Goal: Transaction & Acquisition: Purchase product/service

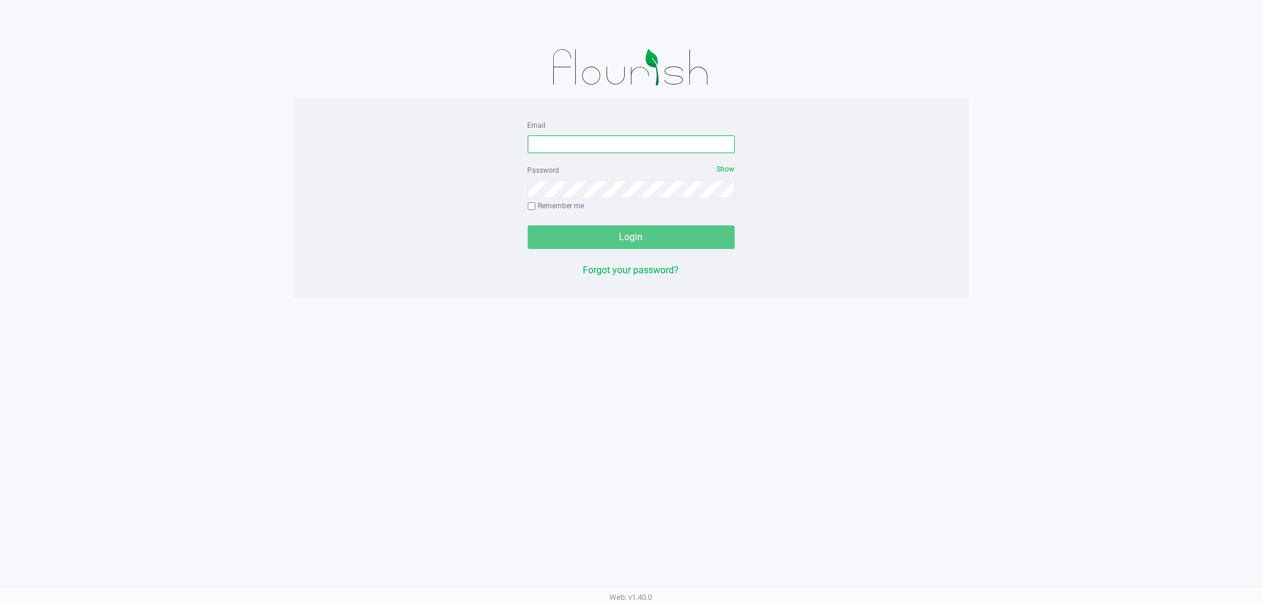
click at [630, 142] on input "Email" at bounding box center [631, 144] width 207 height 18
type input "[EMAIL_ADDRESS][DOMAIN_NAME]"
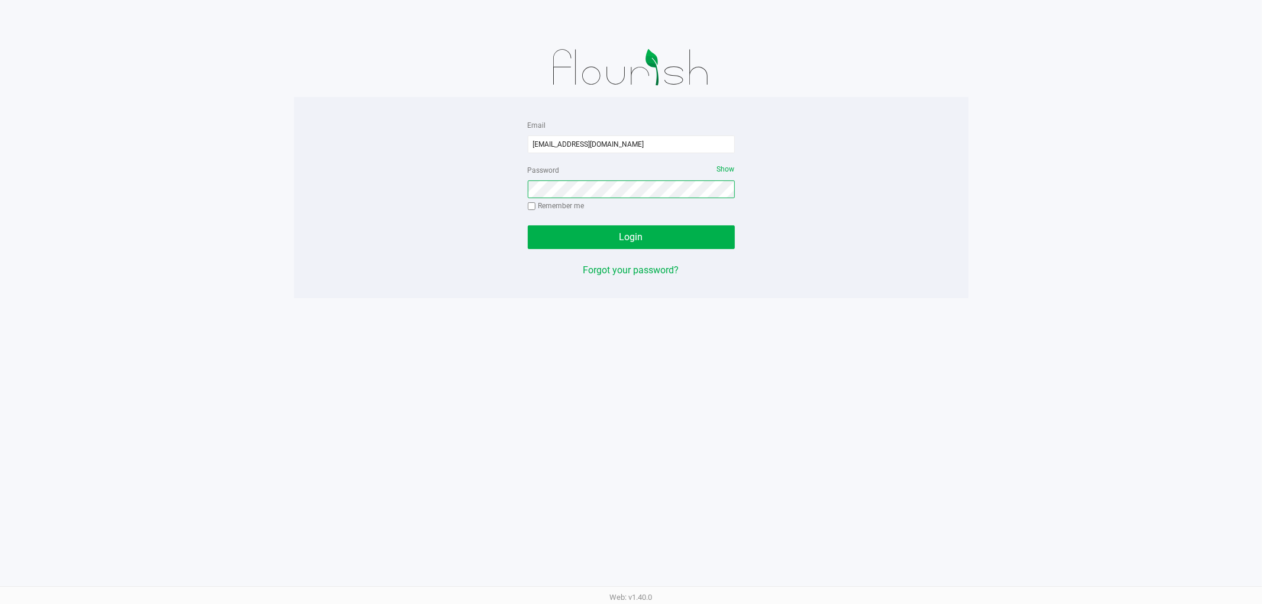
click at [528, 225] on button "Login" at bounding box center [631, 237] width 207 height 24
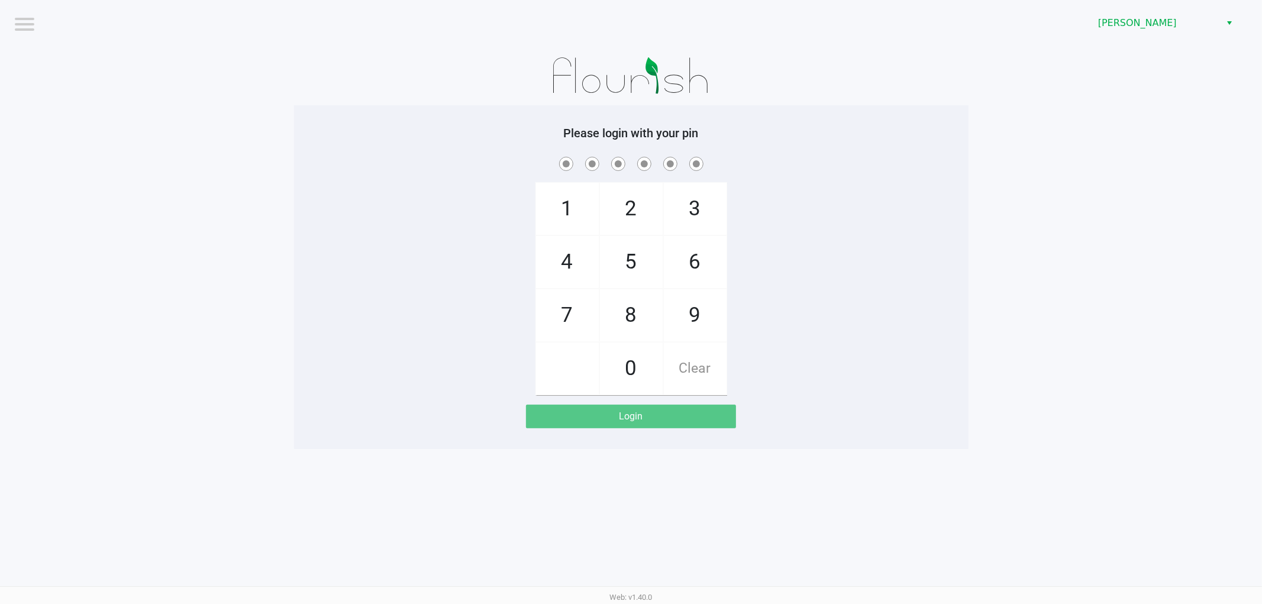
click at [391, 206] on div "1 4 7 2 5 8 0 3 6 9 Clear" at bounding box center [631, 274] width 674 height 241
checkbox input "true"
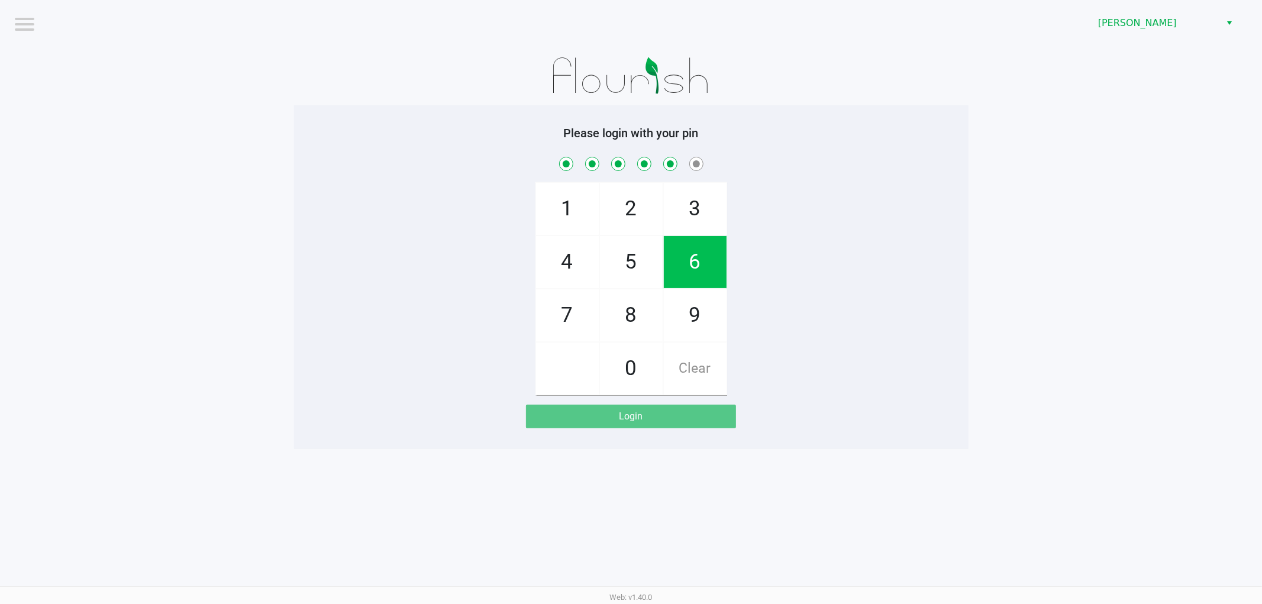
checkbox input "true"
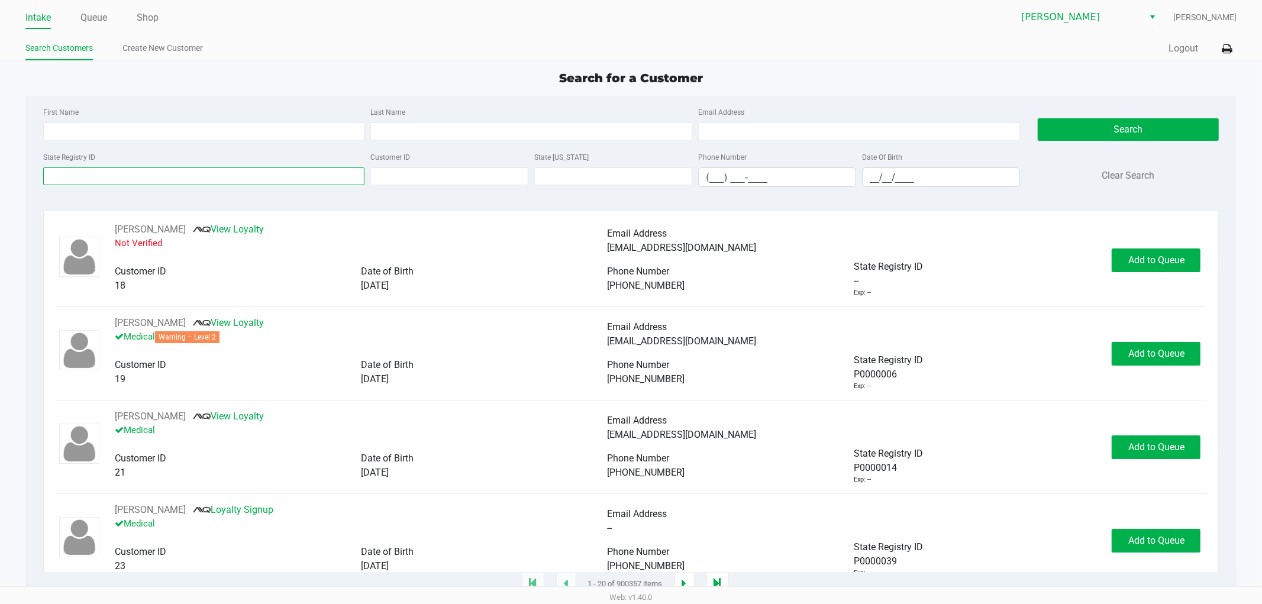
click at [146, 175] on input "State Registry ID" at bounding box center [204, 176] width 322 height 18
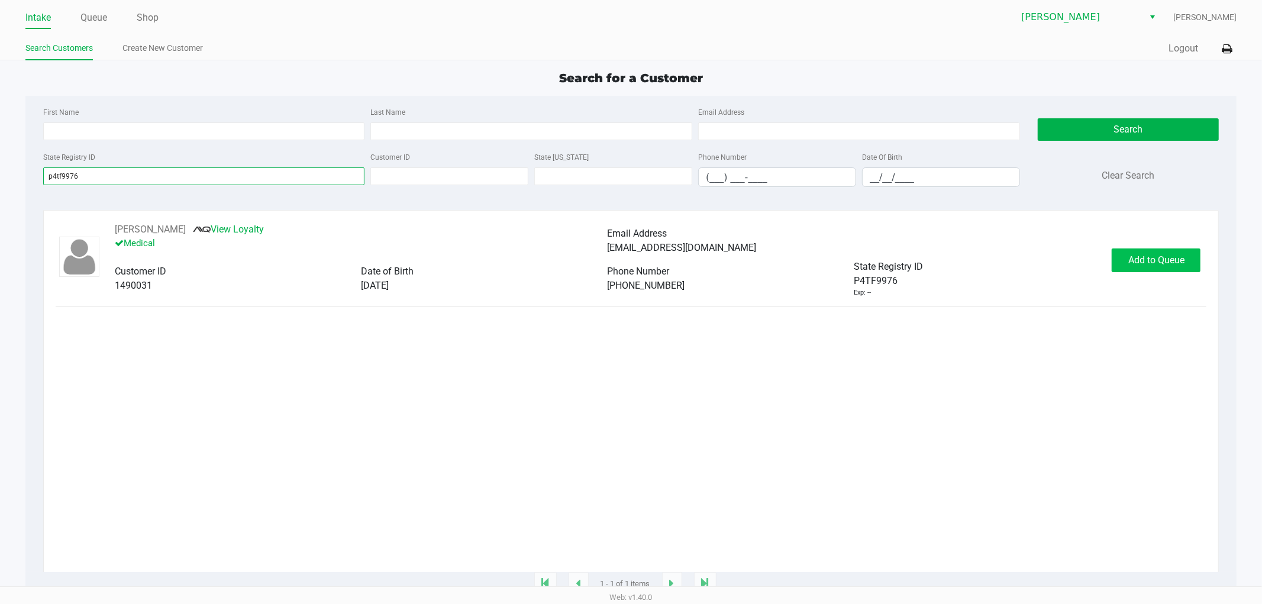
type input "p4tf9976"
click at [1162, 270] on button "Add to Queue" at bounding box center [1156, 260] width 89 height 24
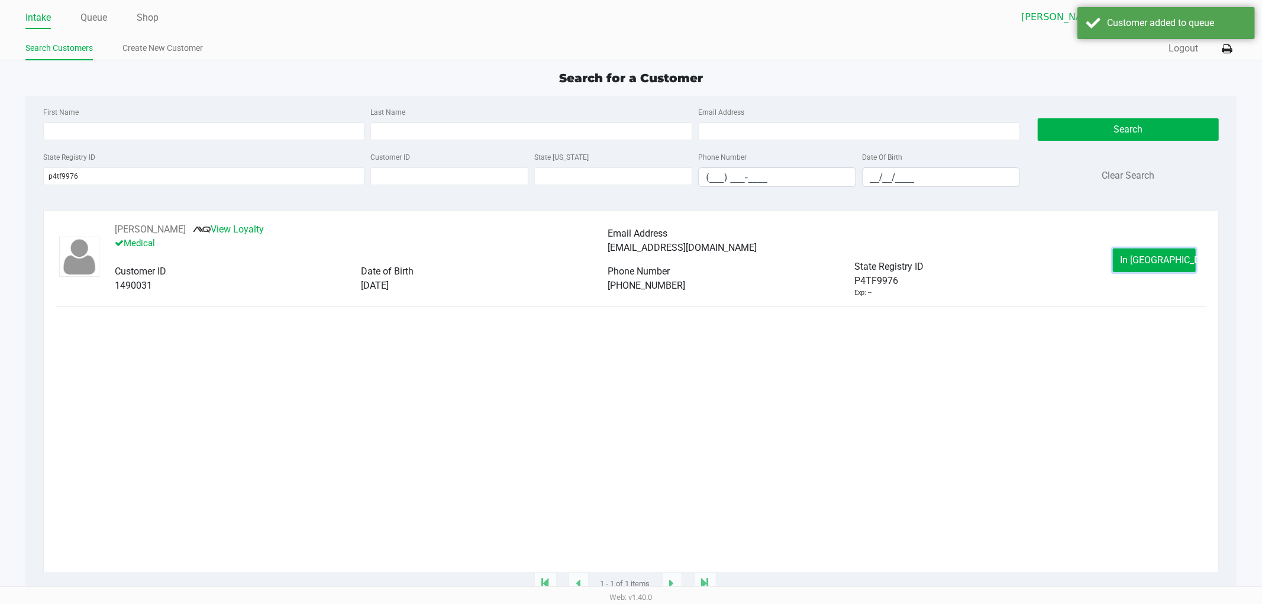
click at [1162, 269] on button "In [GEOGRAPHIC_DATA]" at bounding box center [1154, 260] width 83 height 24
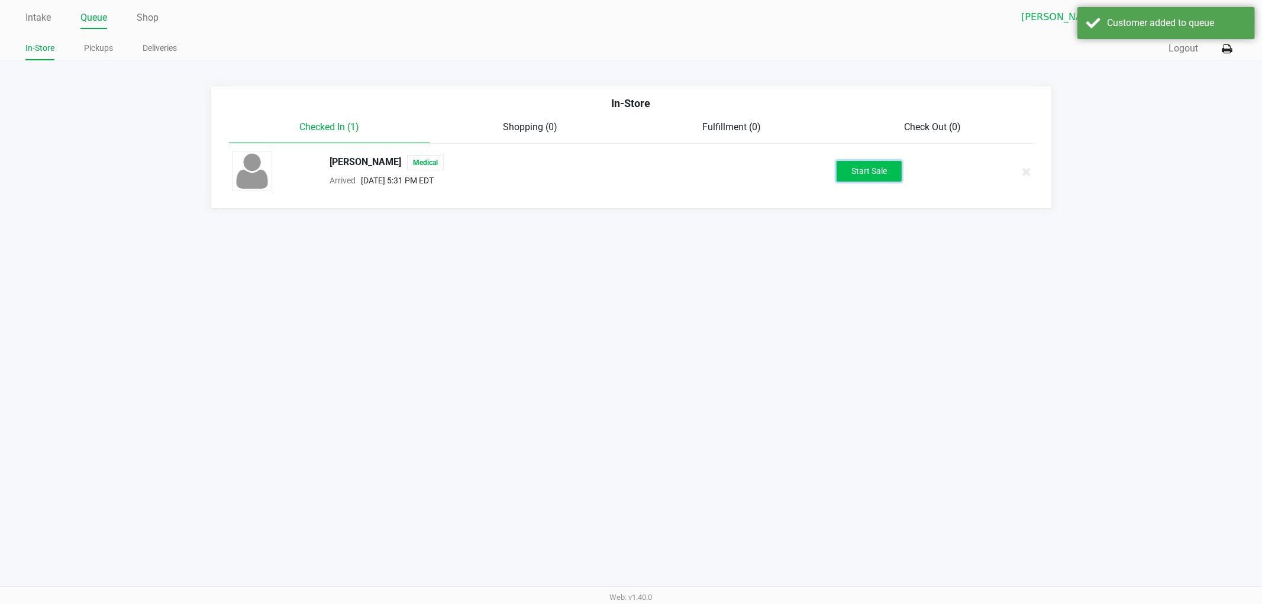
click at [870, 172] on button "Start Sale" at bounding box center [868, 171] width 65 height 21
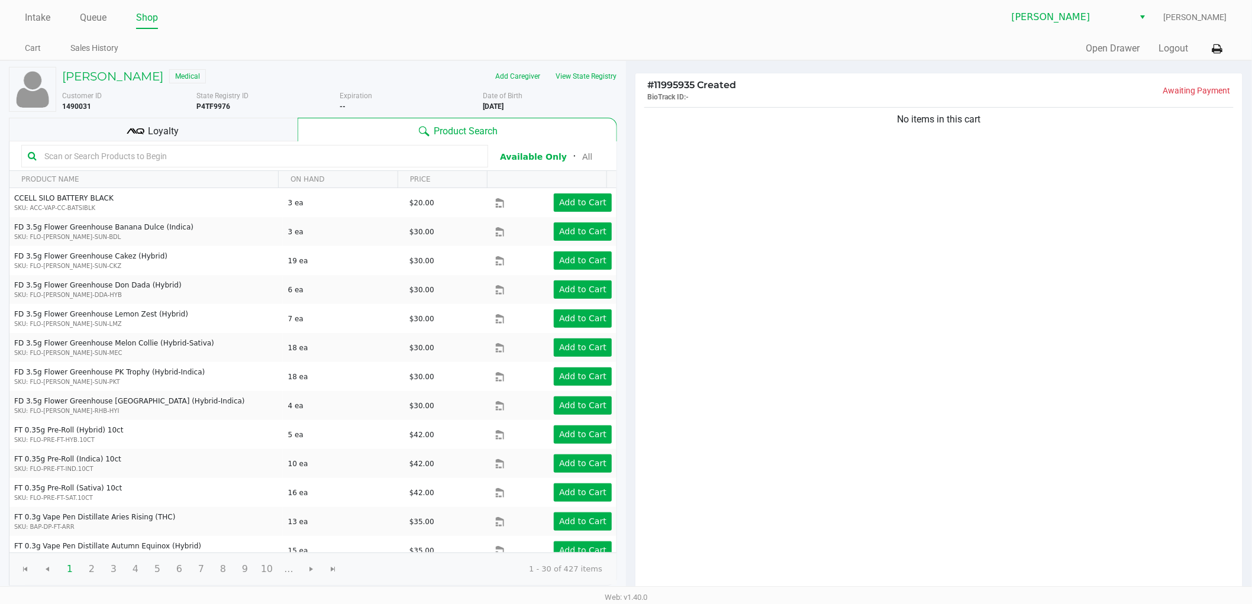
click at [201, 134] on div "Loyalty" at bounding box center [153, 130] width 289 height 24
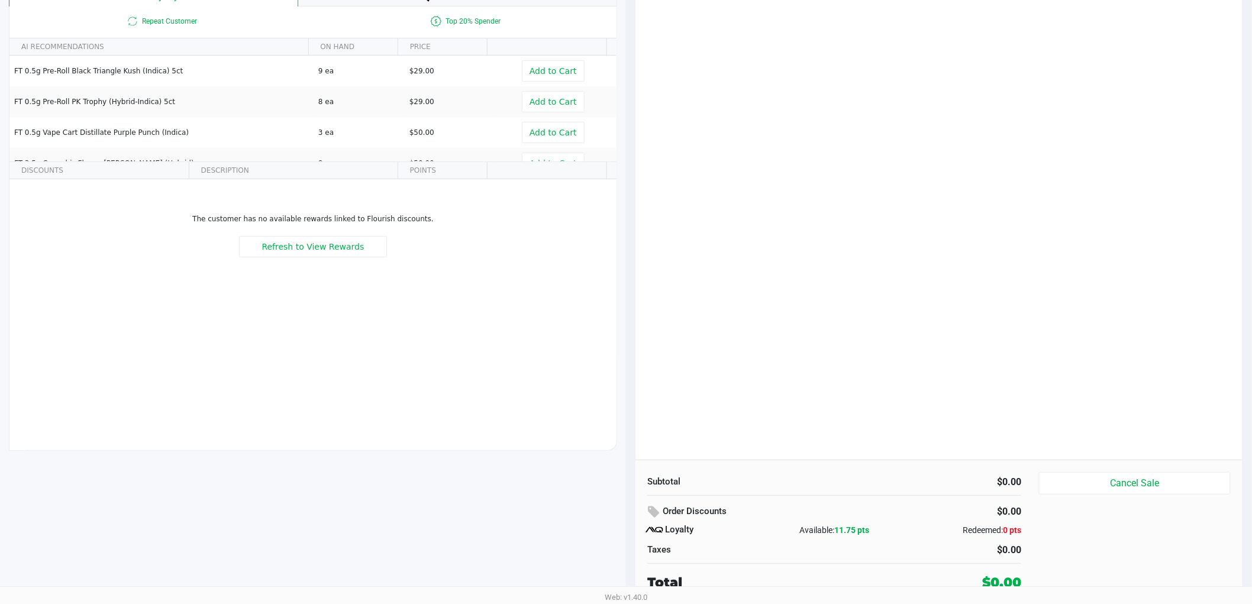
scroll to position [136, 0]
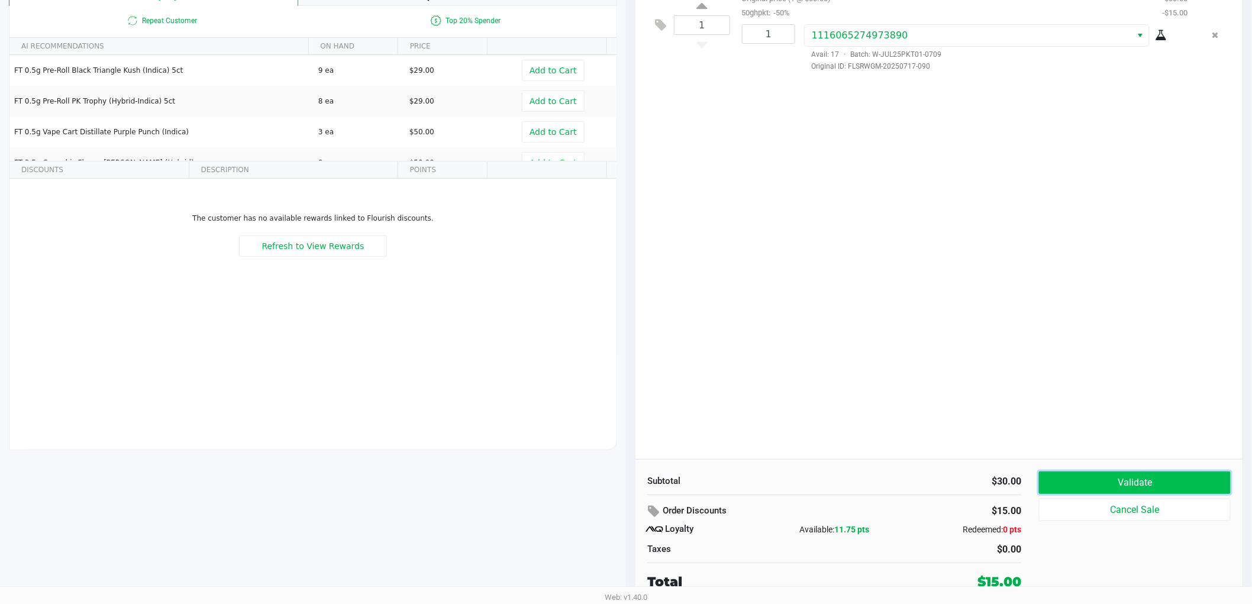
click at [1061, 474] on button "Validate" at bounding box center [1135, 482] width 192 height 22
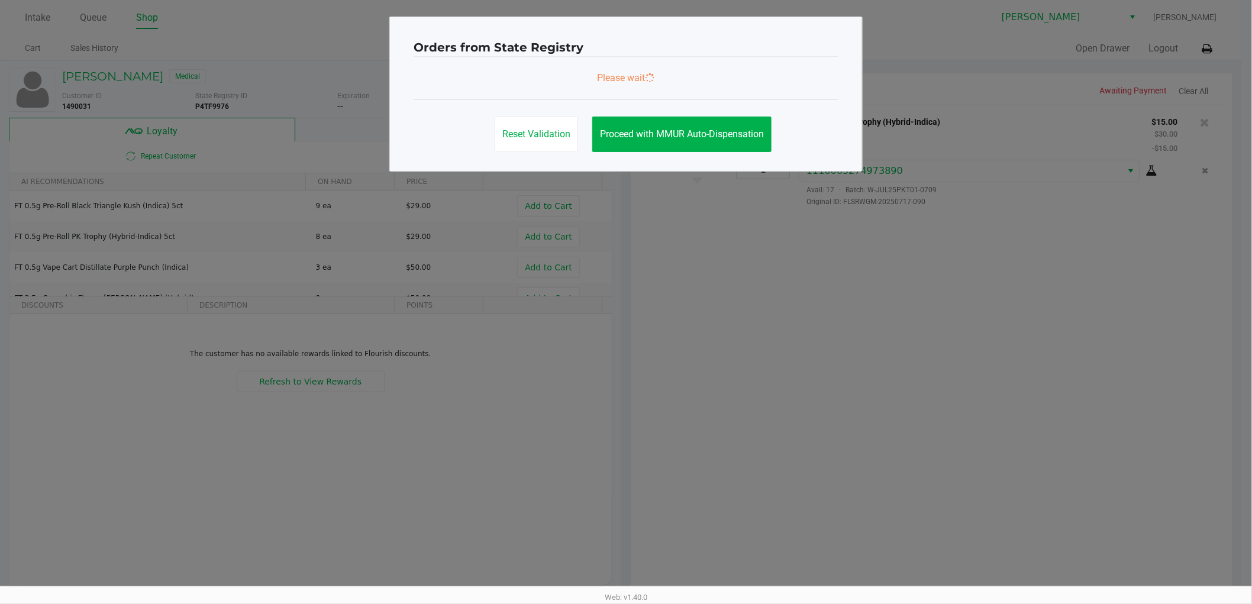
scroll to position [0, 0]
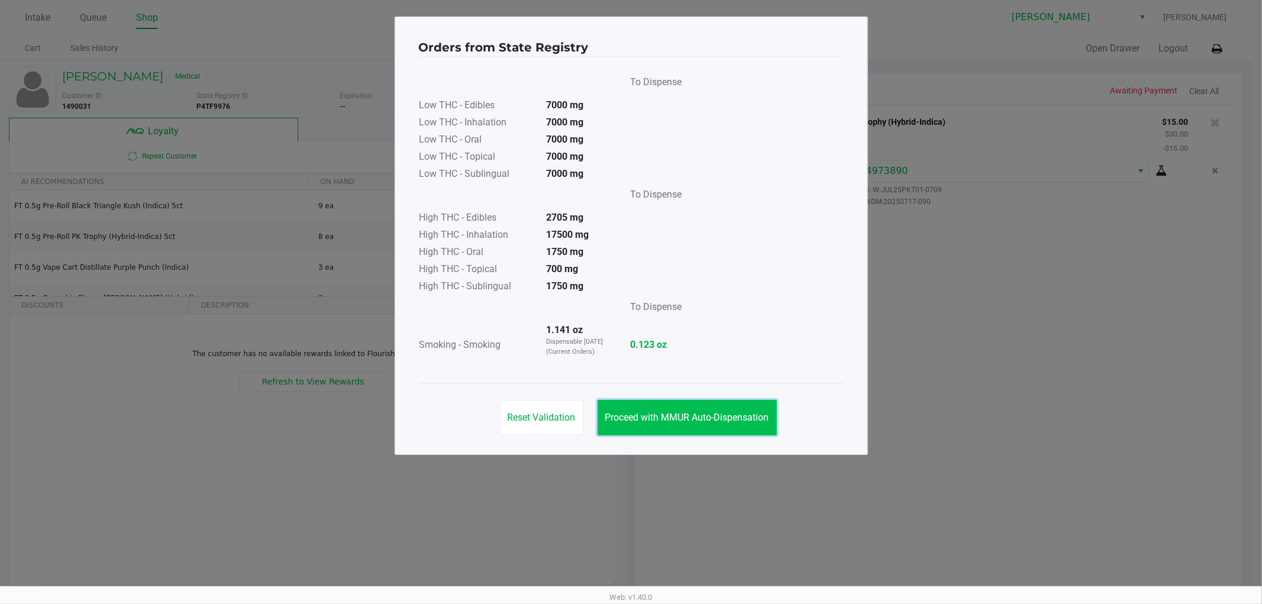
click at [723, 419] on span "Proceed with MMUR Auto-Dispensation" at bounding box center [687, 417] width 164 height 11
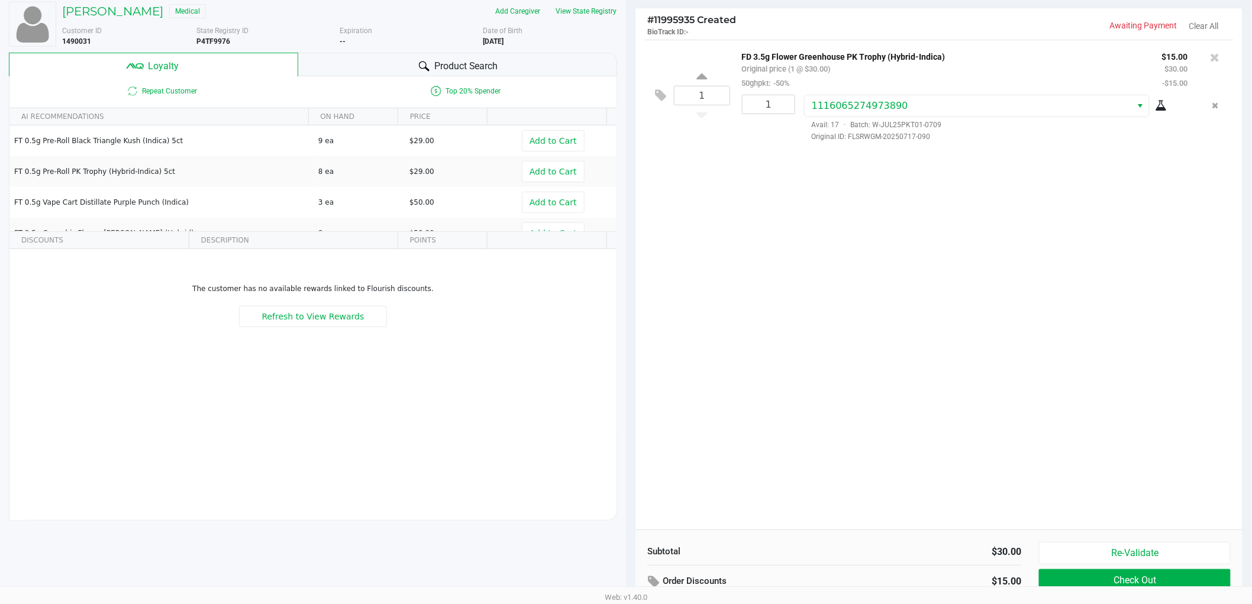
scroll to position [136, 0]
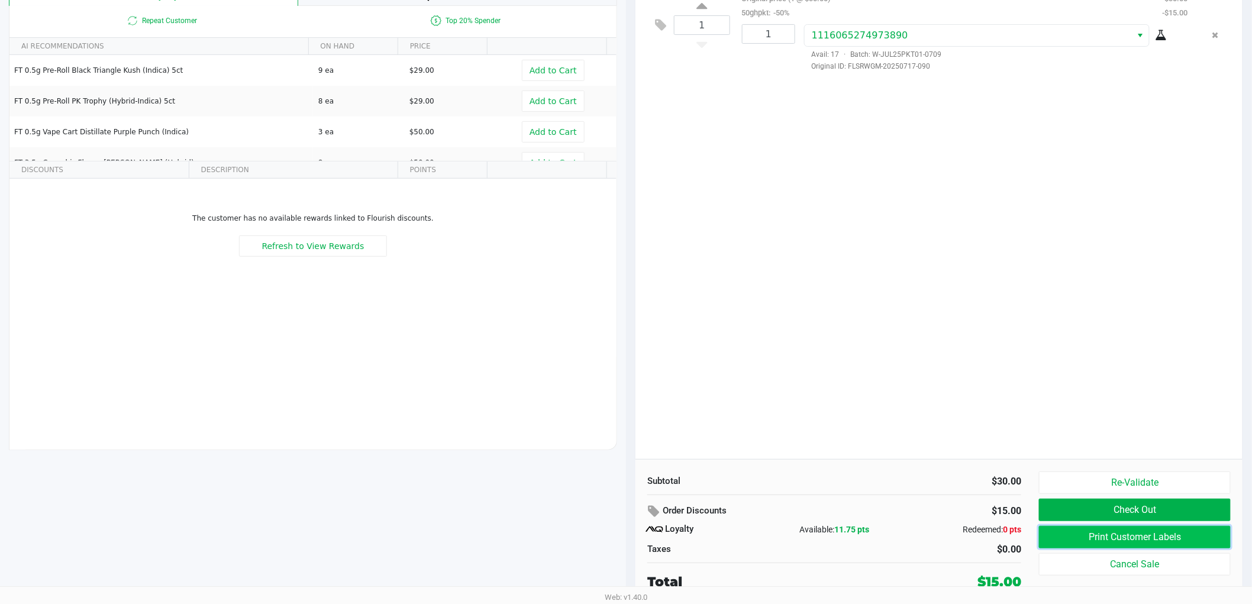
click at [1080, 530] on button "Print Customer Labels" at bounding box center [1135, 537] width 192 height 22
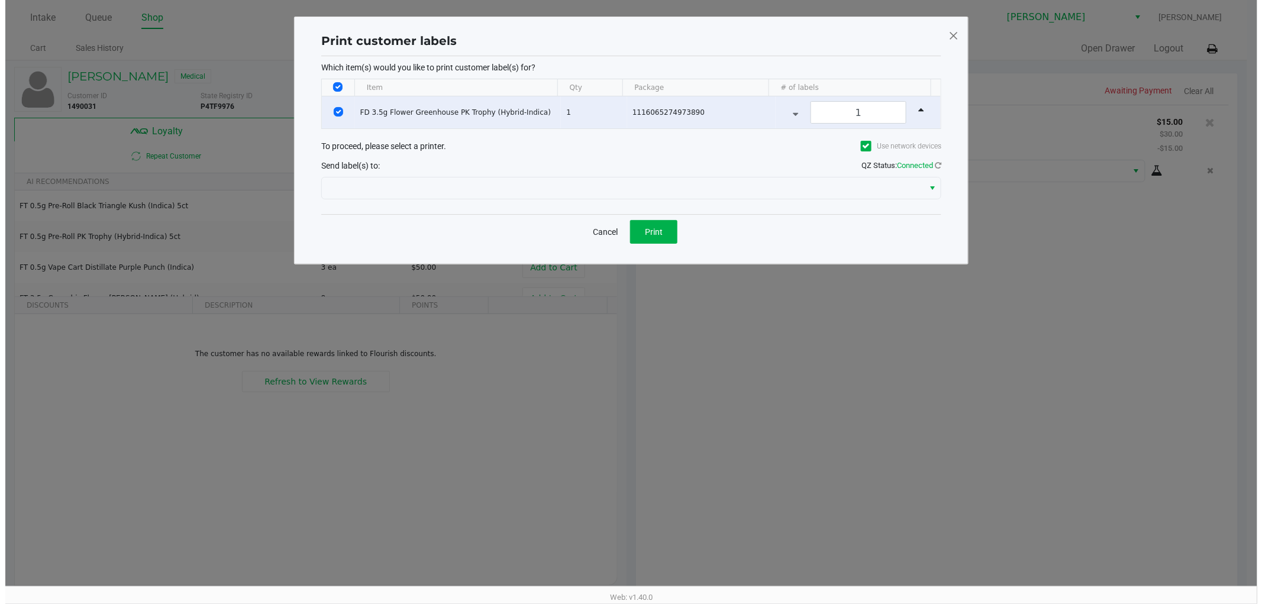
scroll to position [0, 0]
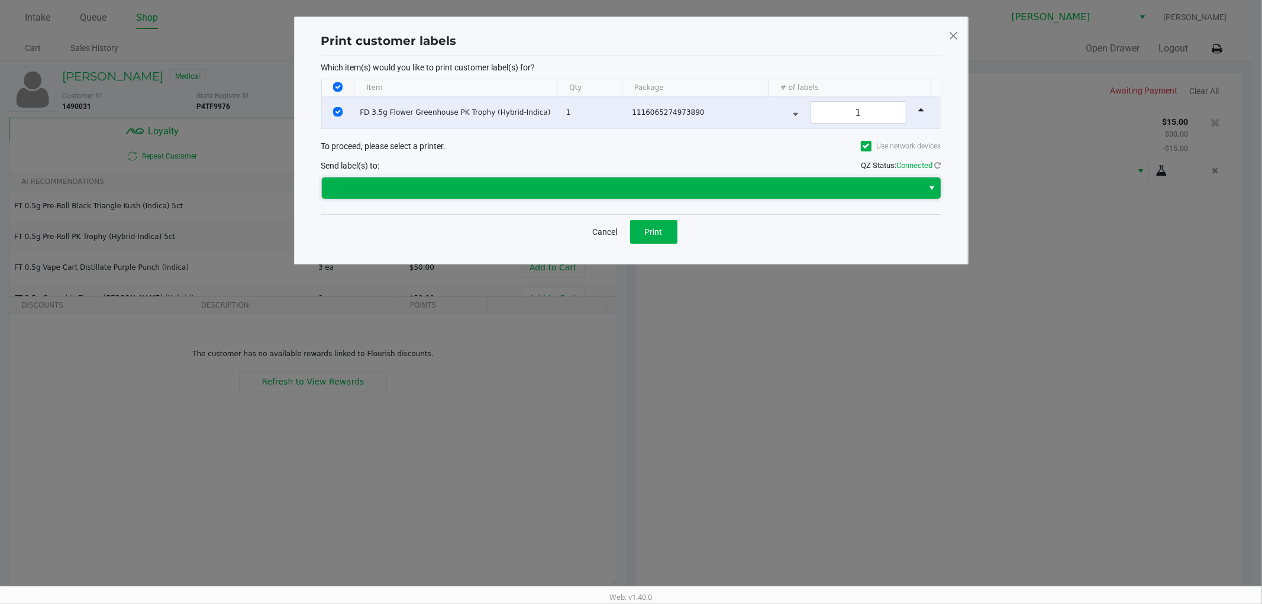
click at [648, 196] on span at bounding box center [623, 187] width 602 height 21
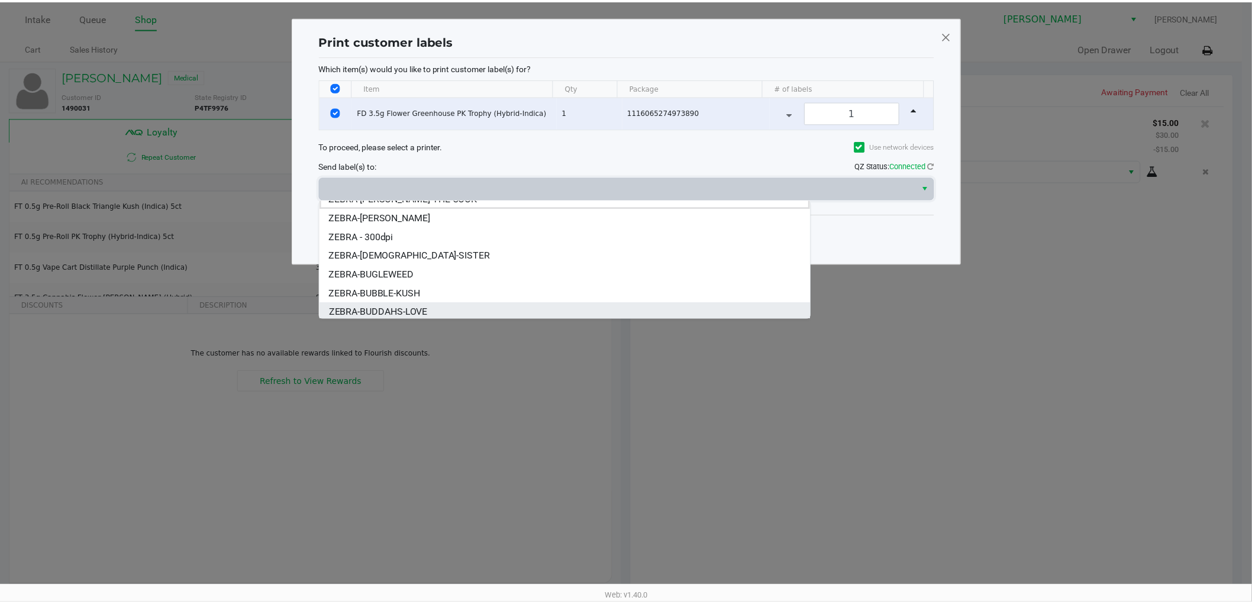
scroll to position [14, 0]
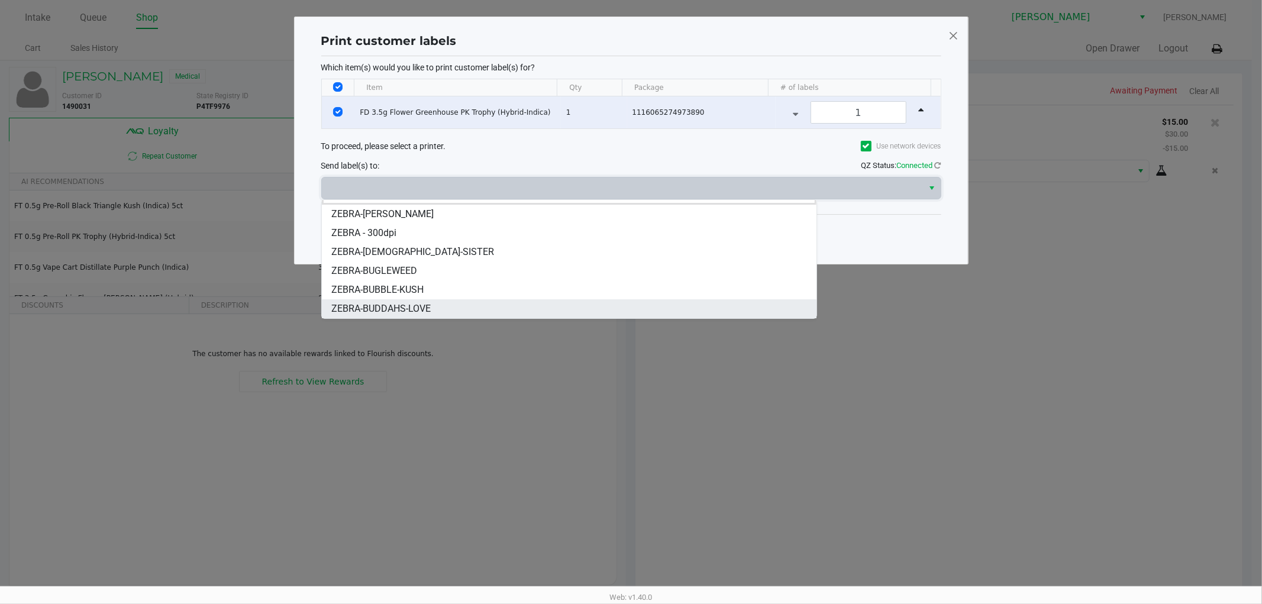
click at [420, 312] on span "ZEBRA-BUDDAHS-LOVE" at bounding box center [380, 309] width 99 height 14
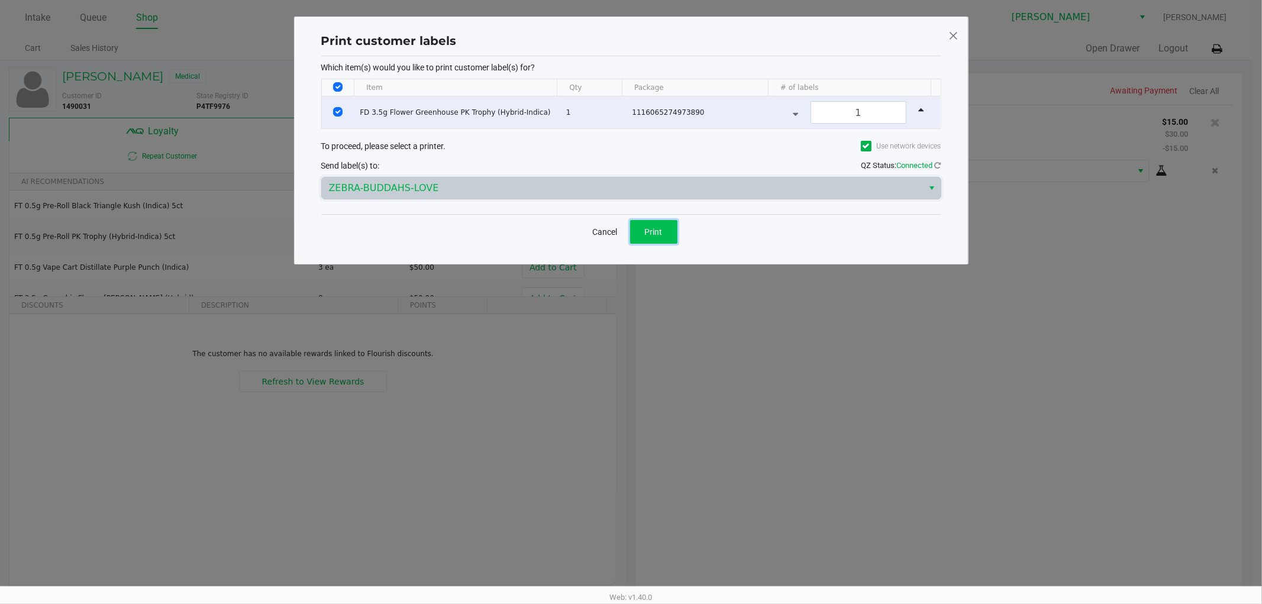
click at [654, 235] on button "Print" at bounding box center [653, 232] width 47 height 24
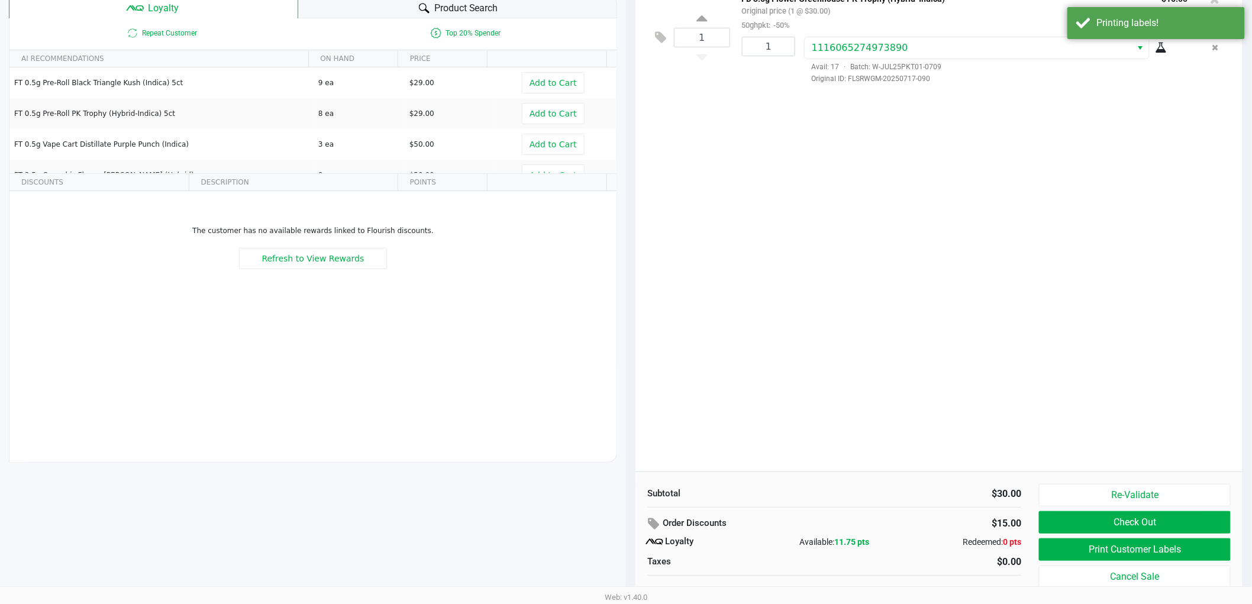
scroll to position [136, 0]
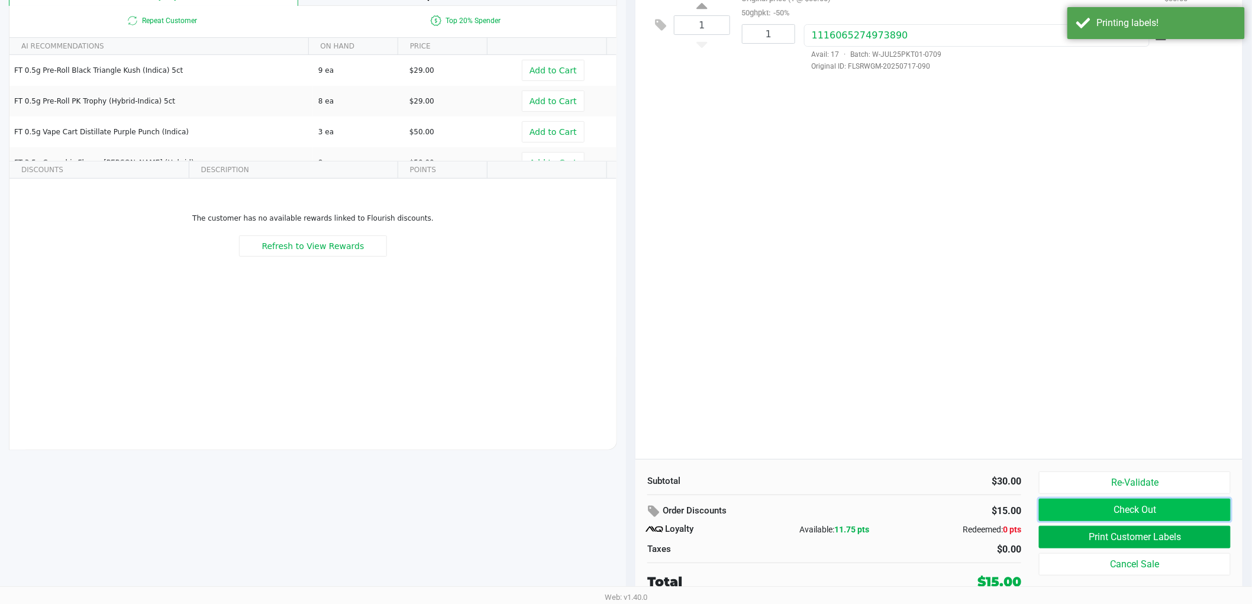
click at [1109, 503] on button "Check Out" at bounding box center [1135, 510] width 192 height 22
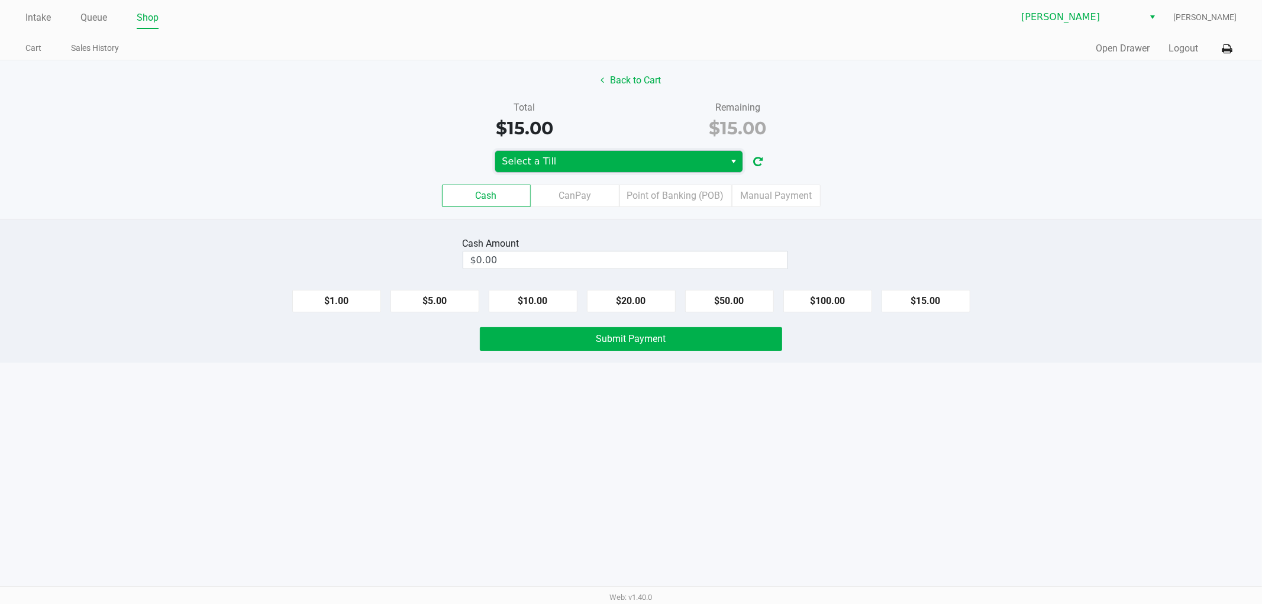
click at [698, 161] on span "Select a Till" at bounding box center [610, 161] width 216 height 14
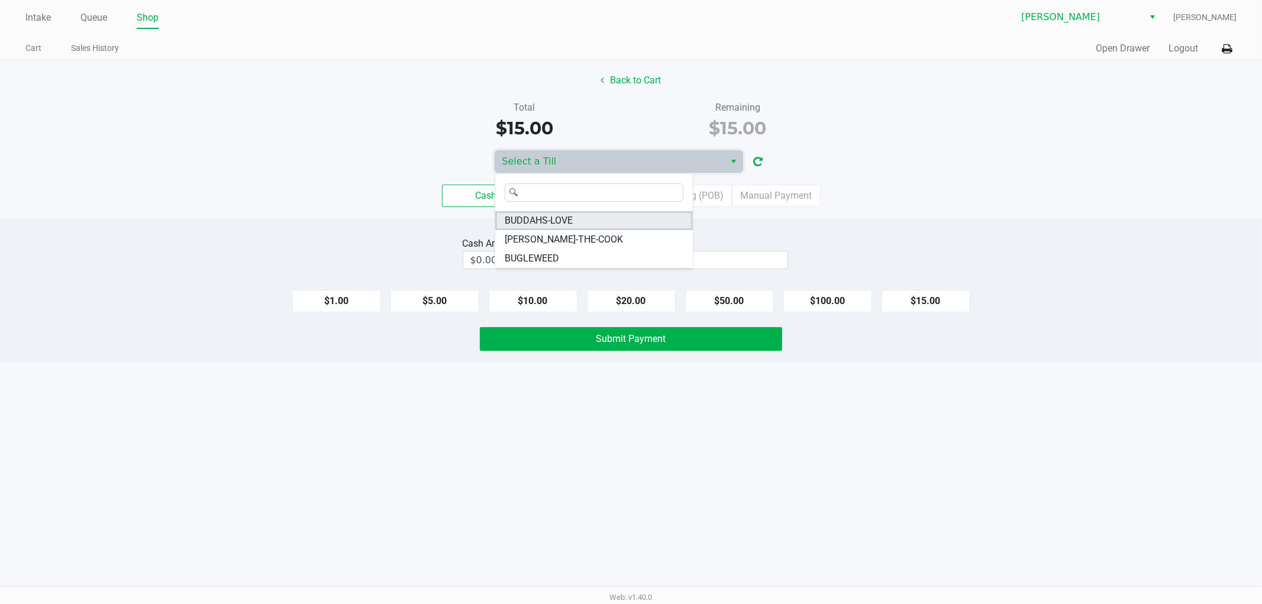
click at [577, 226] on li "BUDDAHS-LOVE" at bounding box center [594, 220] width 198 height 19
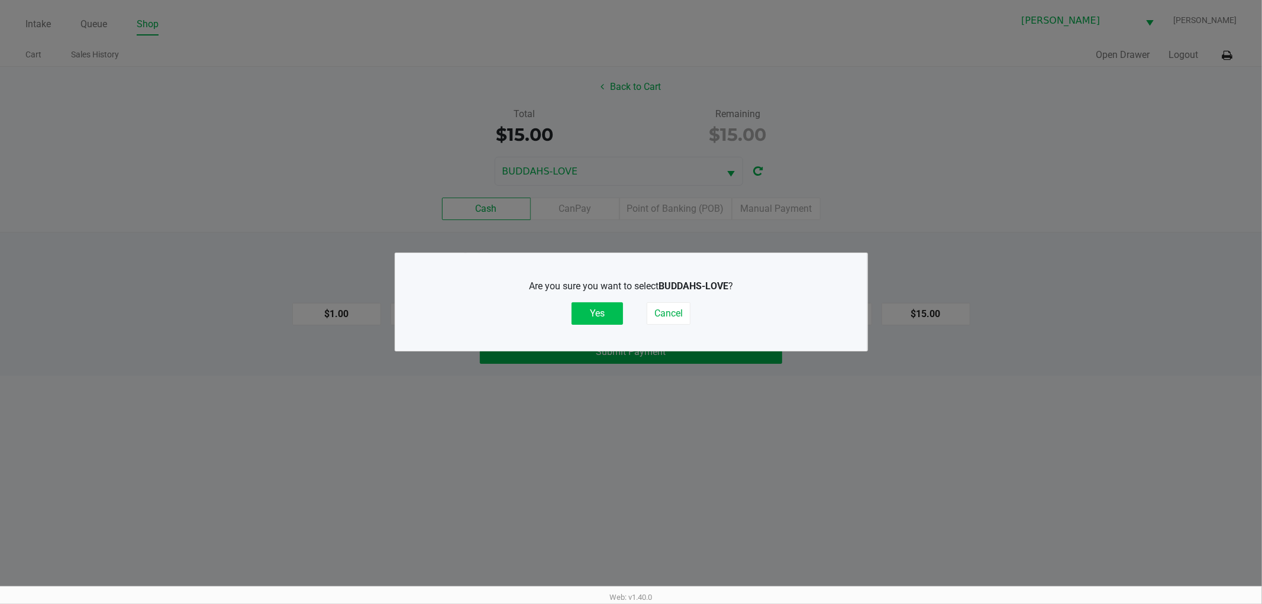
click at [612, 317] on button "Yes" at bounding box center [596, 313] width 51 height 22
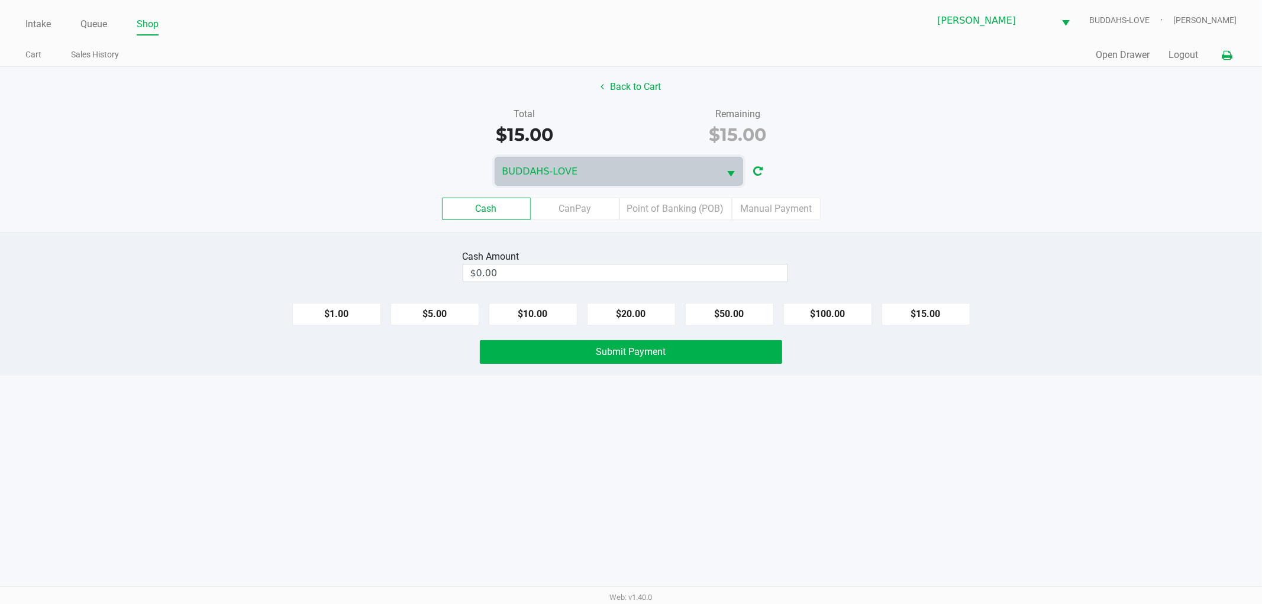
click at [1229, 56] on icon at bounding box center [1227, 55] width 10 height 8
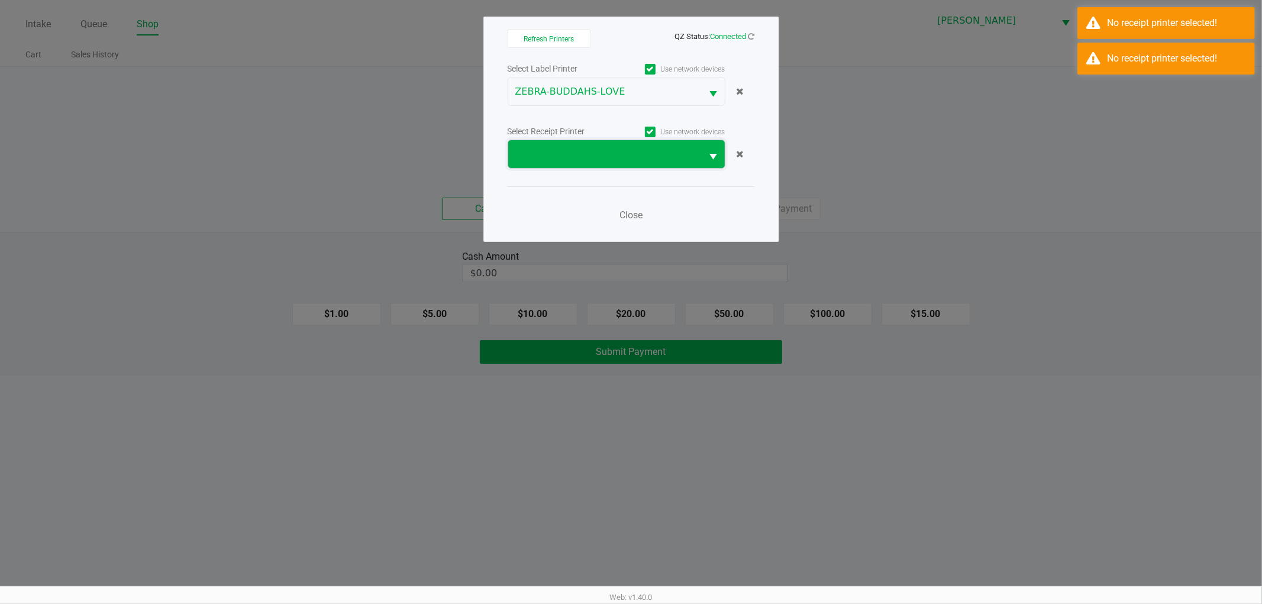
click at [629, 167] on span at bounding box center [605, 154] width 194 height 28
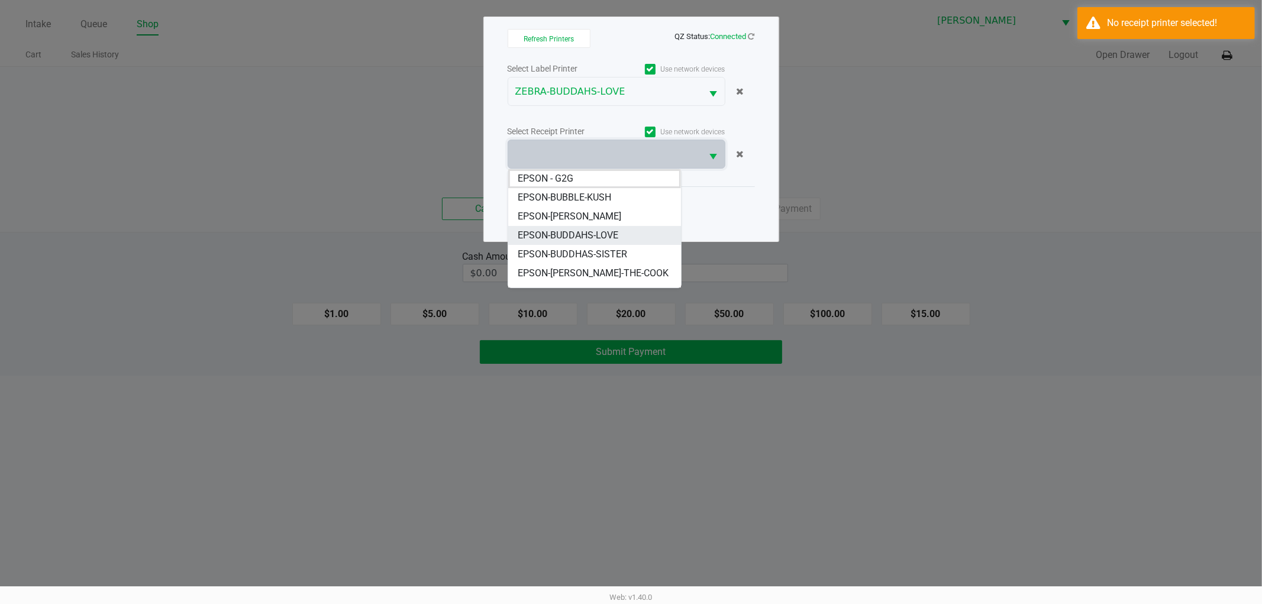
click at [616, 228] on span "EPSON-BUDDAHS-LOVE" at bounding box center [568, 235] width 101 height 14
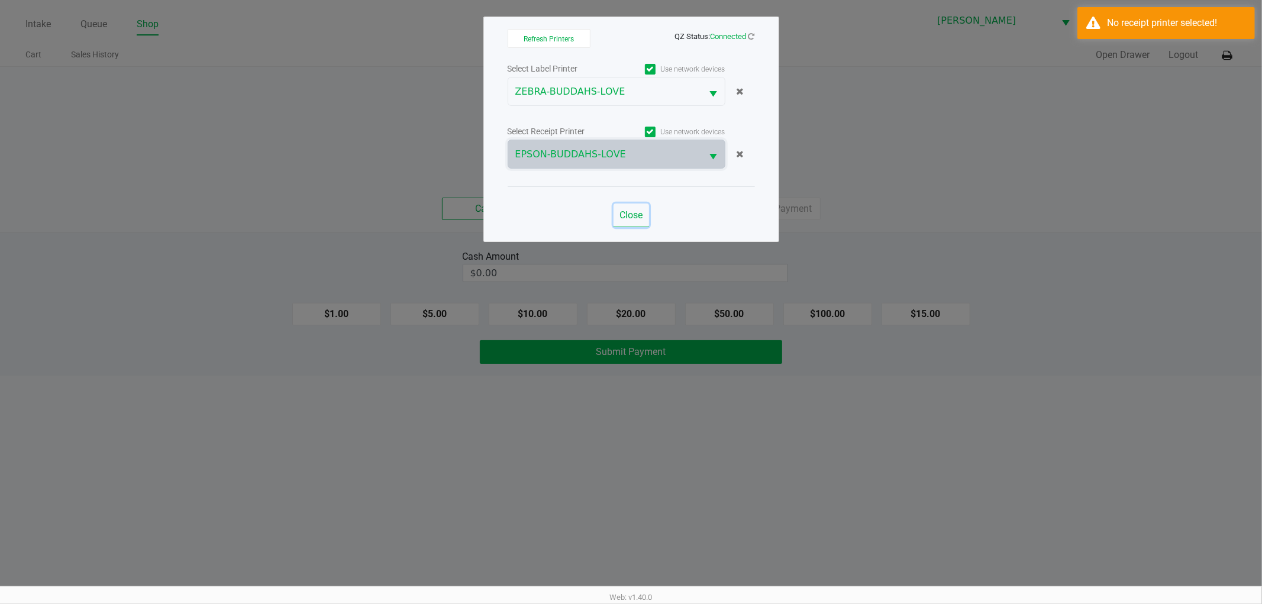
click at [627, 220] on span "Close" at bounding box center [630, 214] width 23 height 11
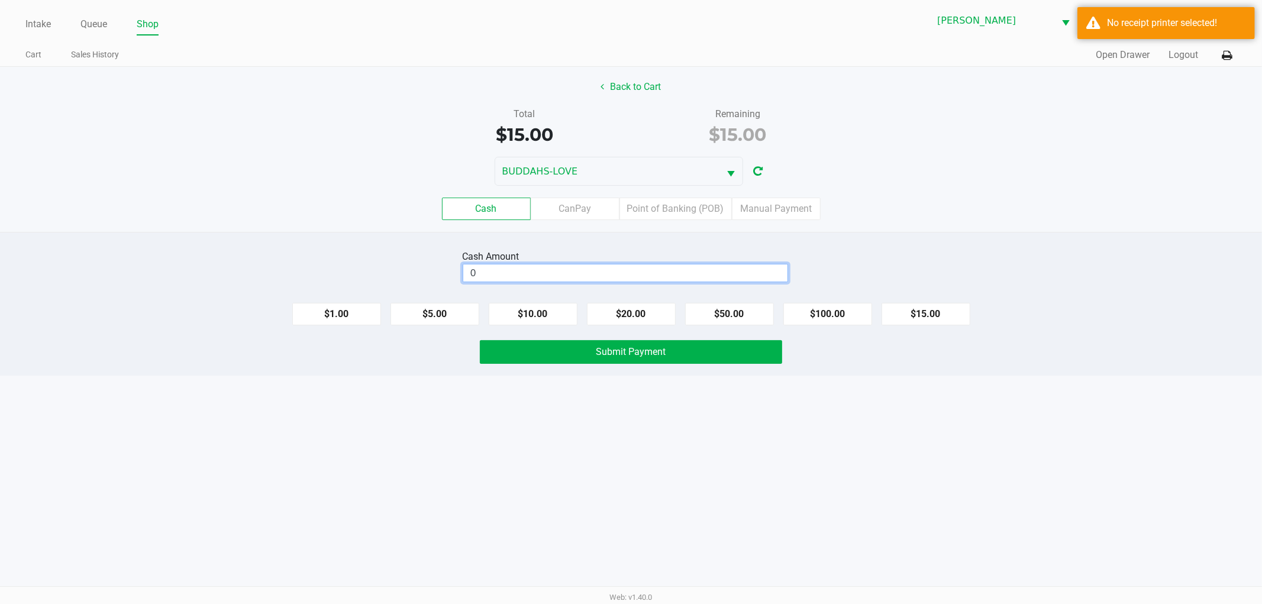
click at [529, 271] on input "0" at bounding box center [625, 272] width 324 height 17
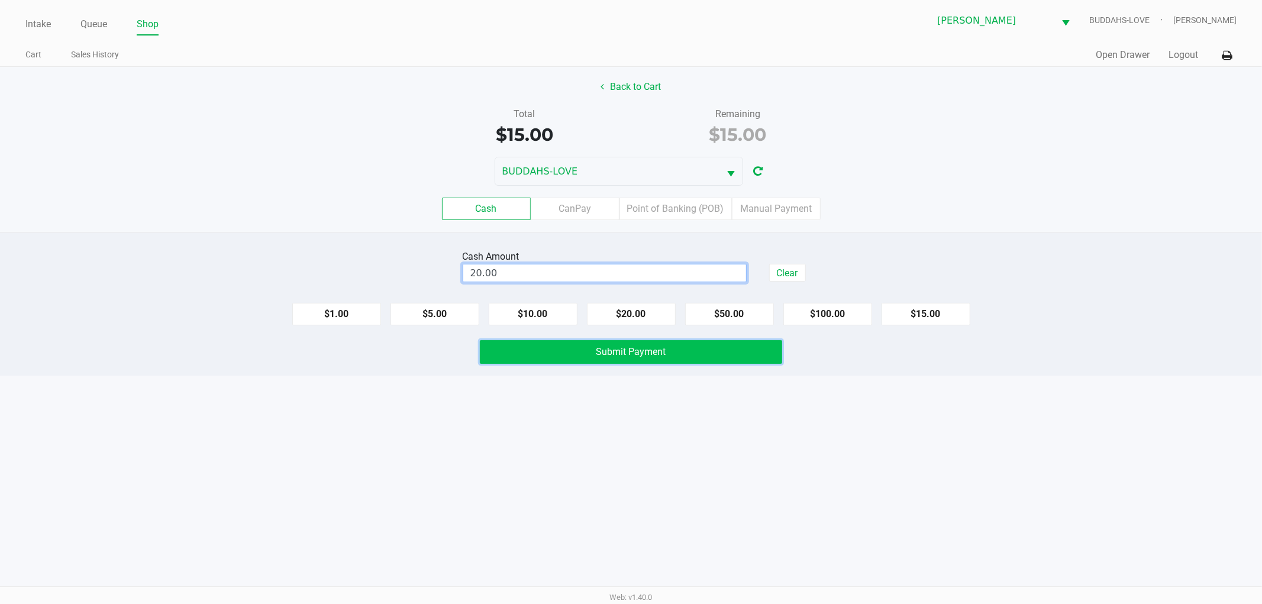
type input "$20.00"
click at [535, 351] on button "Submit Payment" at bounding box center [631, 352] width 302 height 24
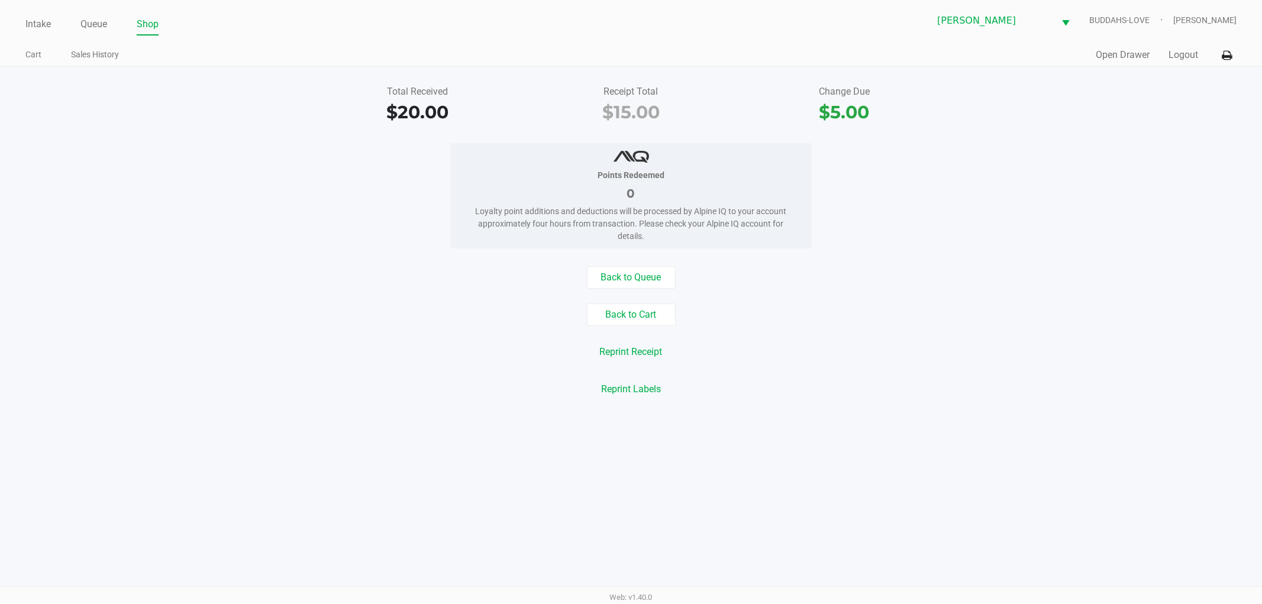
click at [155, 120] on div "Total Received $20.00 Receipt Total $15.00 Change Due $5.00" at bounding box center [631, 105] width 1280 height 41
click at [43, 18] on link "Intake" at bounding box center [37, 24] width 25 height 17
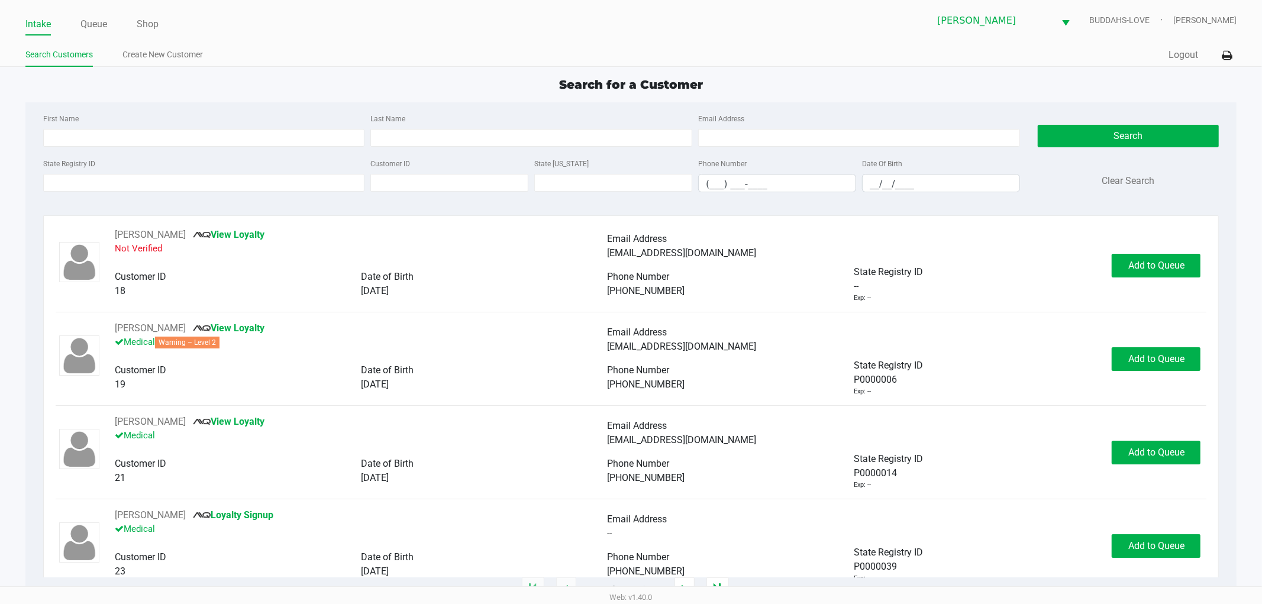
click at [104, 172] on div "State Registry ID" at bounding box center [204, 174] width 328 height 36
click at [104, 184] on input "State Registry ID" at bounding box center [204, 183] width 322 height 18
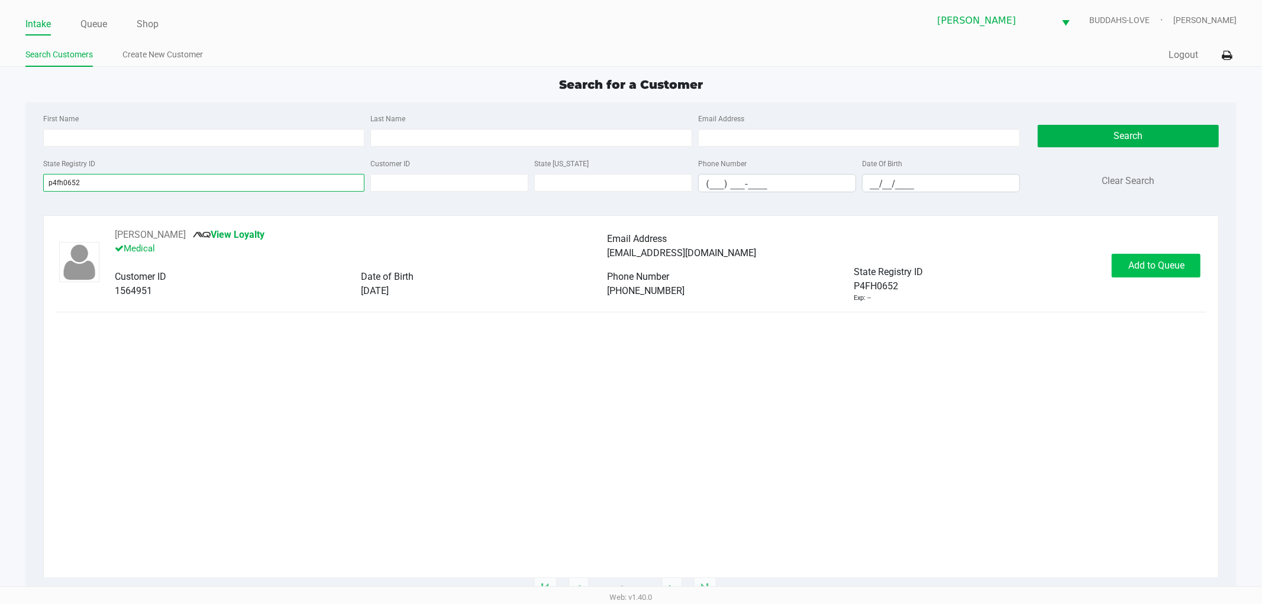
type input "p4fh0652"
click at [1133, 267] on span "Add to Queue" at bounding box center [1156, 265] width 56 height 11
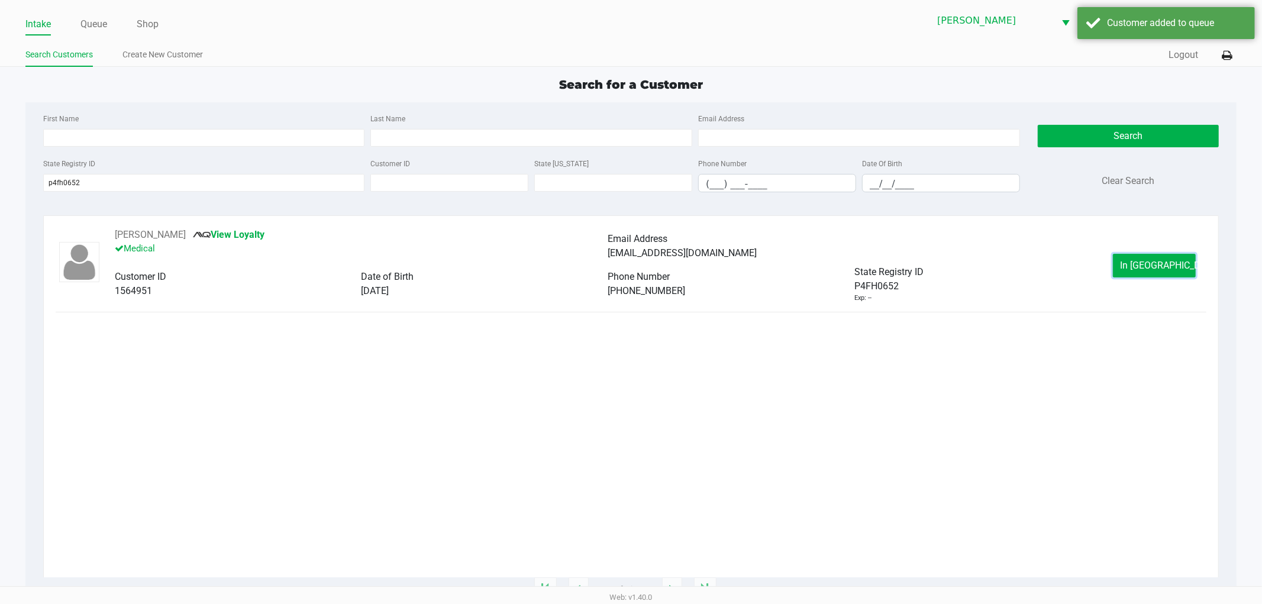
click at [1134, 264] on button "In [GEOGRAPHIC_DATA]" at bounding box center [1154, 266] width 83 height 24
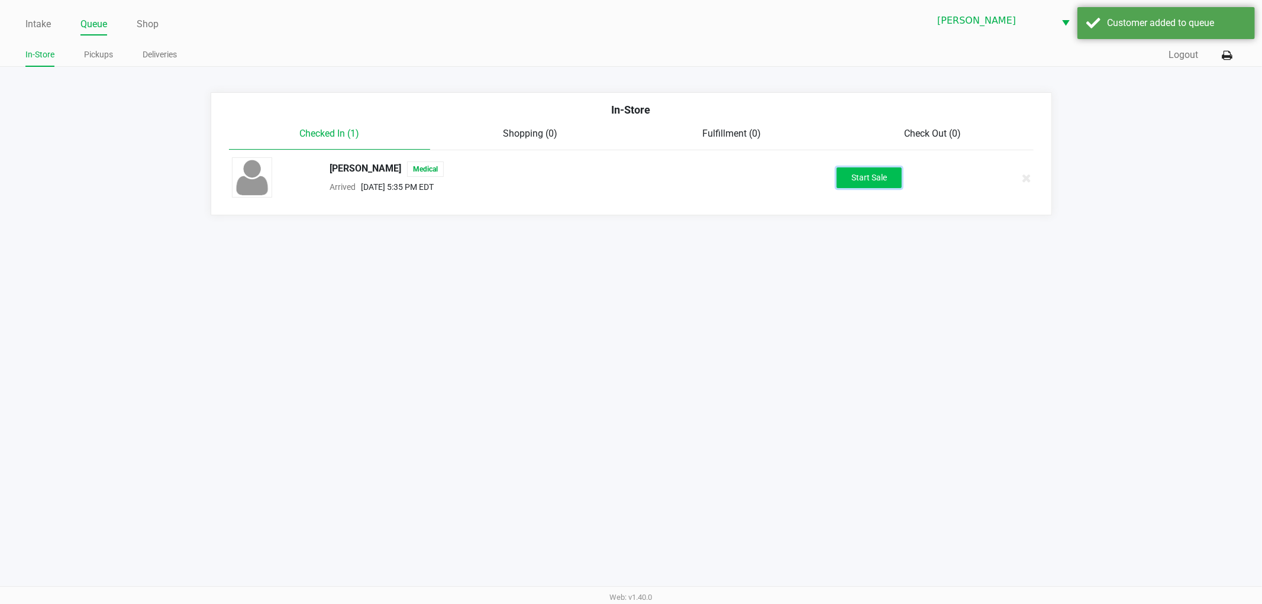
click at [870, 178] on button "Start Sale" at bounding box center [868, 177] width 65 height 21
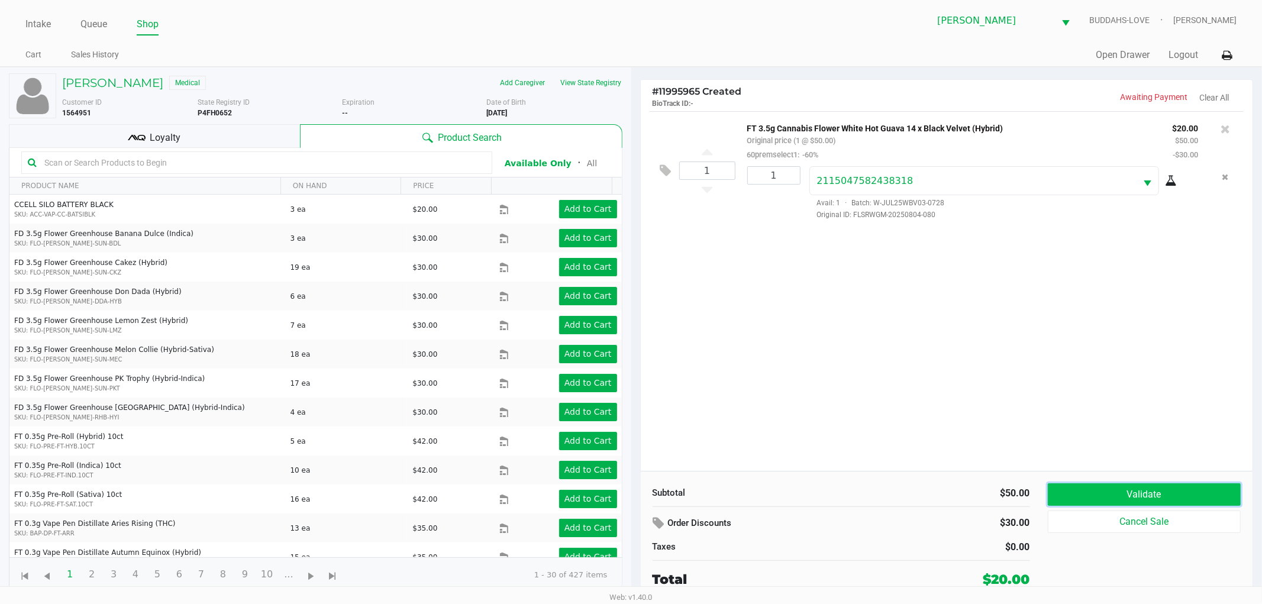
click at [1192, 503] on button "Validate" at bounding box center [1144, 494] width 193 height 22
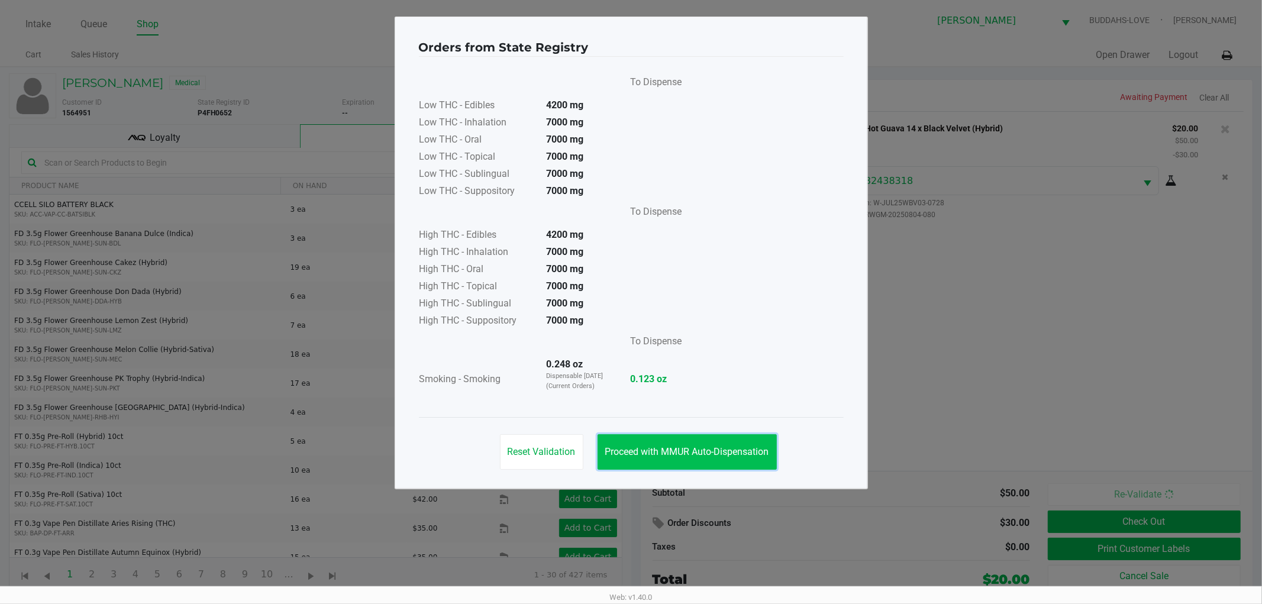
click at [710, 450] on span "Proceed with MMUR Auto-Dispensation" at bounding box center [687, 451] width 164 height 11
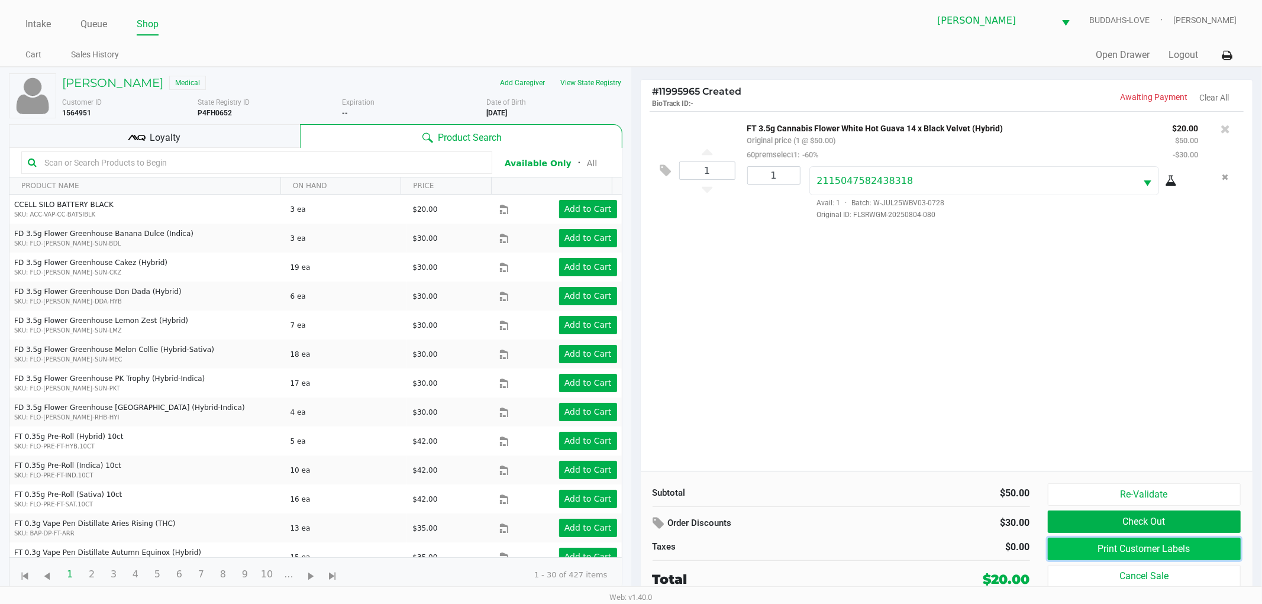
click at [1104, 548] on button "Print Customer Labels" at bounding box center [1144, 549] width 193 height 22
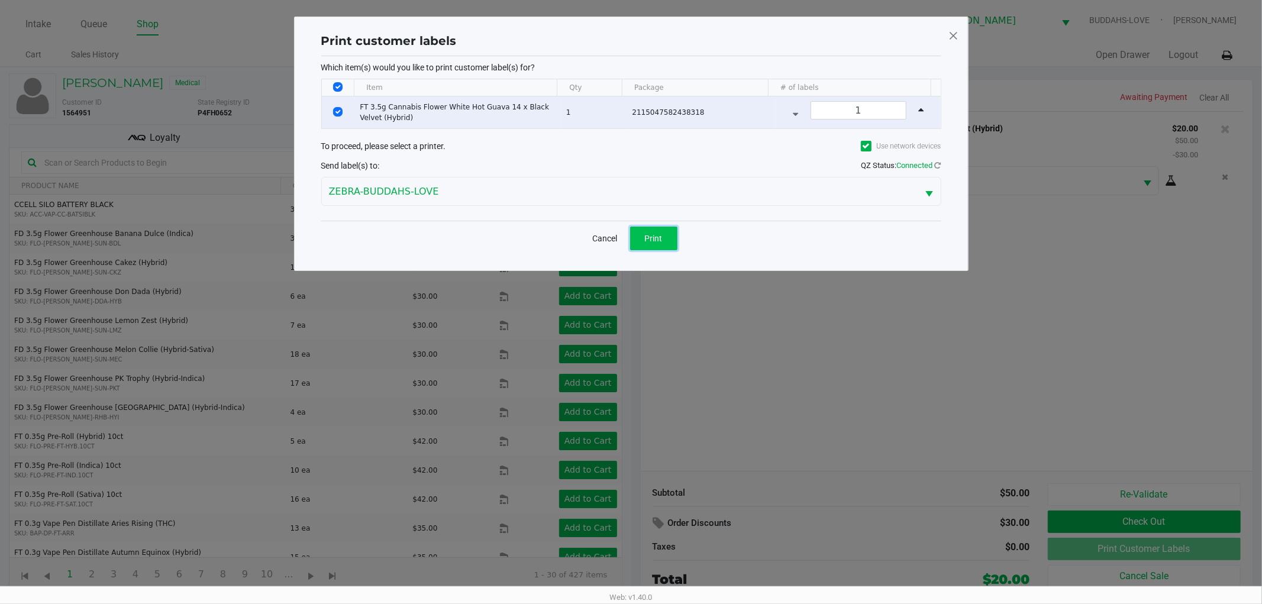
click at [648, 235] on span "Print" at bounding box center [654, 238] width 18 height 9
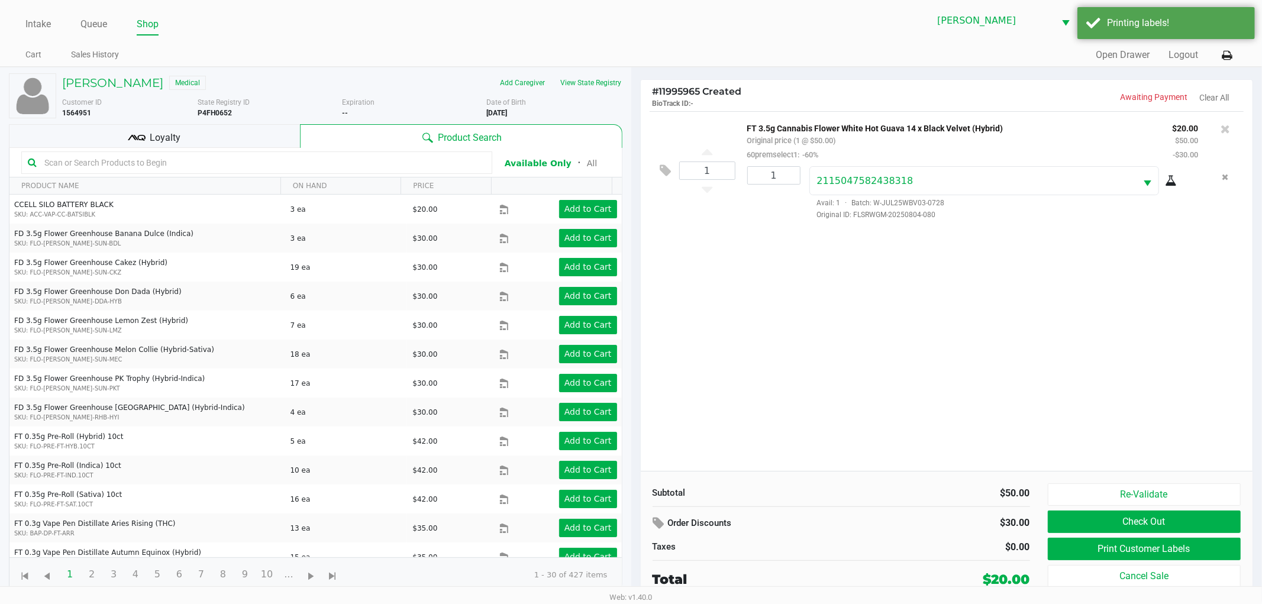
click at [249, 134] on div "Loyalty" at bounding box center [154, 136] width 291 height 24
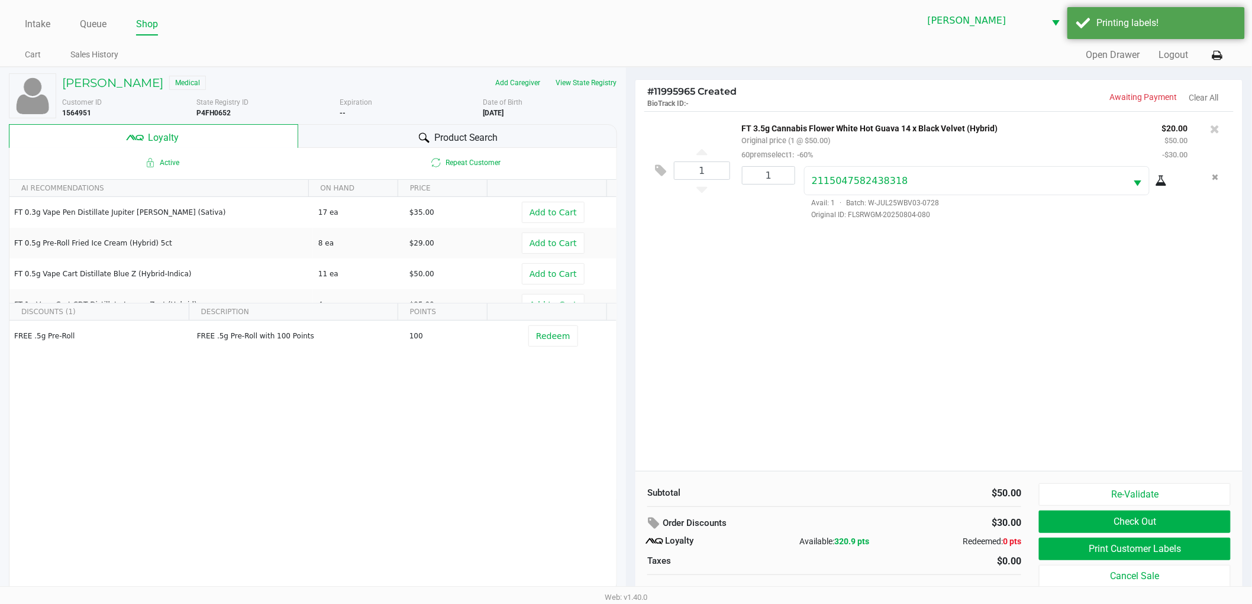
scroll to position [12, 0]
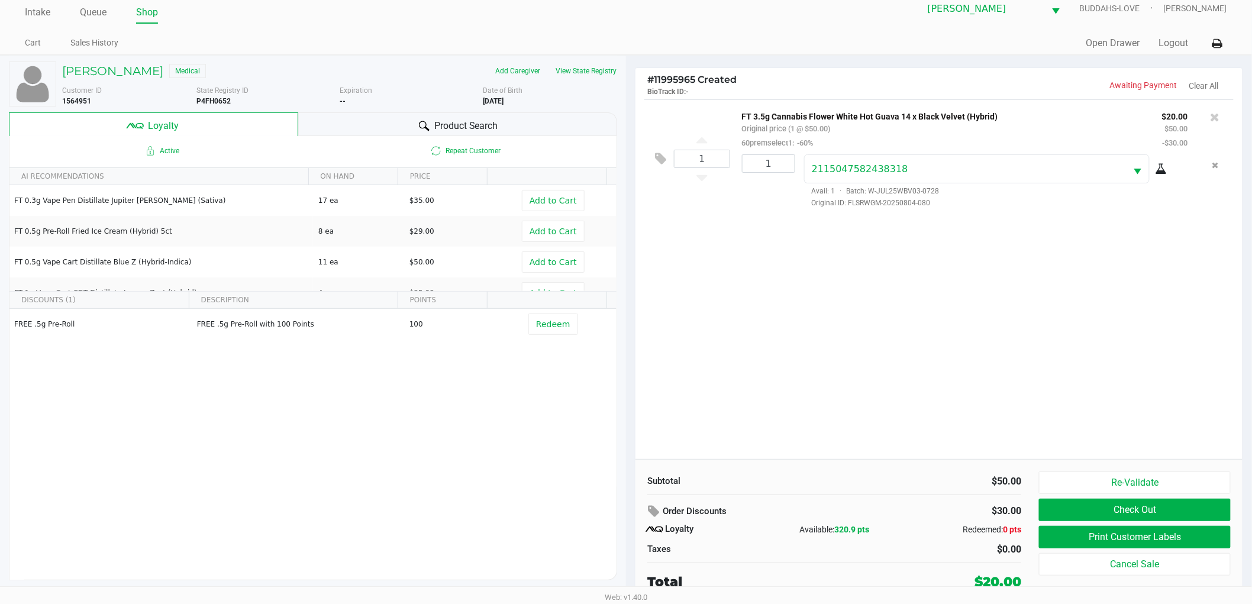
click at [1065, 495] on div "Re-Validate Check Out Print Customer Labels Cancel Sale" at bounding box center [1139, 531] width 201 height 120
click at [1066, 509] on button "Check Out" at bounding box center [1135, 510] width 192 height 22
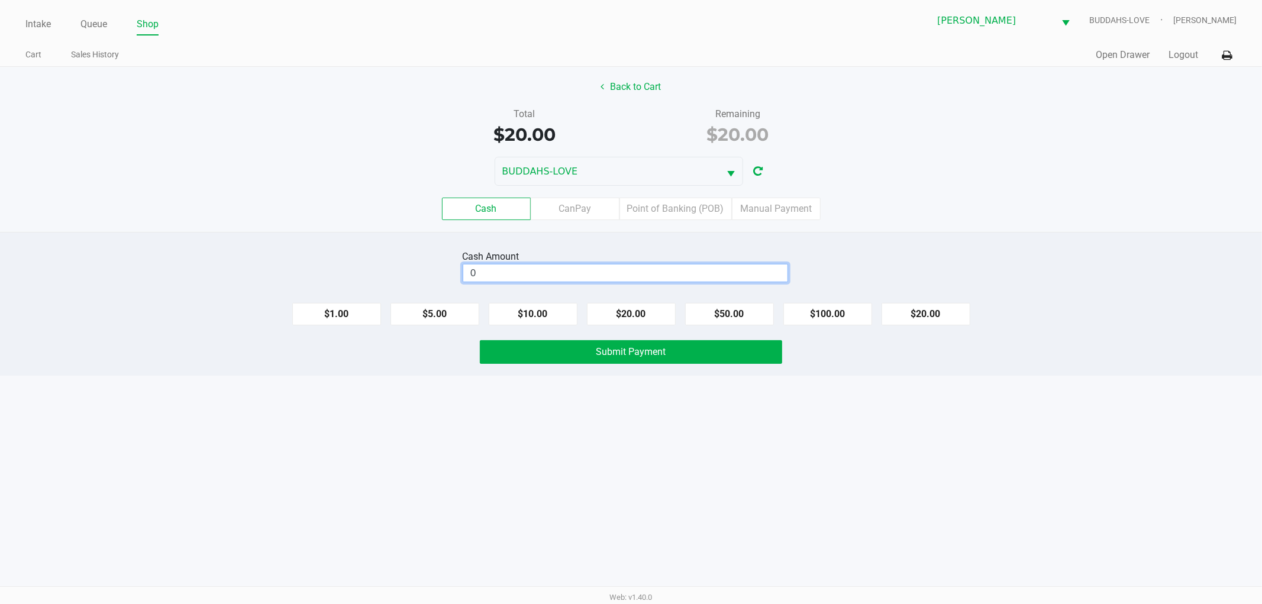
click at [665, 274] on input "0" at bounding box center [625, 272] width 324 height 17
type input "$20.00"
click at [677, 354] on button "Submit Payment" at bounding box center [631, 352] width 302 height 24
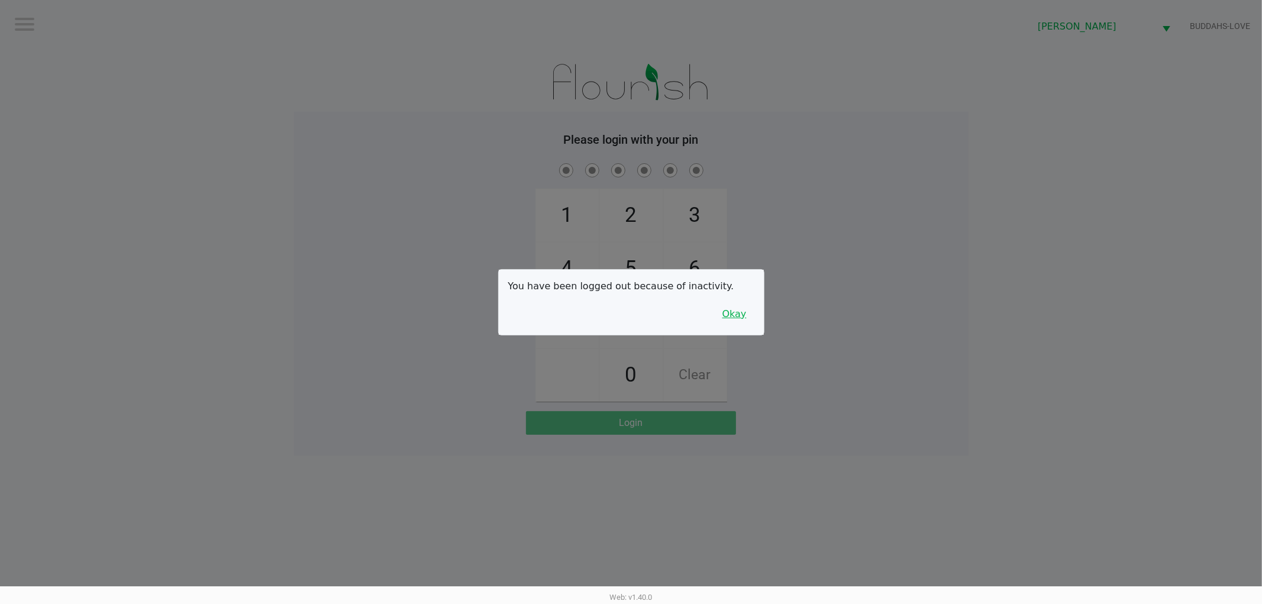
click at [734, 318] on button "Okay" at bounding box center [735, 314] width 40 height 22
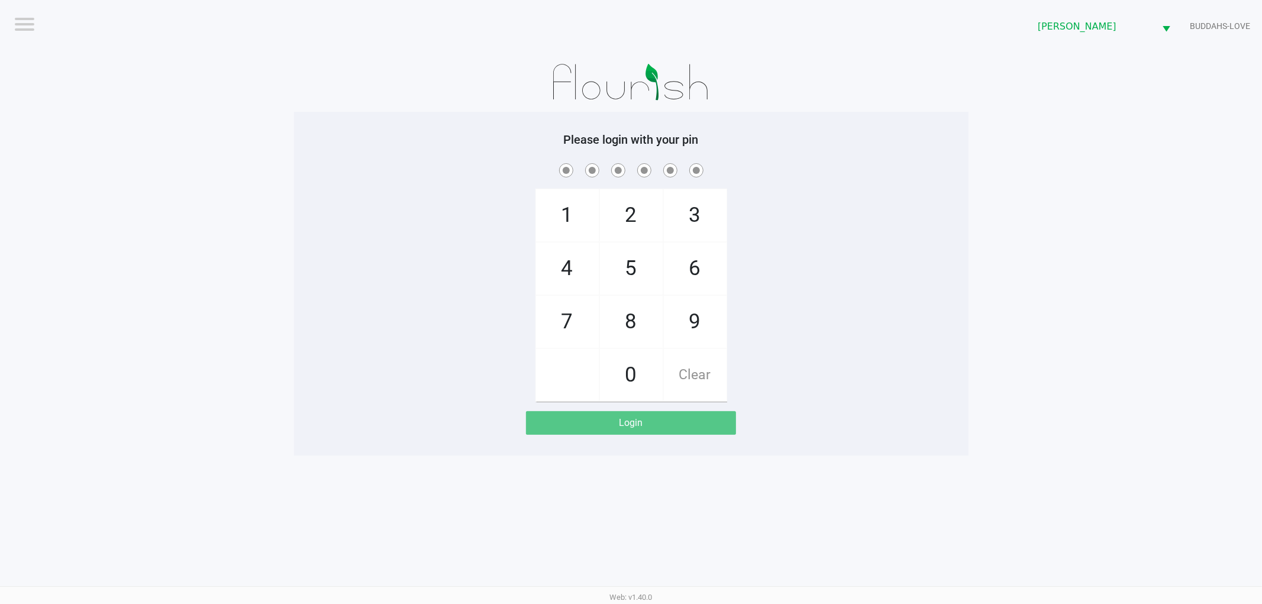
click at [381, 221] on div "1 4 7 2 5 8 0 3 6 9 Clear" at bounding box center [631, 281] width 674 height 241
checkbox input "true"
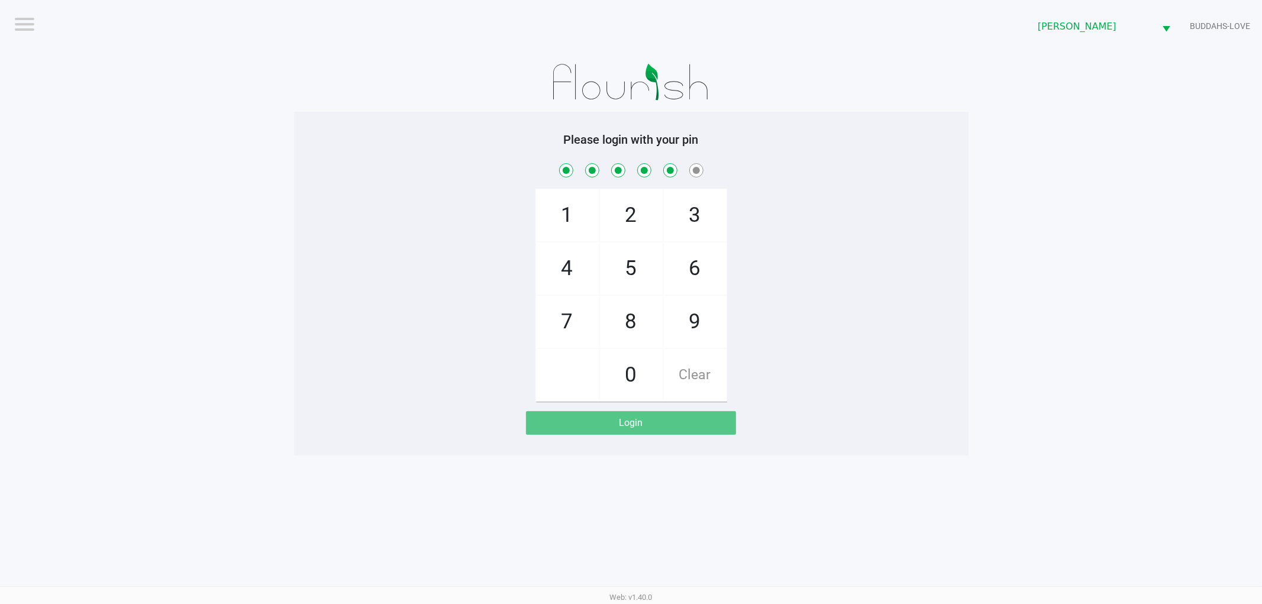
checkbox input "true"
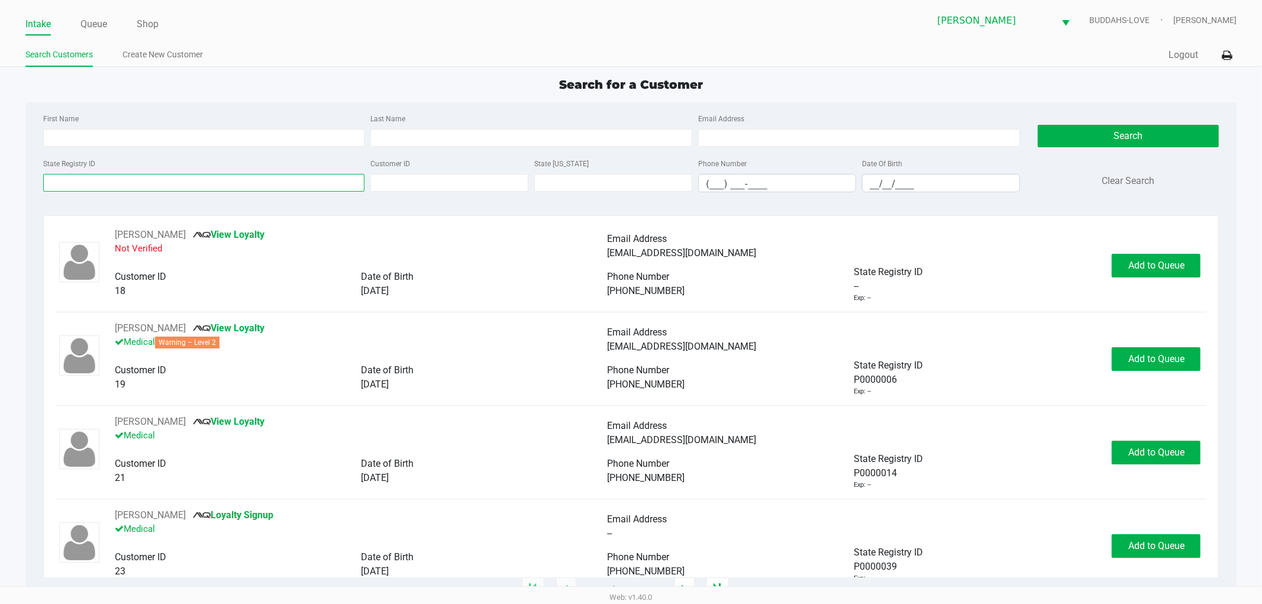
click at [324, 186] on input "State Registry ID" at bounding box center [204, 183] width 322 height 18
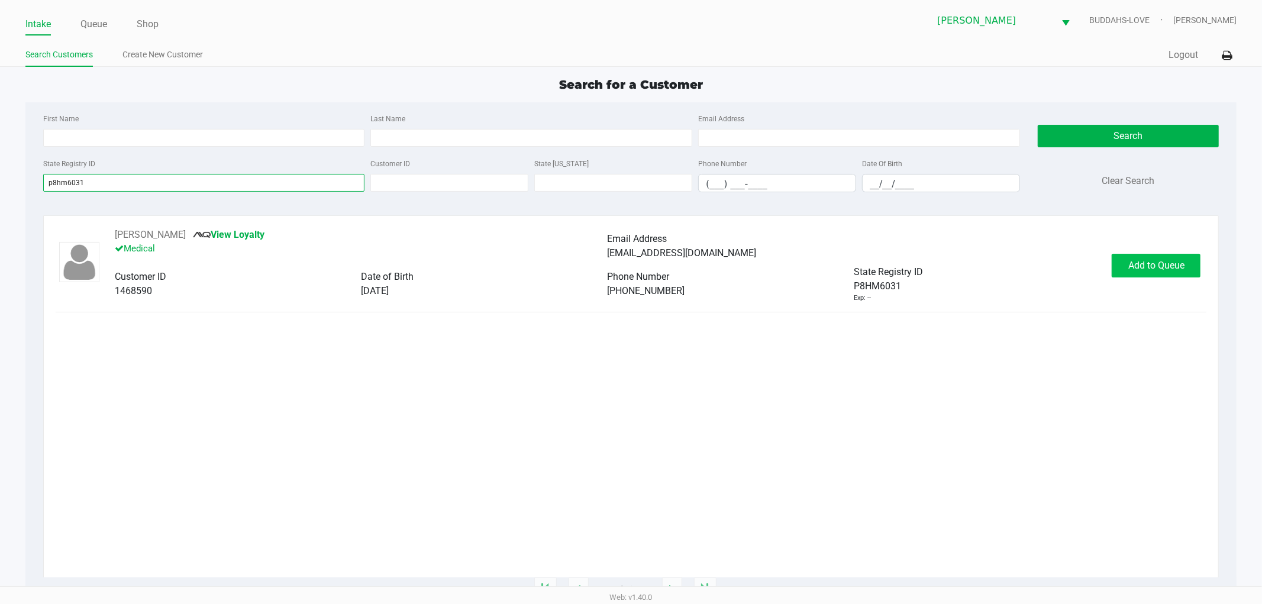
type input "p8hm6031"
click at [1165, 272] on button "Add to Queue" at bounding box center [1156, 266] width 89 height 24
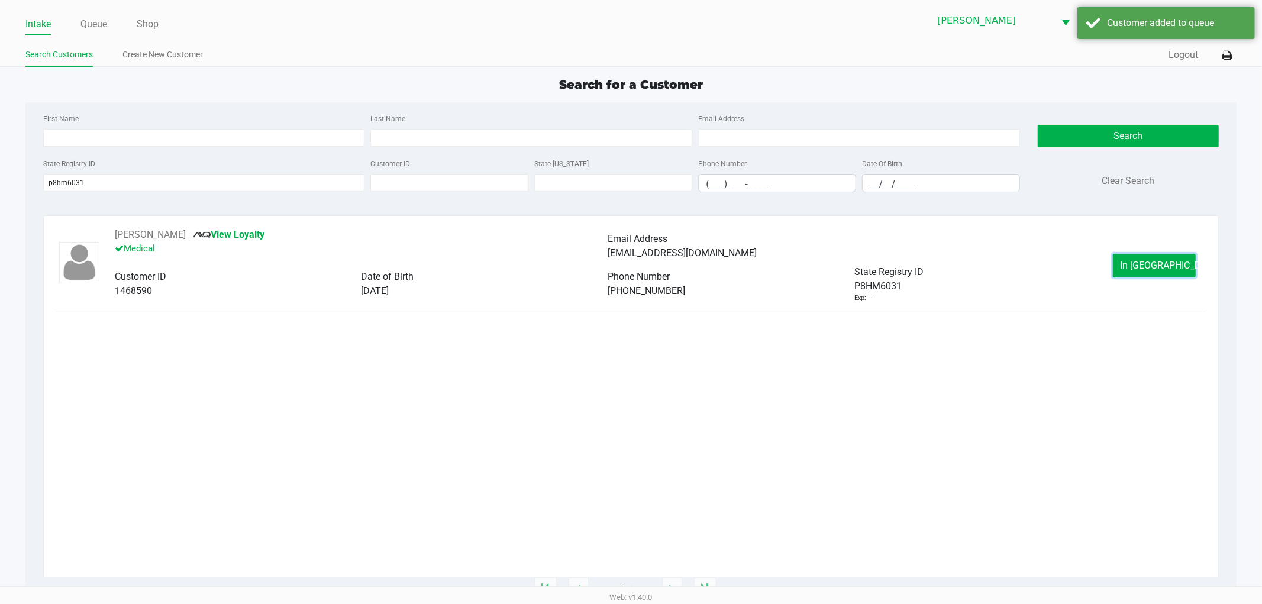
click at [1162, 265] on span "In [GEOGRAPHIC_DATA]" at bounding box center [1169, 265] width 99 height 11
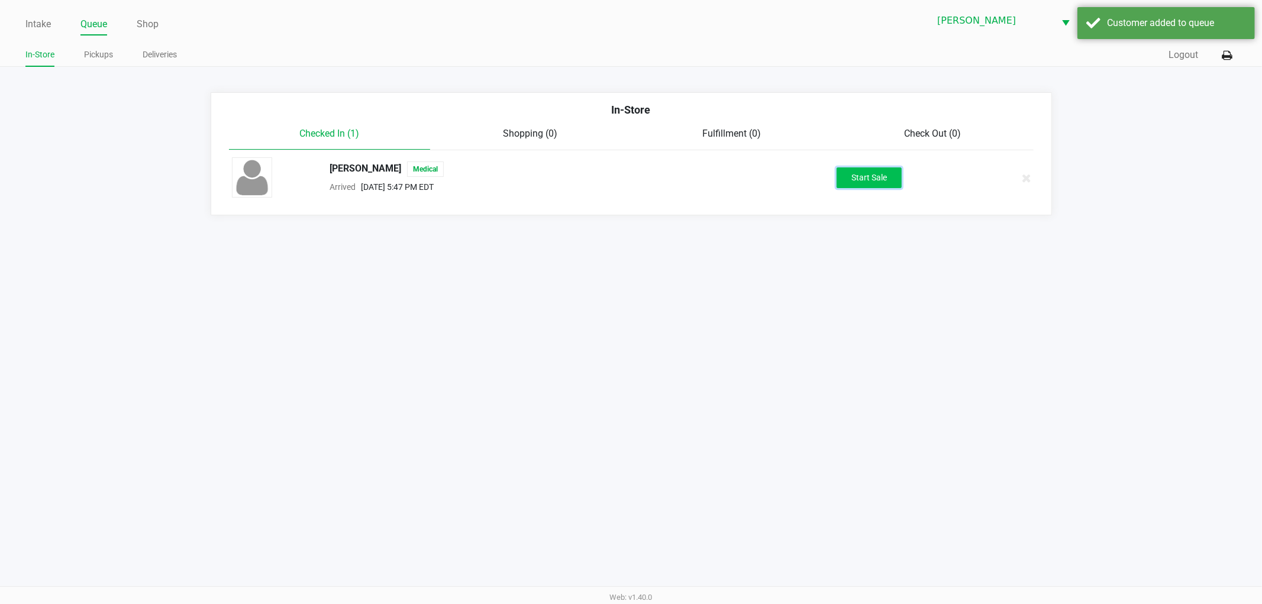
click at [855, 184] on button "Start Sale" at bounding box center [868, 177] width 65 height 21
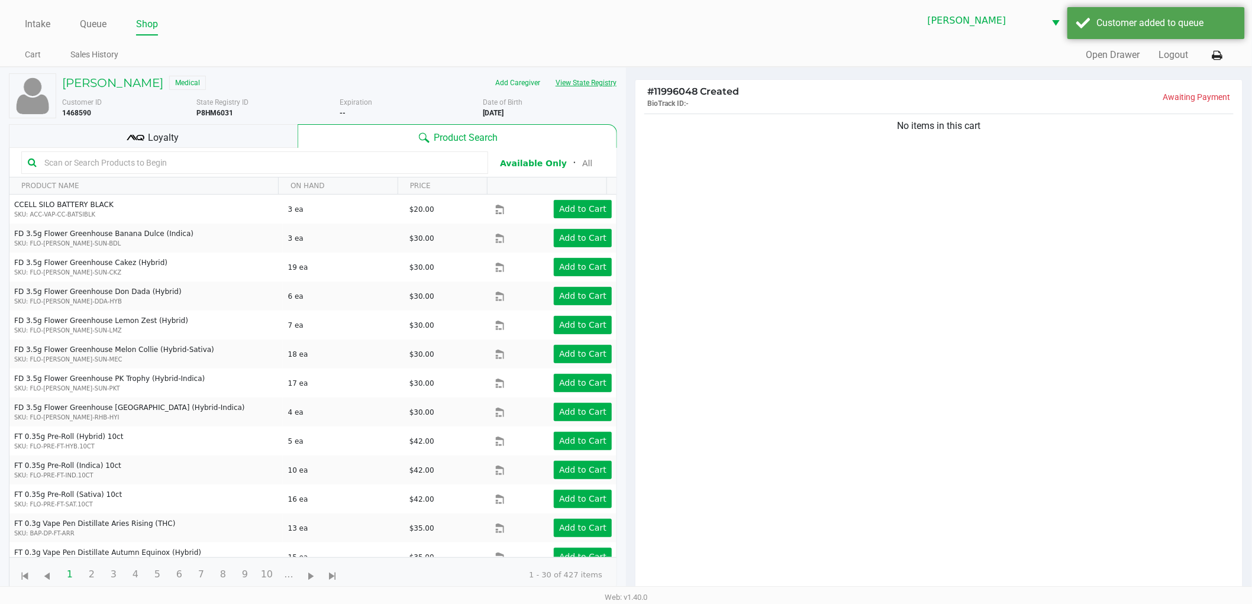
click at [589, 83] on button "View State Registry" at bounding box center [582, 82] width 69 height 19
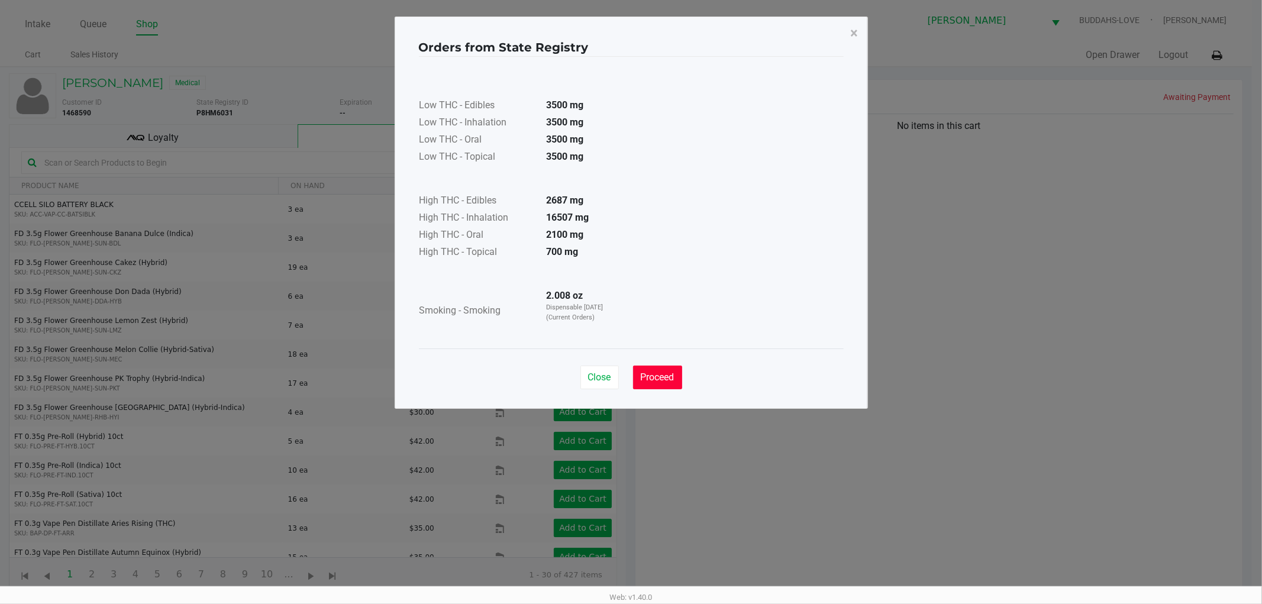
click at [661, 381] on span "Proceed" at bounding box center [658, 376] width 34 height 11
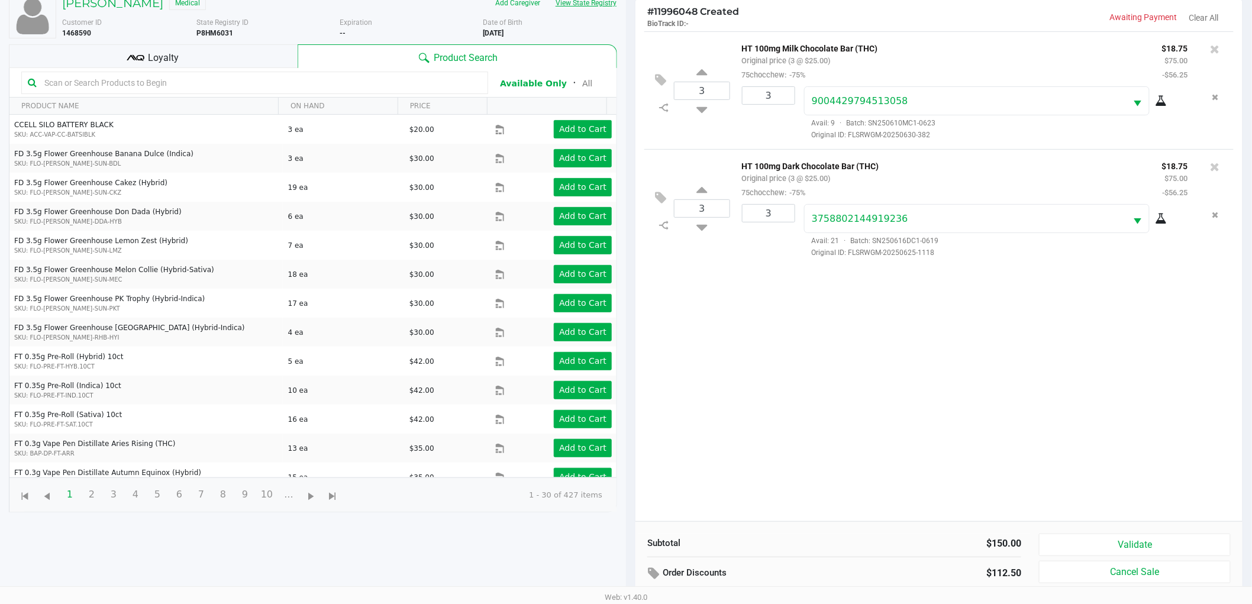
scroll to position [128, 0]
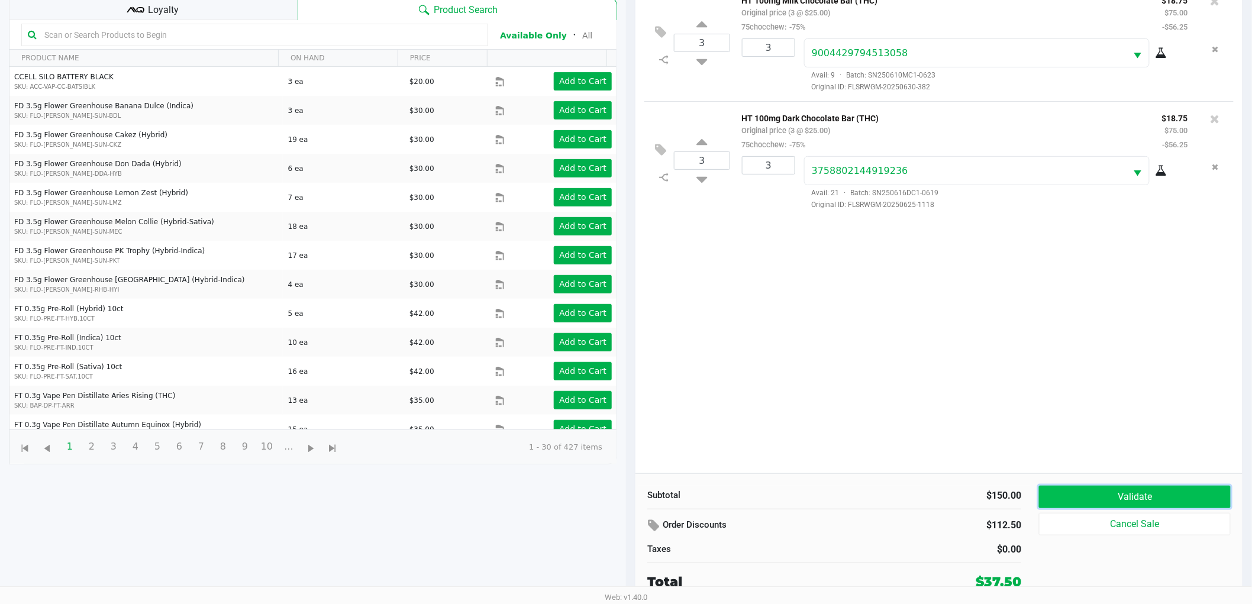
click at [1166, 497] on button "Validate" at bounding box center [1135, 497] width 192 height 22
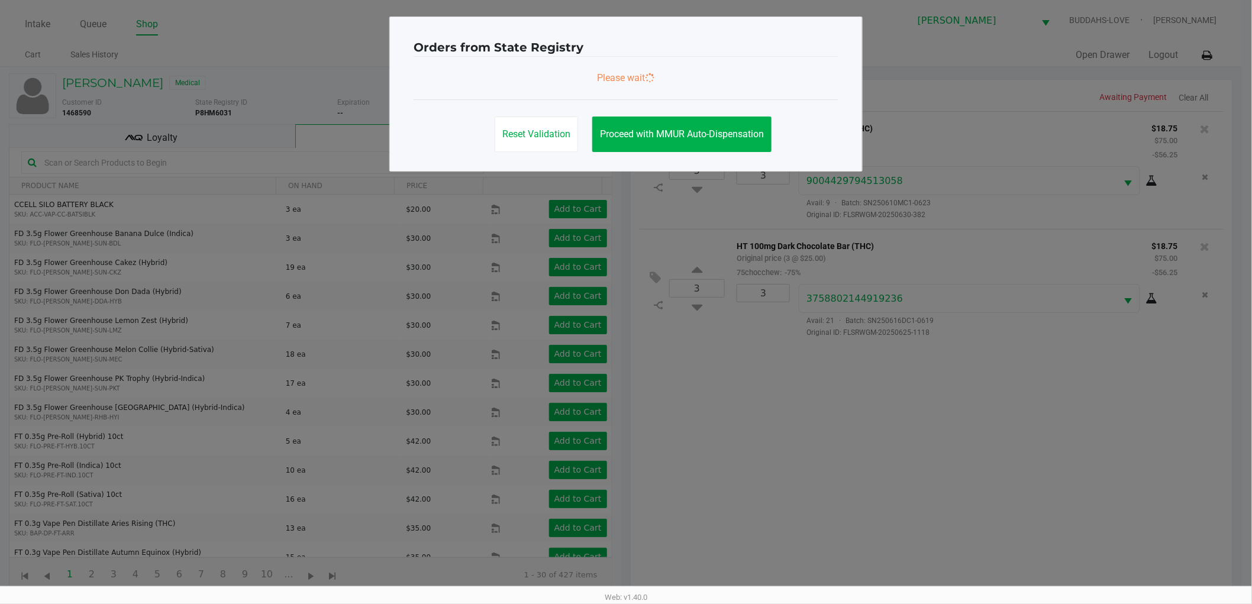
scroll to position [0, 0]
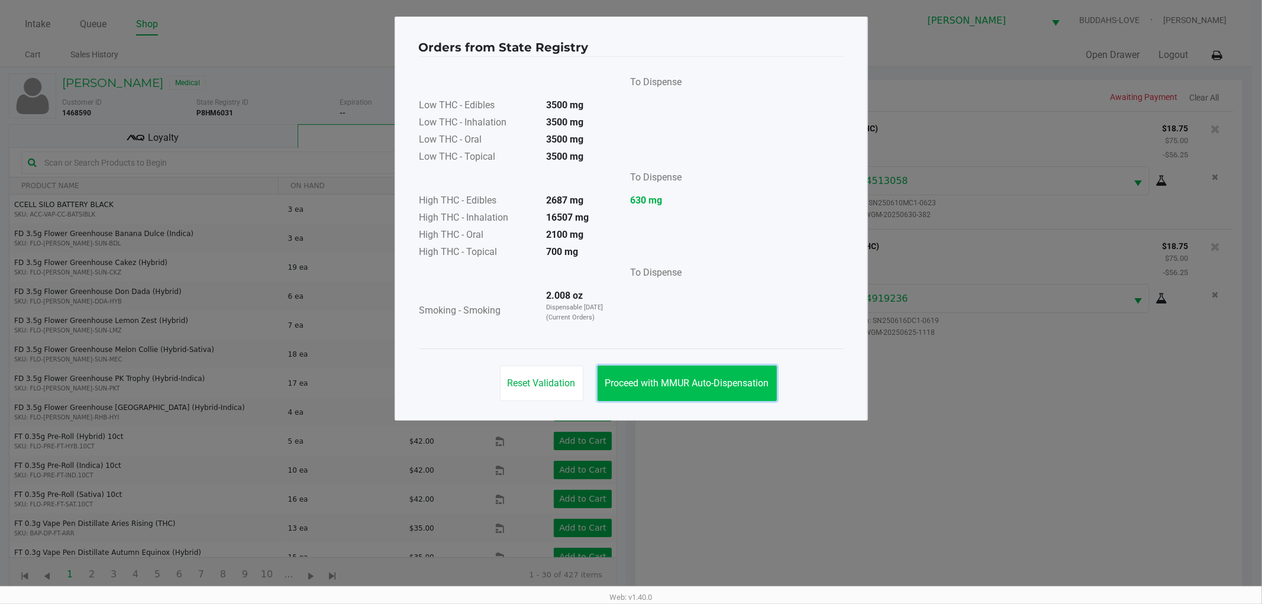
click at [665, 369] on button "Proceed with MMUR Auto-Dispensation" at bounding box center [686, 383] width 179 height 35
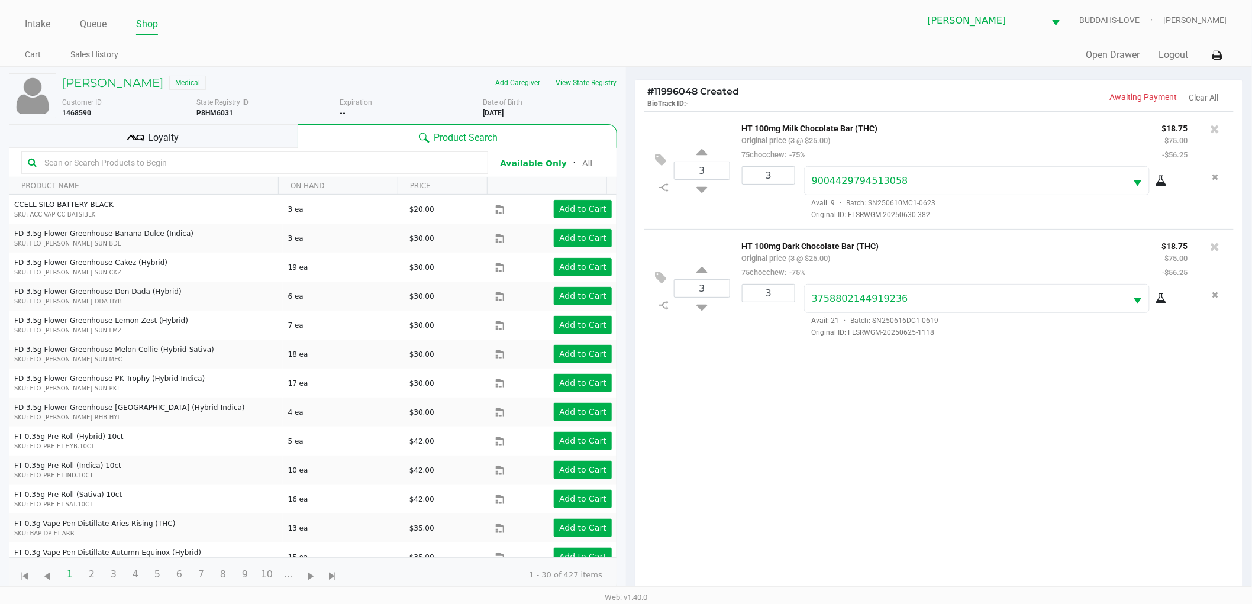
click at [252, 129] on div "Loyalty" at bounding box center [153, 136] width 289 height 24
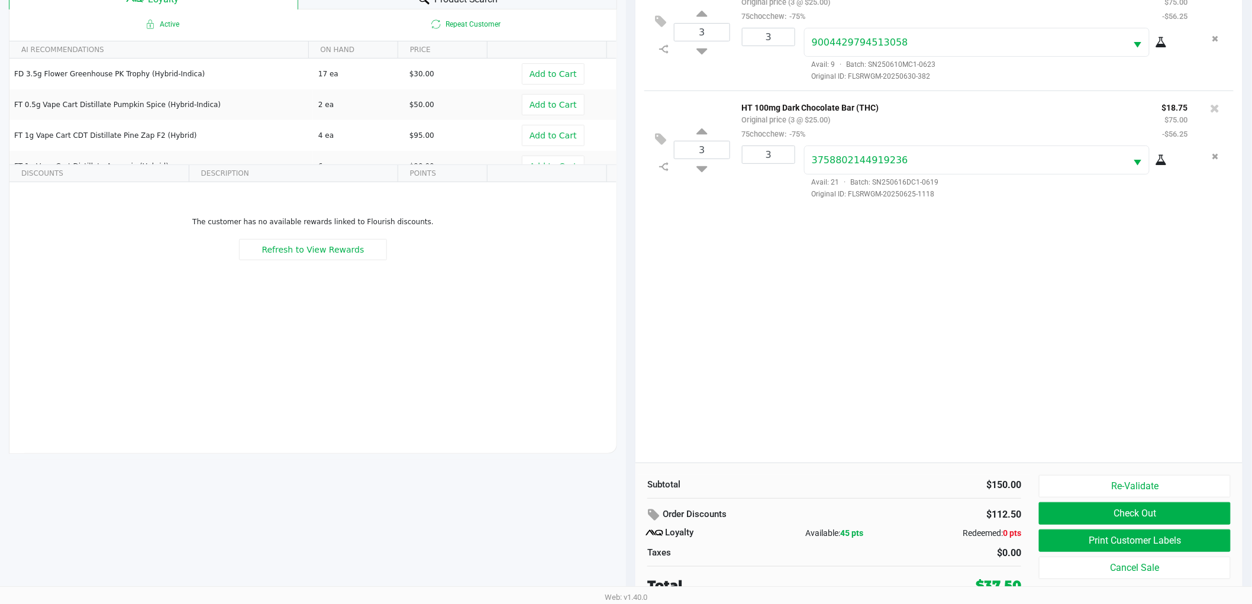
scroll to position [143, 0]
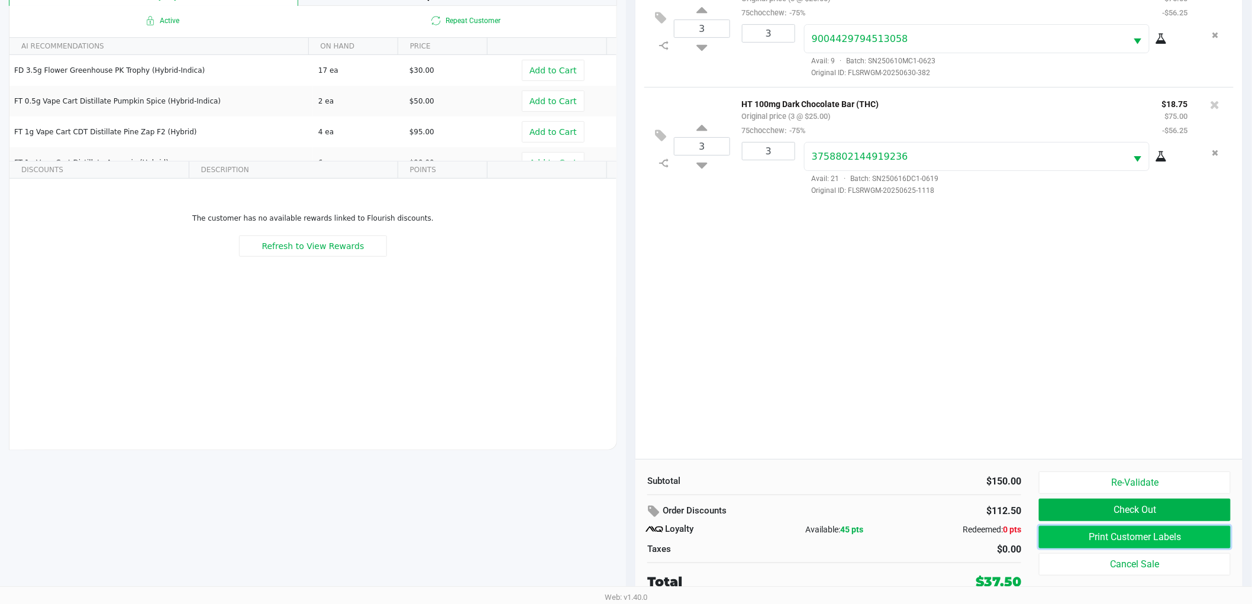
click at [1071, 538] on button "Print Customer Labels" at bounding box center [1135, 537] width 192 height 22
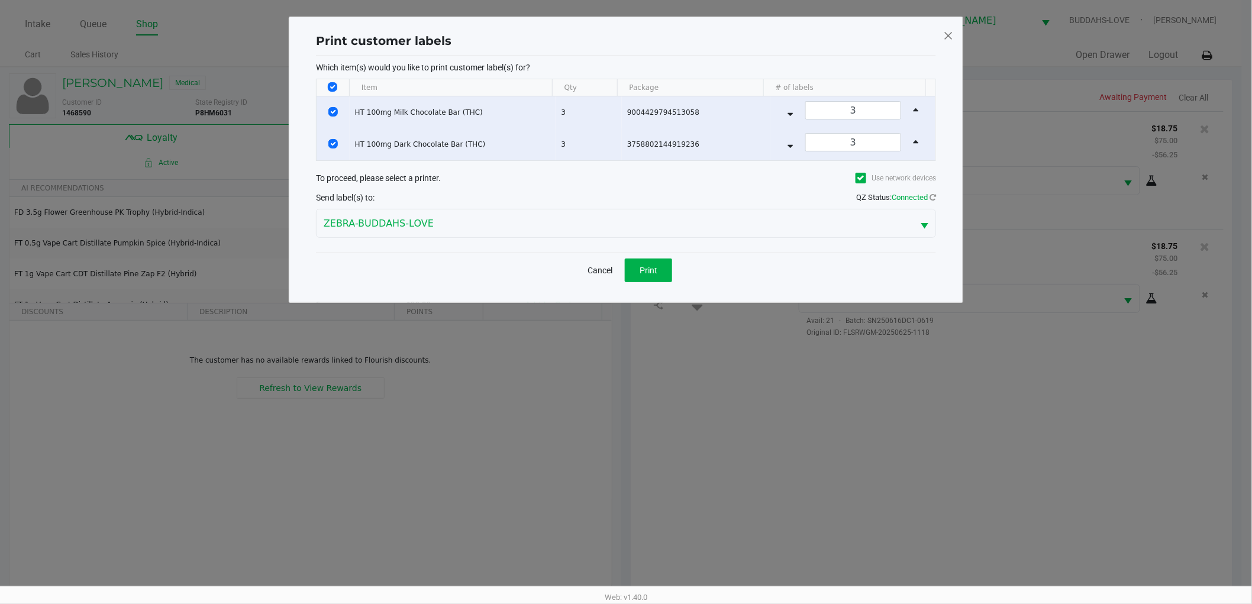
scroll to position [0, 0]
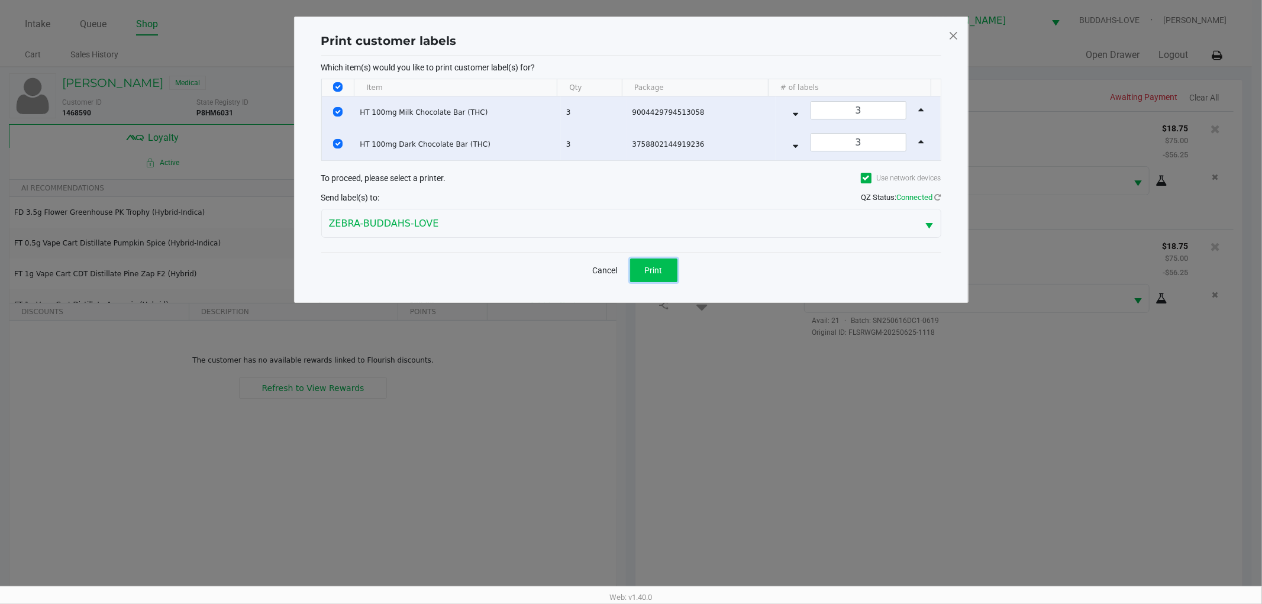
click at [649, 279] on button "Print" at bounding box center [653, 271] width 47 height 24
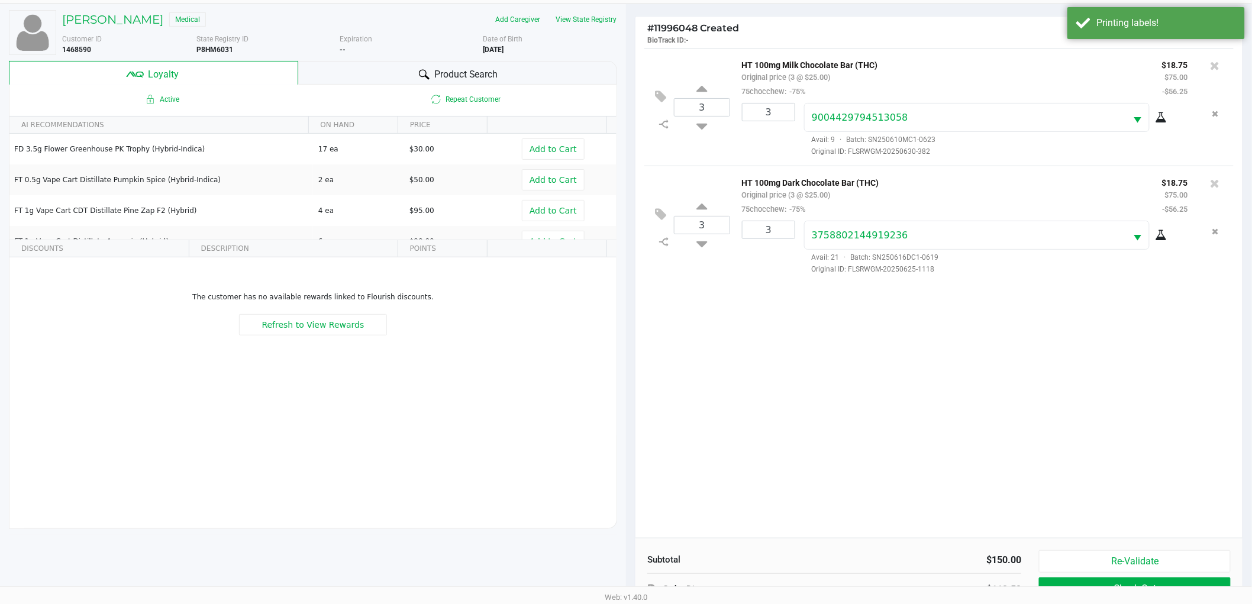
scroll to position [143, 0]
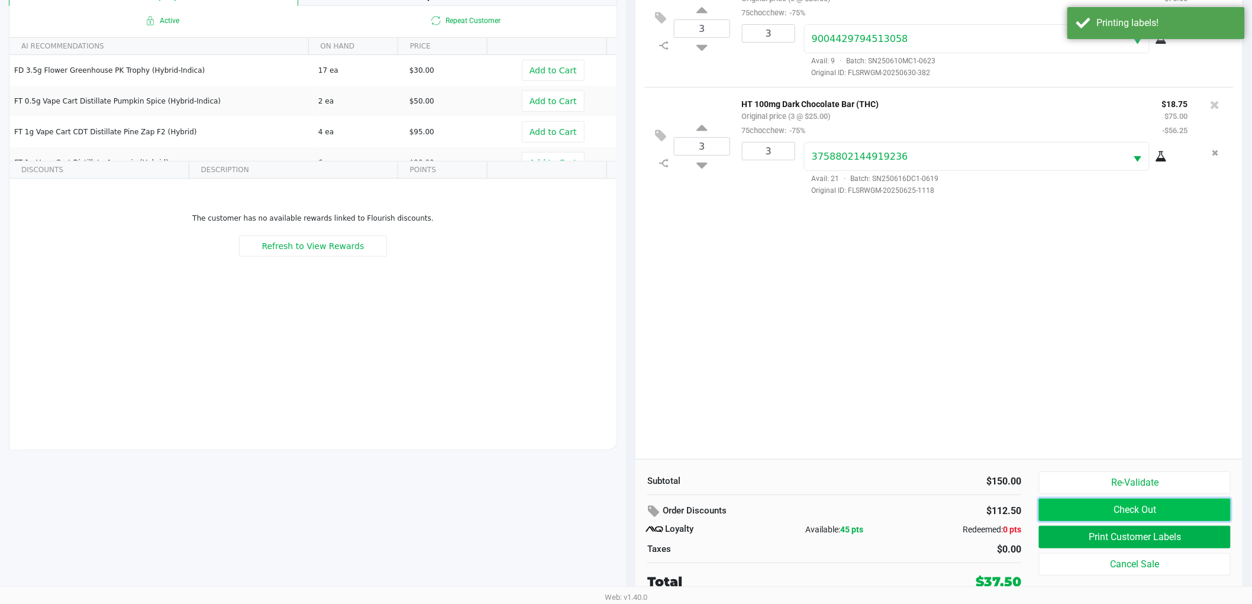
click at [1101, 509] on button "Check Out" at bounding box center [1135, 510] width 192 height 22
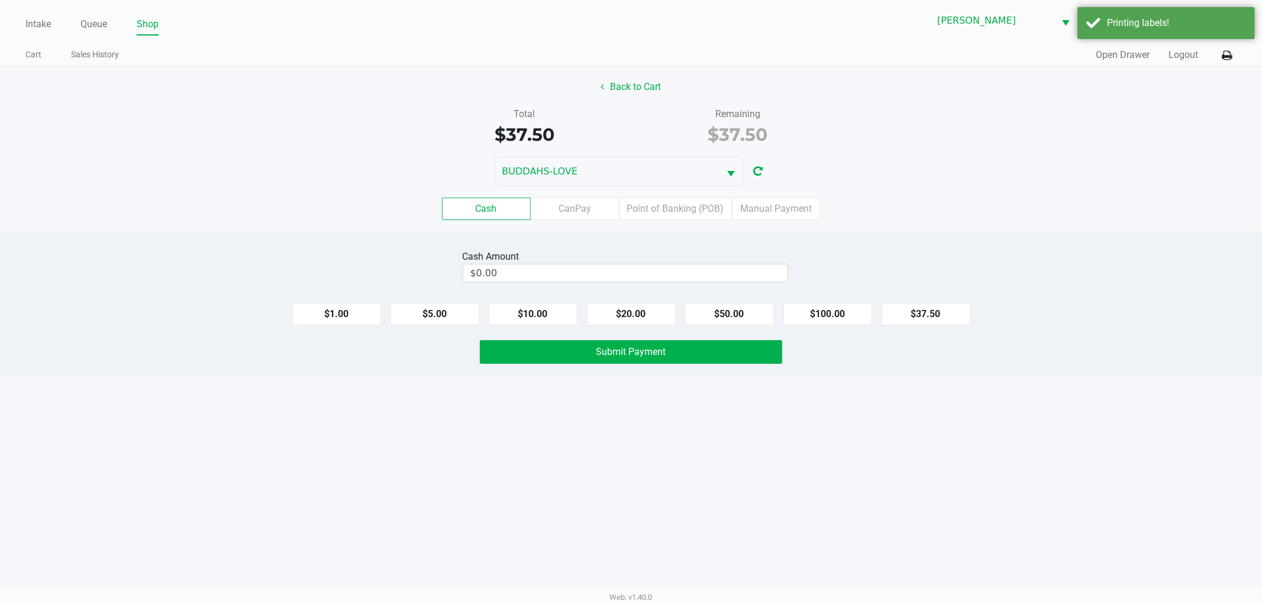
drag, startPoint x: 702, startPoint y: 206, endPoint x: 861, endPoint y: 298, distance: 183.9
click at [702, 209] on label "Point of Banking (POB)" at bounding box center [675, 209] width 112 height 22
click at [0, 0] on 7 "Point of Banking (POB)" at bounding box center [0, 0] width 0 height 0
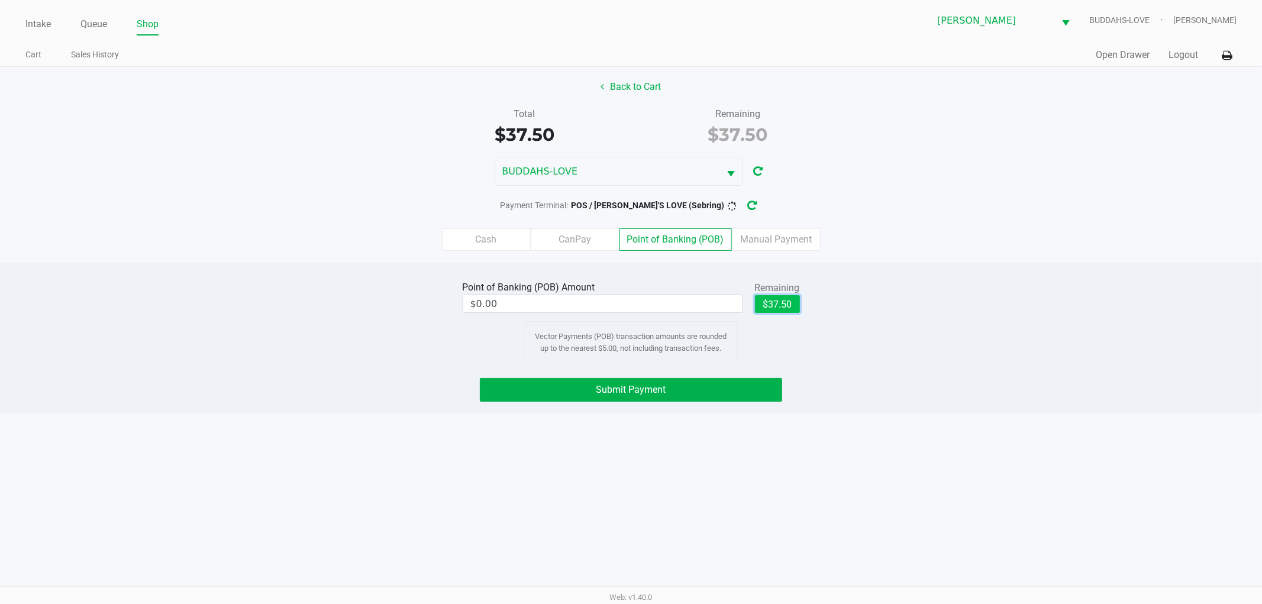
click at [783, 303] on button "$37.50" at bounding box center [777, 304] width 45 height 18
type input "$37.50"
click at [715, 395] on button "Submit Payment" at bounding box center [631, 390] width 302 height 24
click at [756, 205] on icon "button" at bounding box center [762, 206] width 12 height 12
click at [660, 393] on span "Submit Payment" at bounding box center [631, 389] width 70 height 11
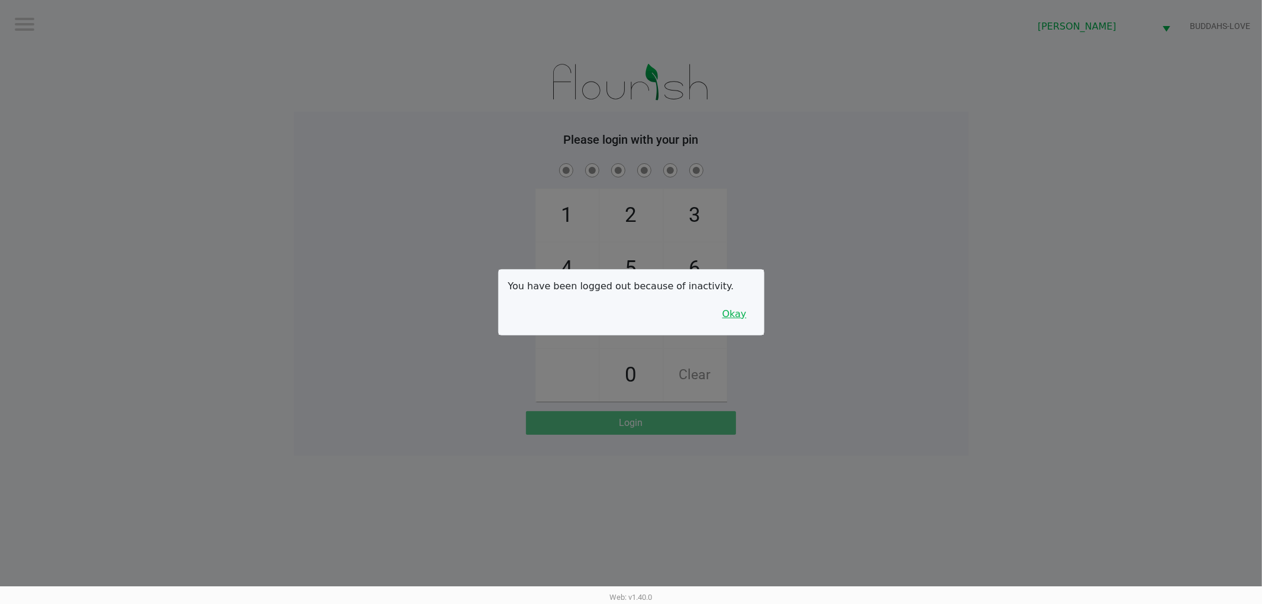
click at [725, 314] on button "Okay" at bounding box center [735, 314] width 40 height 22
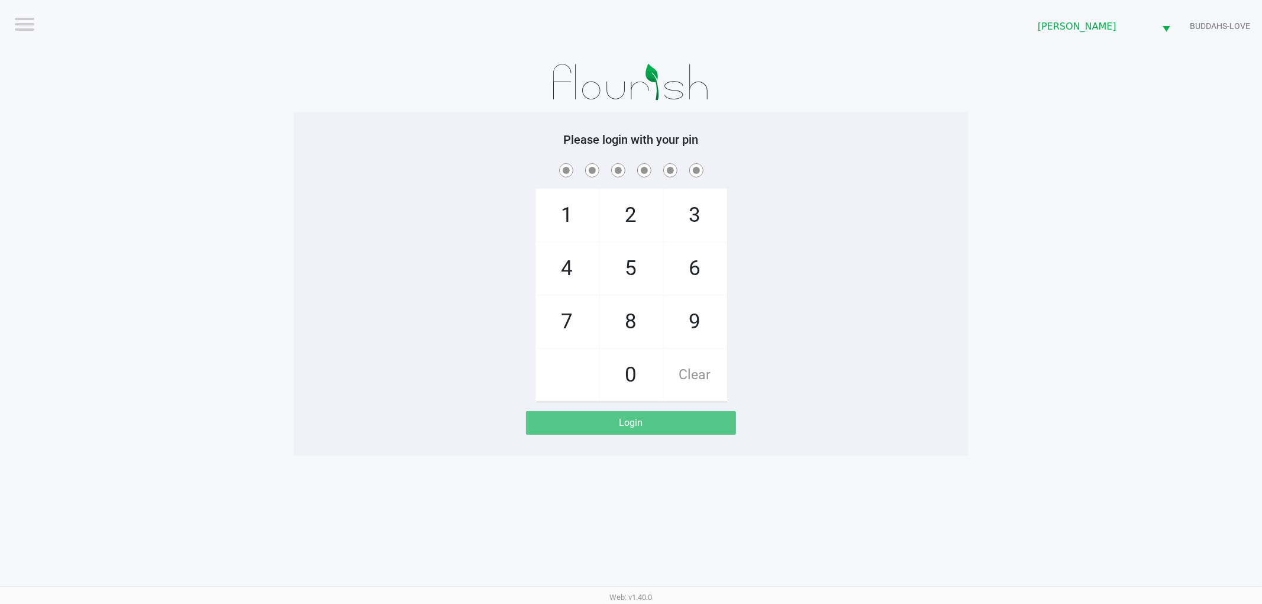
click at [477, 244] on div "1 4 7 2 5 8 0 3 6 9 Clear" at bounding box center [631, 281] width 674 height 241
checkbox input "true"
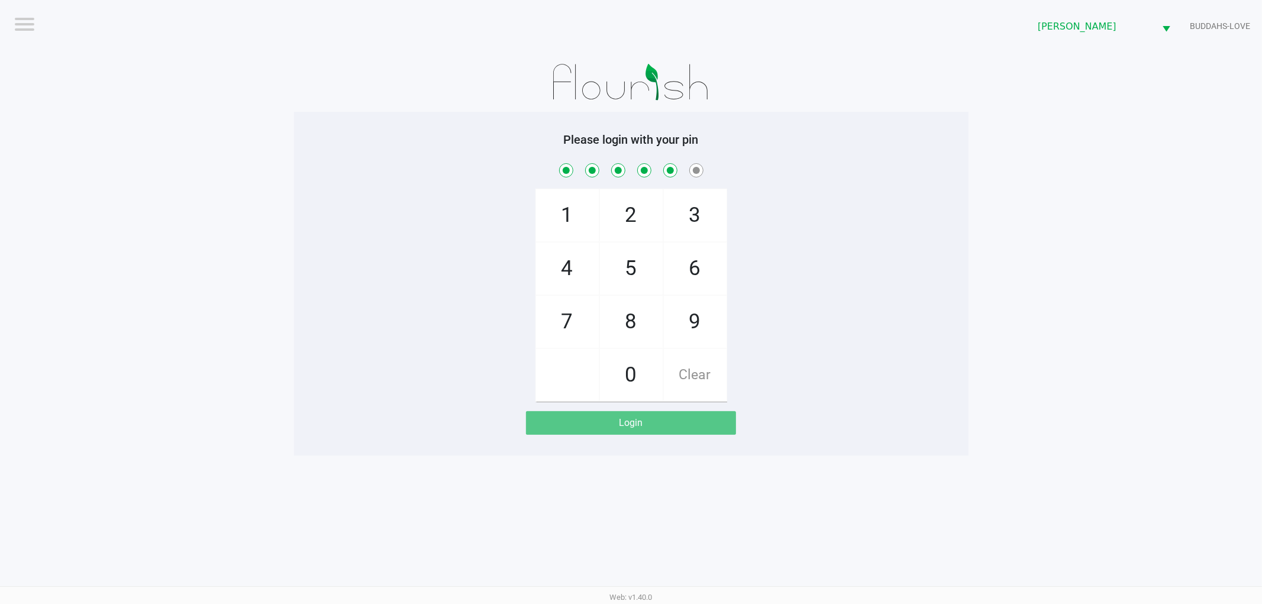
checkbox input "true"
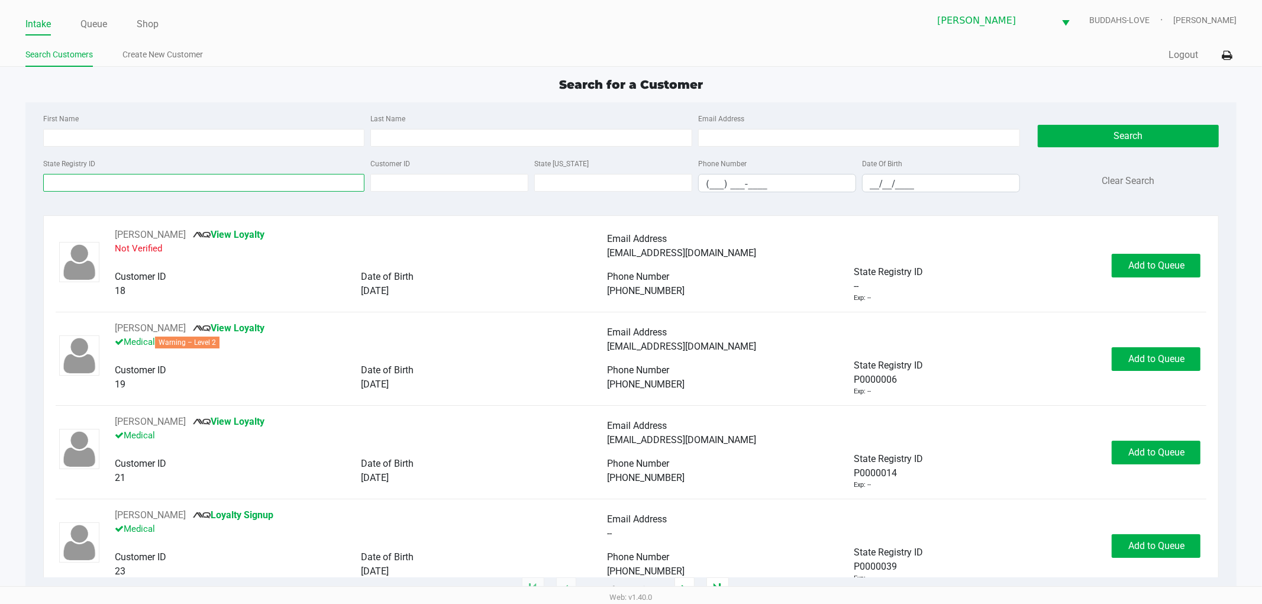
click at [329, 188] on input "State Registry ID" at bounding box center [204, 183] width 322 height 18
click at [232, 181] on input "State Registry ID" at bounding box center [204, 183] width 322 height 18
type input "9"
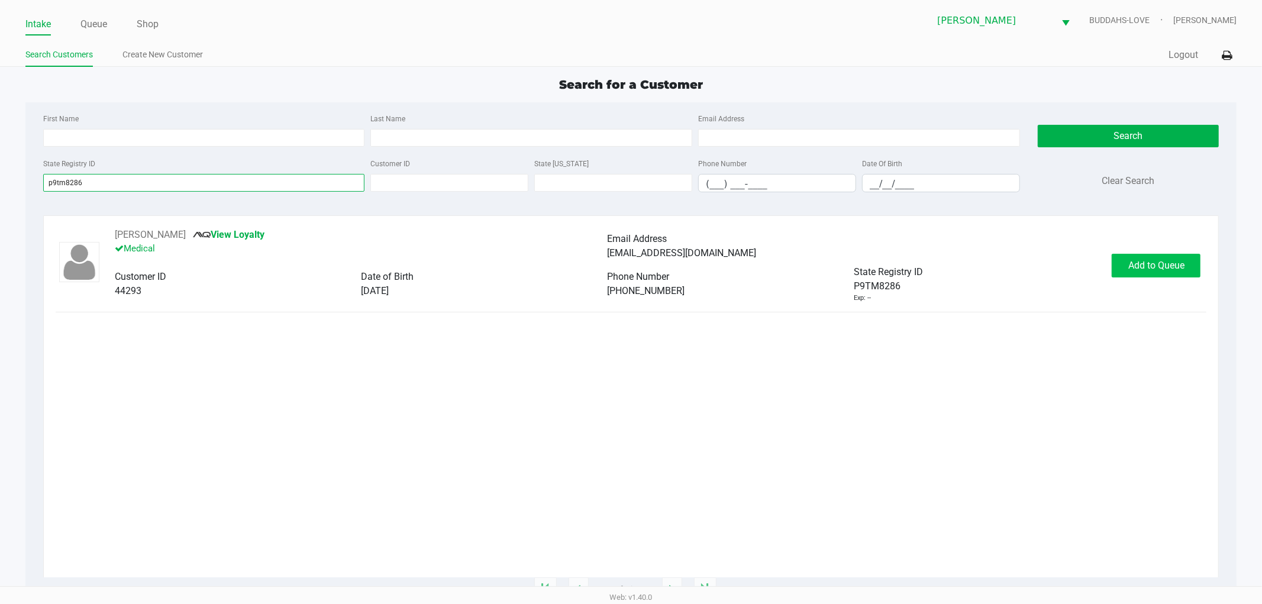
type input "p9tm8286"
click at [1143, 256] on button "Add to Queue" at bounding box center [1156, 266] width 89 height 24
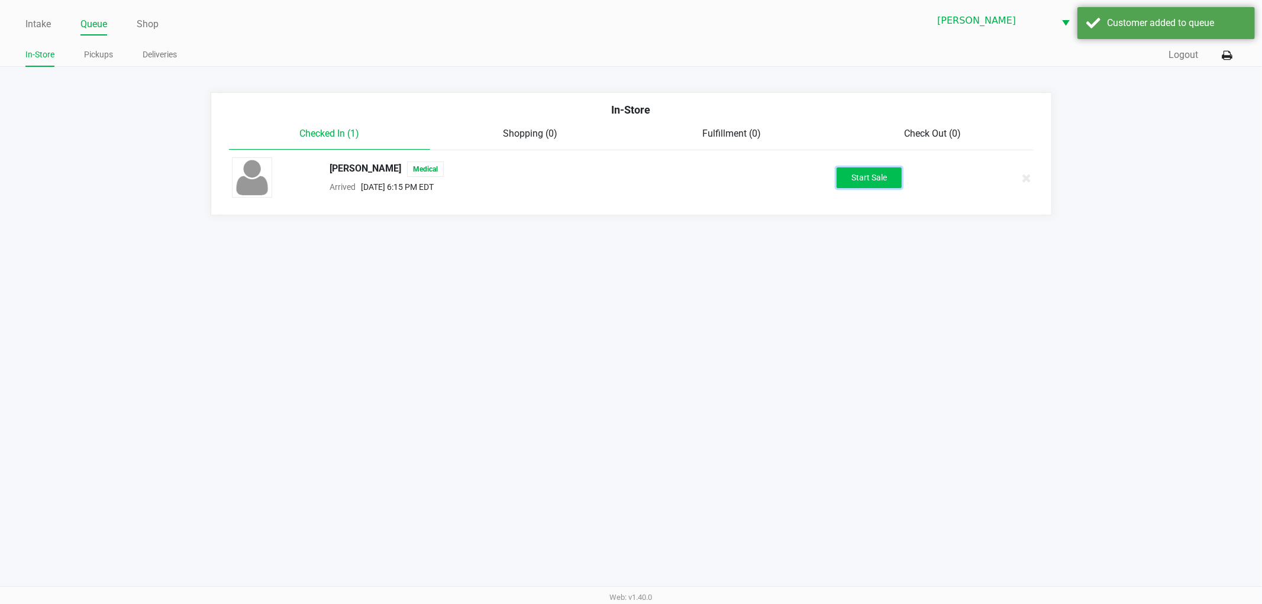
click at [871, 178] on button "Start Sale" at bounding box center [868, 177] width 65 height 21
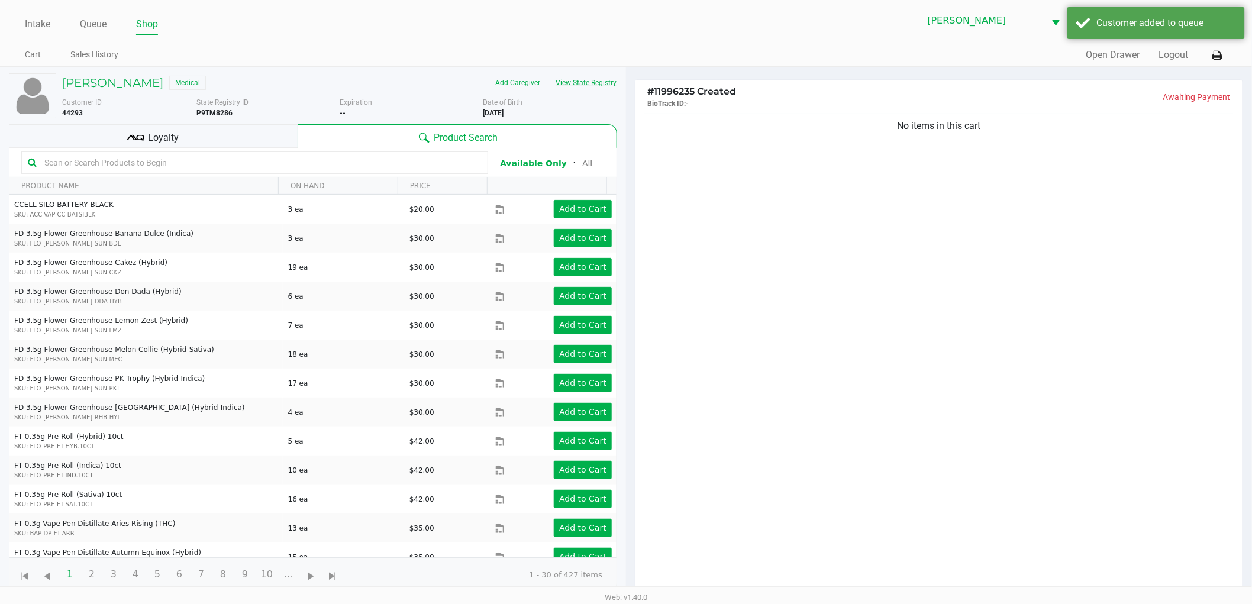
click at [582, 81] on button "View State Registry" at bounding box center [582, 82] width 69 height 19
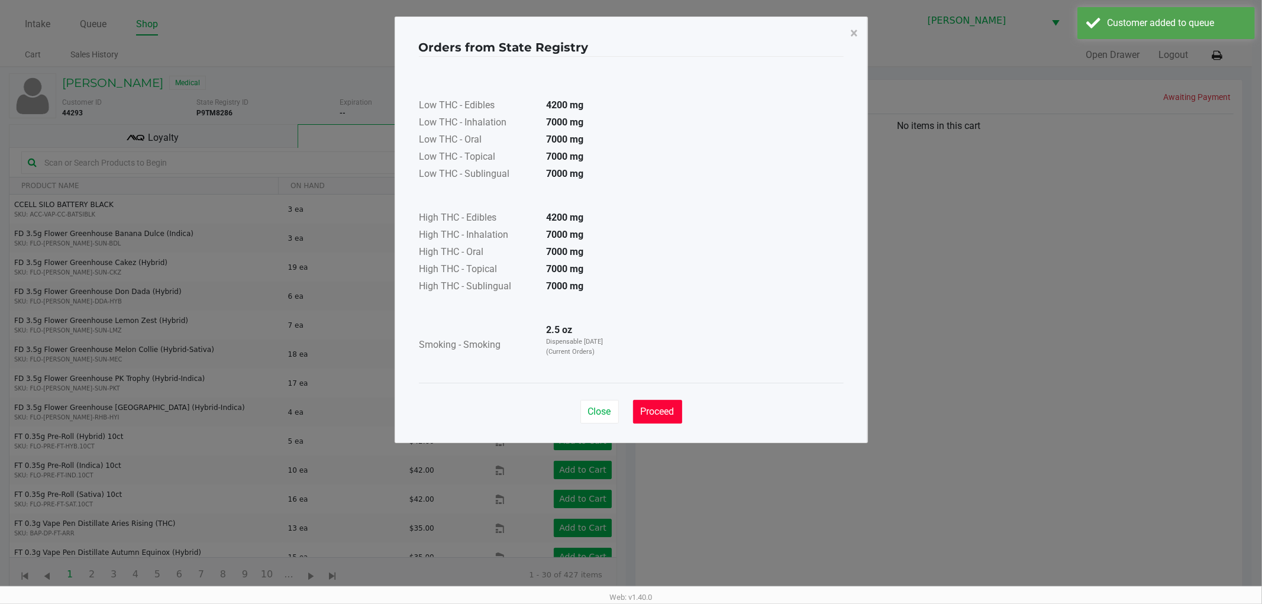
click at [676, 416] on button "Proceed" at bounding box center [657, 412] width 49 height 24
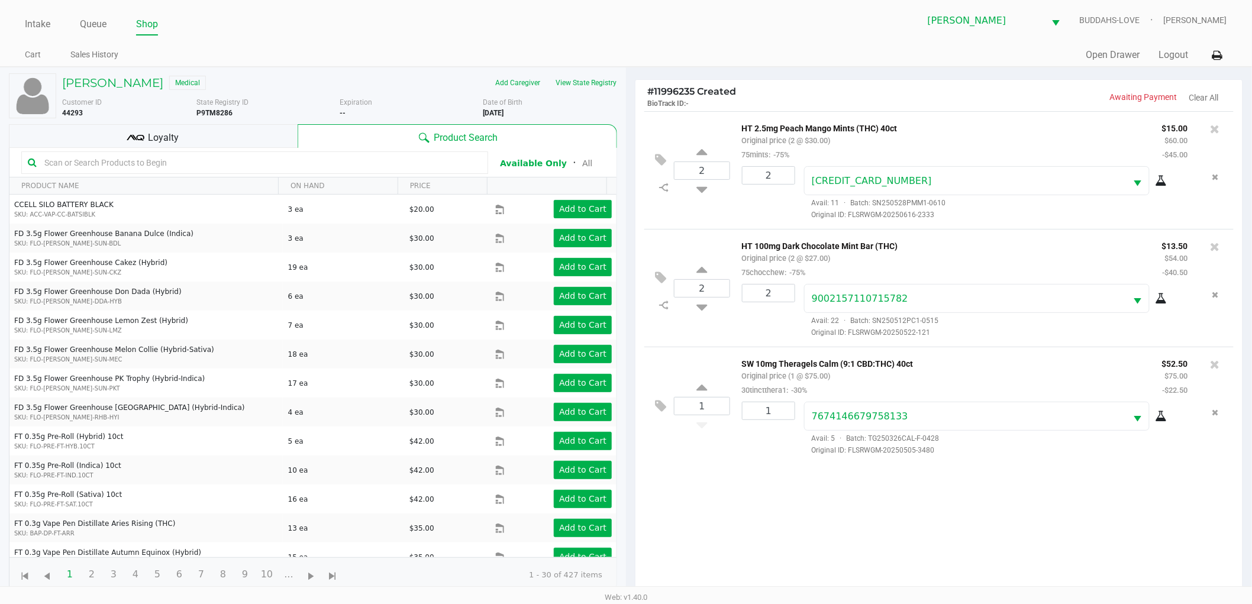
click at [217, 140] on div "Loyalty" at bounding box center [153, 136] width 289 height 24
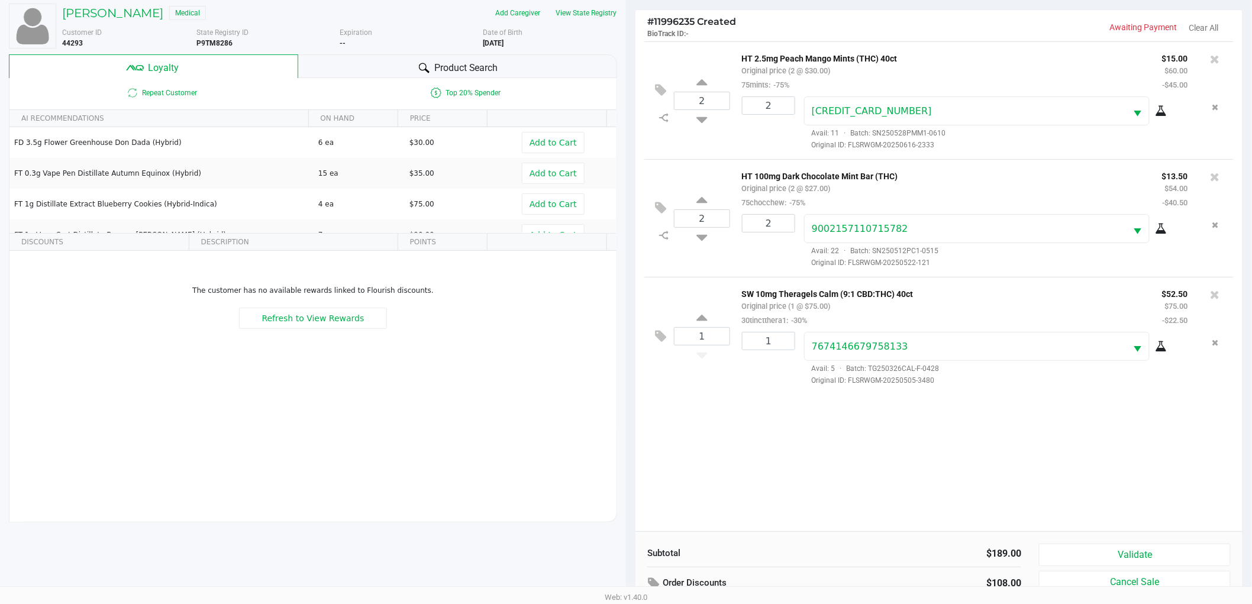
scroll to position [143, 0]
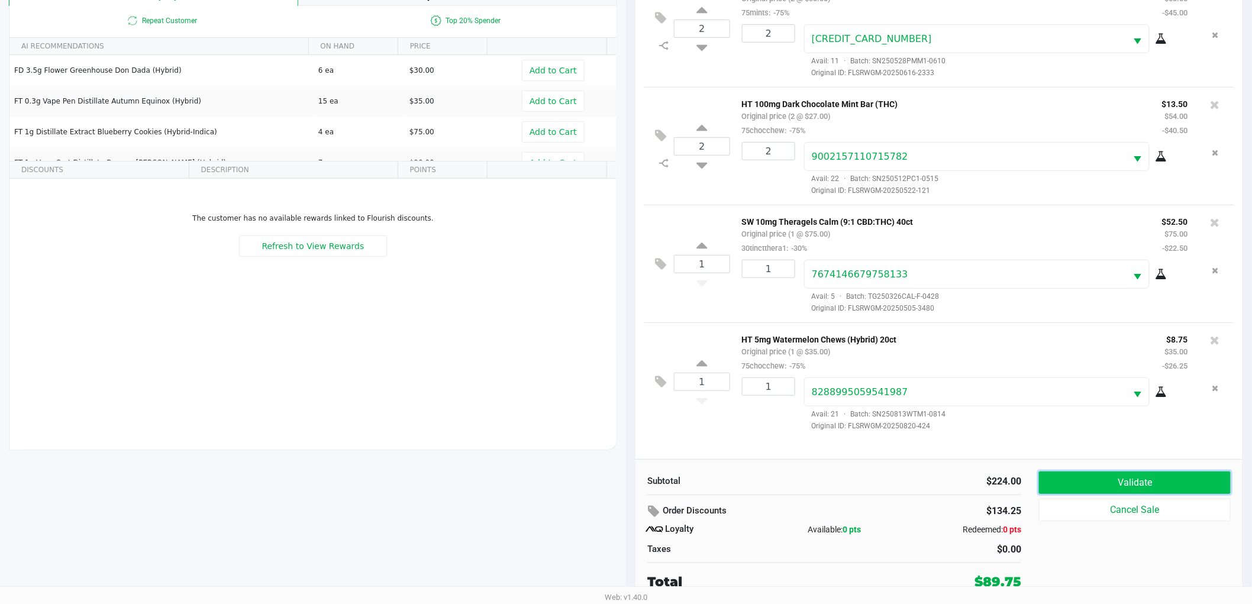
click at [1196, 477] on button "Validate" at bounding box center [1135, 482] width 192 height 22
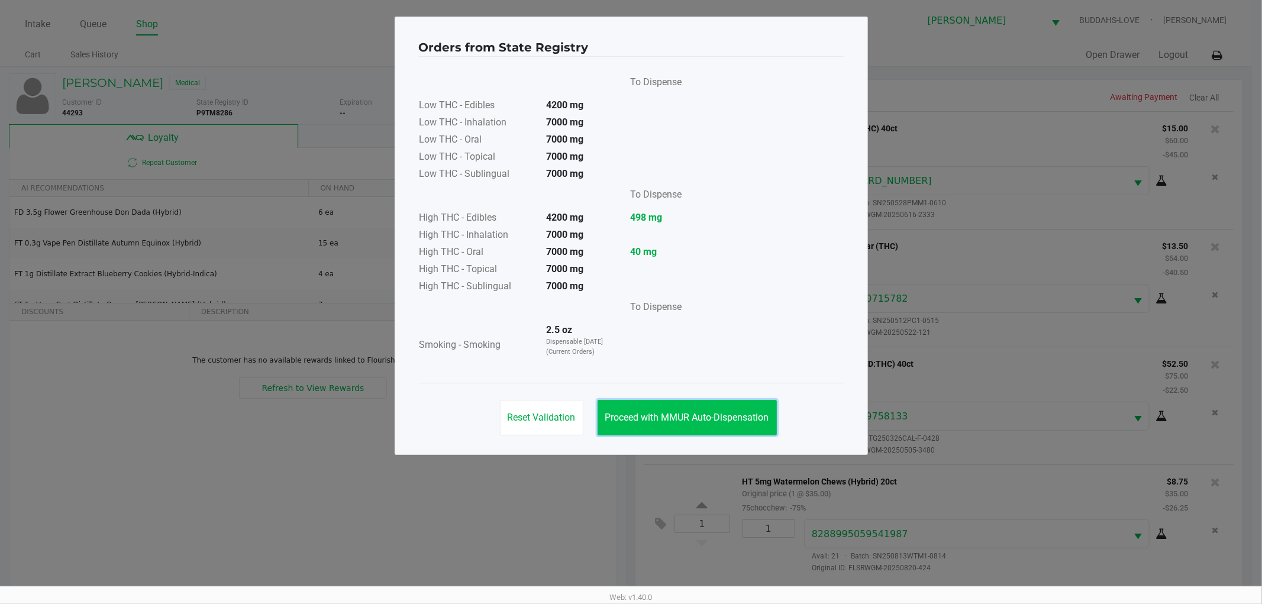
click at [654, 409] on button "Proceed with MMUR Auto-Dispensation" at bounding box center [686, 417] width 179 height 35
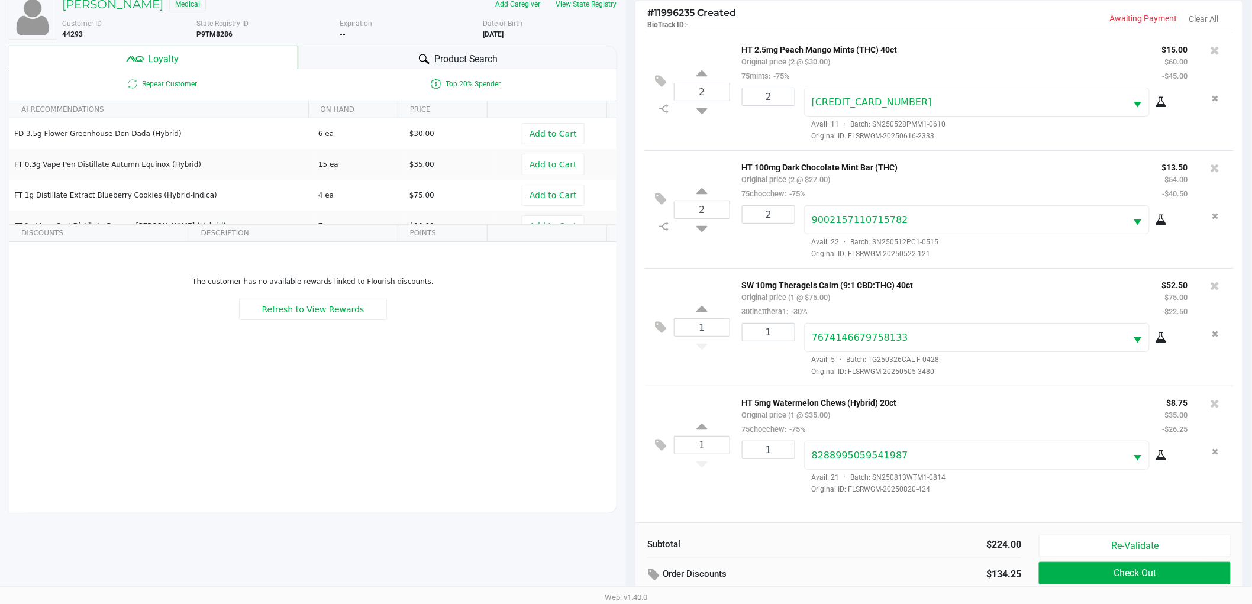
scroll to position [143, 0]
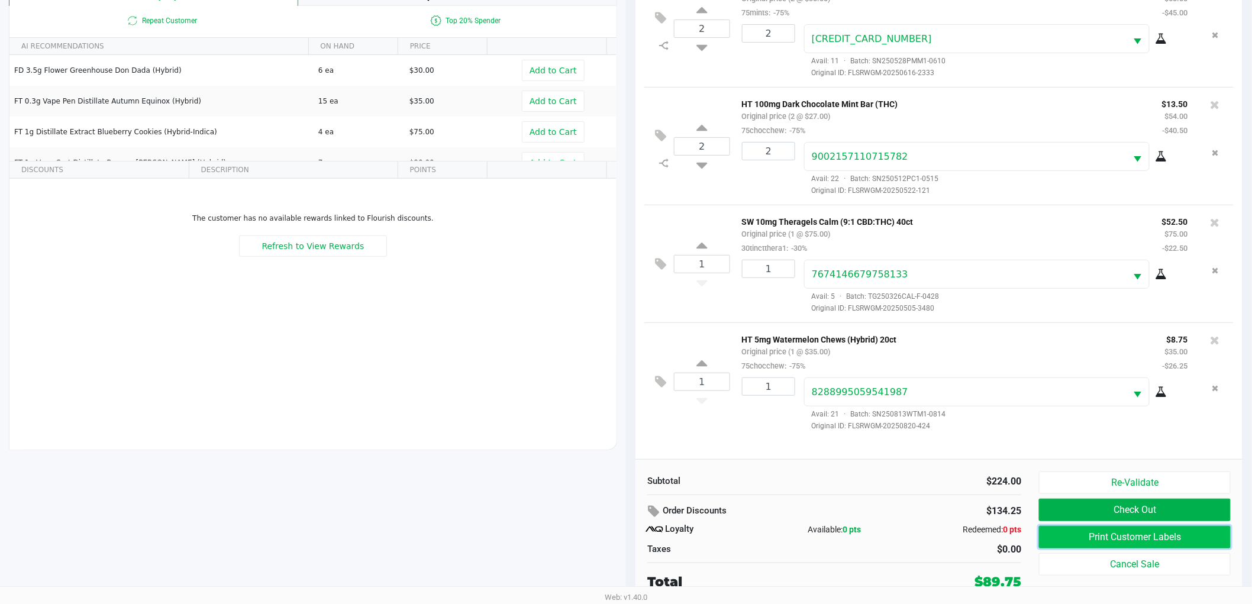
click at [1097, 542] on button "Print Customer Labels" at bounding box center [1135, 537] width 192 height 22
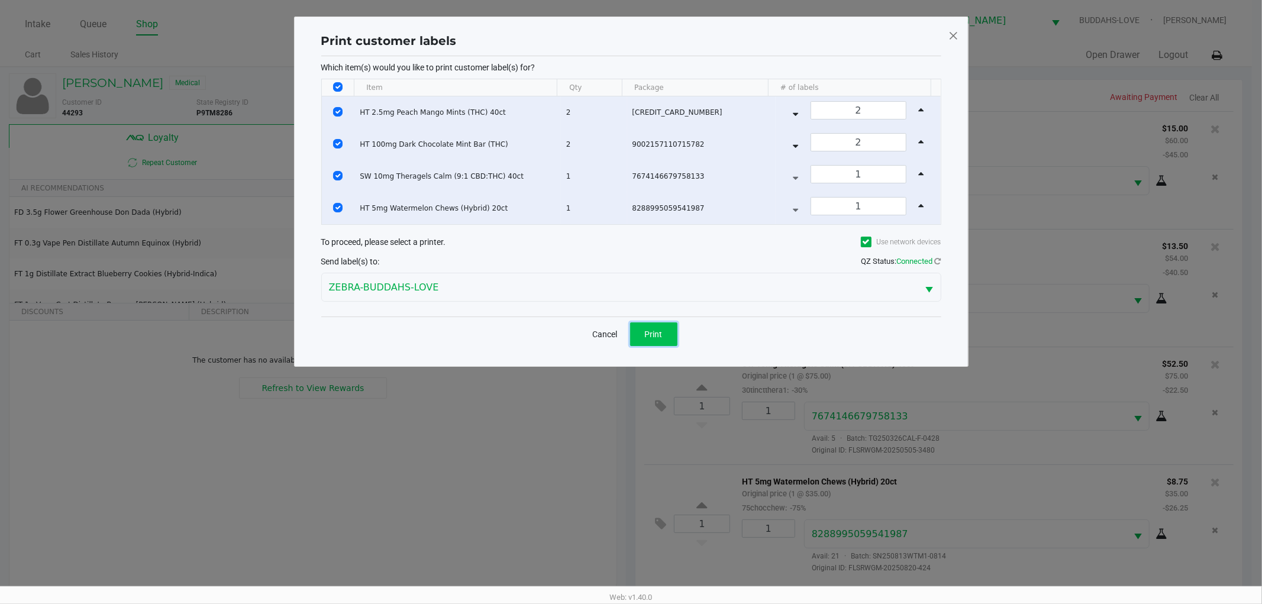
click at [650, 332] on span "Print" at bounding box center [654, 333] width 18 height 9
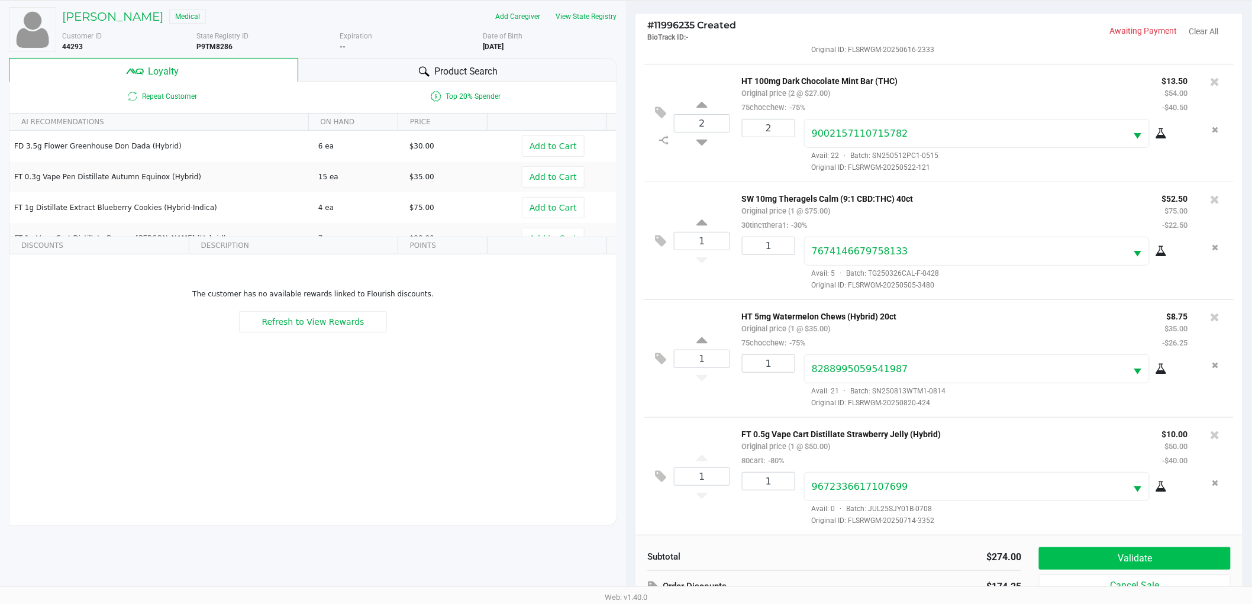
scroll to position [143, 0]
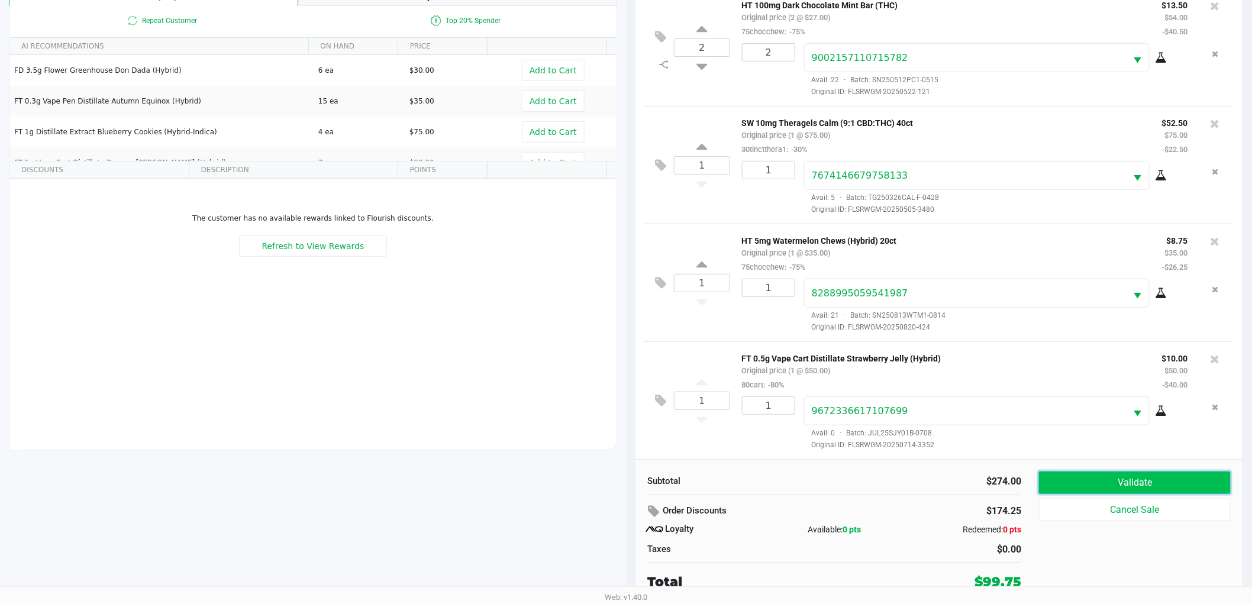
click at [1085, 484] on button "Validate" at bounding box center [1135, 482] width 192 height 22
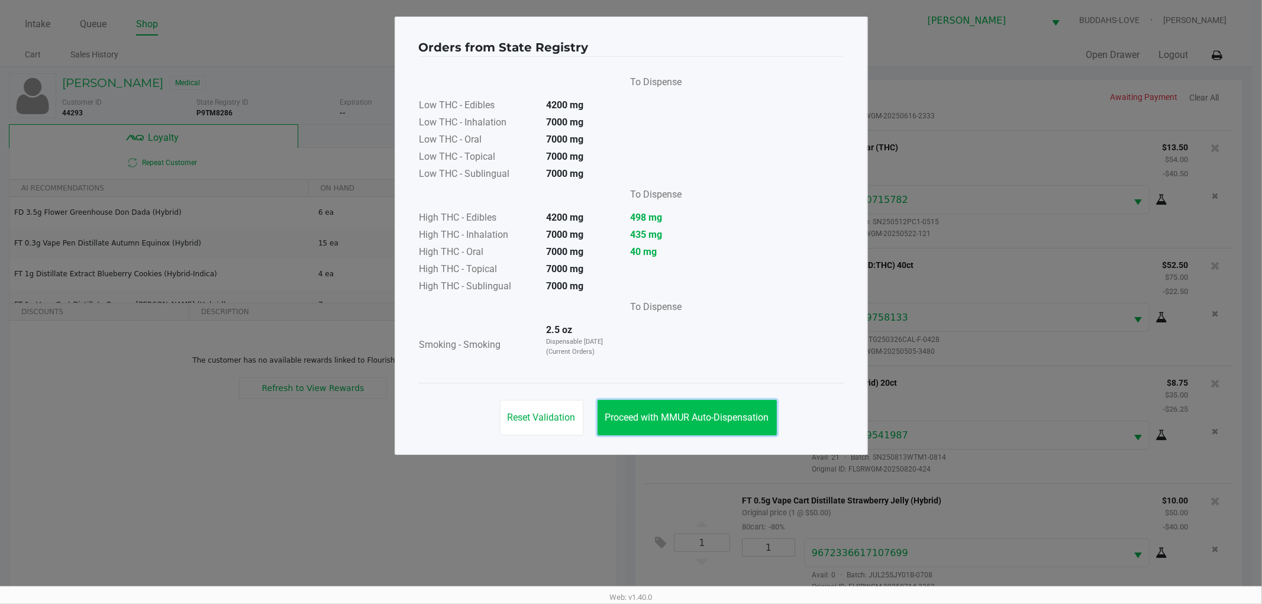
click at [635, 412] on span "Proceed with MMUR Auto-Dispensation" at bounding box center [687, 417] width 164 height 11
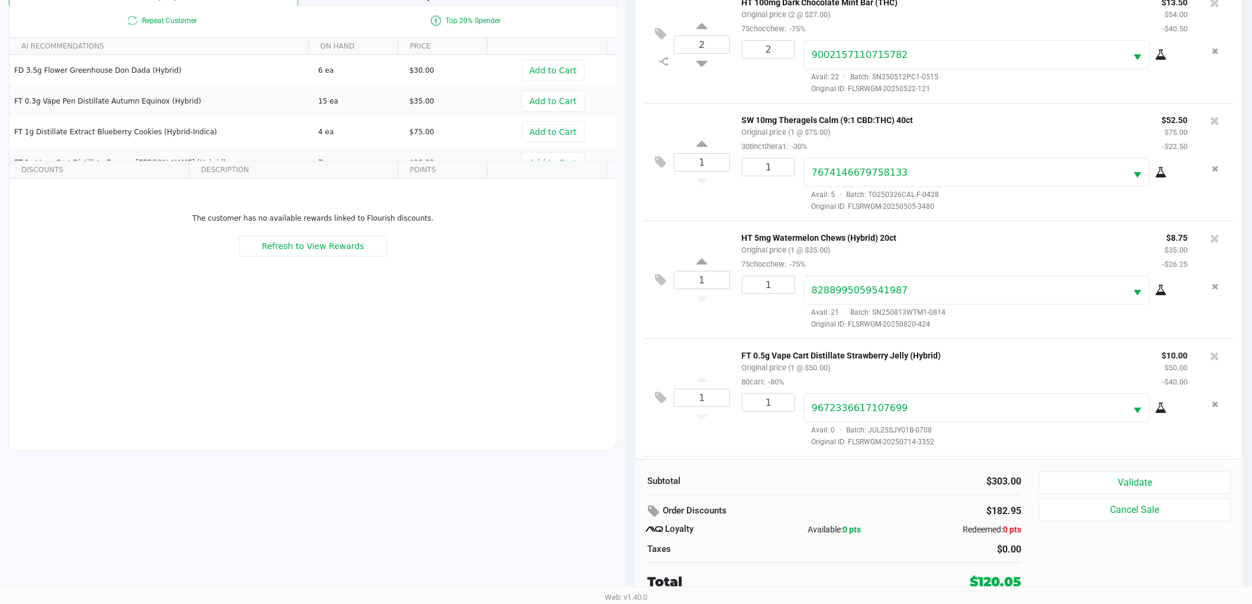
scroll to position [220, 0]
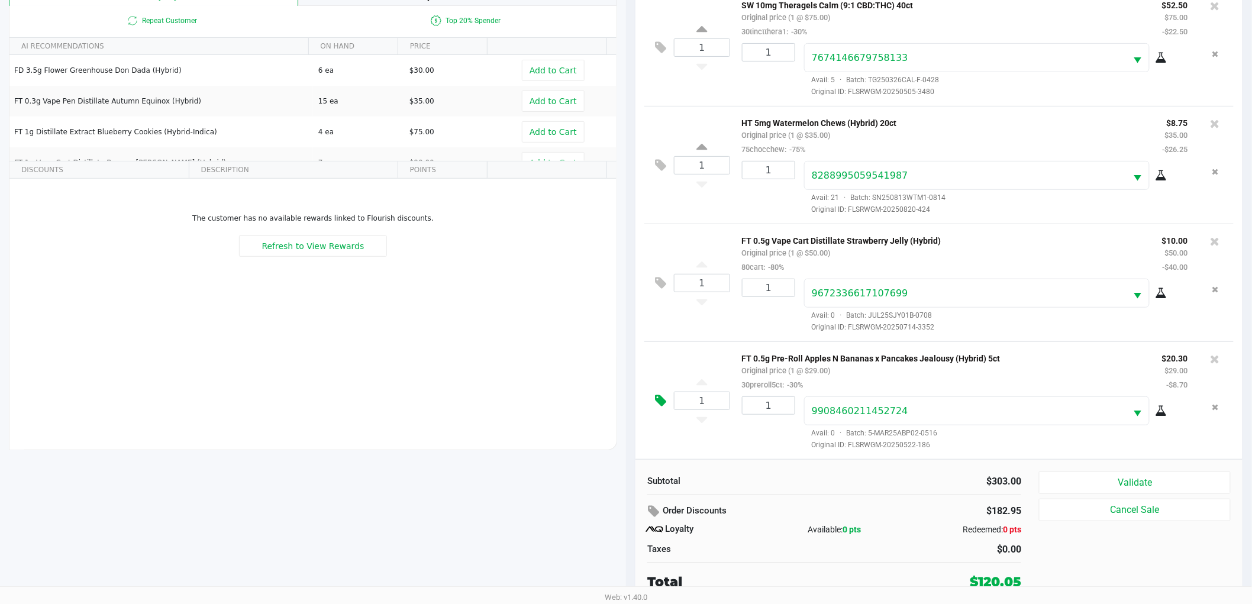
click at [661, 394] on icon at bounding box center [660, 401] width 11 height 14
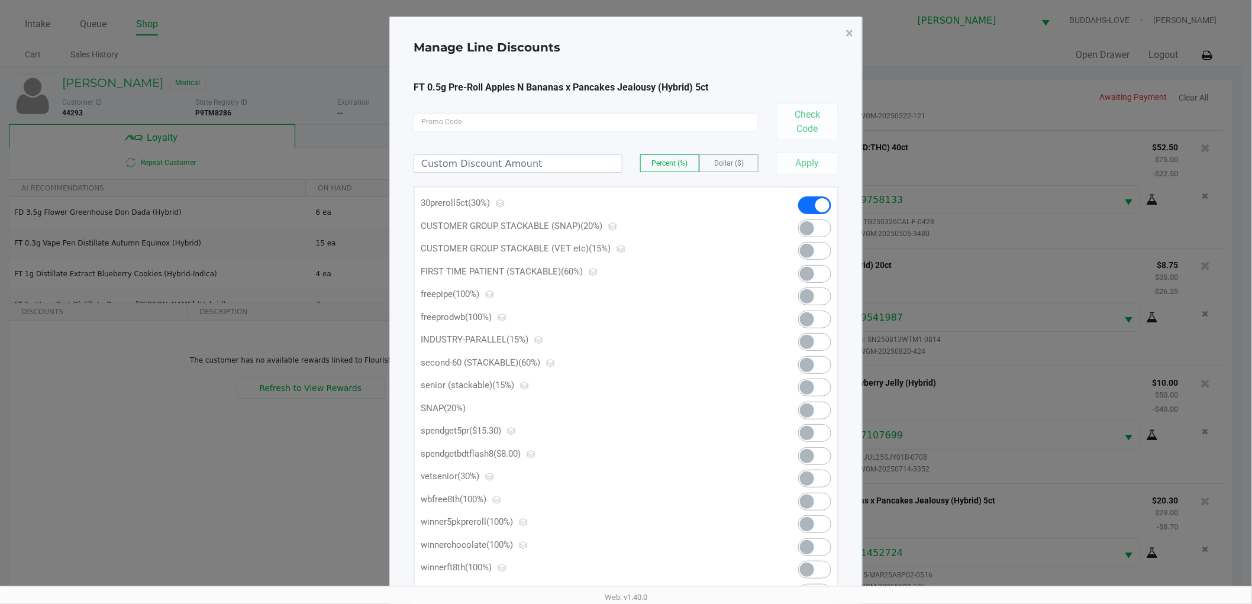
scroll to position [0, 0]
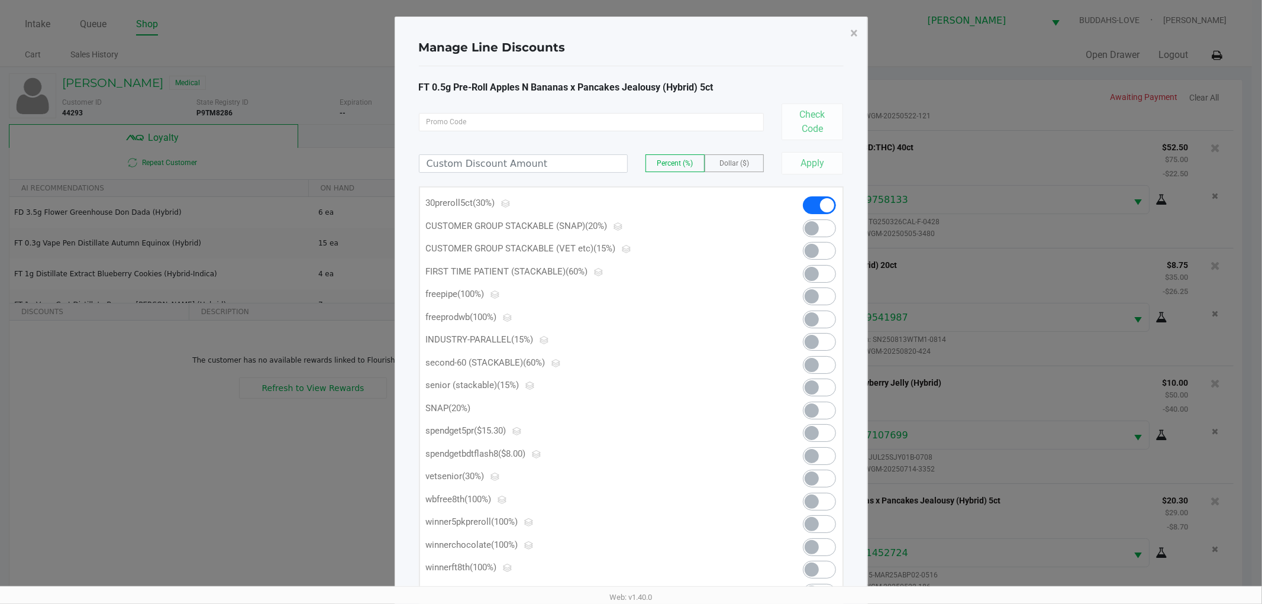
click at [830, 433] on span at bounding box center [819, 433] width 33 height 18
click at [856, 34] on span "×" at bounding box center [855, 33] width 8 height 17
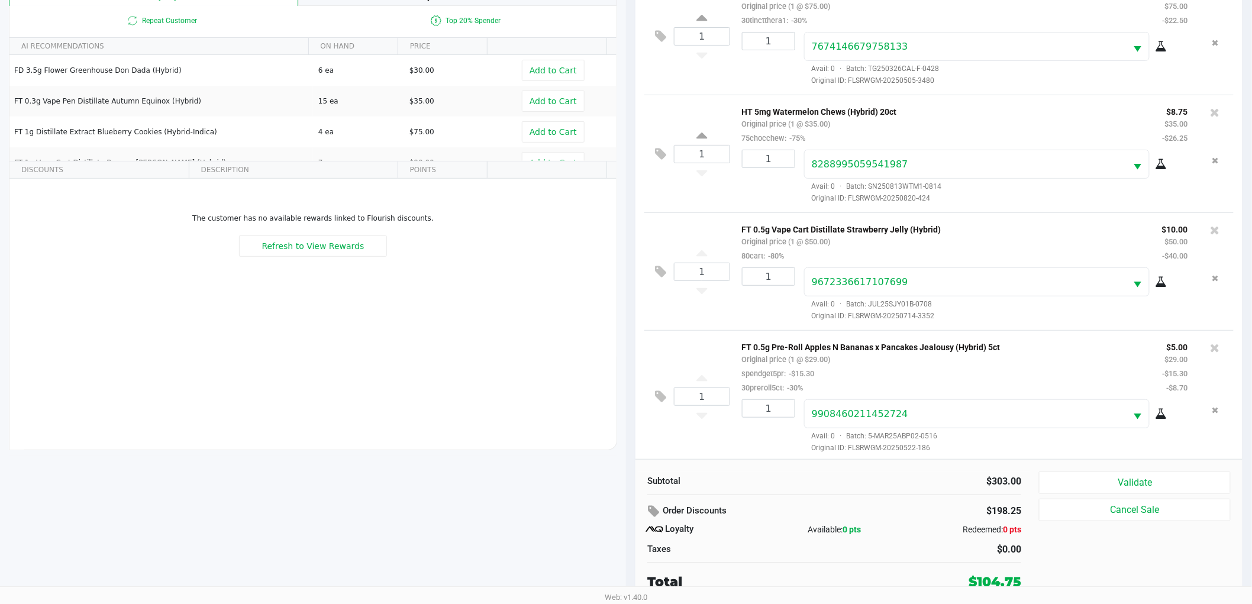
scroll to position [234, 0]
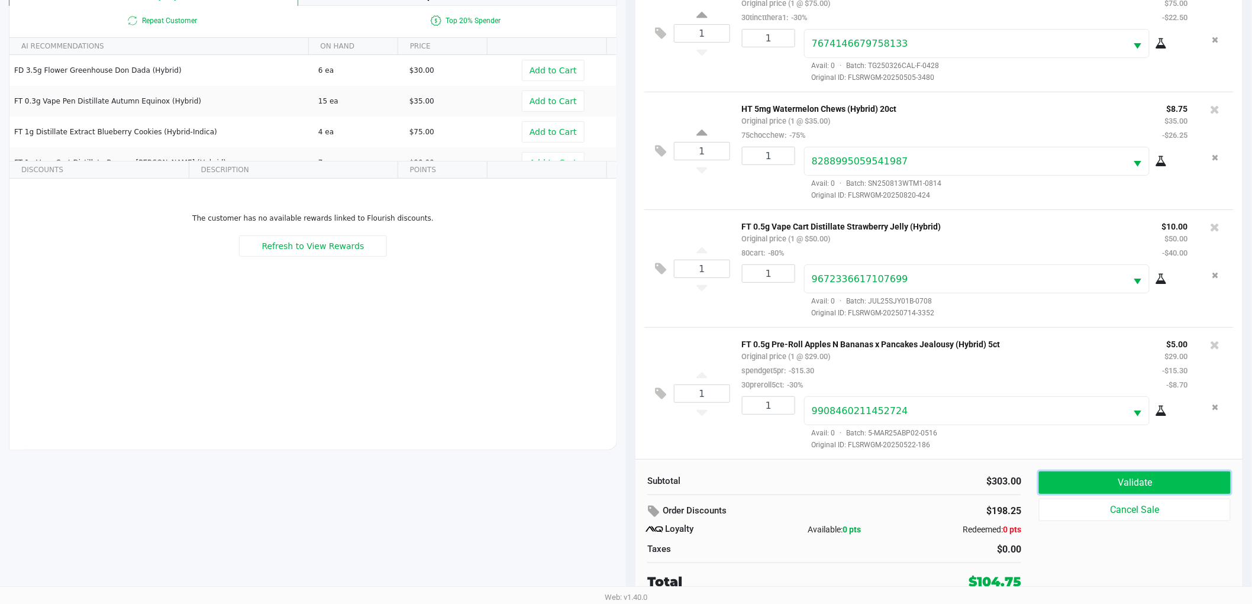
click at [1062, 476] on button "Validate" at bounding box center [1135, 482] width 192 height 22
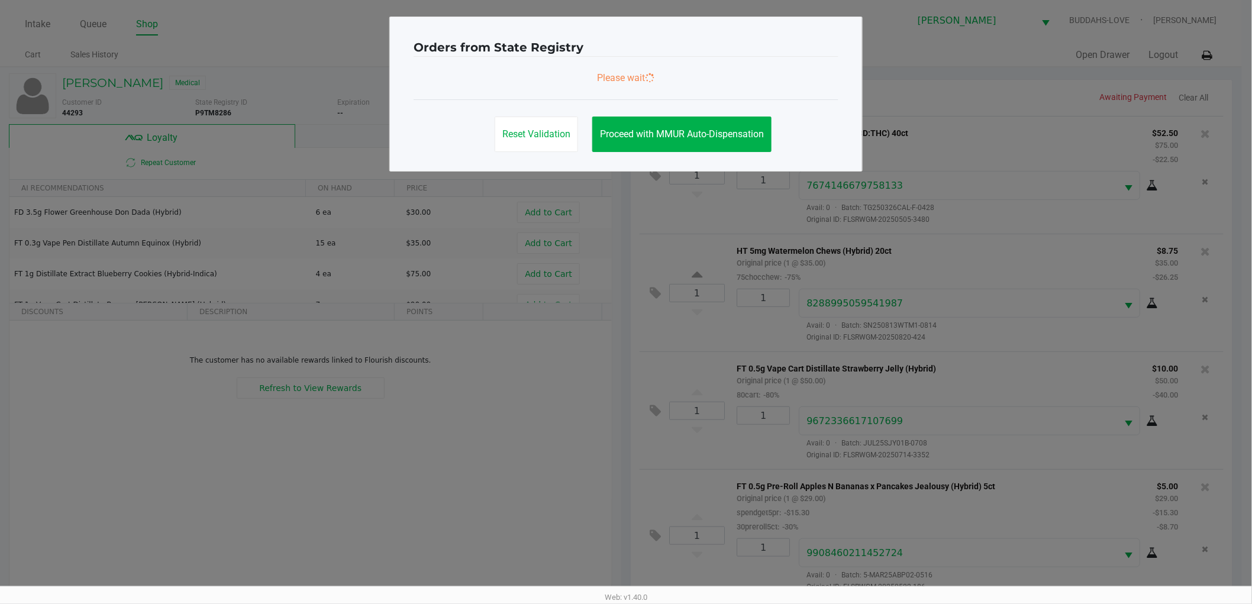
scroll to position [0, 0]
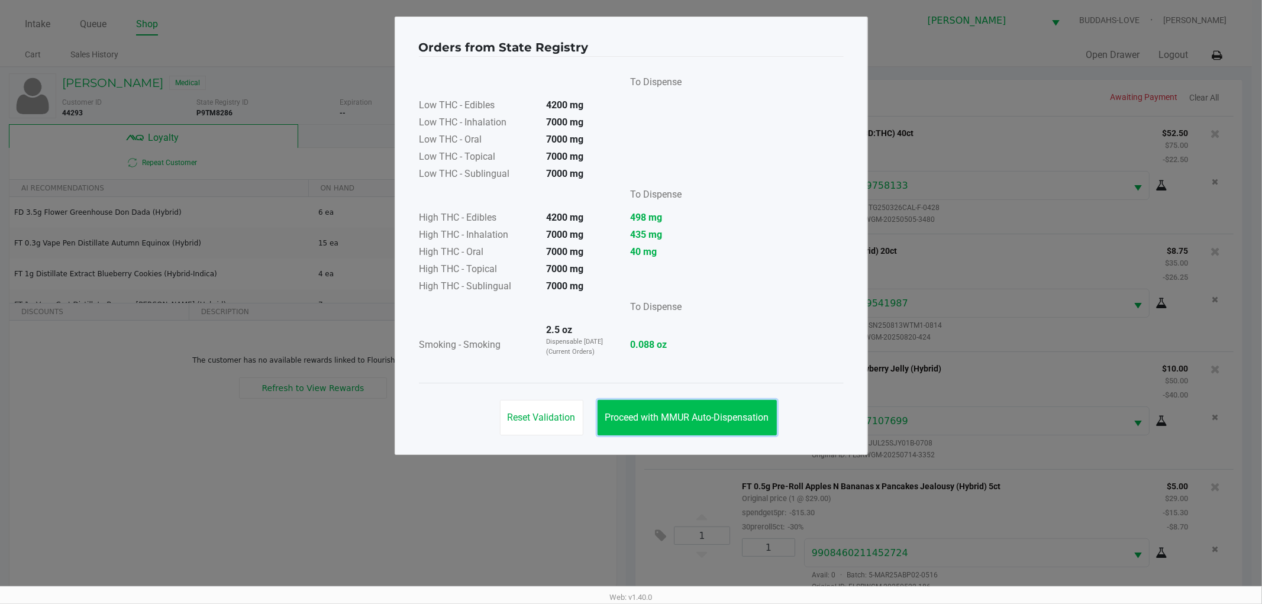
click at [670, 409] on button "Proceed with MMUR Auto-Dispensation" at bounding box center [686, 417] width 179 height 35
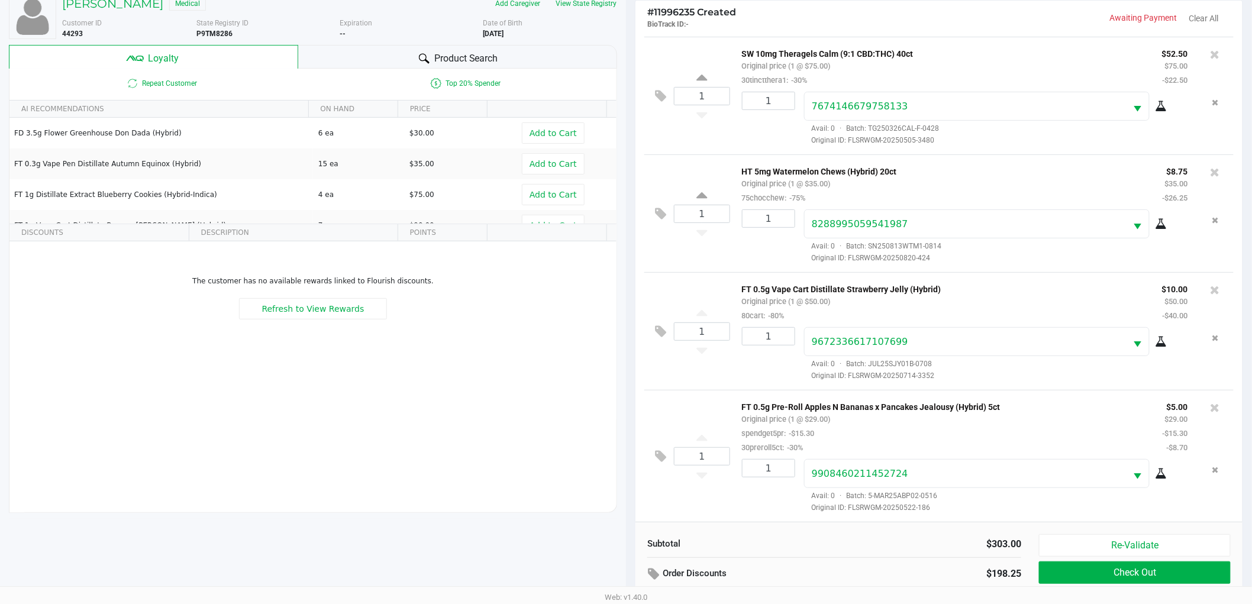
scroll to position [143, 0]
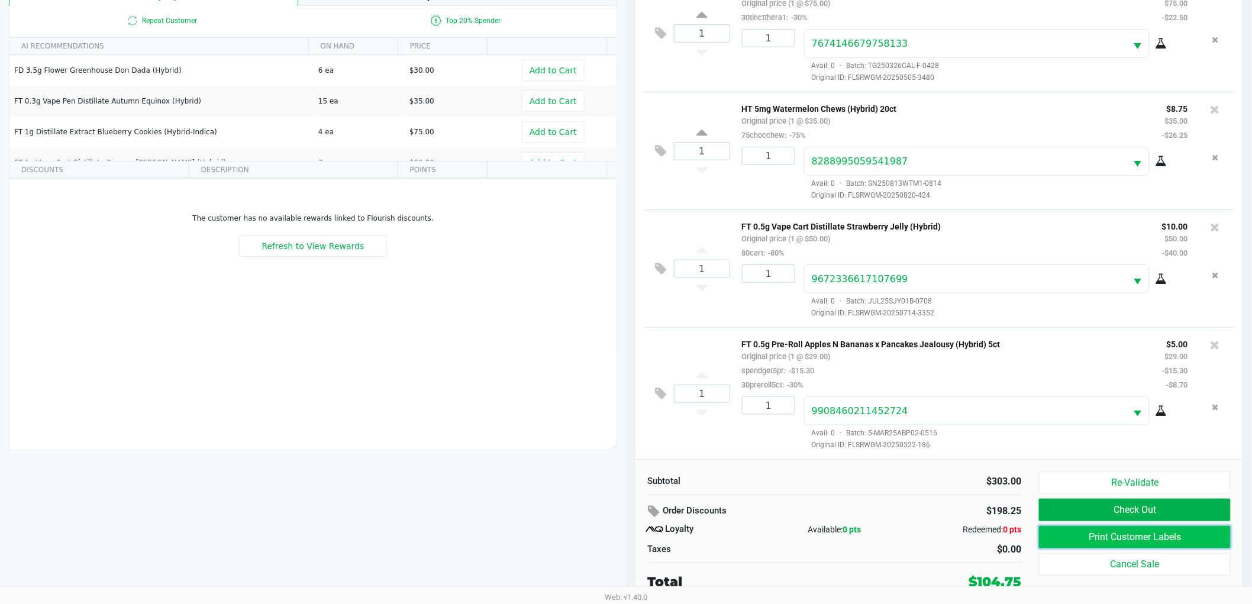
click at [1070, 539] on button "Print Customer Labels" at bounding box center [1135, 537] width 192 height 22
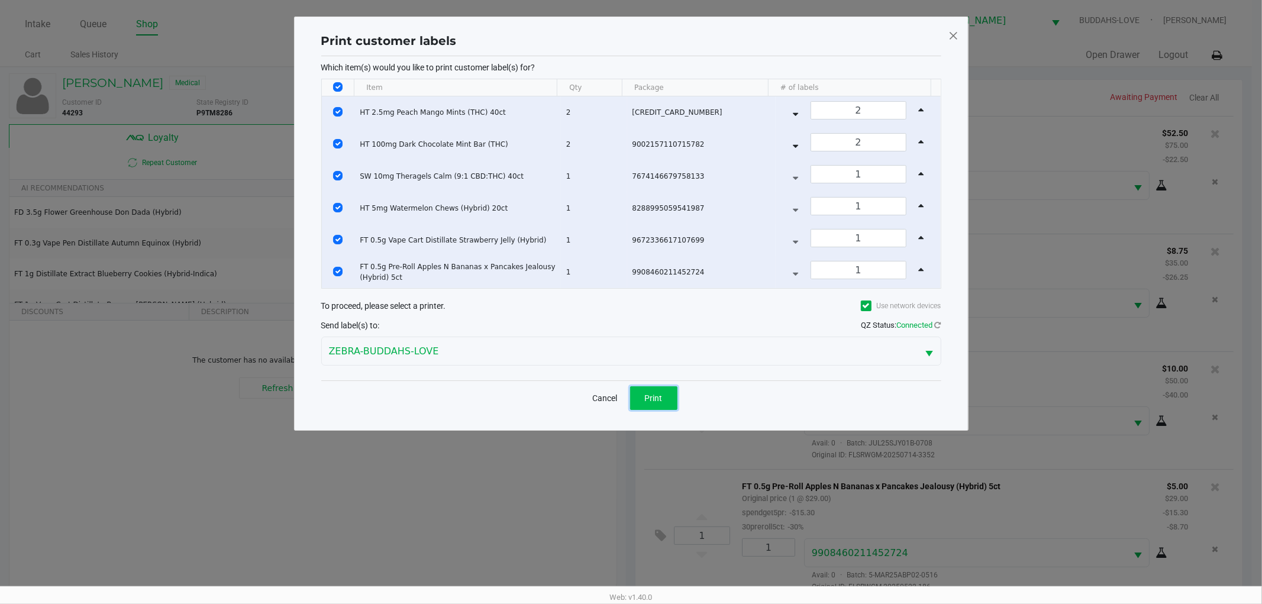
click at [661, 403] on span "Print" at bounding box center [654, 397] width 18 height 9
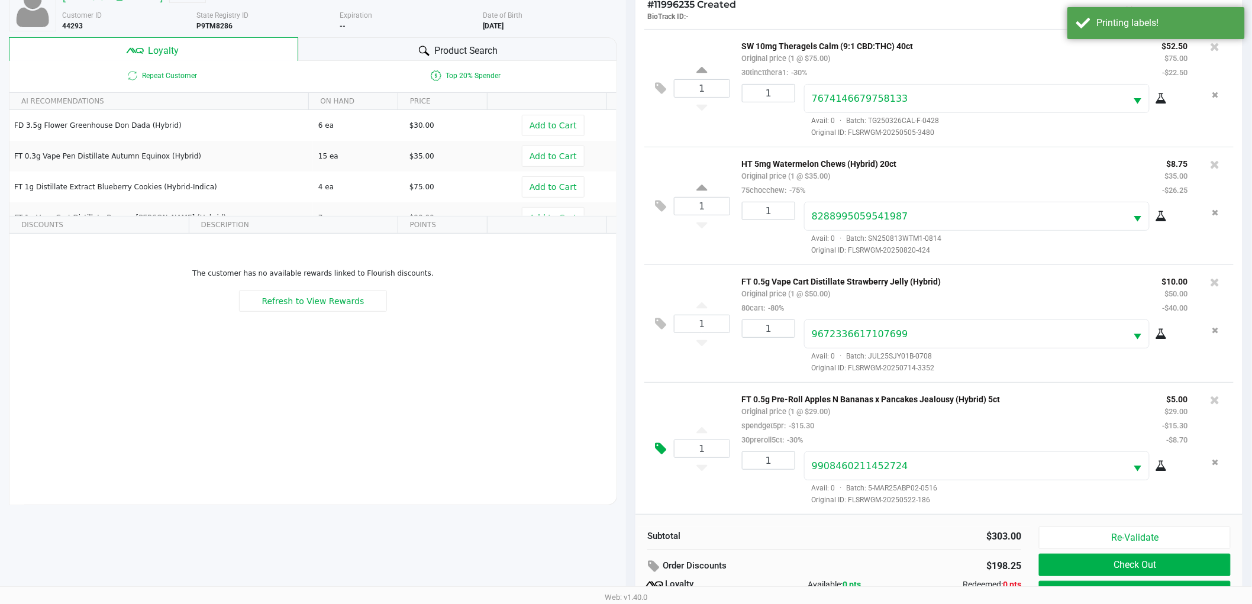
scroll to position [143, 0]
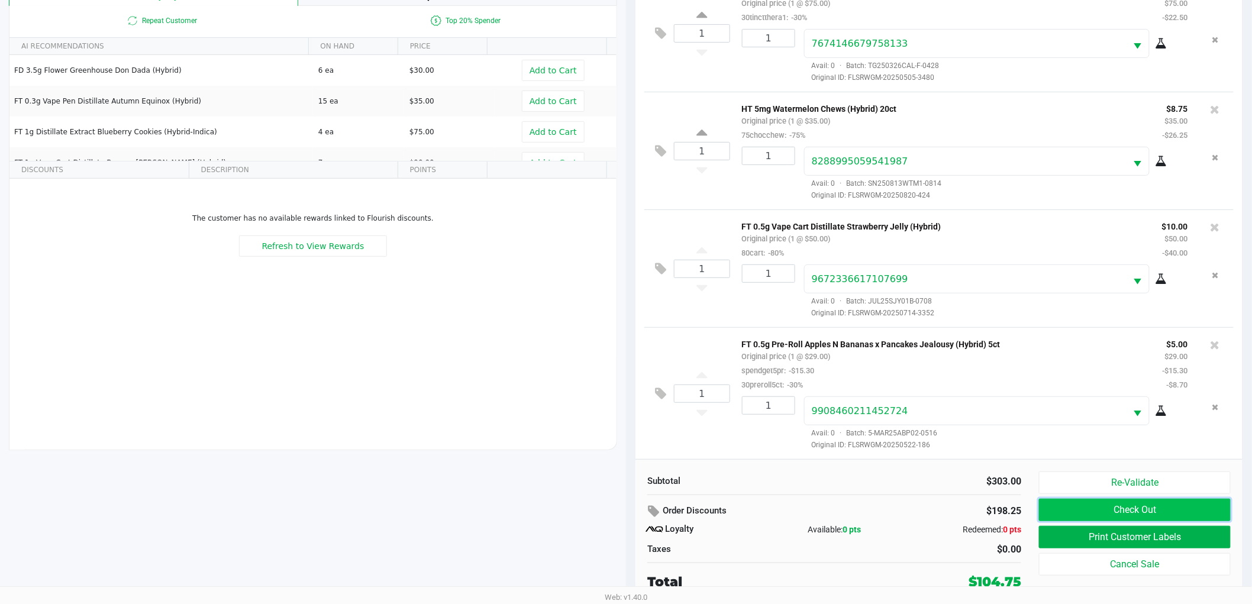
click at [1170, 503] on button "Check Out" at bounding box center [1135, 510] width 192 height 22
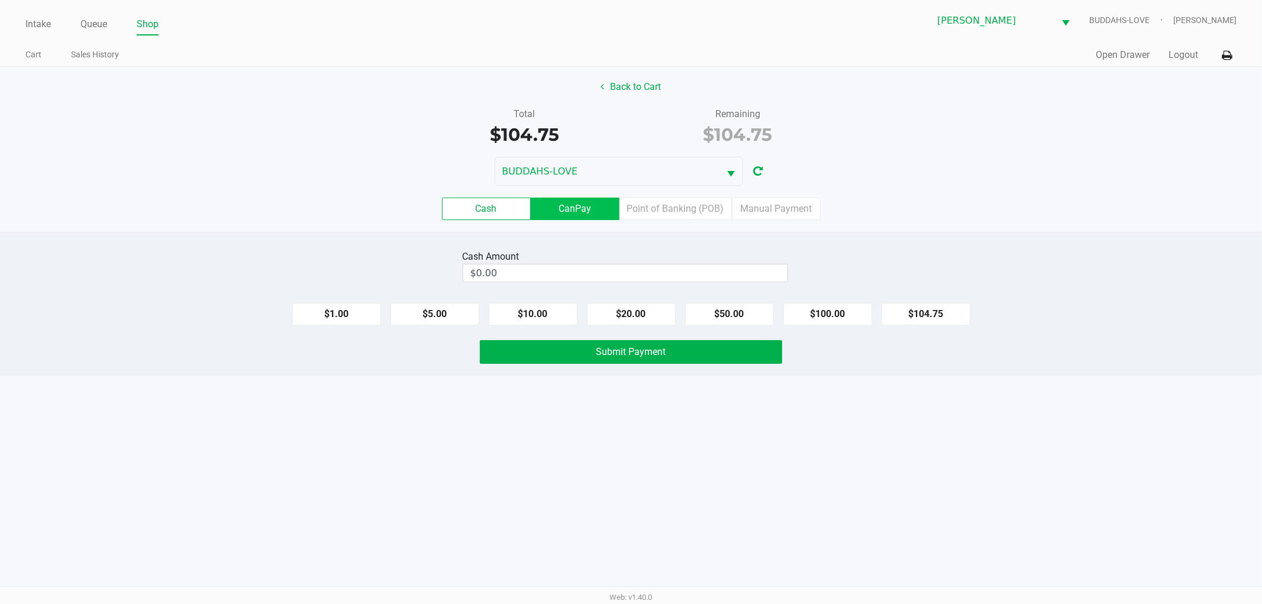
click at [577, 208] on label "CanPay" at bounding box center [575, 209] width 89 height 22
click at [0, 0] on 2 "CanPay" at bounding box center [0, 0] width 0 height 0
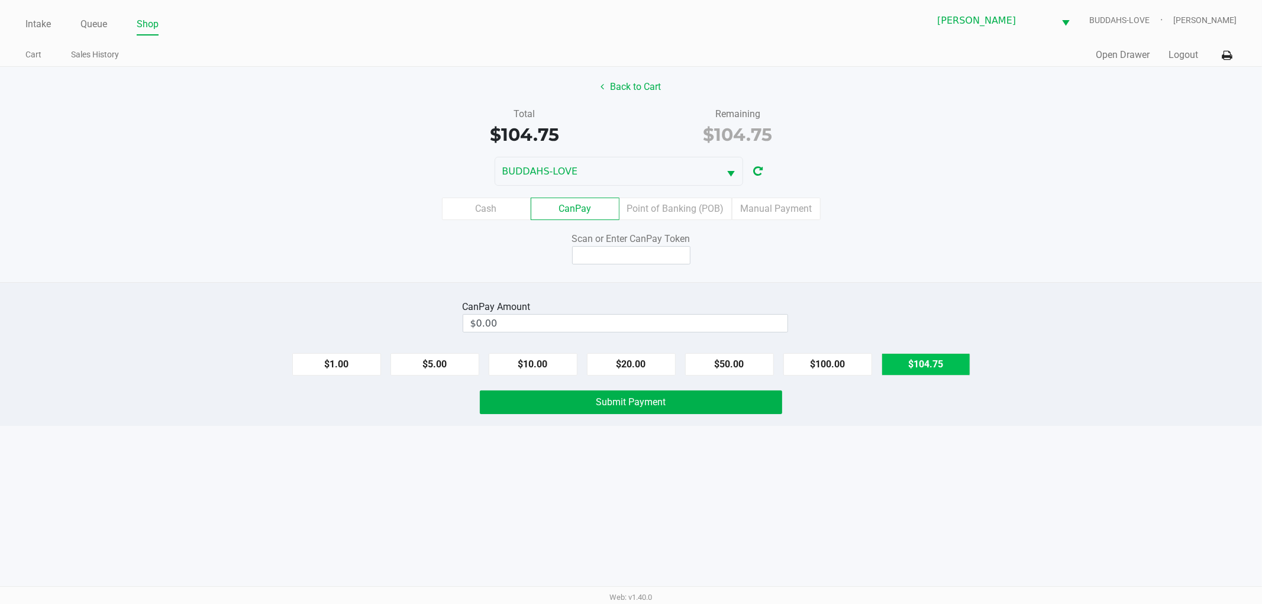
click at [950, 359] on button "$104.75" at bounding box center [925, 364] width 89 height 22
type input "$104.75"
click at [650, 248] on input at bounding box center [631, 255] width 118 height 18
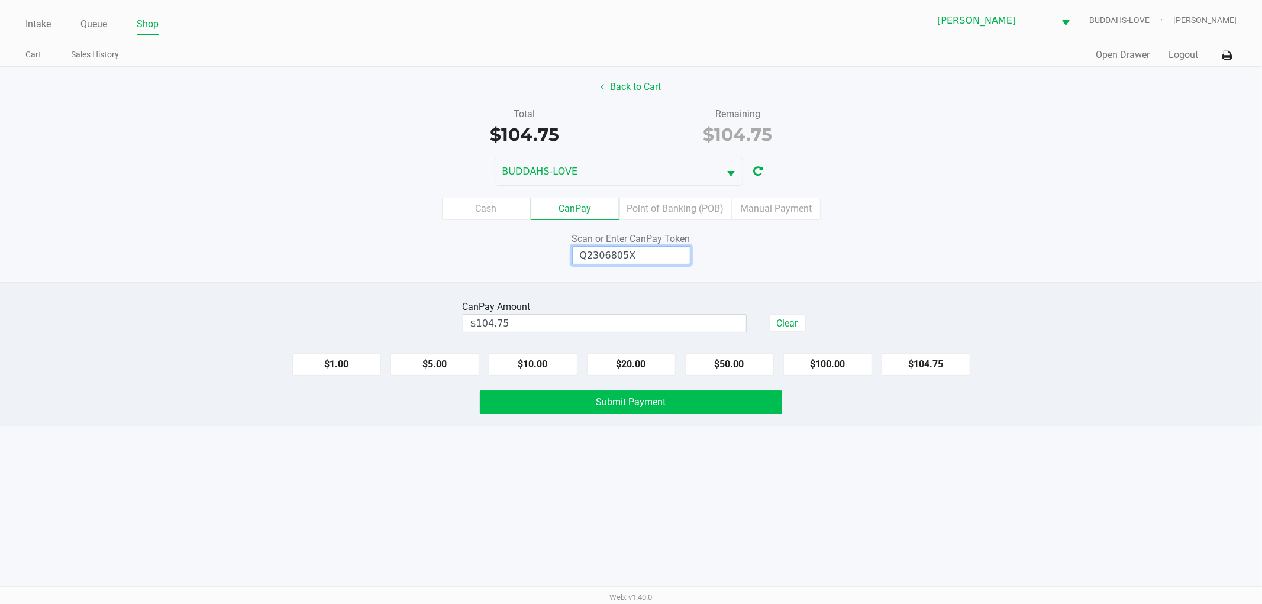
type input "Q2306805X"
click at [645, 401] on span "Submit Payment" at bounding box center [631, 401] width 70 height 11
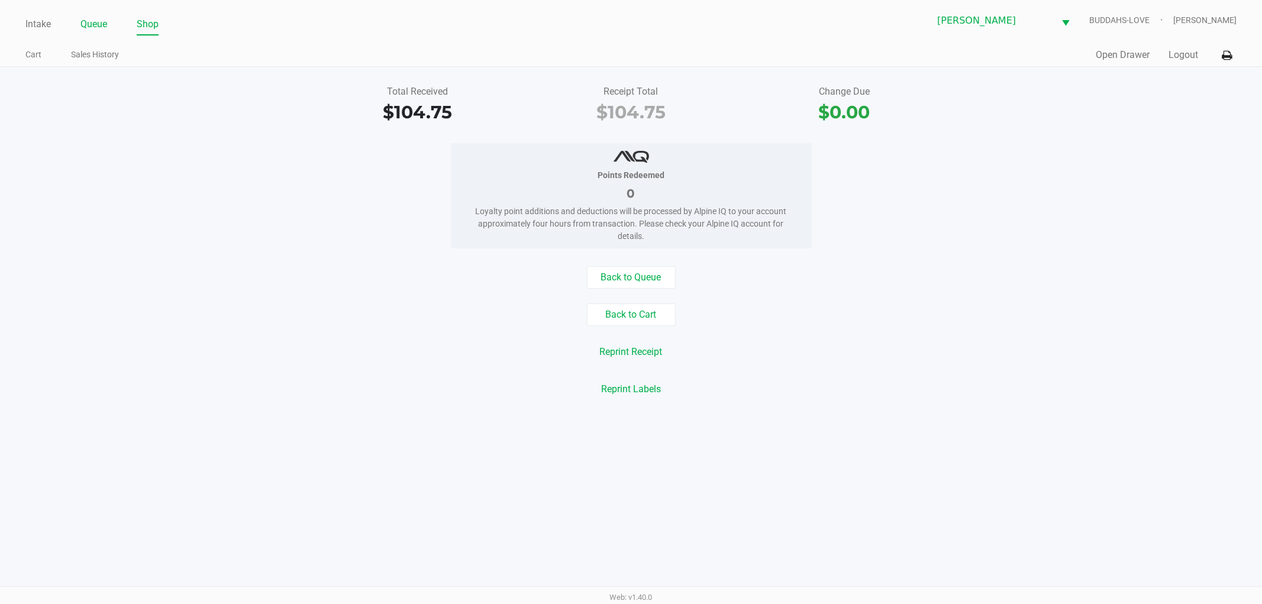
click at [96, 33] on li "Queue" at bounding box center [93, 25] width 27 height 21
click at [102, 30] on link "Queue" at bounding box center [93, 24] width 27 height 17
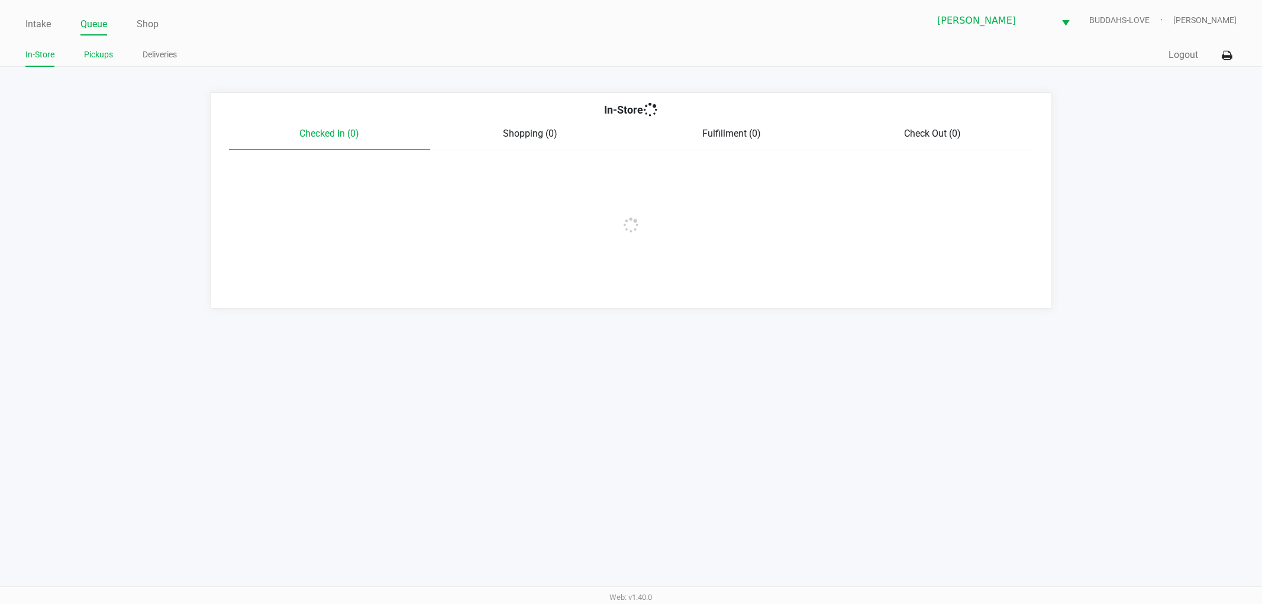
click at [101, 57] on link "Pickups" at bounding box center [98, 54] width 29 height 15
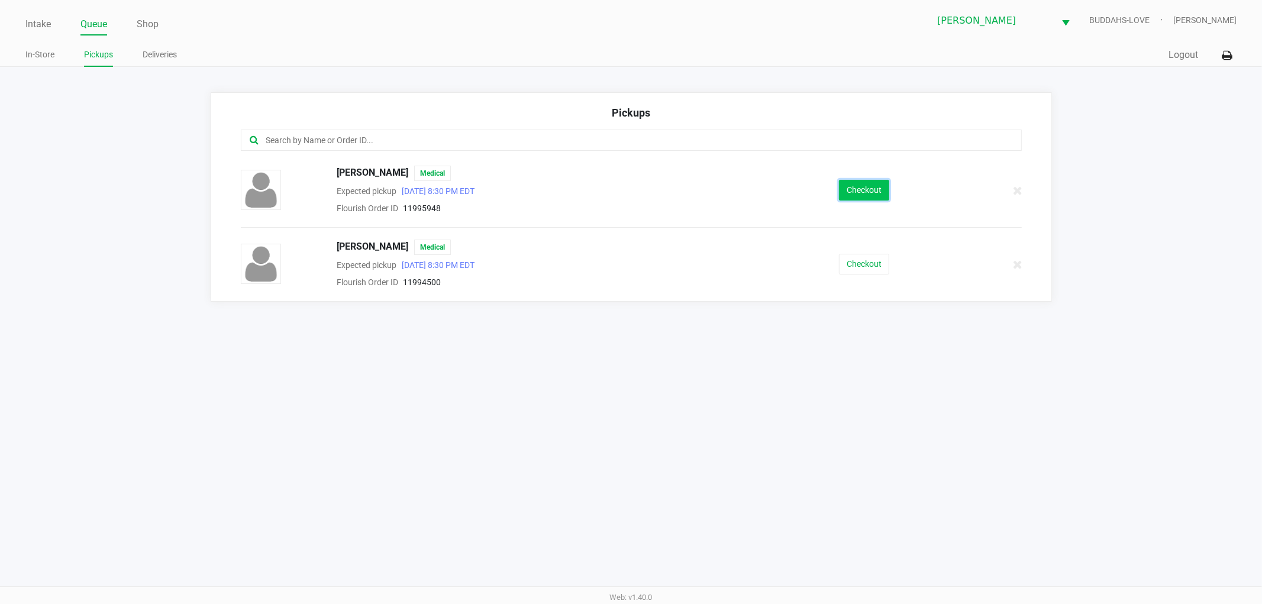
click at [877, 195] on button "Checkout" at bounding box center [864, 190] width 50 height 21
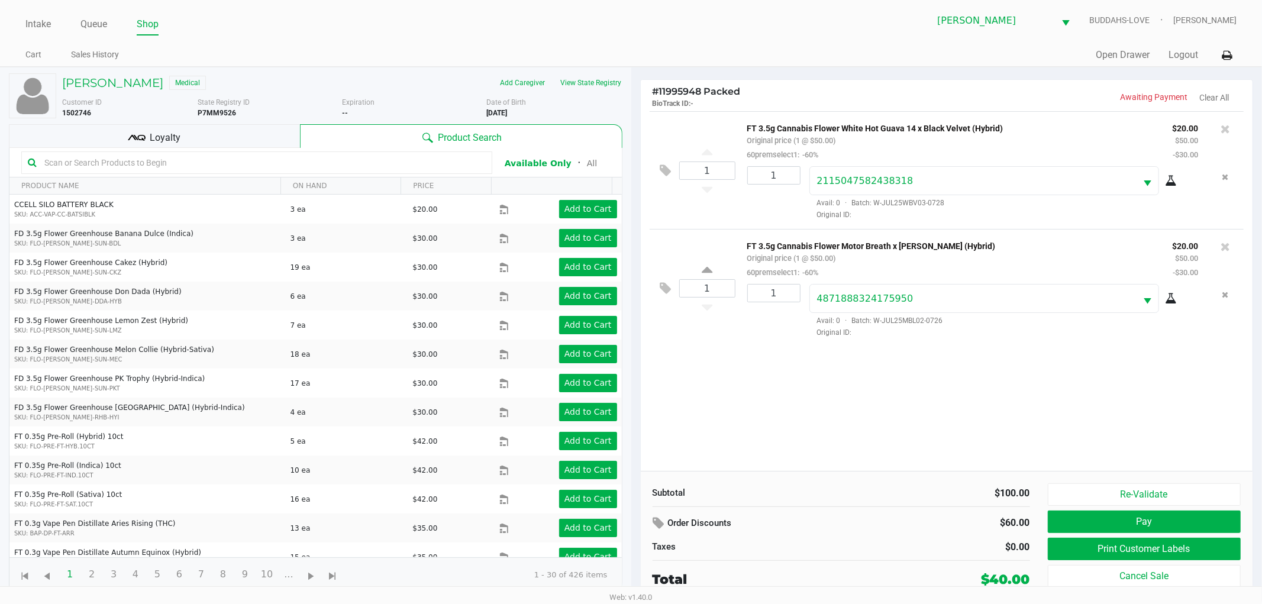
click at [254, 138] on div "Loyalty" at bounding box center [154, 136] width 291 height 24
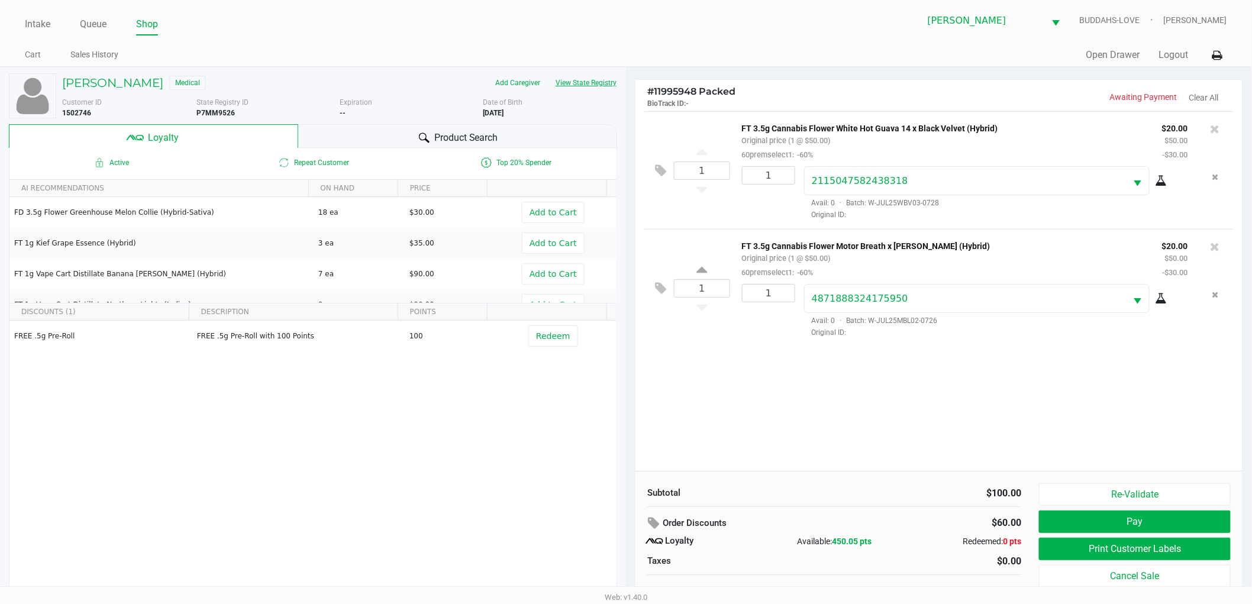
click at [563, 79] on button "View State Registry" at bounding box center [582, 82] width 69 height 19
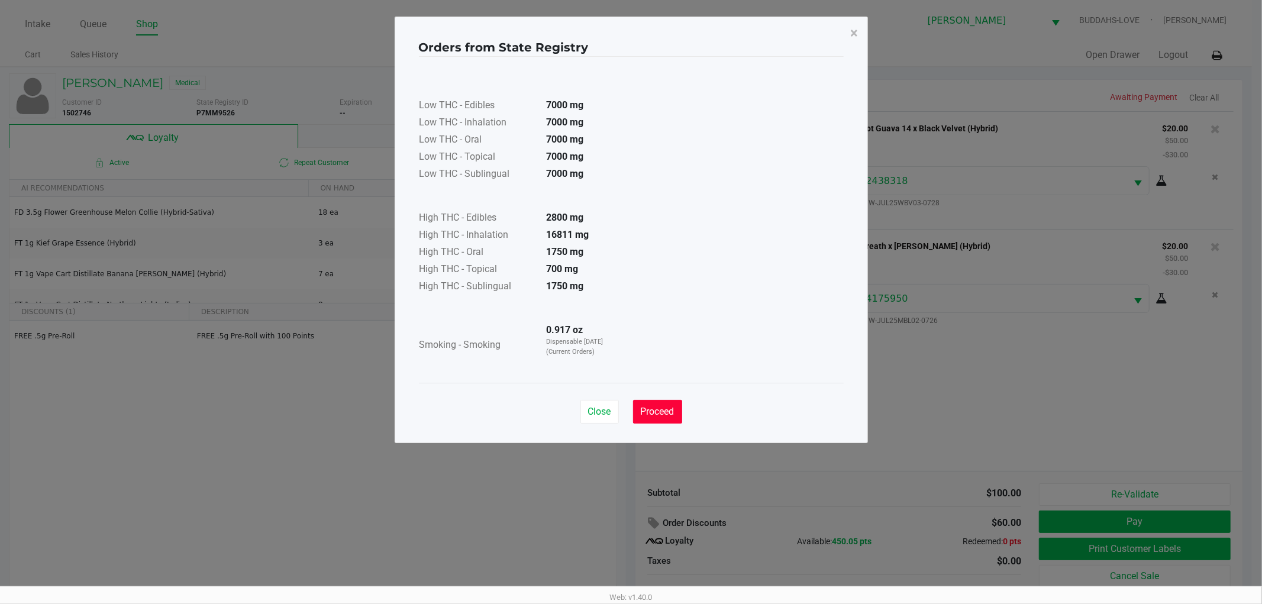
click at [661, 410] on span "Proceed" at bounding box center [658, 411] width 34 height 11
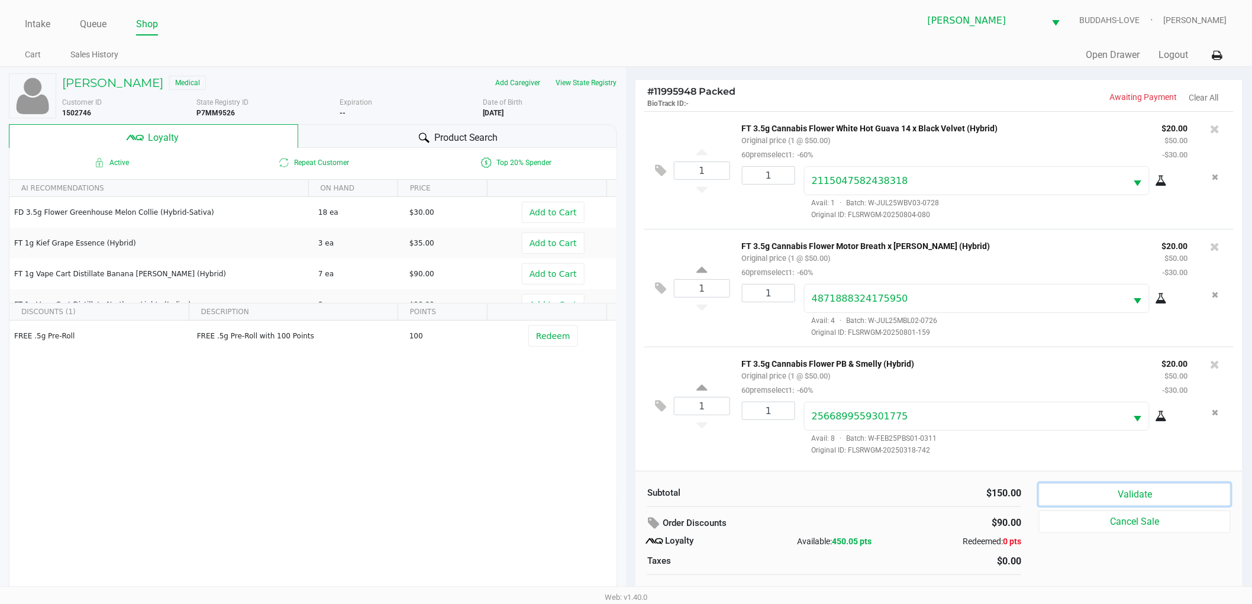
click at [1104, 503] on button "Validate" at bounding box center [1135, 494] width 192 height 22
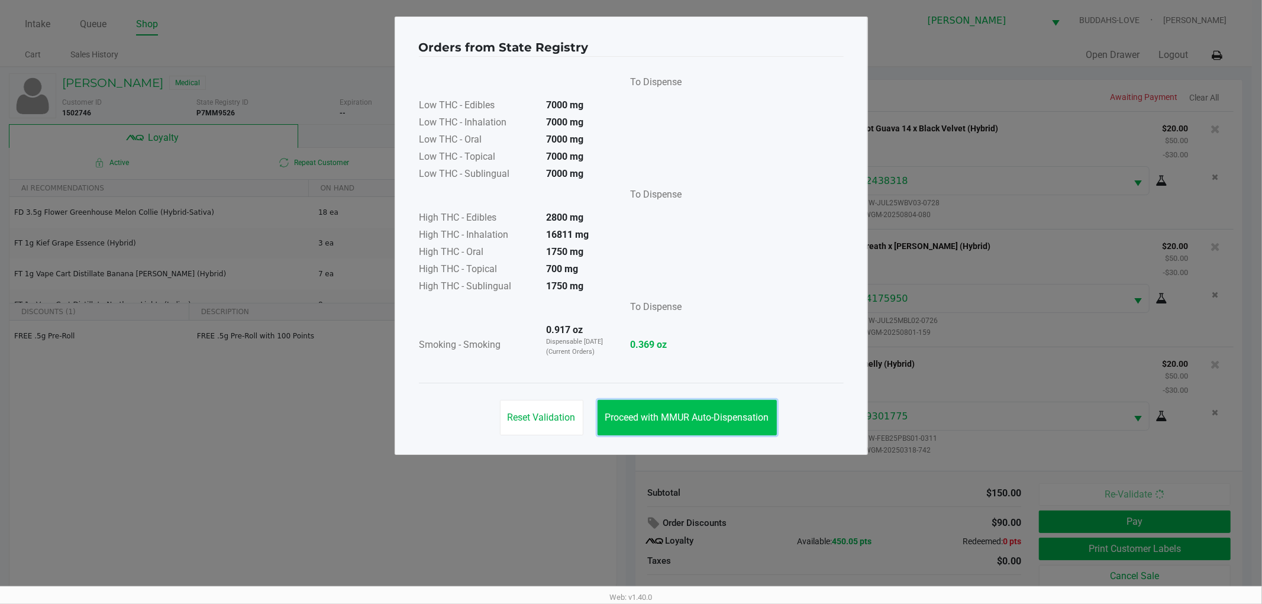
click at [745, 415] on span "Proceed with MMUR Auto-Dispensation" at bounding box center [687, 417] width 164 height 11
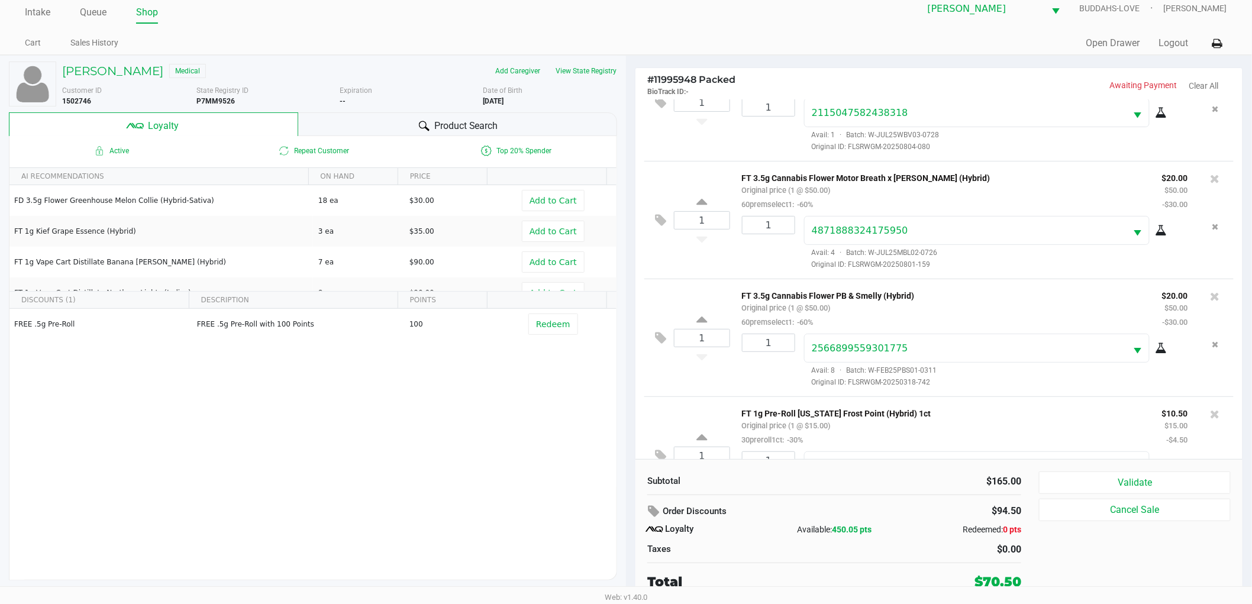
scroll to position [114, 0]
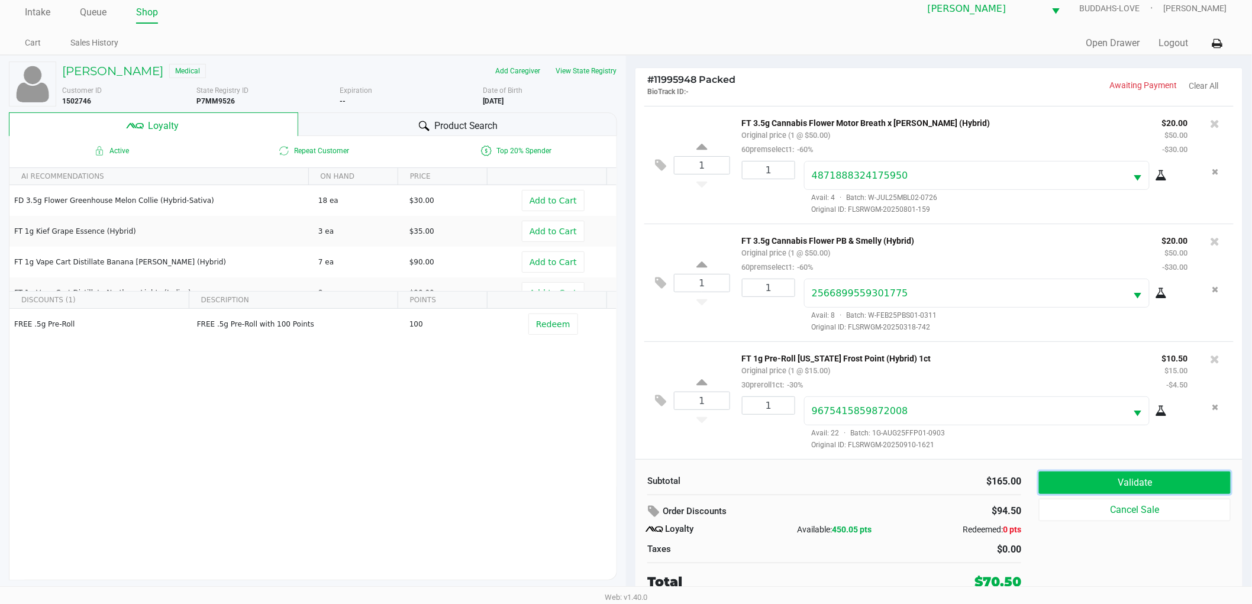
click at [1113, 479] on button "Validate" at bounding box center [1135, 482] width 192 height 22
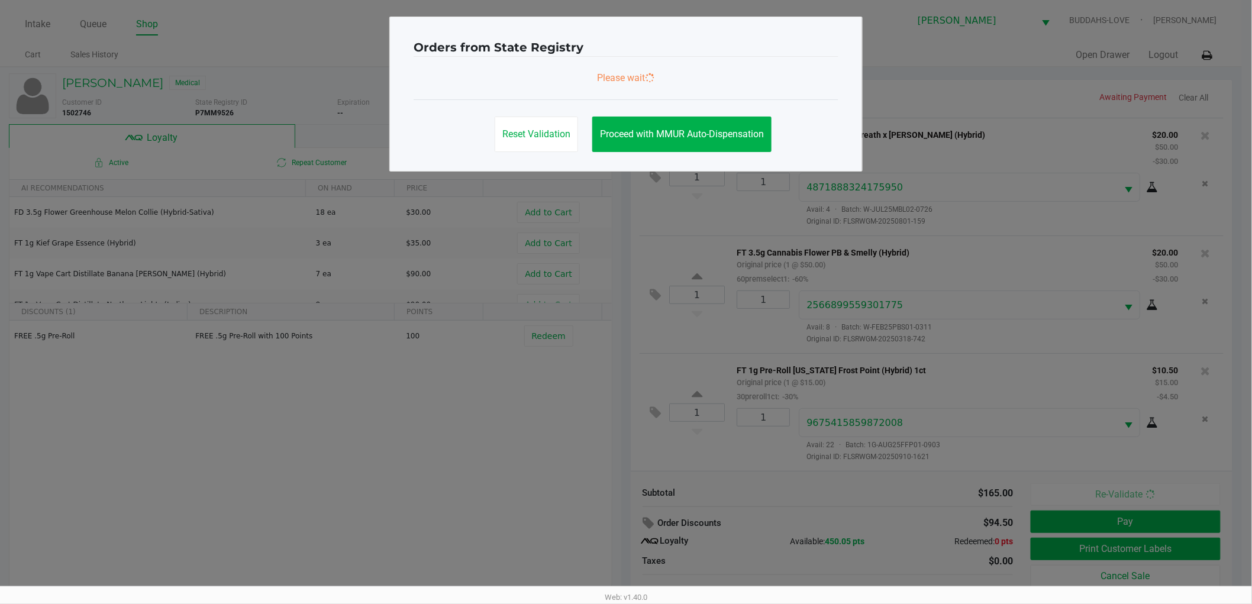
scroll to position [0, 0]
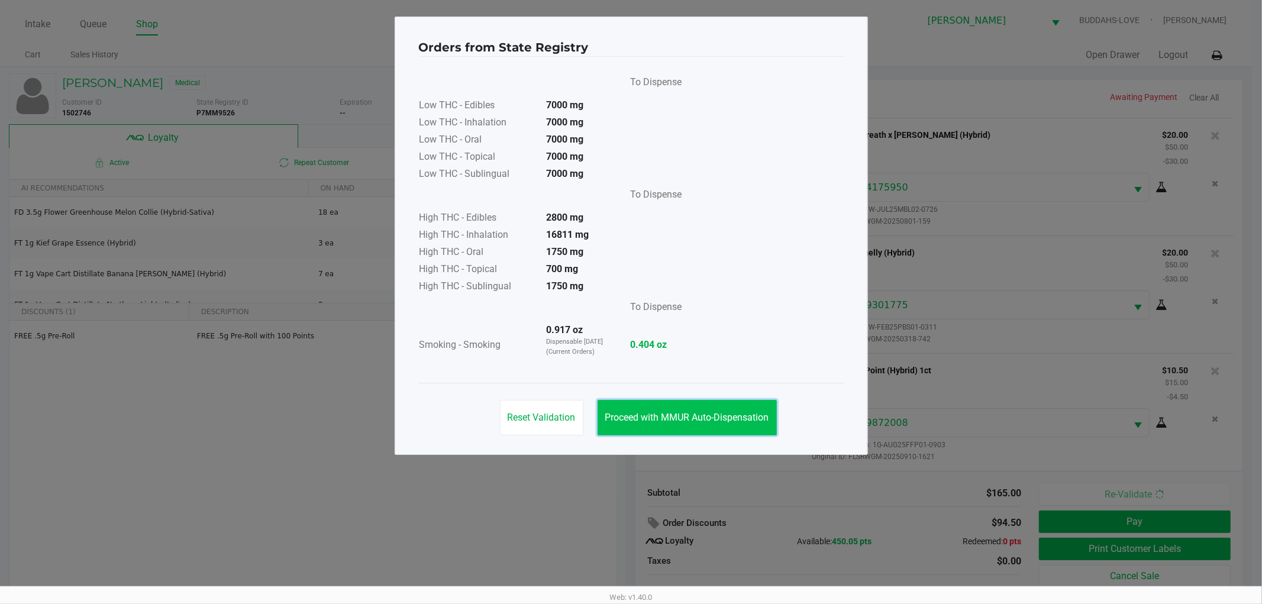
drag, startPoint x: 721, startPoint y: 412, endPoint x: 670, endPoint y: 409, distance: 50.4
click at [721, 412] on span "Proceed with MMUR Auto-Dispensation" at bounding box center [687, 417] width 164 height 11
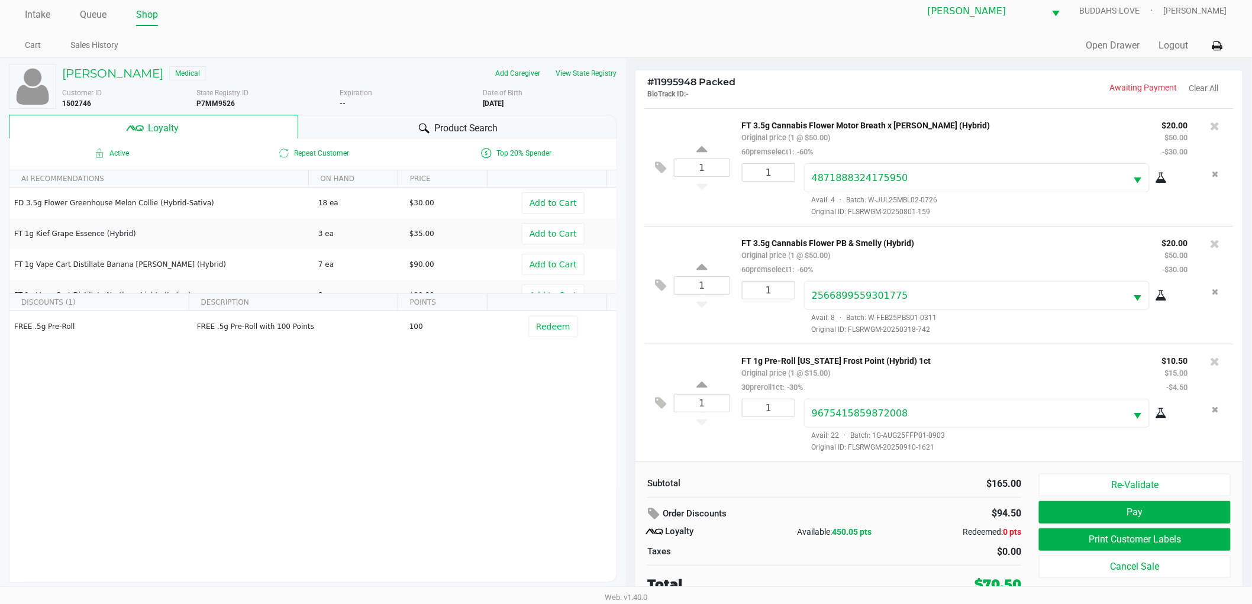
scroll to position [12, 0]
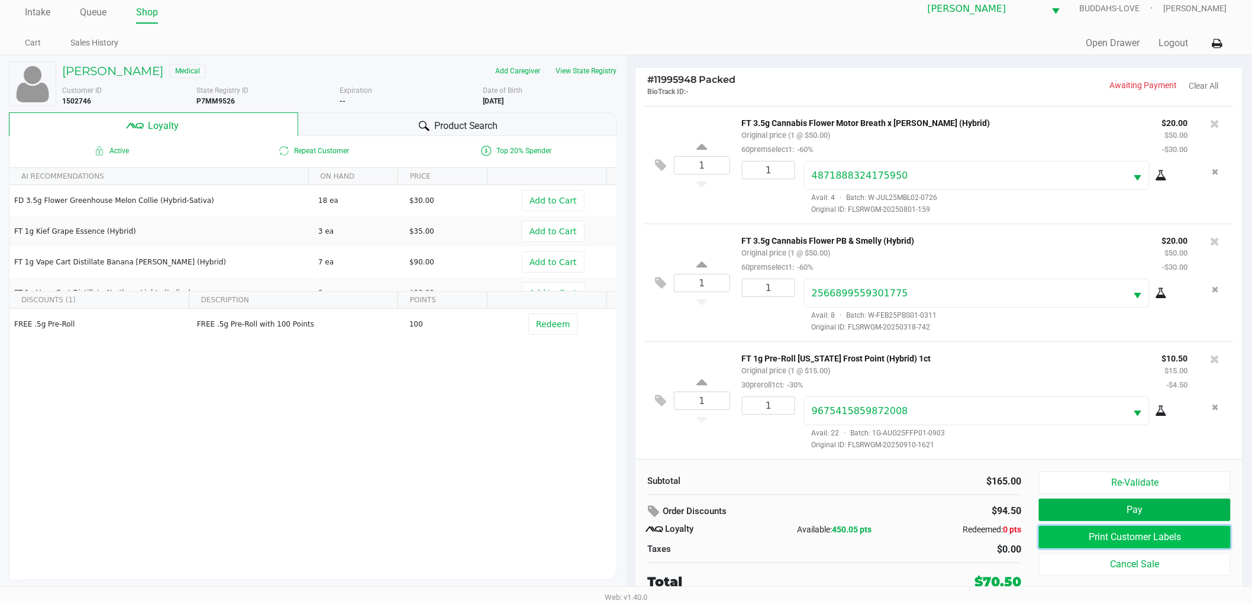
click at [1150, 533] on button "Print Customer Labels" at bounding box center [1135, 537] width 192 height 22
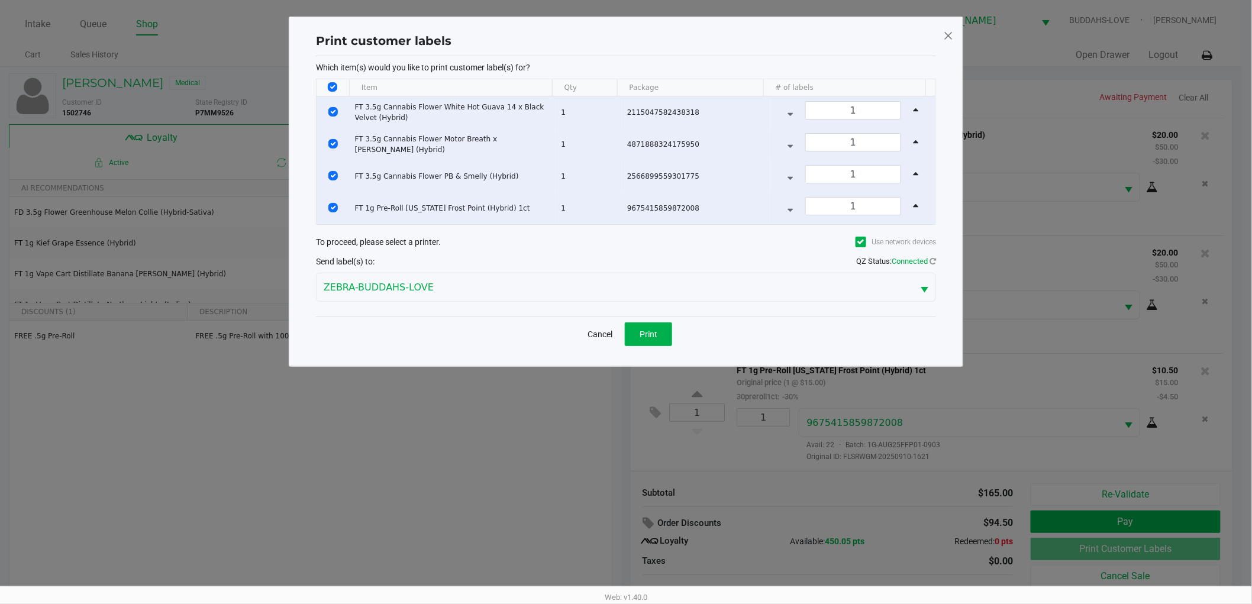
scroll to position [0, 0]
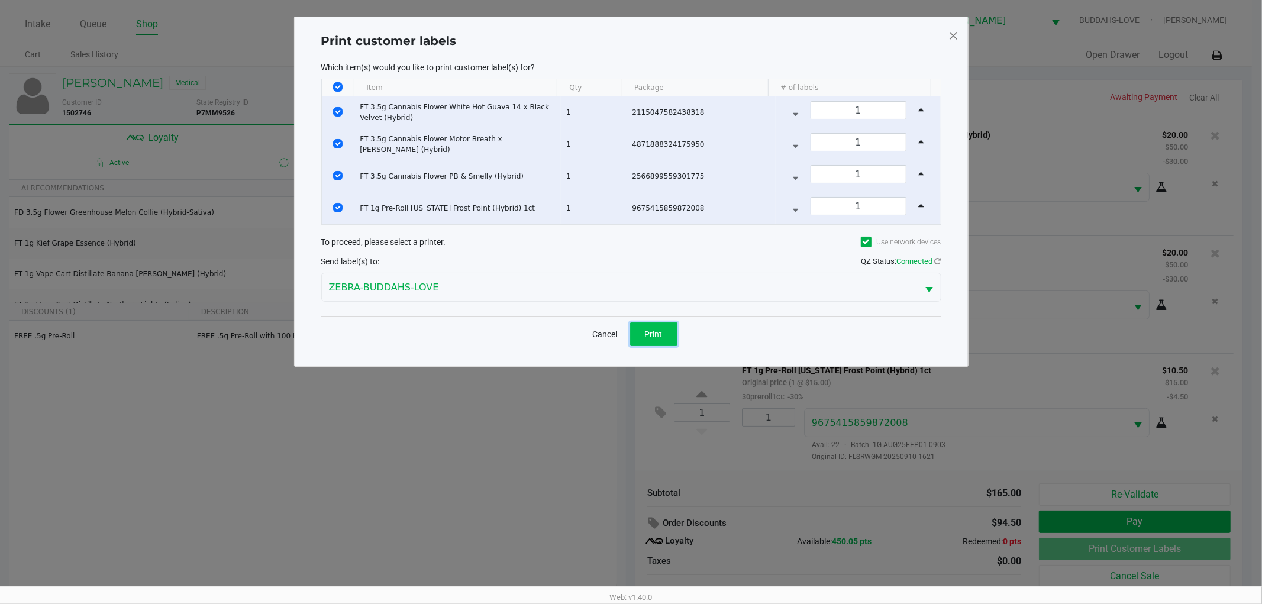
click at [664, 341] on button "Print" at bounding box center [653, 334] width 47 height 24
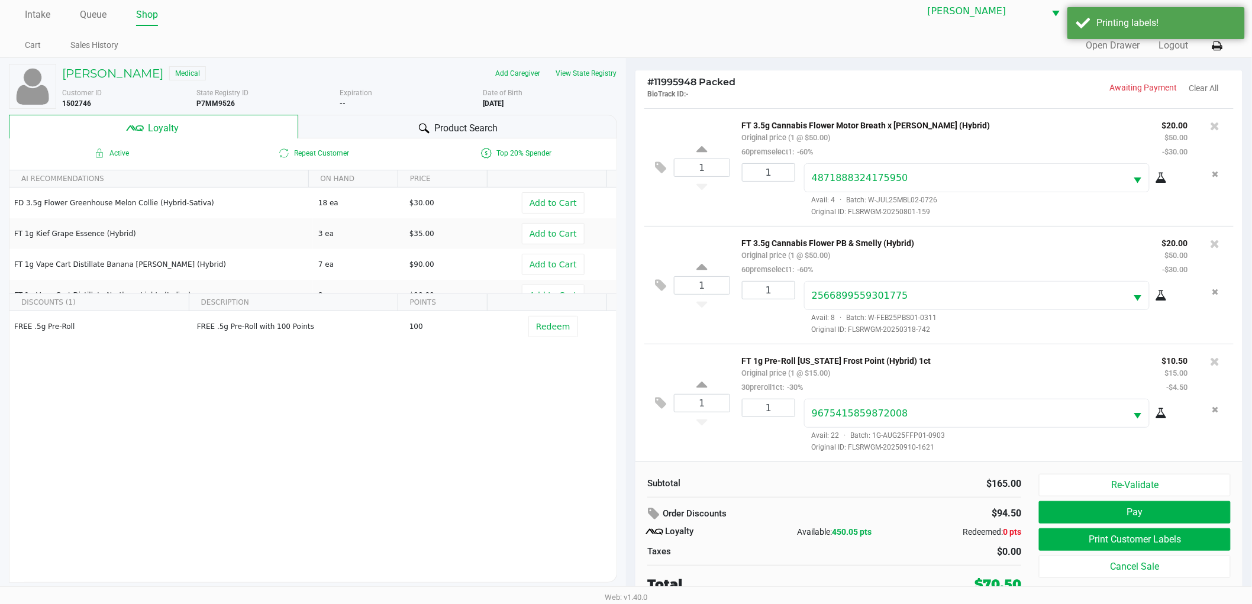
scroll to position [12, 0]
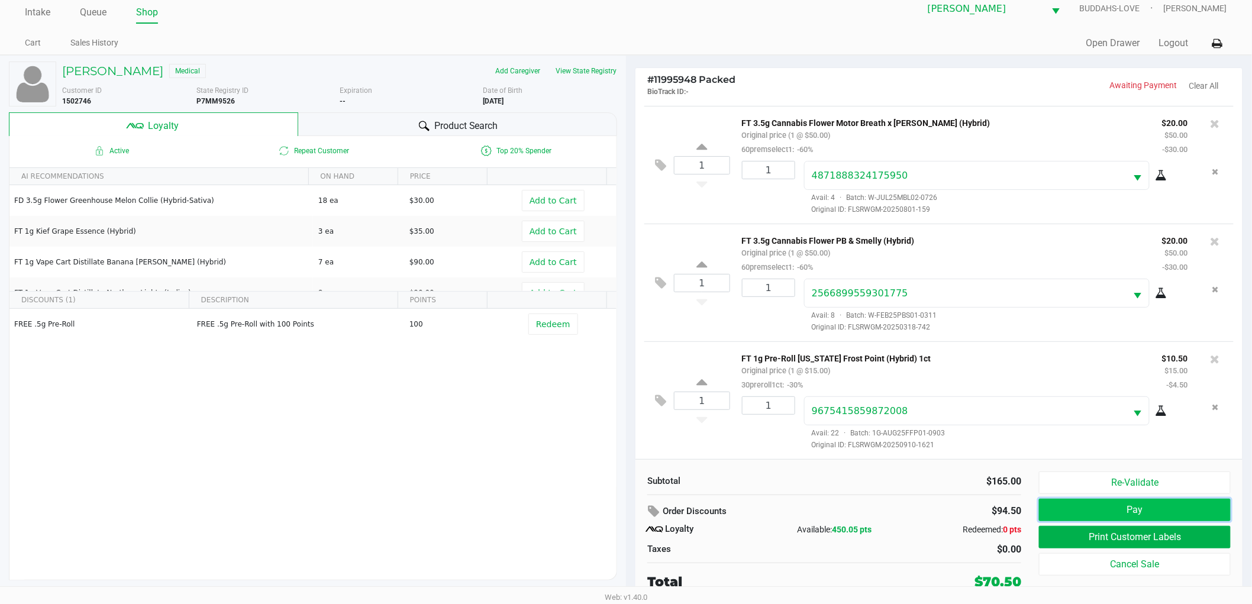
click at [1078, 503] on button "Pay" at bounding box center [1135, 510] width 192 height 22
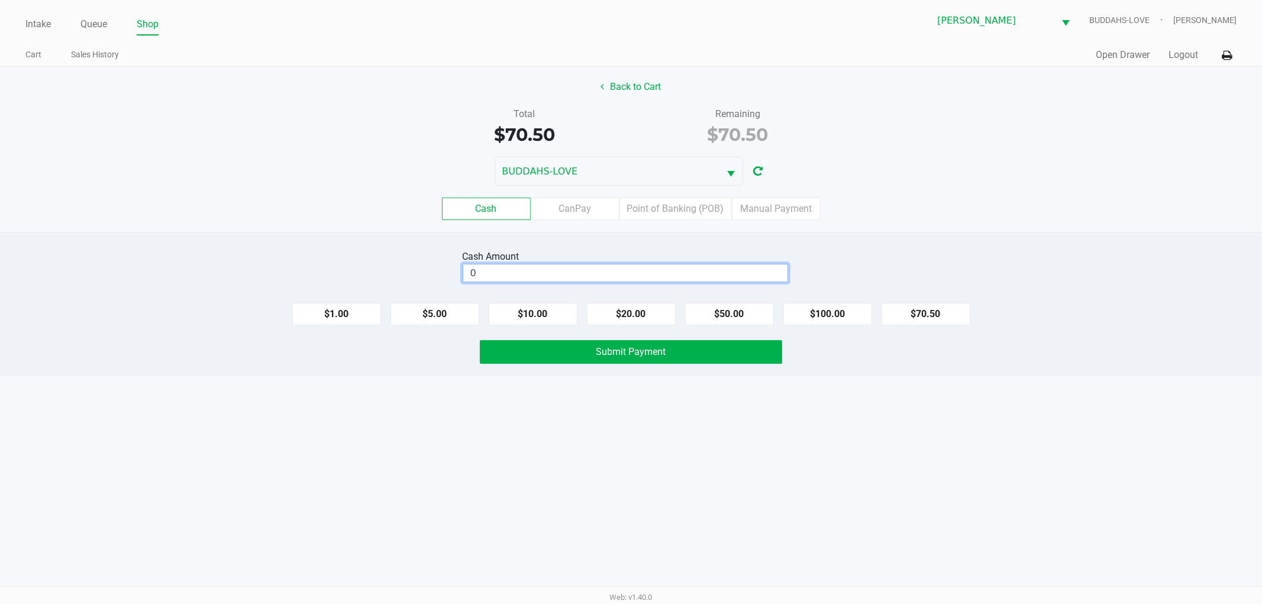
click at [676, 270] on input "0" at bounding box center [625, 272] width 324 height 17
type input "$100.00"
click at [671, 344] on button "Submit Payment" at bounding box center [631, 352] width 302 height 24
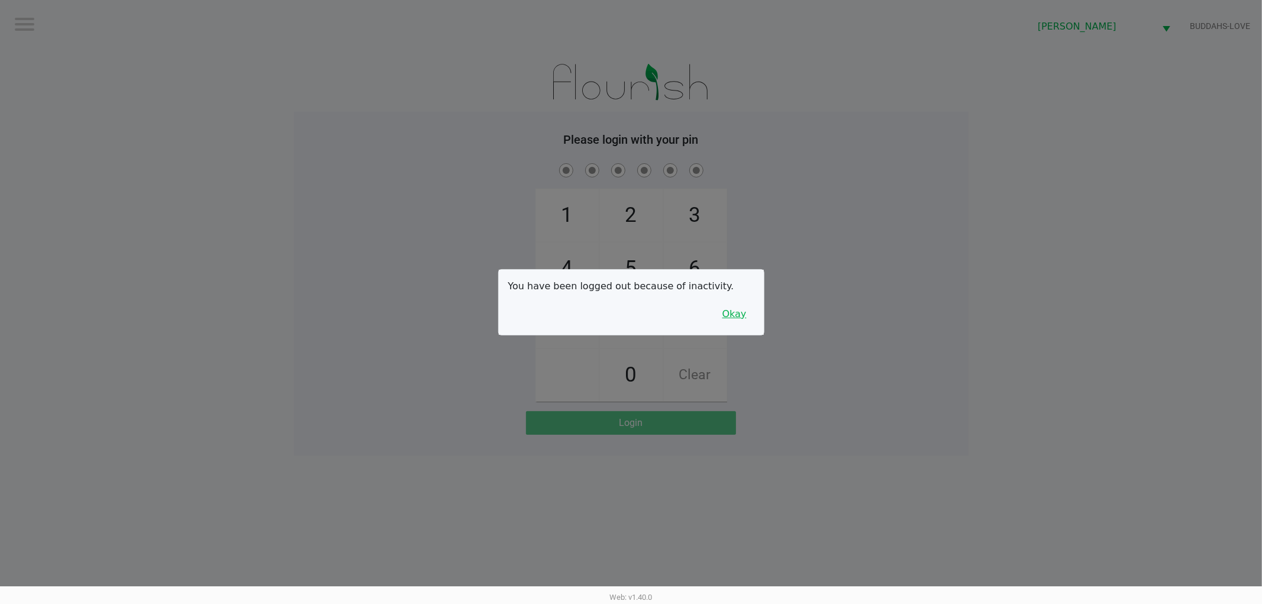
click at [732, 312] on button "Okay" at bounding box center [735, 314] width 40 height 22
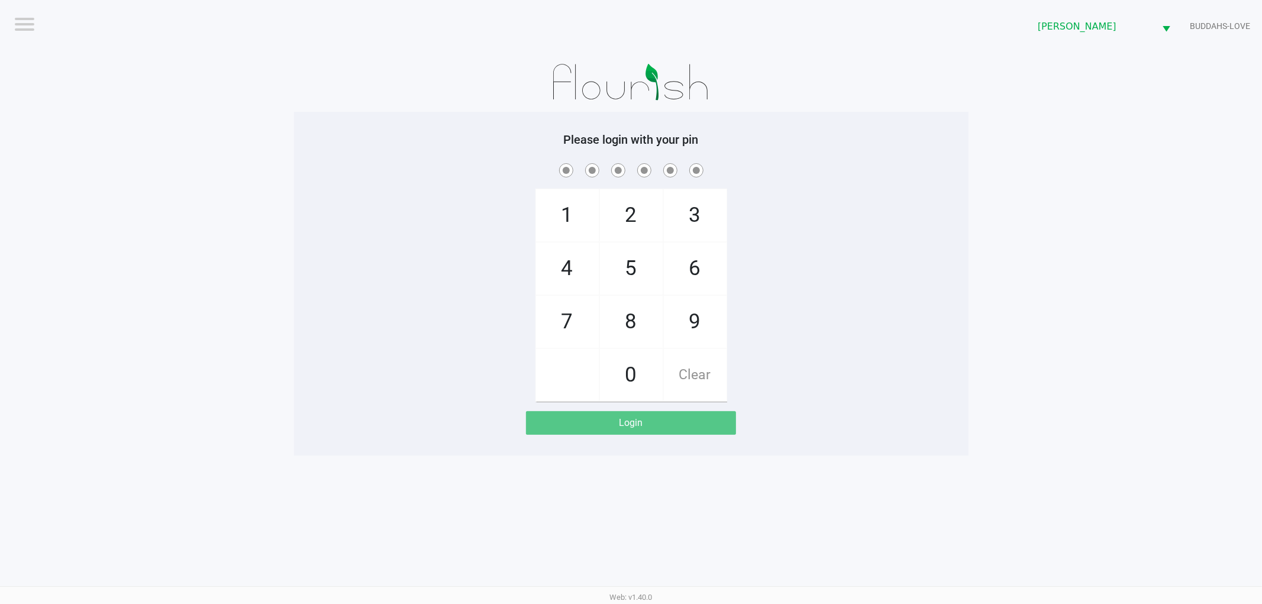
click at [483, 211] on div "1 4 7 2 5 8 0 3 6 9 Clear" at bounding box center [631, 281] width 674 height 241
click at [335, 282] on div "1 4 7 2 5 8 0 3 6 9 Clear" at bounding box center [631, 281] width 674 height 241
checkbox input "true"
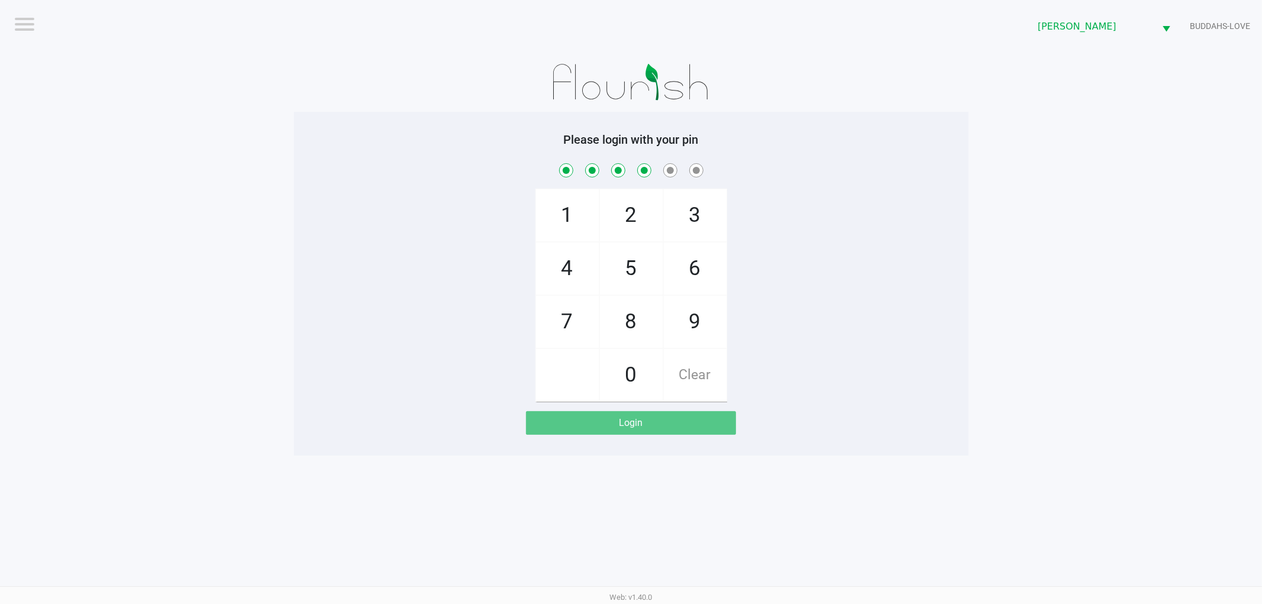
checkbox input "true"
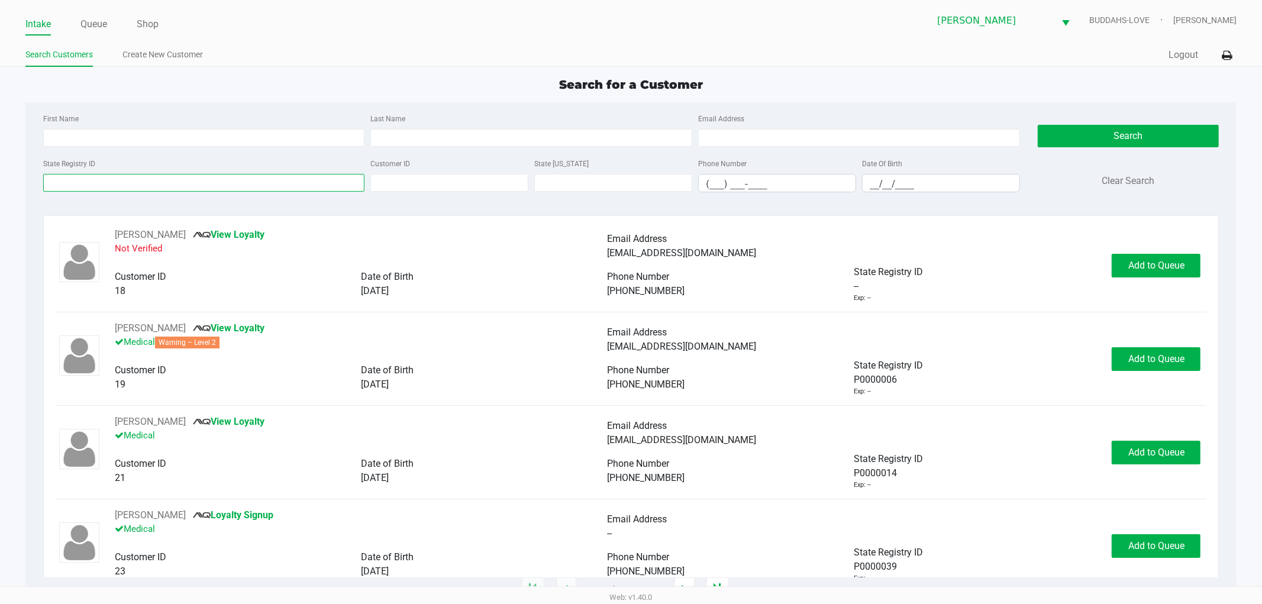
click at [196, 187] on input "State Registry ID" at bounding box center [204, 183] width 322 height 18
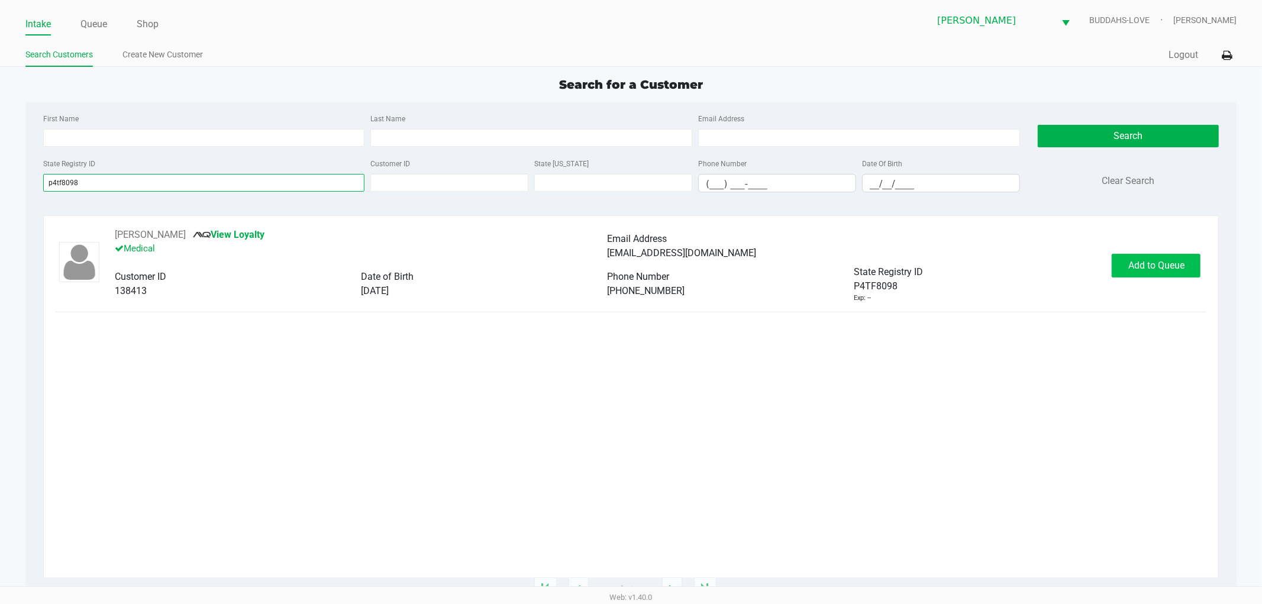
type input "p4tf8098"
click at [1154, 267] on span "Add to Queue" at bounding box center [1156, 265] width 56 height 11
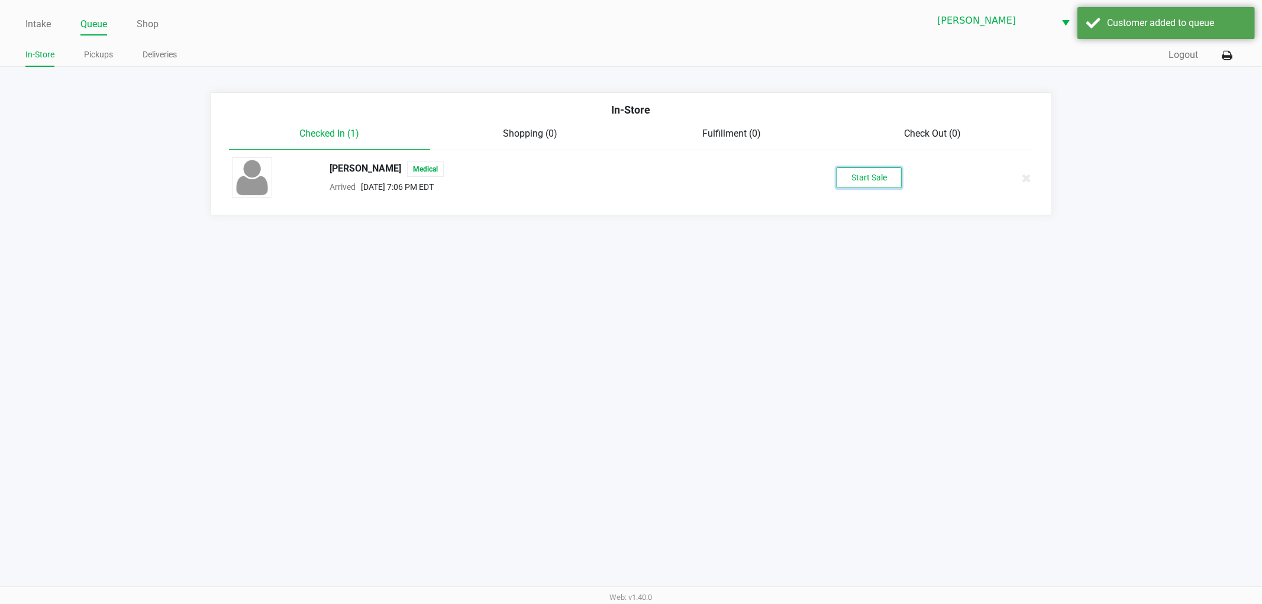
drag, startPoint x: 936, startPoint y: 200, endPoint x: 874, endPoint y: 177, distance: 65.5
click at [874, 177] on button "Start Sale" at bounding box center [868, 177] width 65 height 21
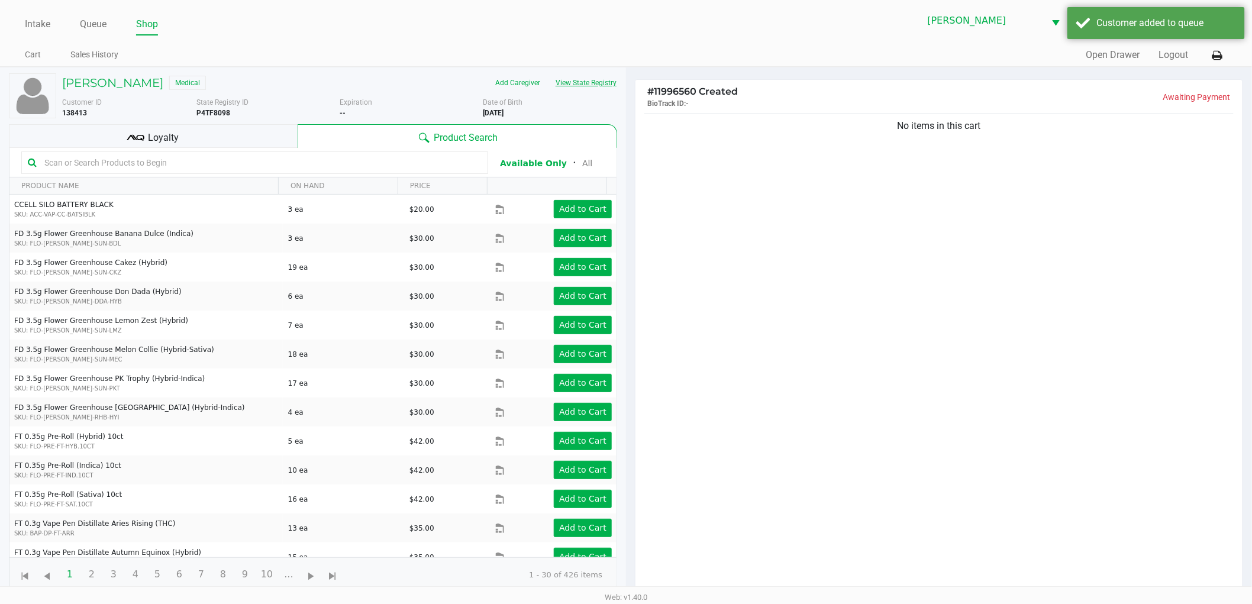
click at [574, 79] on button "View State Registry" at bounding box center [582, 82] width 69 height 19
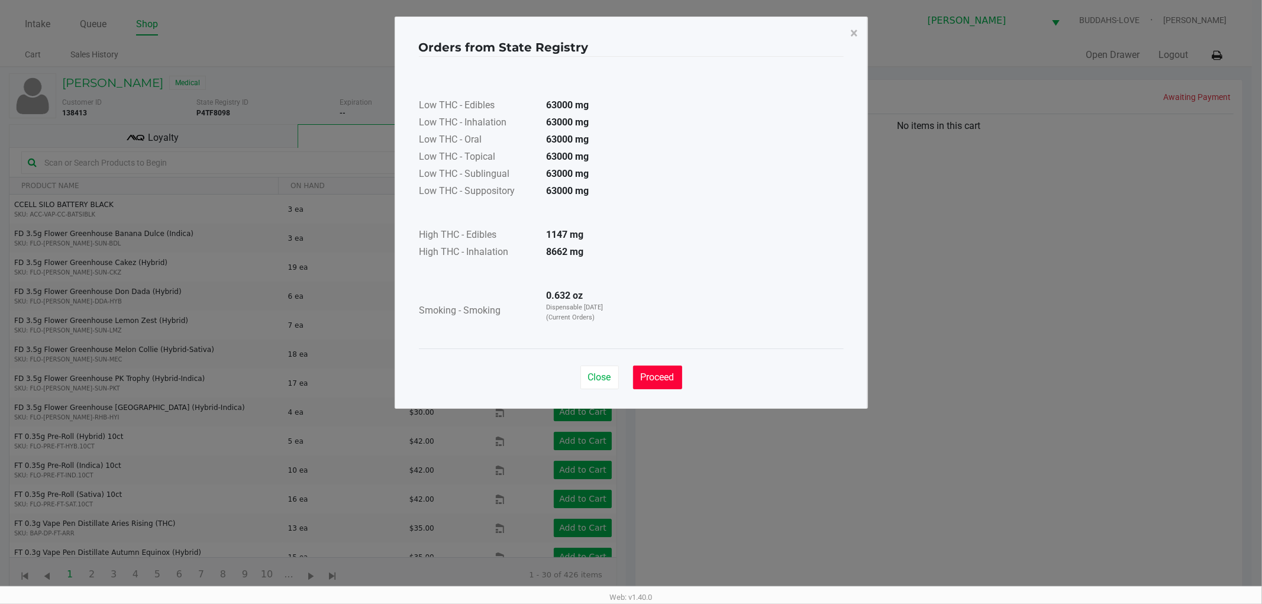
click at [670, 385] on button "Proceed" at bounding box center [657, 378] width 49 height 24
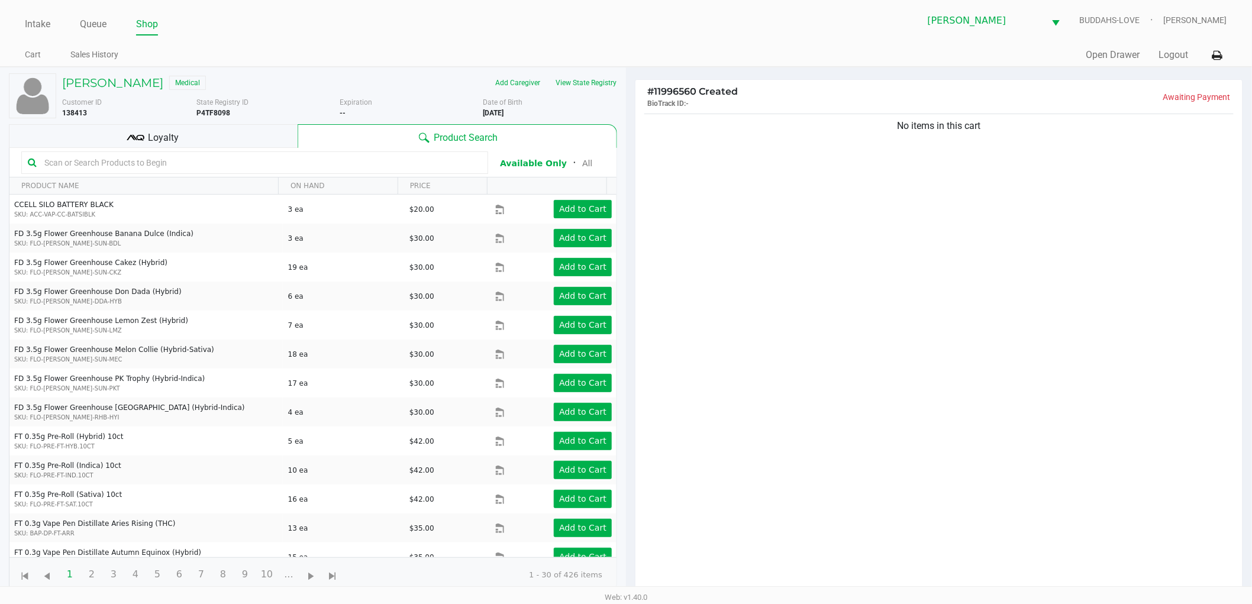
click at [754, 163] on div "No items in this cart" at bounding box center [938, 356] width 607 height 490
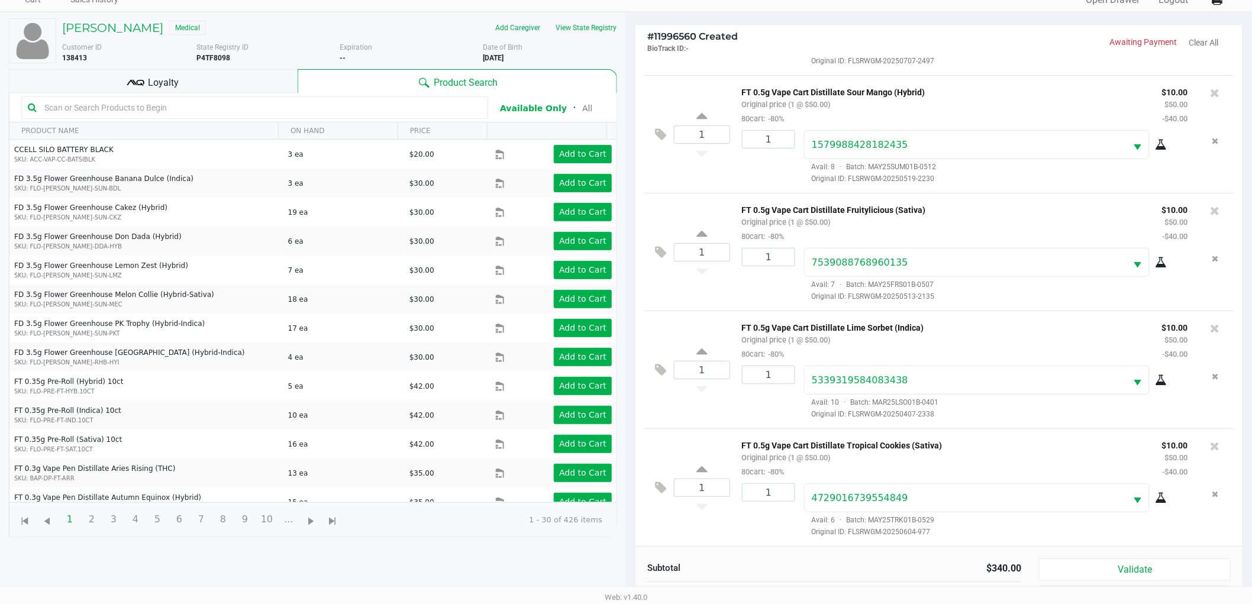
scroll to position [128, 0]
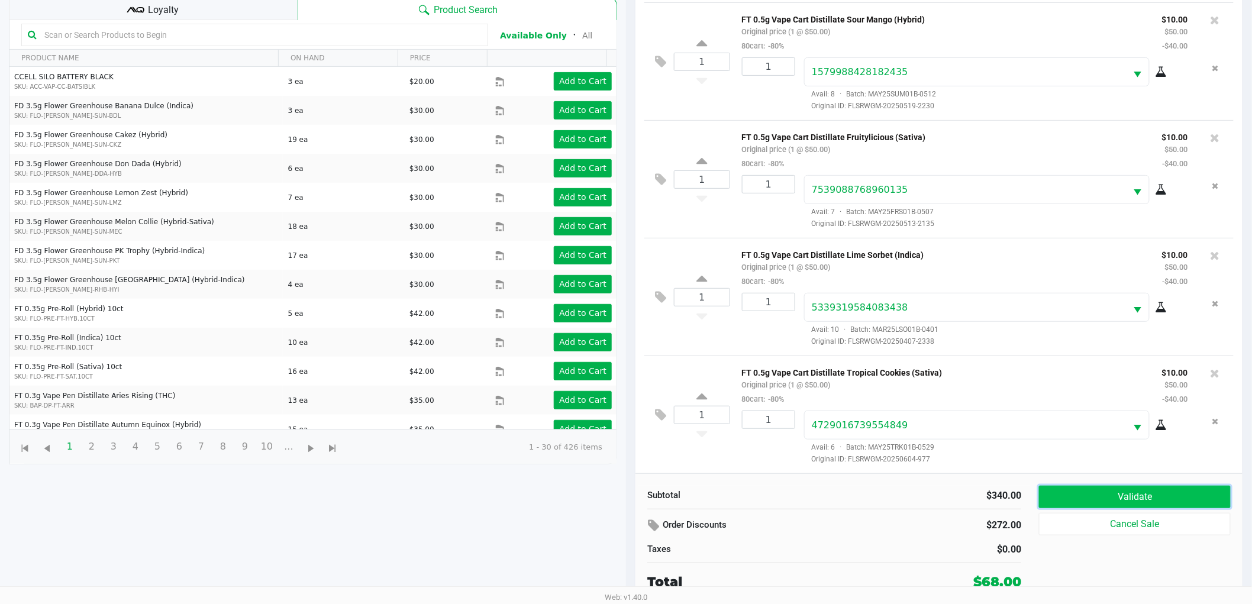
click at [1115, 506] on button "Validate" at bounding box center [1135, 497] width 192 height 22
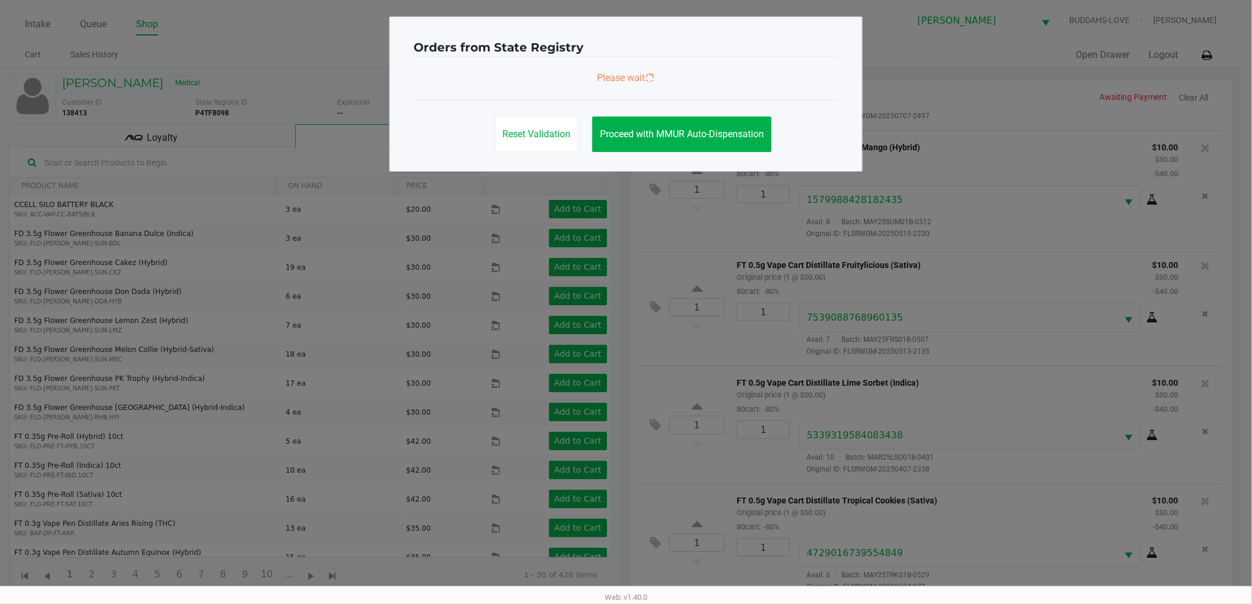
scroll to position [0, 0]
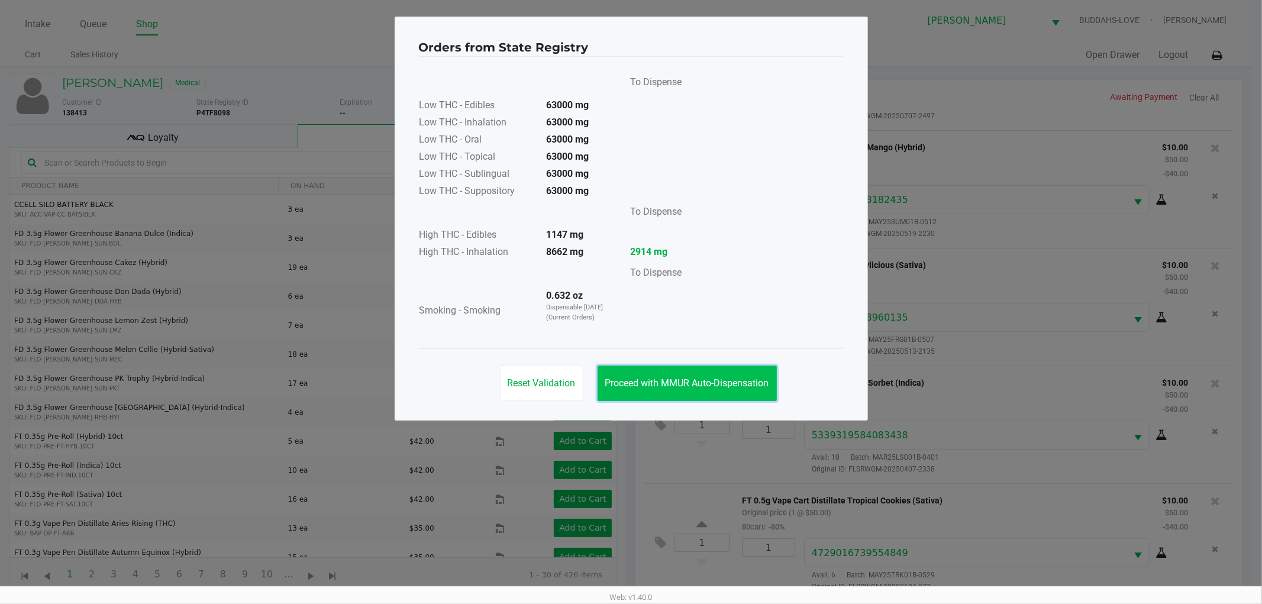
click at [677, 381] on span "Proceed with MMUR Auto-Dispensation" at bounding box center [687, 382] width 164 height 11
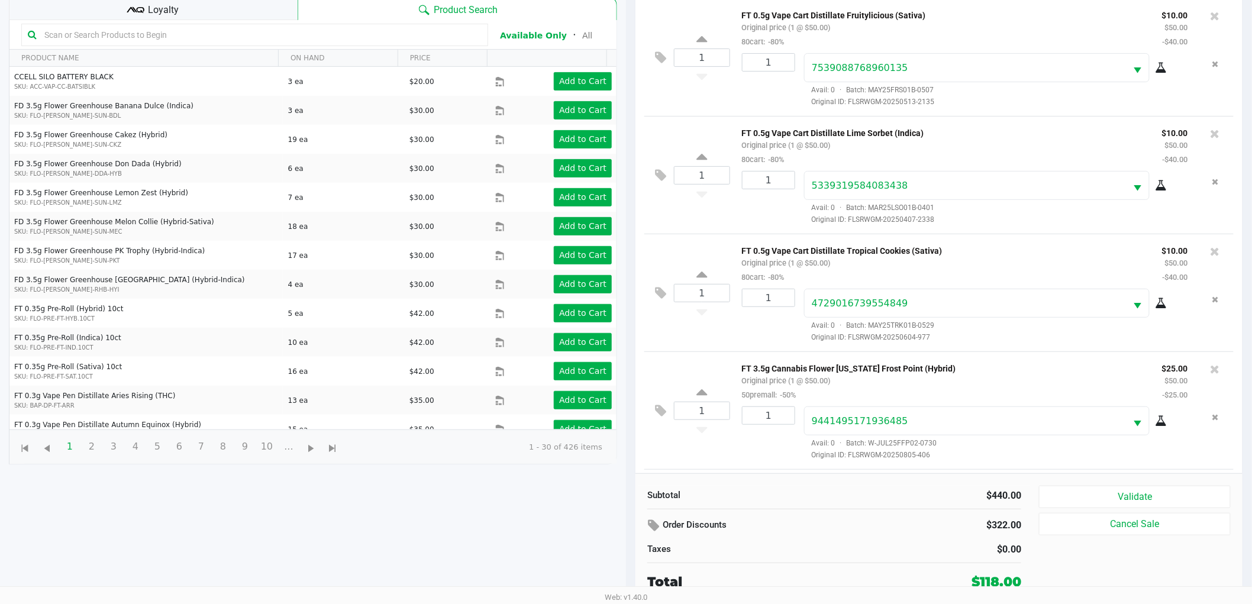
scroll to position [457, 0]
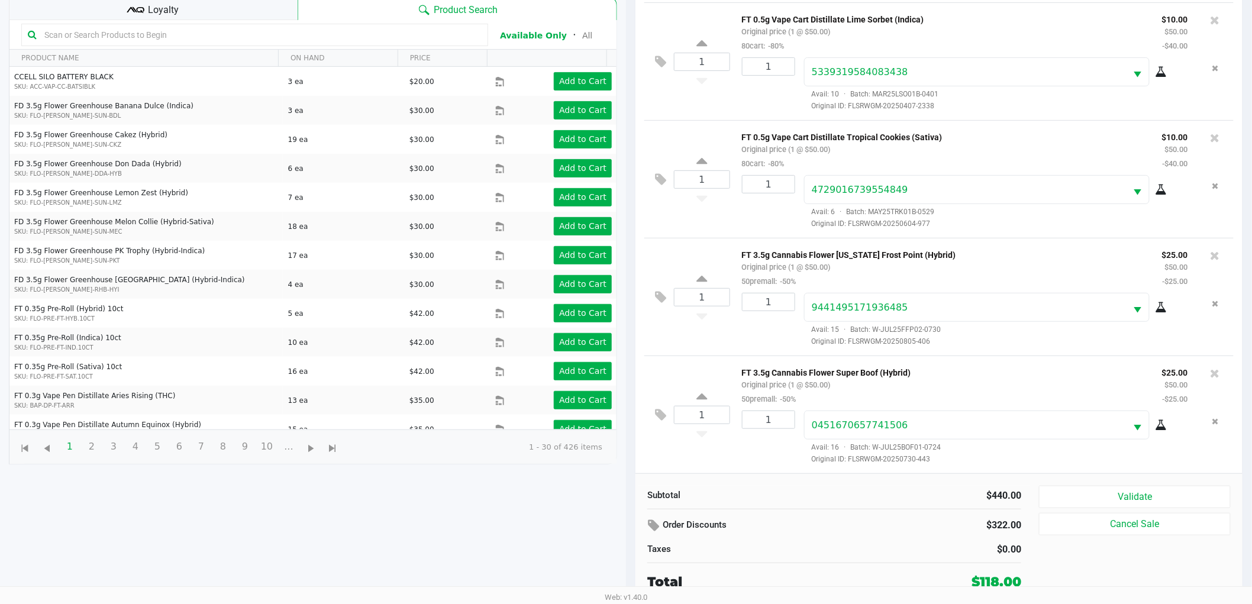
click at [130, 7] on icon at bounding box center [136, 10] width 18 height 18
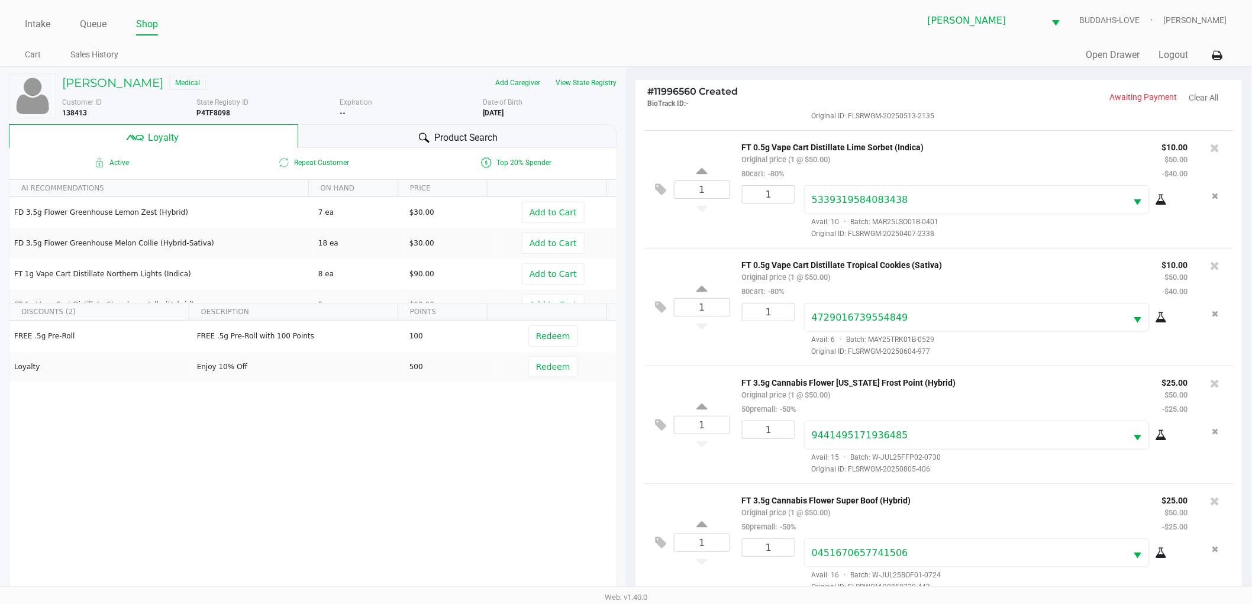
scroll to position [143, 0]
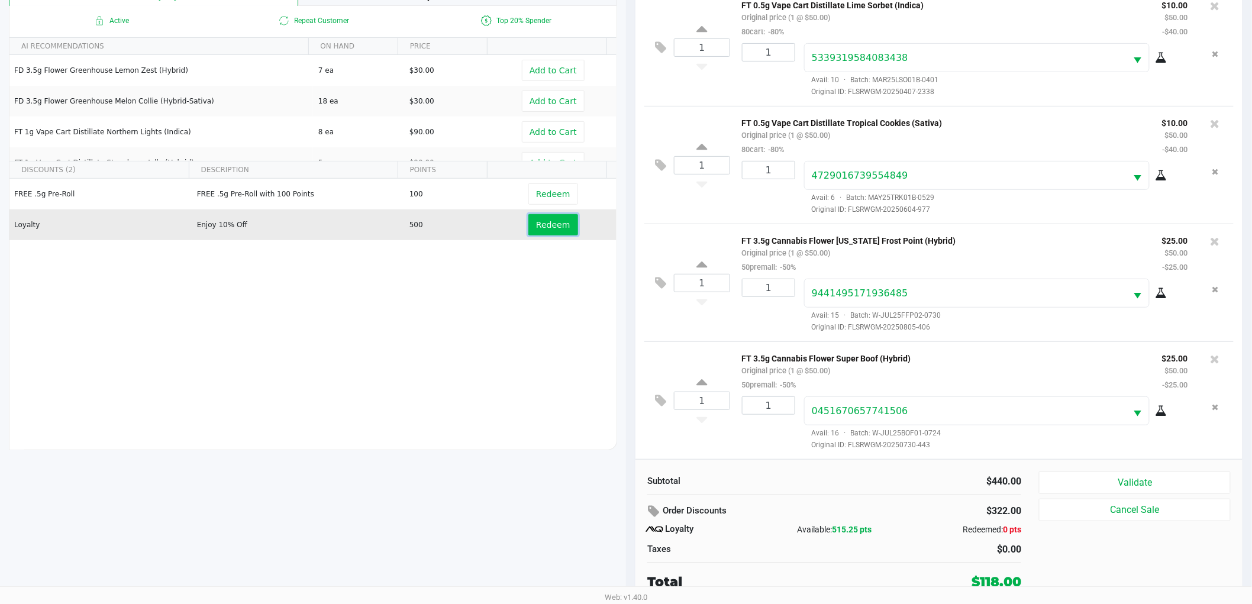
click at [551, 227] on span "Redeem" at bounding box center [553, 224] width 34 height 9
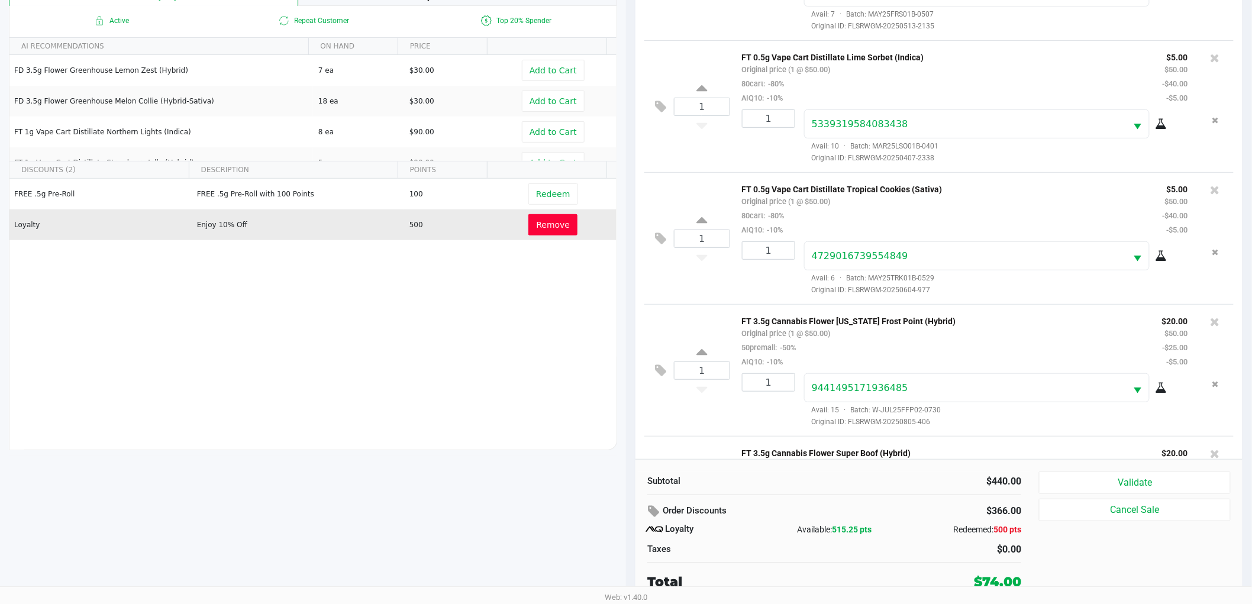
scroll to position [570, 0]
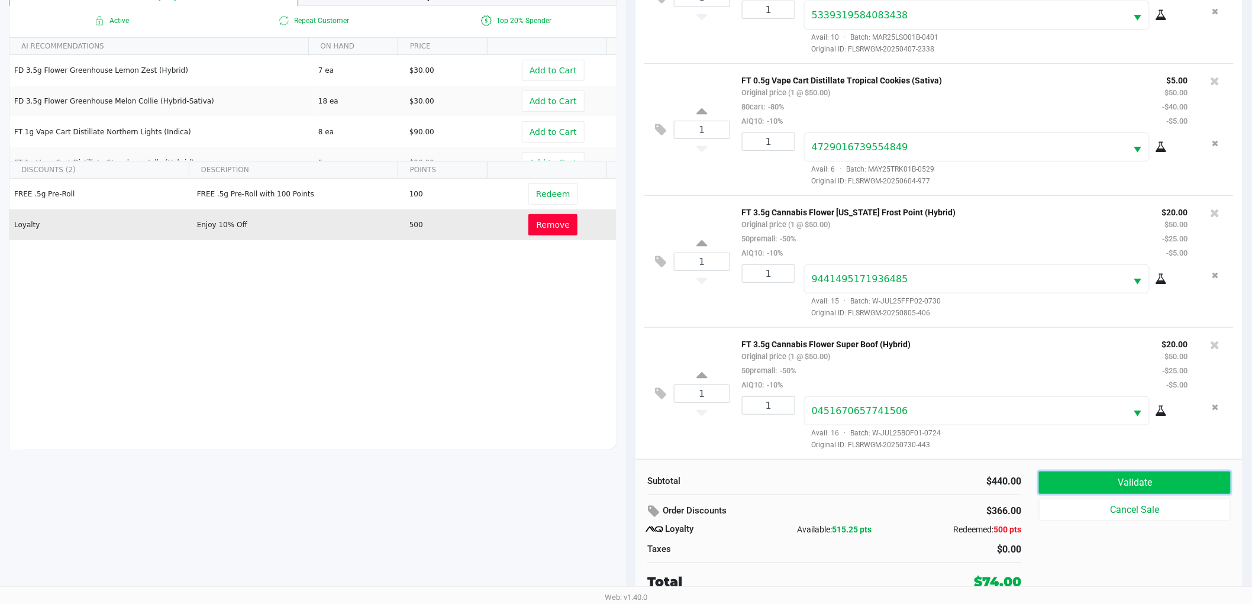
click at [1088, 487] on button "Validate" at bounding box center [1135, 482] width 192 height 22
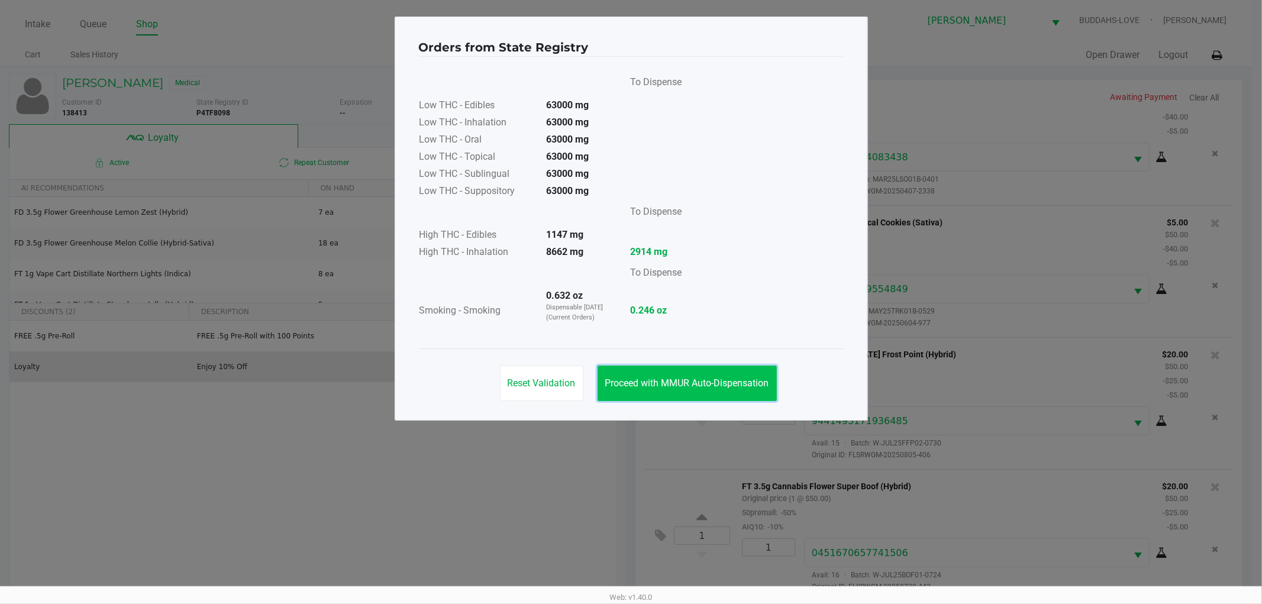
click at [664, 379] on span "Proceed with MMUR Auto-Dispensation" at bounding box center [687, 382] width 164 height 11
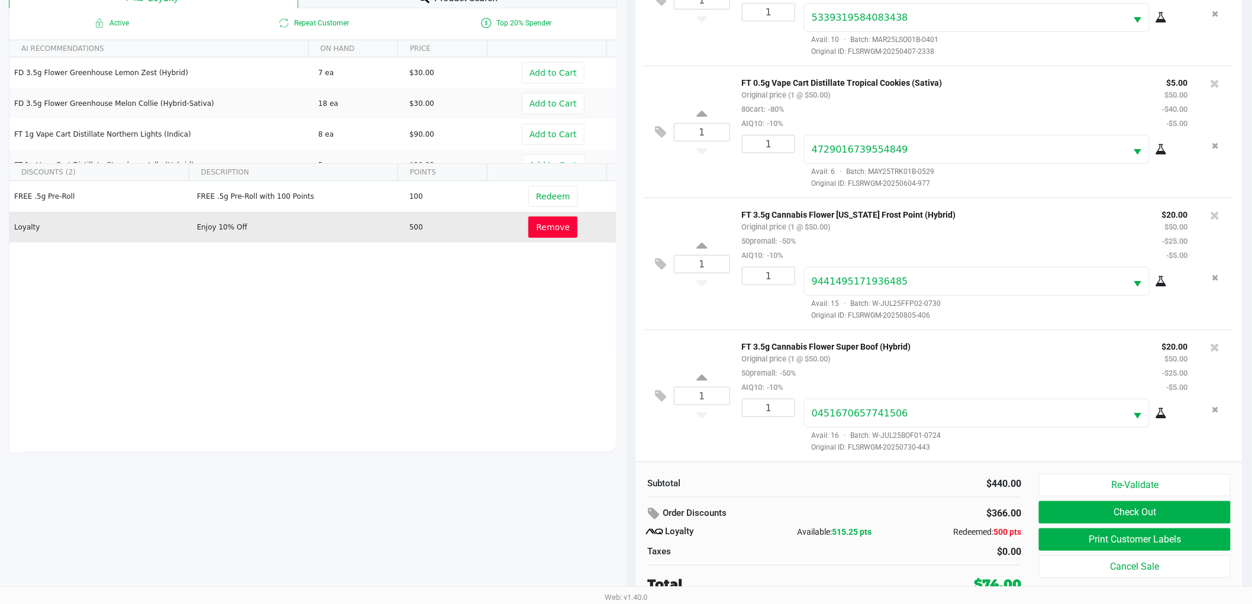
scroll to position [143, 0]
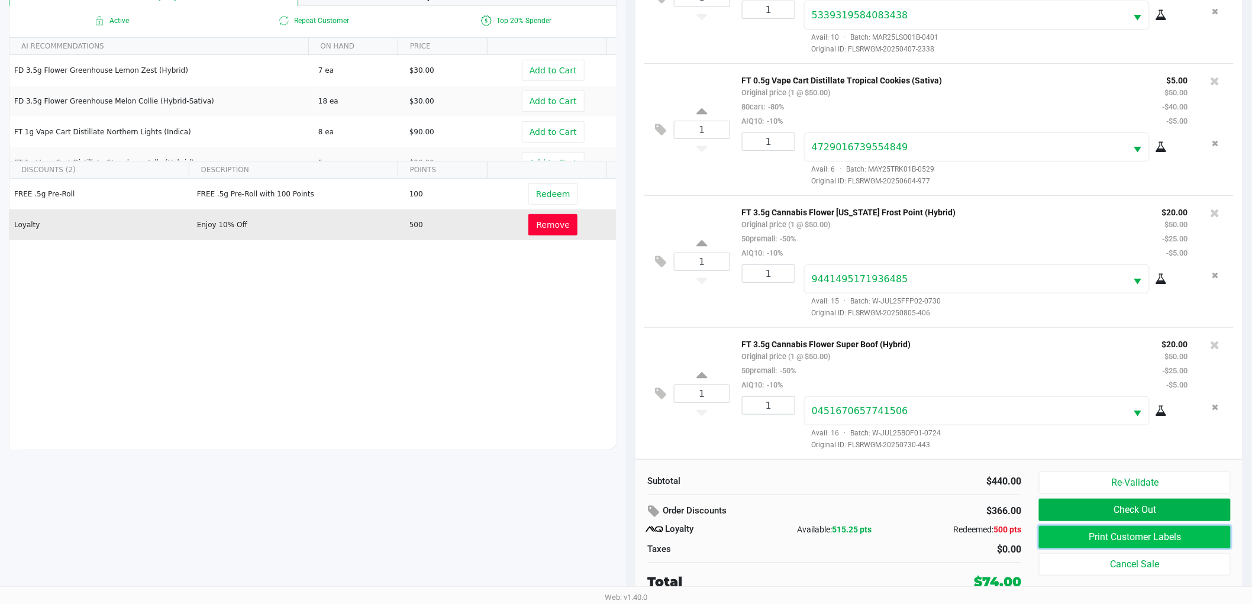
click at [1133, 534] on button "Print Customer Labels" at bounding box center [1135, 537] width 192 height 22
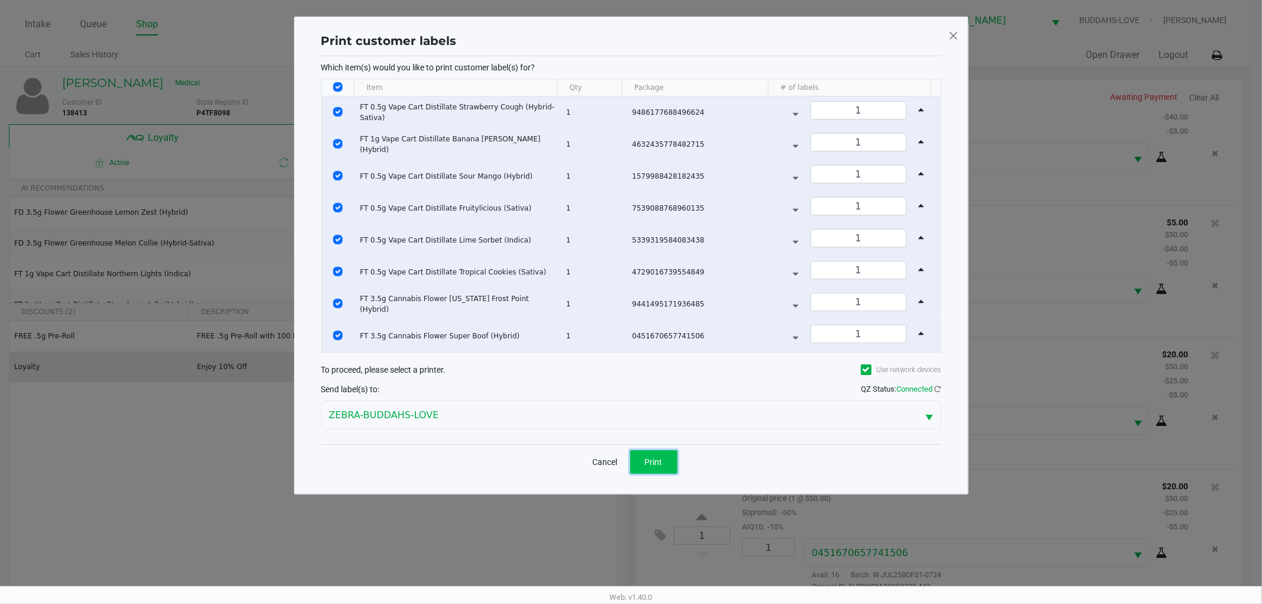
click at [657, 466] on span "Print" at bounding box center [654, 461] width 18 height 9
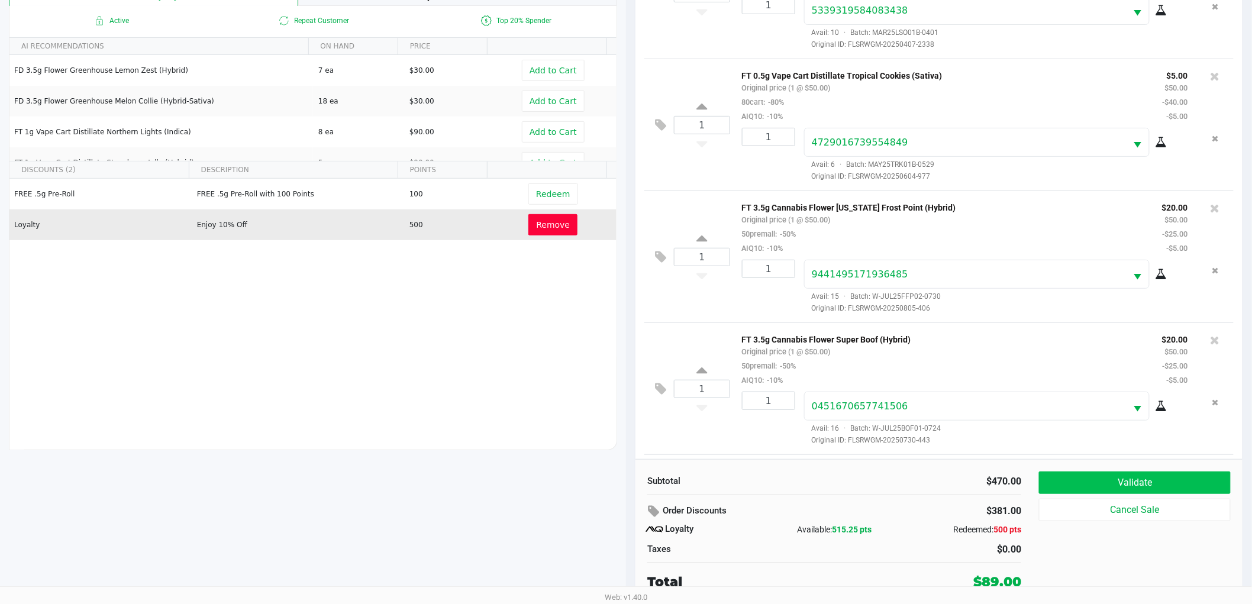
scroll to position [702, 0]
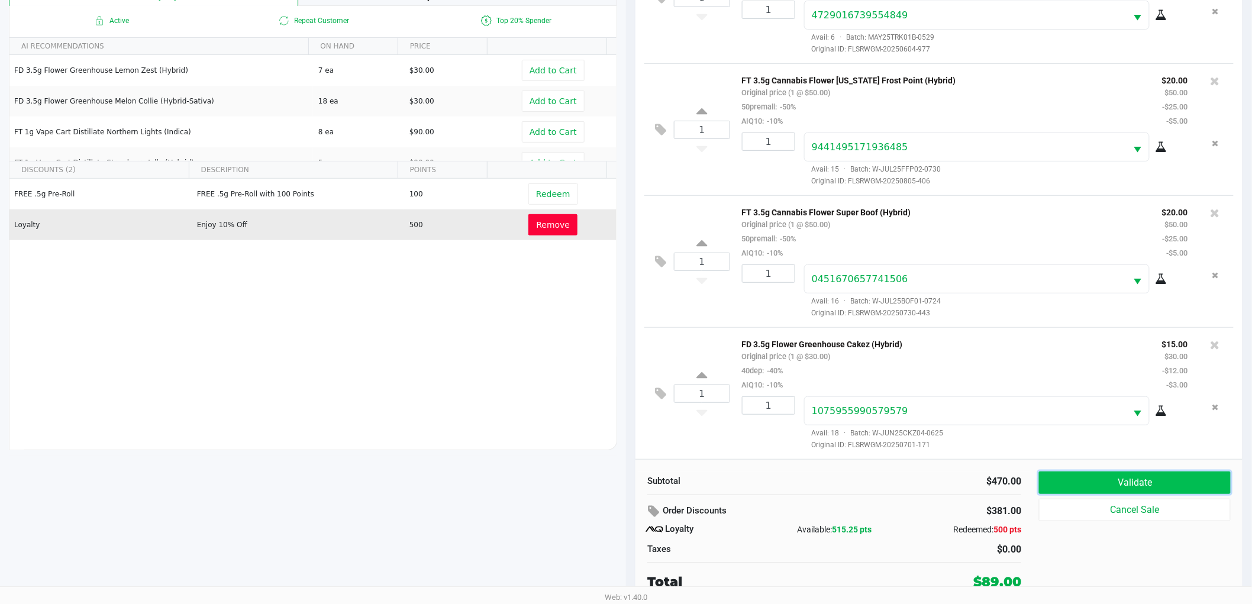
click at [1145, 481] on button "Validate" at bounding box center [1135, 482] width 192 height 22
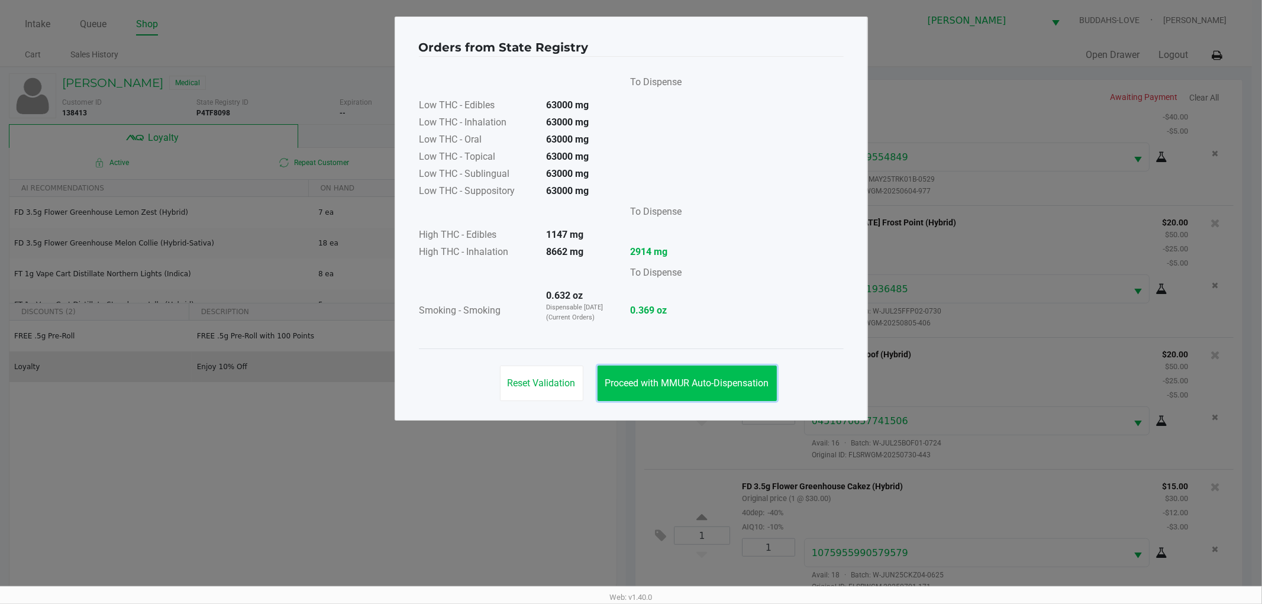
click at [652, 370] on button "Proceed with MMUR Auto-Dispensation" at bounding box center [686, 383] width 179 height 35
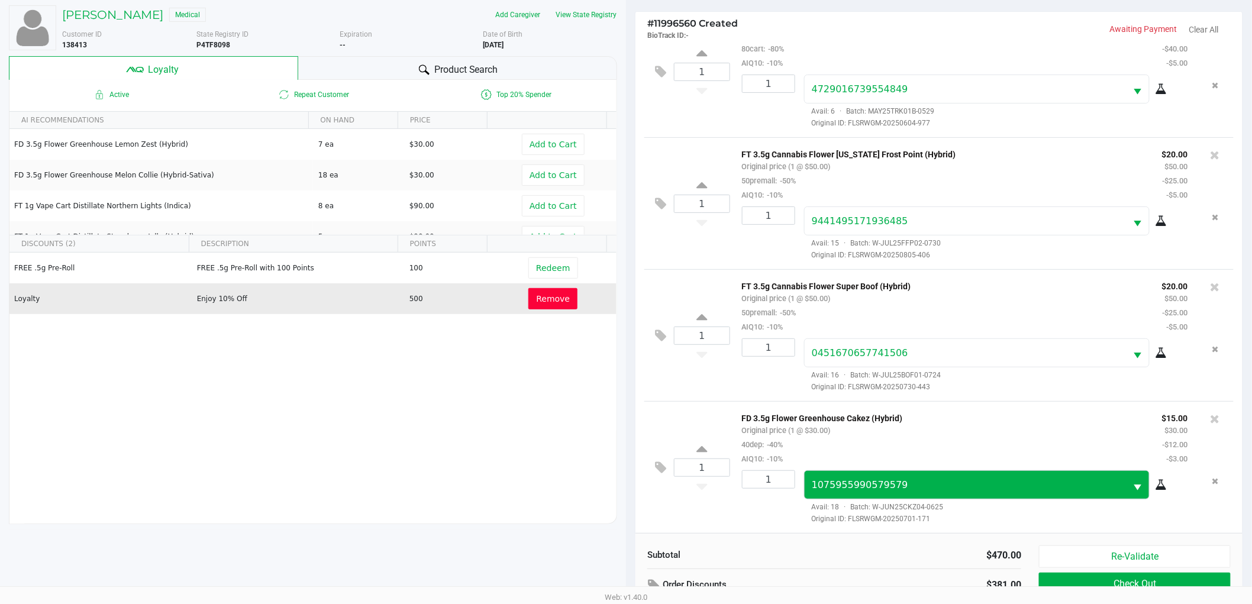
scroll to position [143, 0]
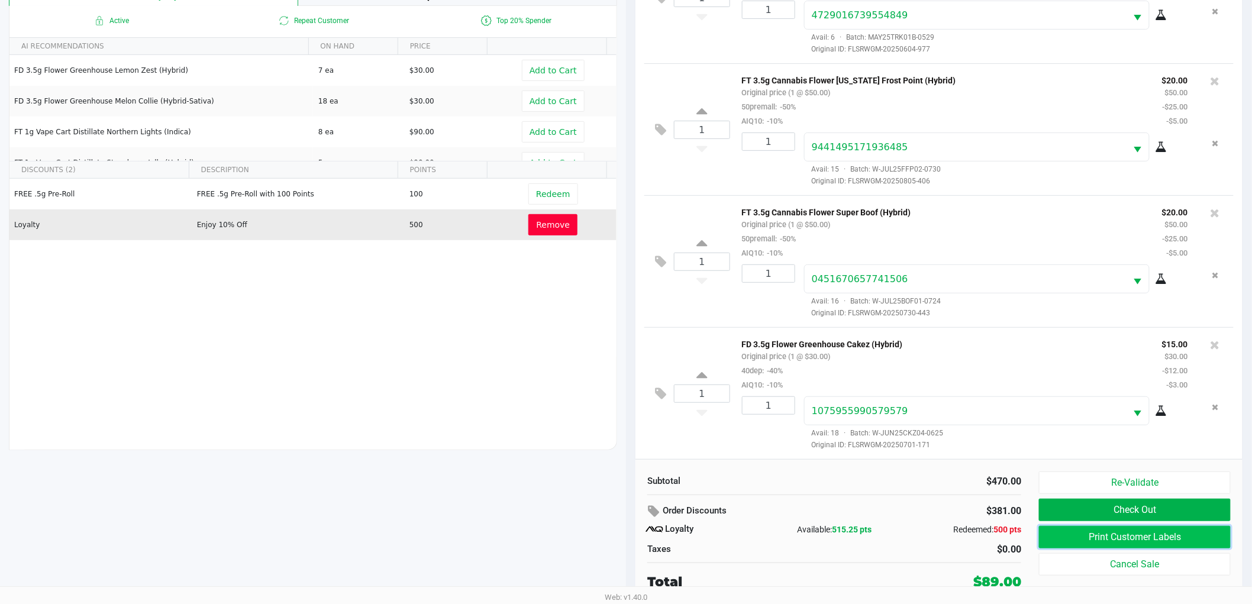
click at [1047, 542] on button "Print Customer Labels" at bounding box center [1135, 537] width 192 height 22
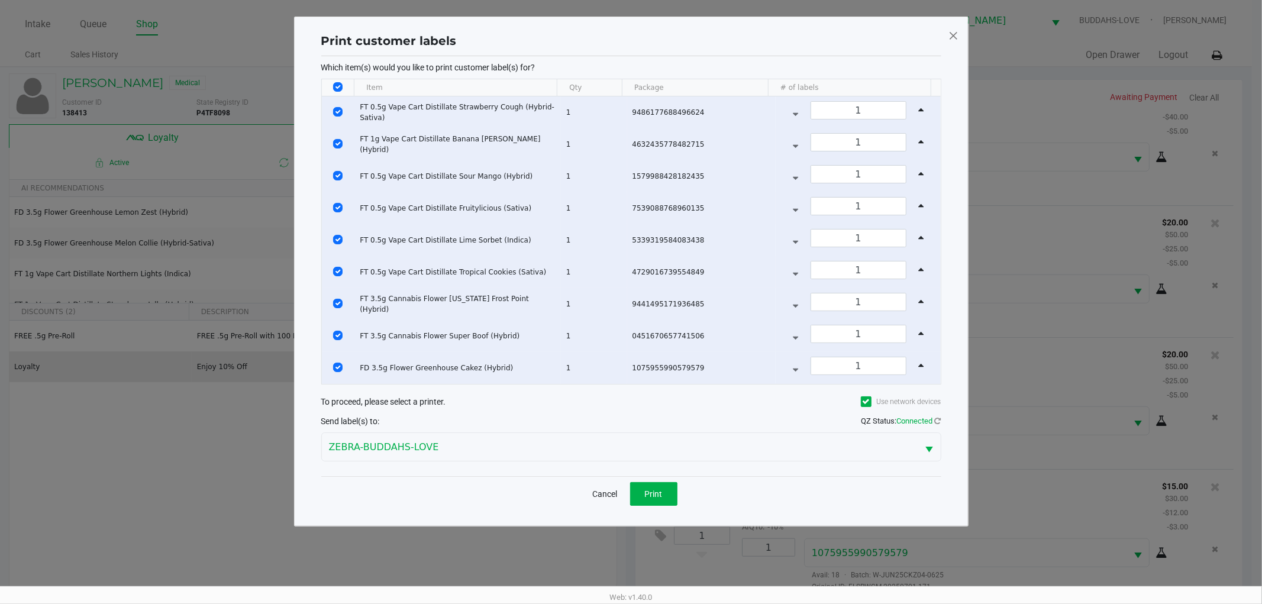
click at [341, 87] on input "Select All Rows" at bounding box center [337, 86] width 9 height 9
checkbox input "false"
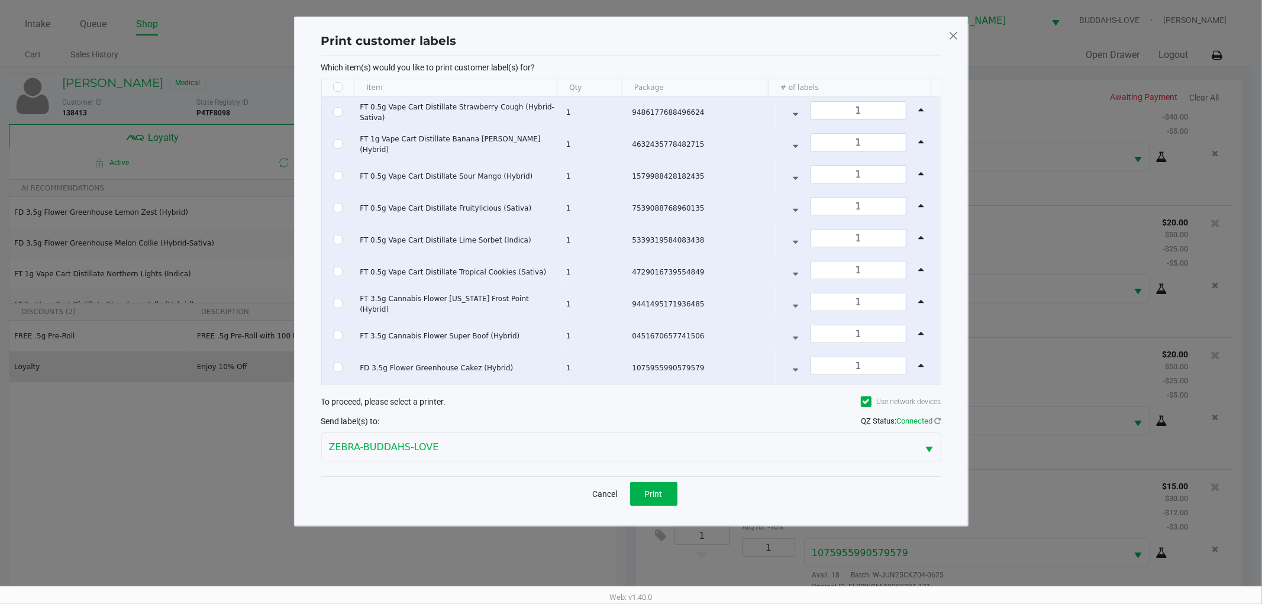
checkbox input "false"
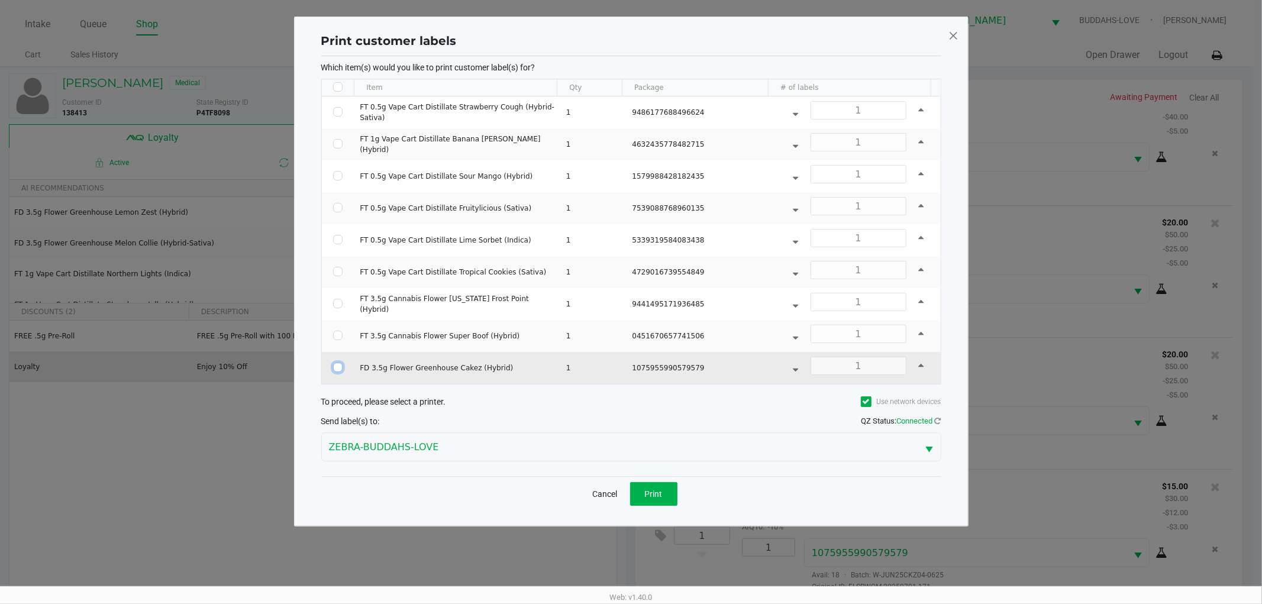
click at [340, 368] on input "Select Row" at bounding box center [337, 367] width 9 height 9
checkbox input "true"
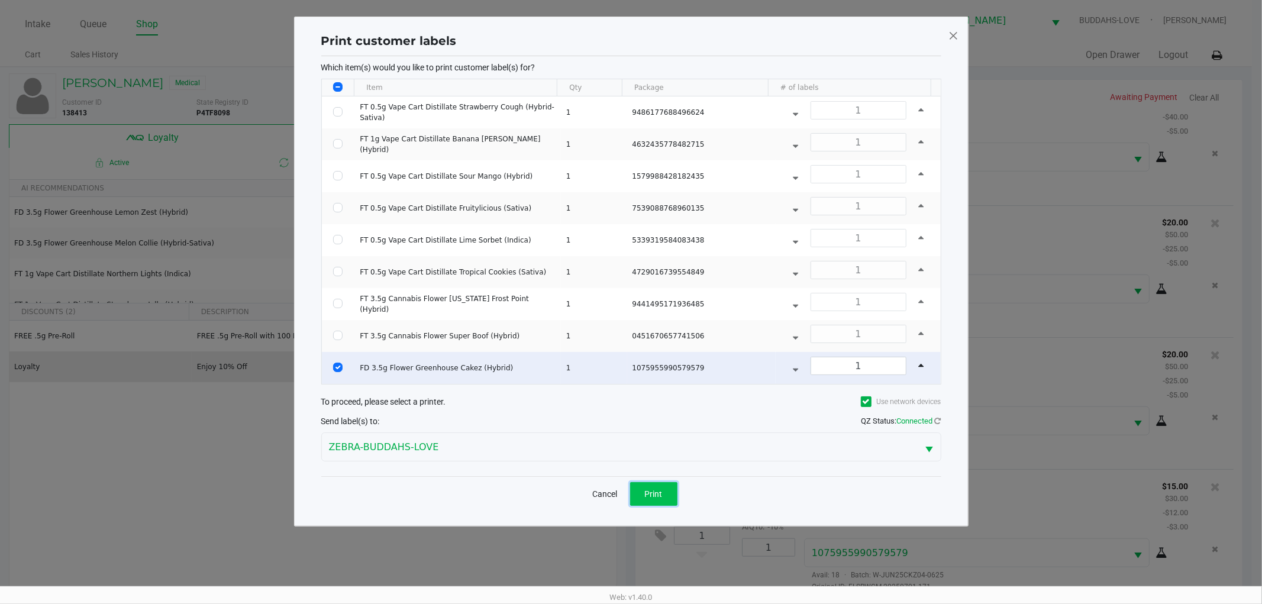
click at [654, 503] on button "Print" at bounding box center [653, 494] width 47 height 24
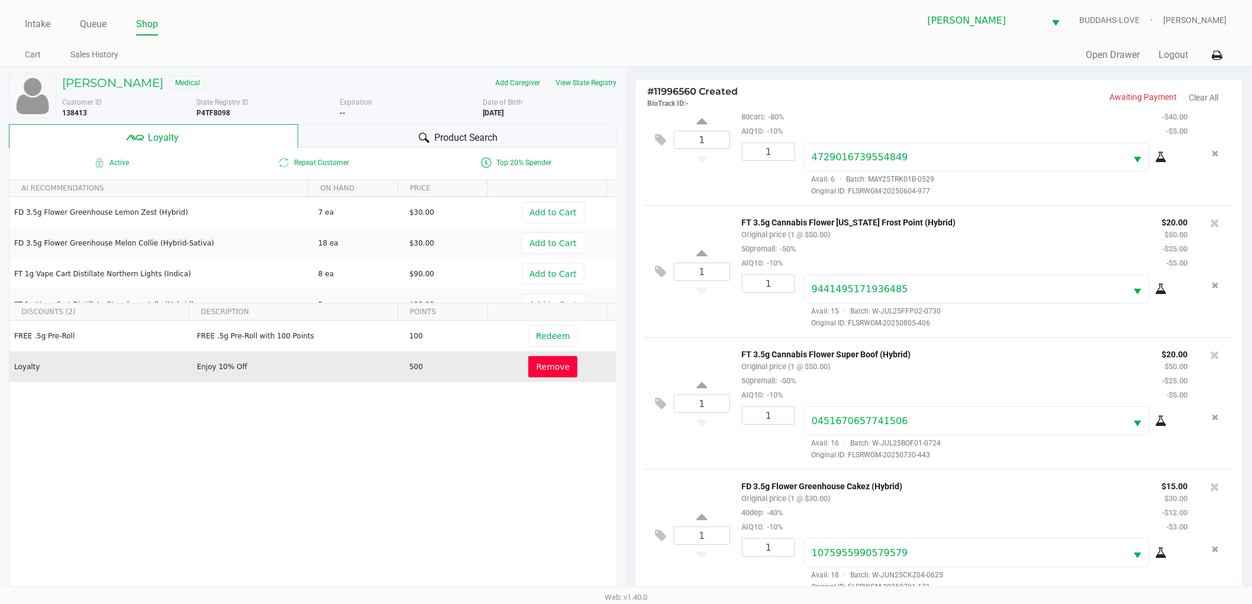
scroll to position [143, 0]
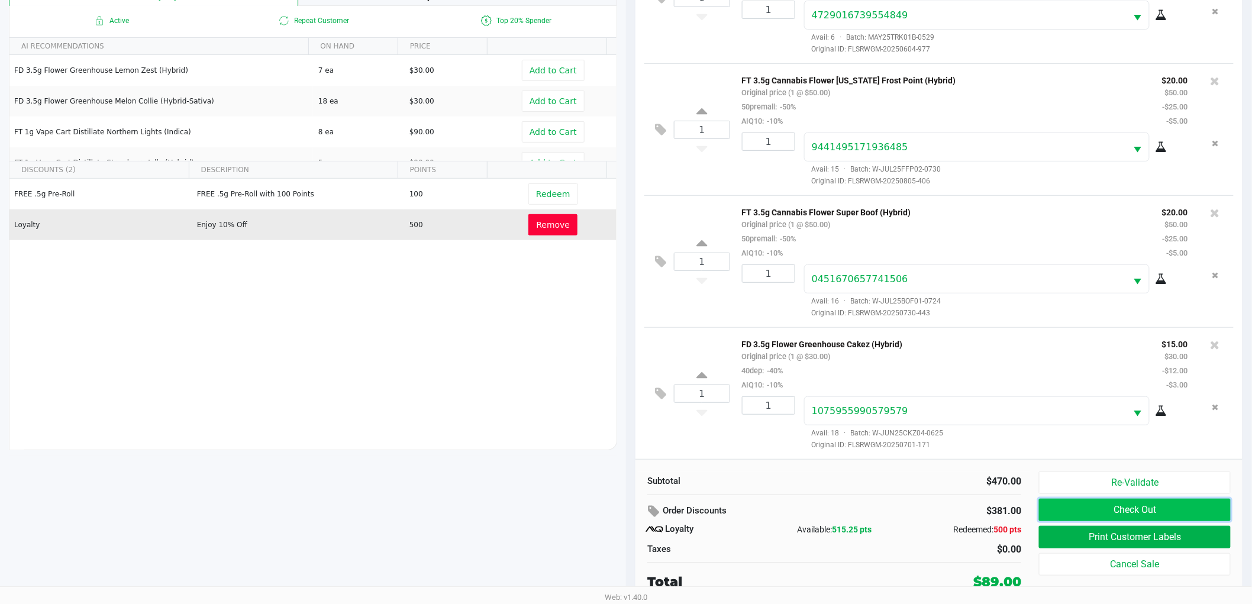
click at [1126, 506] on button "Check Out" at bounding box center [1135, 510] width 192 height 22
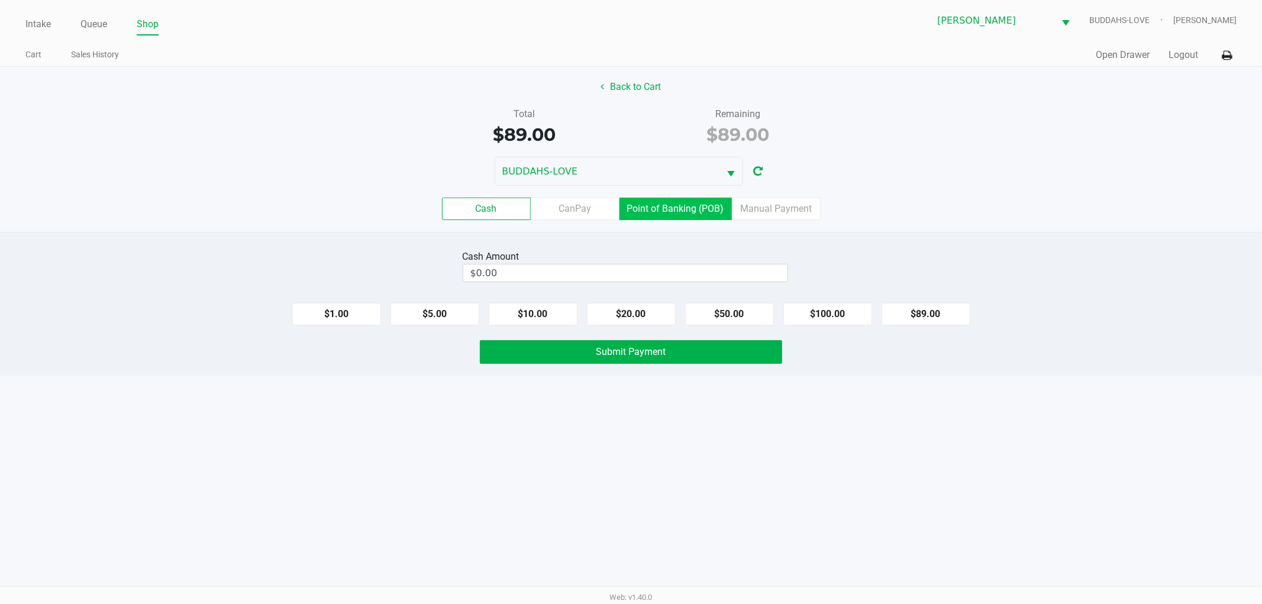
drag, startPoint x: 638, startPoint y: 214, endPoint x: 666, endPoint y: 245, distance: 42.3
click at [639, 214] on label "Point of Banking (POB)" at bounding box center [675, 209] width 112 height 22
click at [0, 0] on 7 "Point of Banking (POB)" at bounding box center [0, 0] width 0 height 0
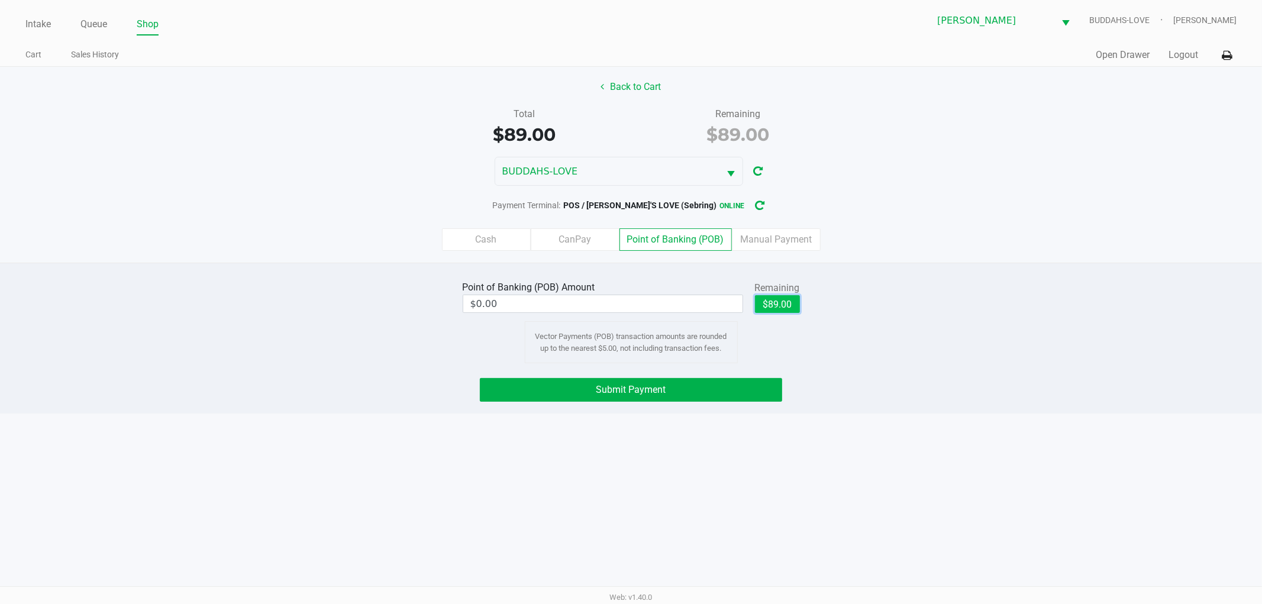
click at [764, 302] on button "$89.00" at bounding box center [777, 304] width 45 height 18
type input "$89.00"
click at [723, 394] on button "Submit Payment" at bounding box center [631, 390] width 302 height 24
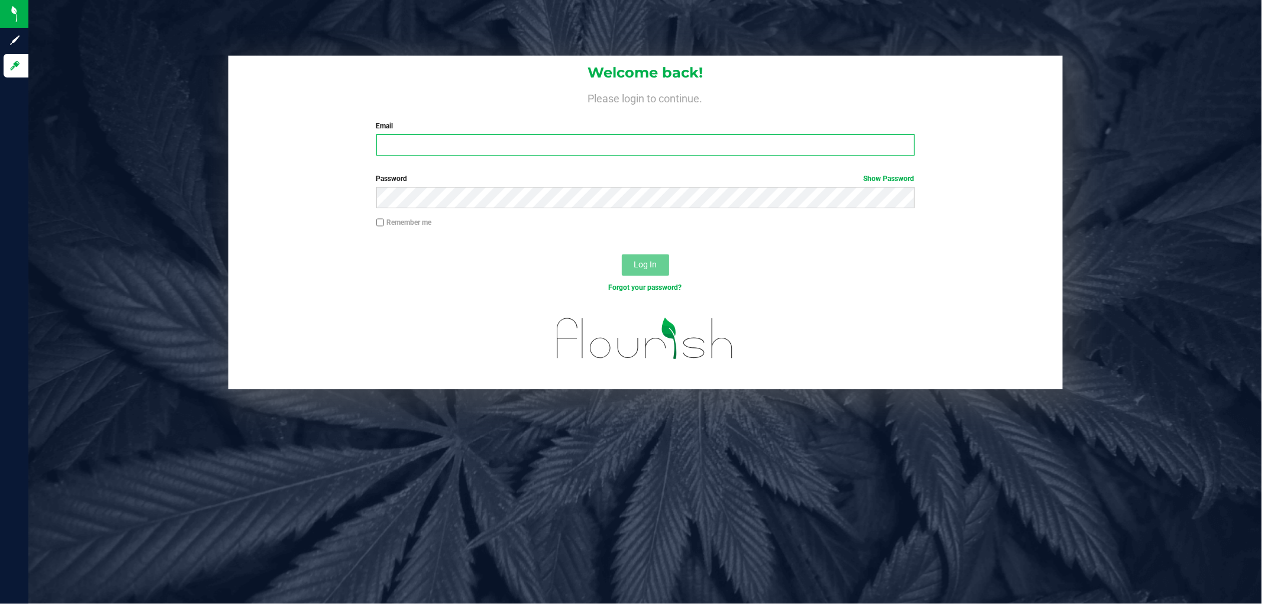
click at [440, 147] on input "Email" at bounding box center [645, 144] width 538 height 21
type input "[EMAIL_ADDRESS][DOMAIN_NAME]"
click at [622, 254] on button "Log In" at bounding box center [645, 264] width 47 height 21
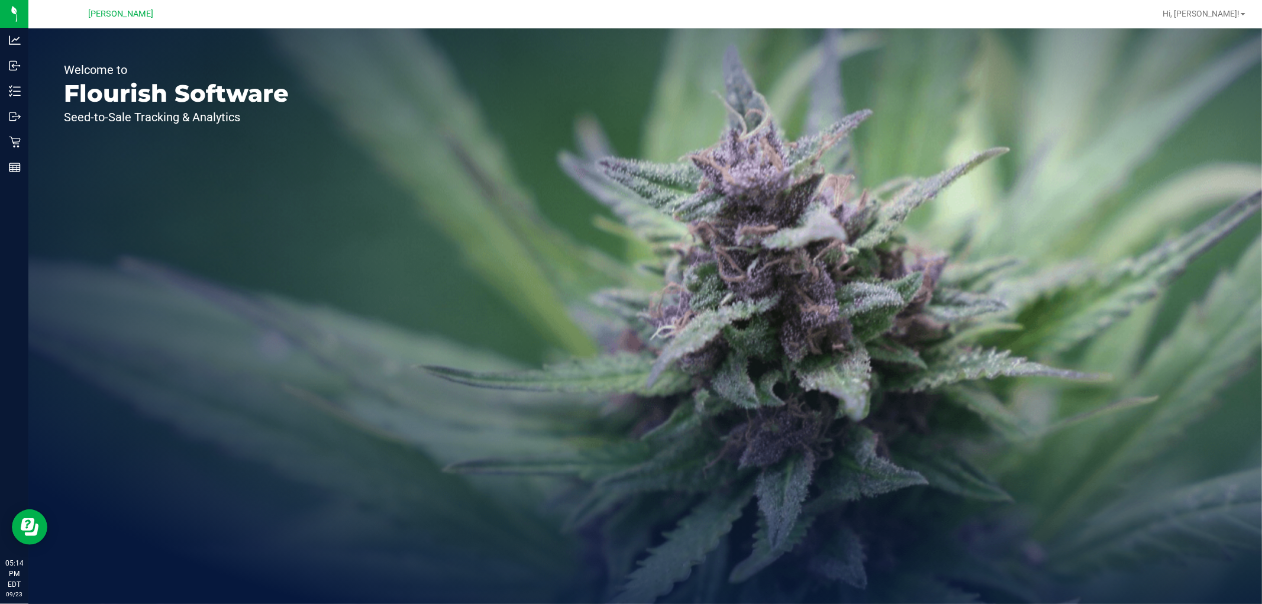
click at [28, 145] on div "Welcome to Flourish Software Seed-to-Sale Tracking & Analytics" at bounding box center [176, 316] width 296 height 576
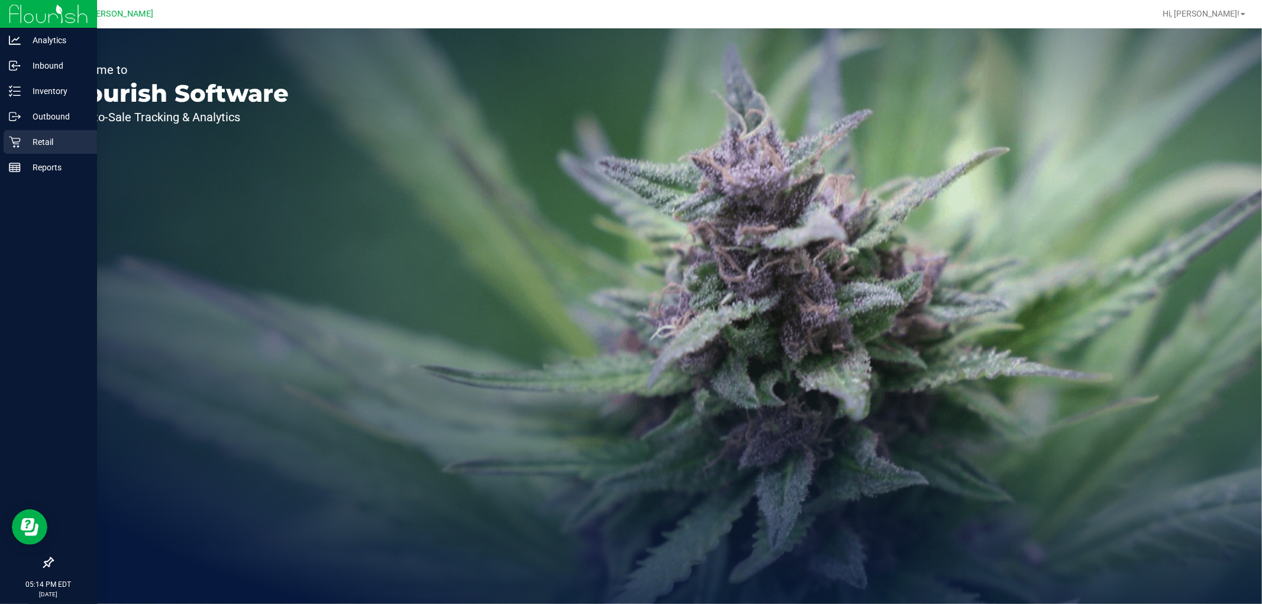
click at [13, 140] on icon at bounding box center [15, 142] width 12 height 12
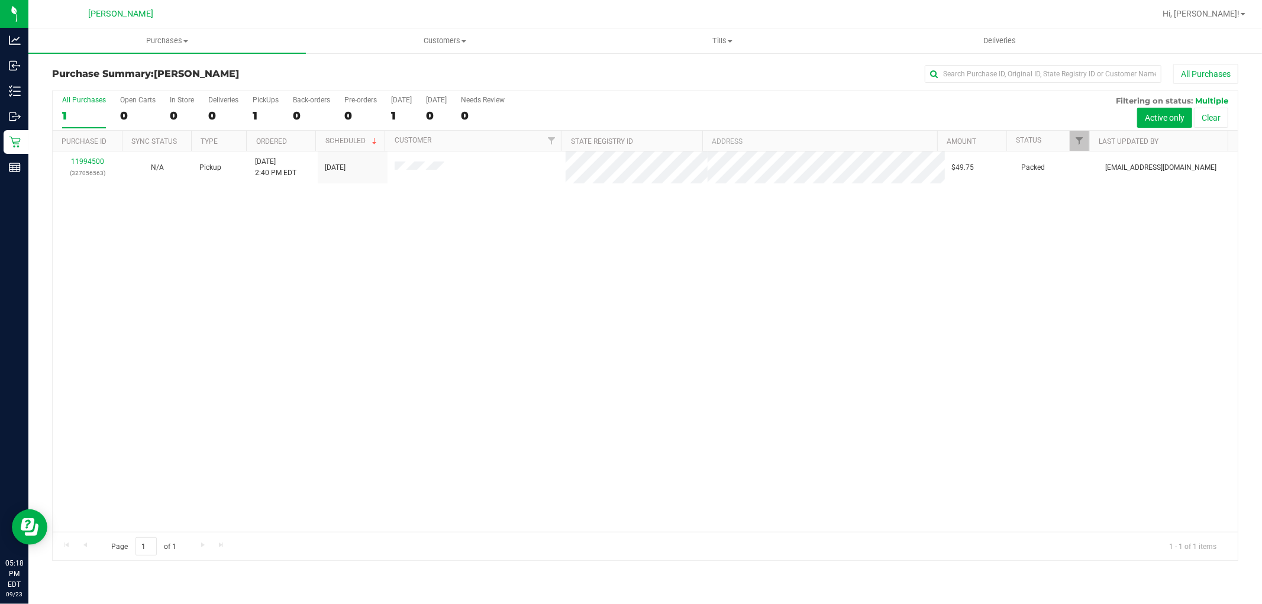
click at [188, 225] on div "11994500 (327056563) N/A Pickup 9/23/2025 2:40 PM EDT 9/23/2025 $49.75 Packed k…" at bounding box center [645, 341] width 1185 height 380
click at [573, 298] on div "11994500 (327056563) N/A Pickup 9/23/2025 2:40 PM EDT 9/23/2025 $49.75 Packed k…" at bounding box center [645, 341] width 1185 height 380
click at [580, 316] on div "11994500 (327056563) N/A Pickup 9/23/2025 2:40 PM EDT 9/23/2025 $49.75 Packed k…" at bounding box center [645, 341] width 1185 height 380
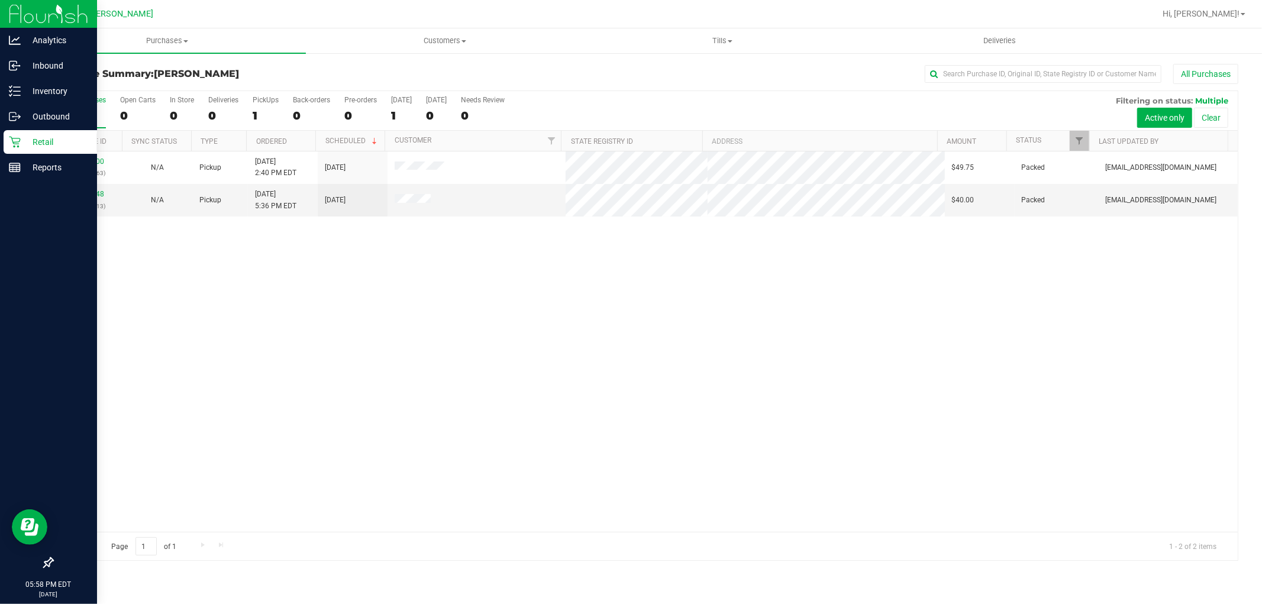
click at [21, 134] on div "Retail" at bounding box center [50, 142] width 93 height 24
click at [18, 96] on icon at bounding box center [15, 91] width 12 height 12
click at [21, 98] on p "Inventory" at bounding box center [56, 91] width 71 height 14
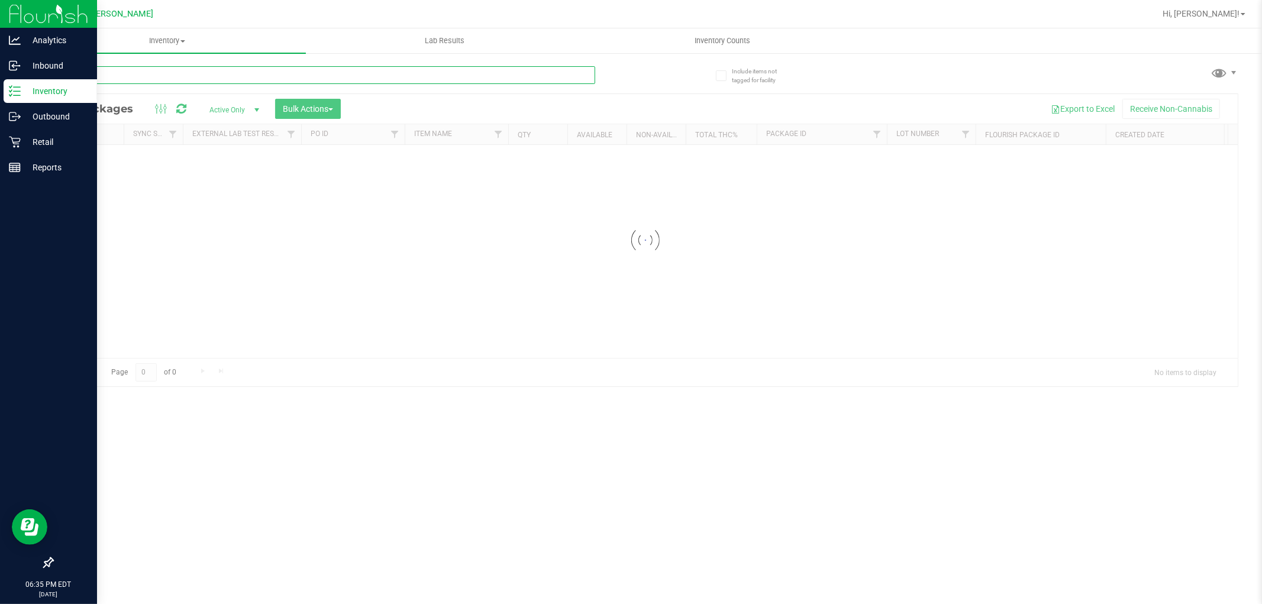
click at [184, 77] on div "Inventory All packages All inventory Waste log Create inventory Lab Results Inv…" at bounding box center [644, 316] width 1233 height 576
type input "0451305489963002"
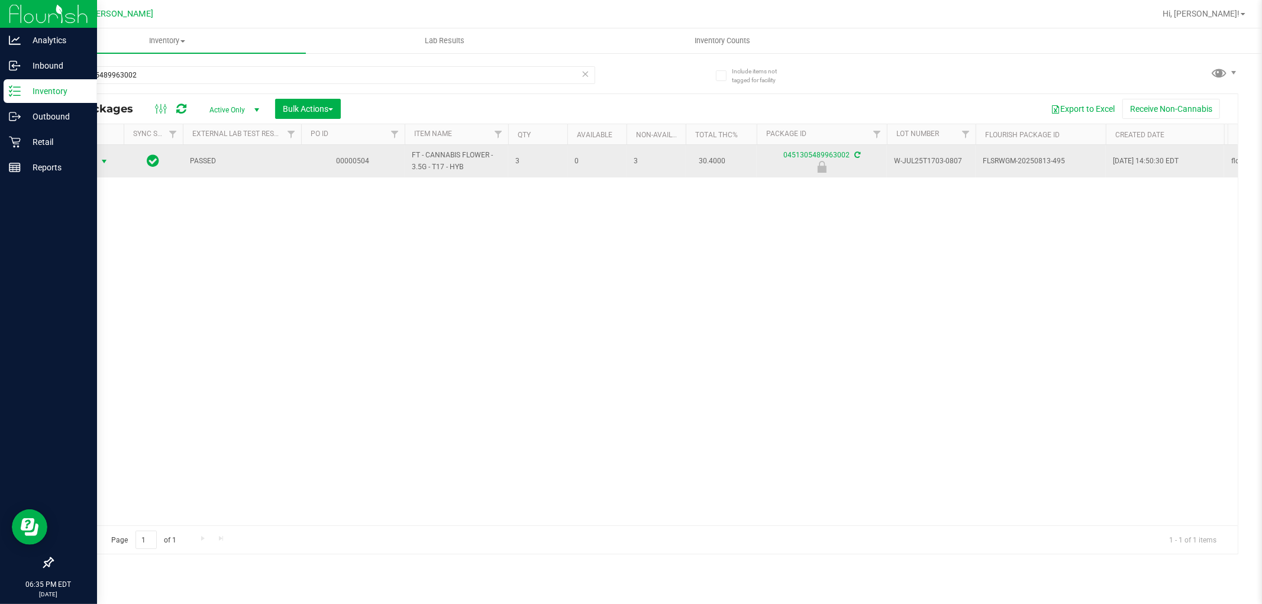
click at [85, 158] on span "Action" at bounding box center [80, 161] width 32 height 17
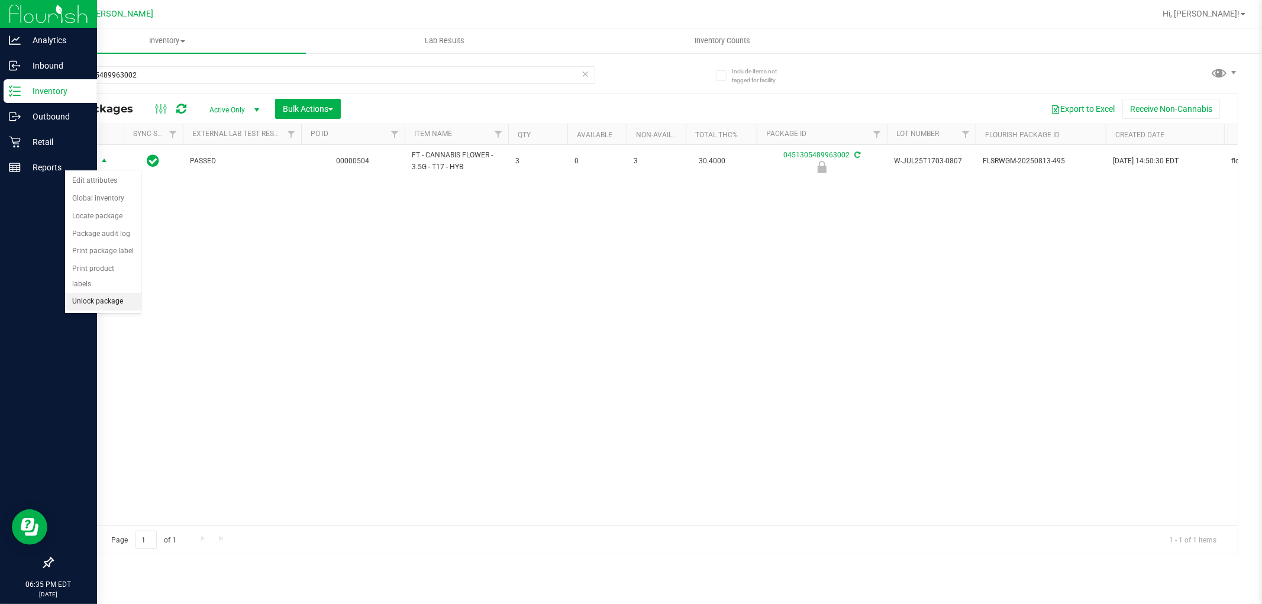
click at [103, 296] on li "Unlock package" at bounding box center [103, 302] width 76 height 18
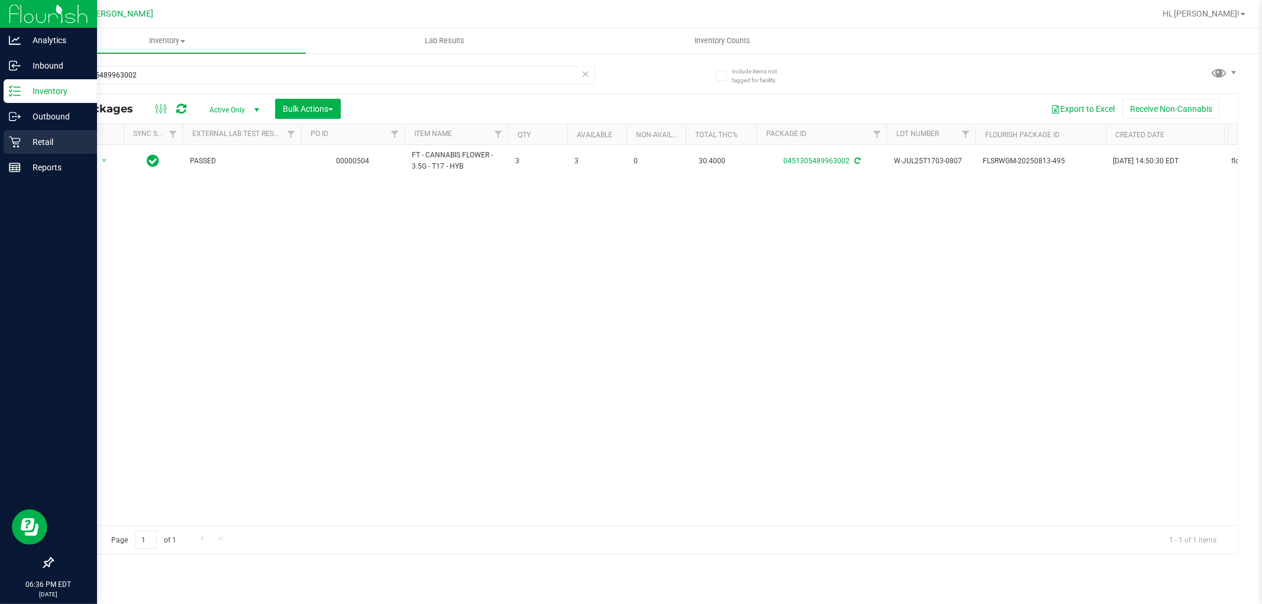
click at [21, 146] on p "Retail" at bounding box center [56, 142] width 71 height 14
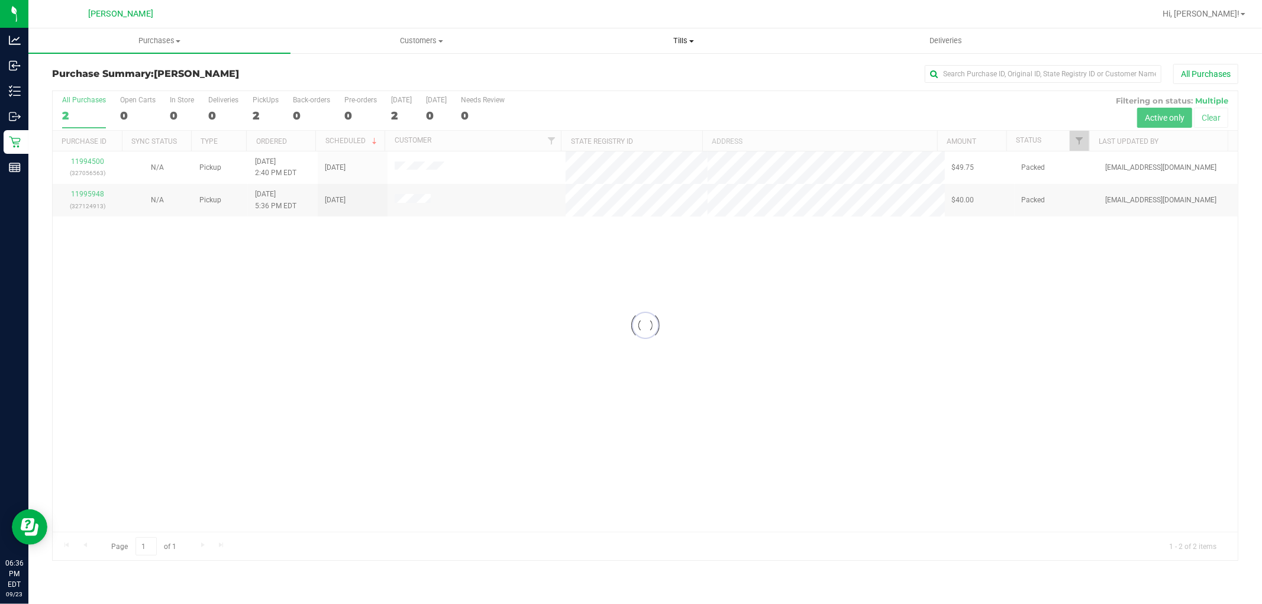
click at [681, 44] on span "Tills" at bounding box center [683, 40] width 261 height 11
click at [589, 76] on li "Manage tills" at bounding box center [684, 71] width 262 height 14
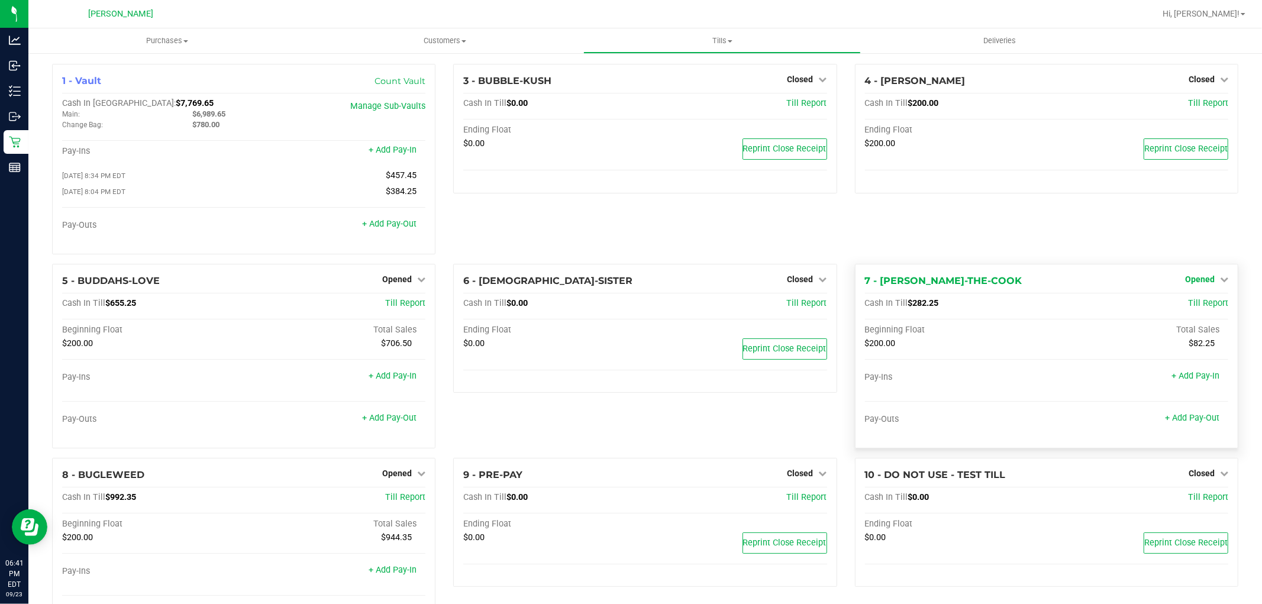
click at [1187, 283] on span "Opened" at bounding box center [1200, 278] width 30 height 9
click at [1186, 300] on div "Close Till" at bounding box center [1201, 303] width 88 height 15
click at [1185, 308] on link "Close Till" at bounding box center [1201, 303] width 32 height 9
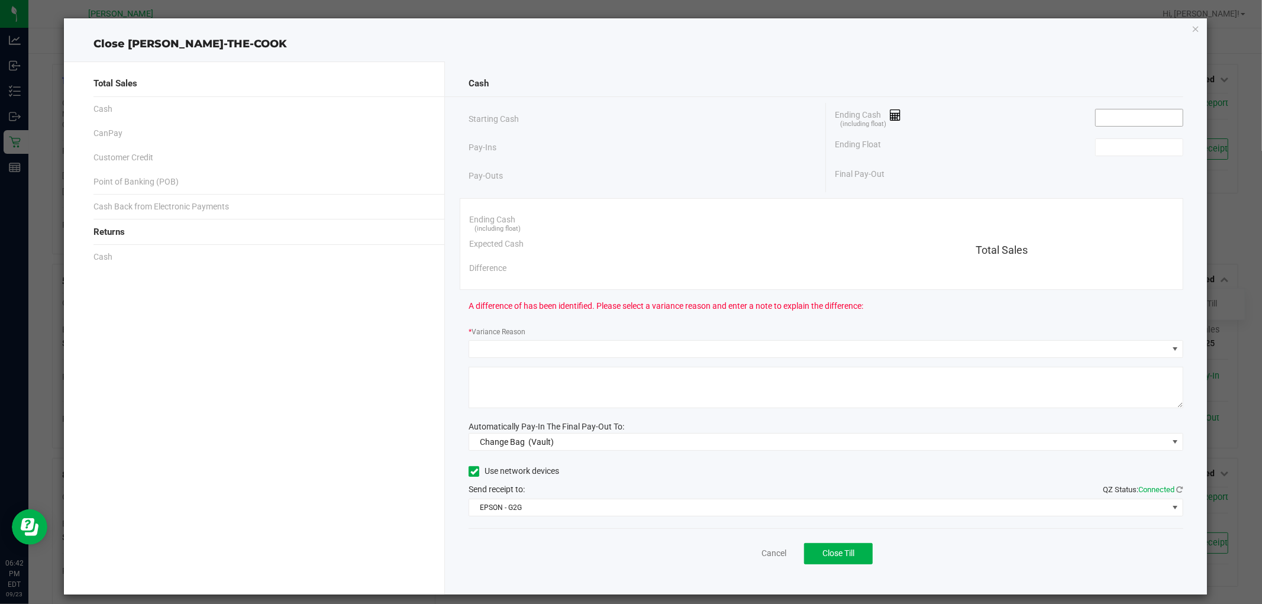
click at [1132, 115] on input at bounding box center [1139, 117] width 87 height 17
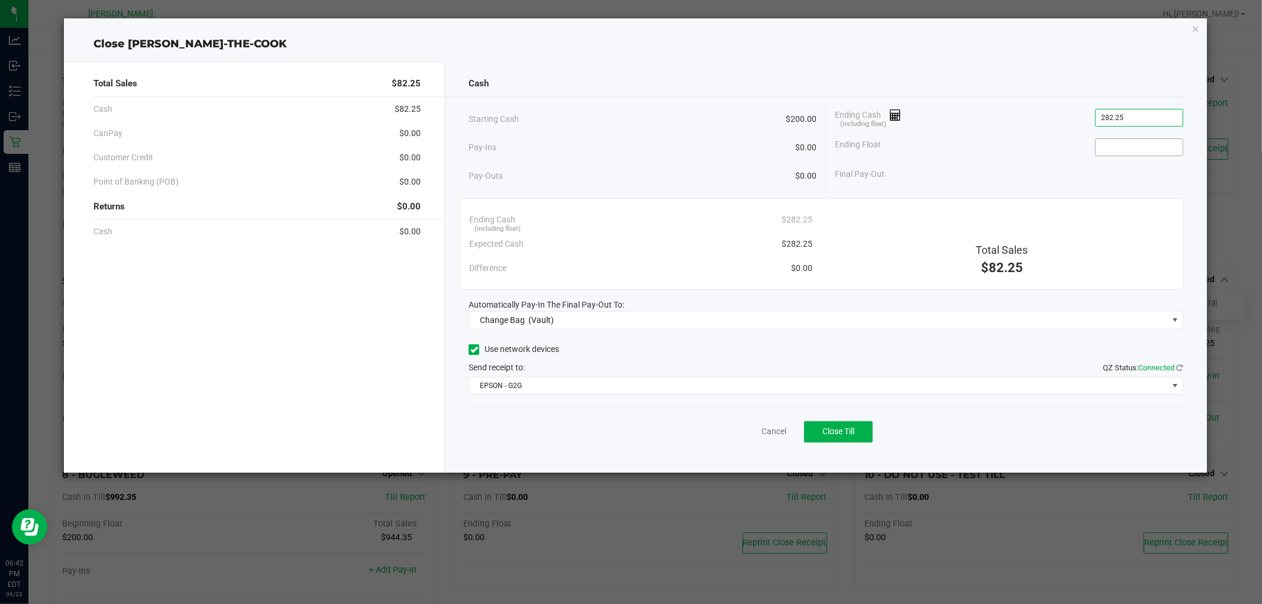
type input "$282.25"
click at [1127, 150] on input at bounding box center [1139, 147] width 87 height 17
type input "$200.00"
click at [1072, 161] on div "Ending Float $200.00" at bounding box center [1009, 148] width 348 height 30
click at [687, 319] on span "Change Bag (Vault)" at bounding box center [818, 320] width 698 height 17
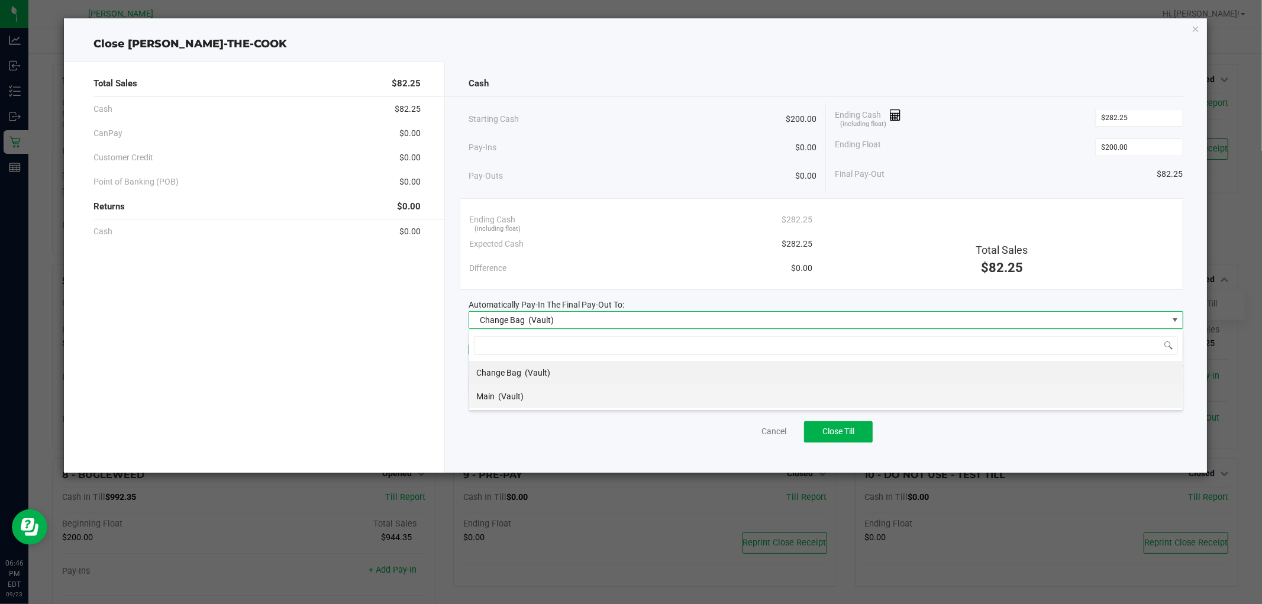
scroll to position [18, 714]
click at [531, 398] on li "Main (Vault)" at bounding box center [825, 397] width 713 height 24
click at [531, 383] on span "EPSON - G2G" at bounding box center [818, 385] width 698 height 17
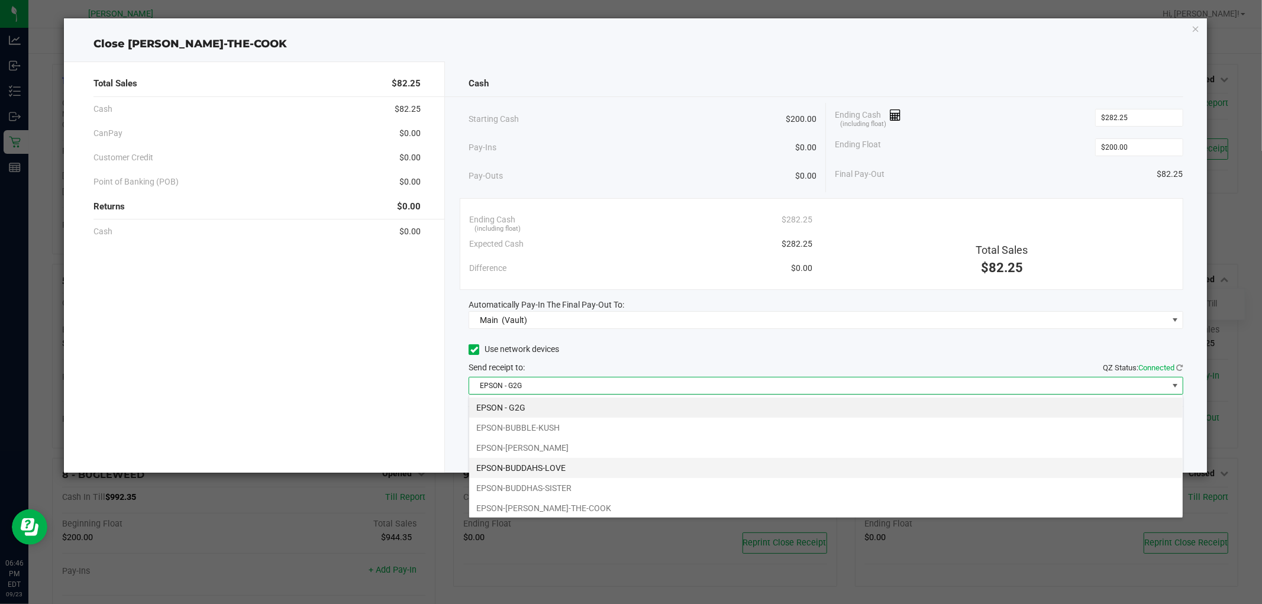
click at [553, 469] on li "EPSON-BUDDAHS-LOVE" at bounding box center [825, 468] width 713 height 20
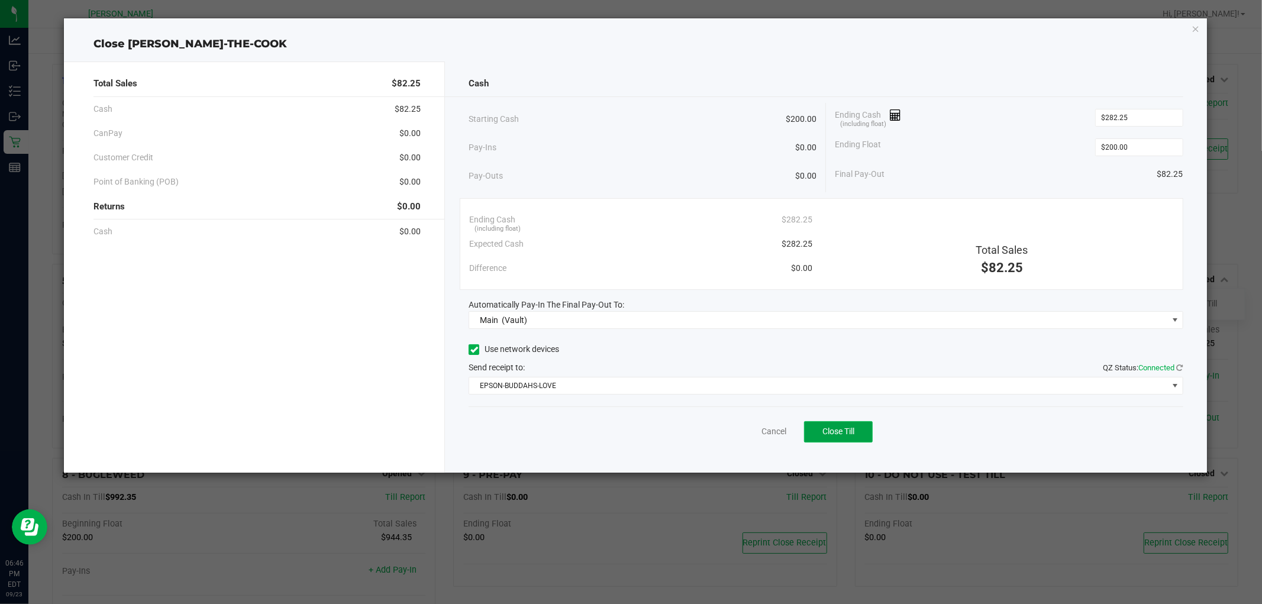
click at [854, 429] on span "Close Till" at bounding box center [838, 431] width 32 height 9
click at [748, 430] on link "Dismiss" at bounding box center [747, 431] width 28 height 12
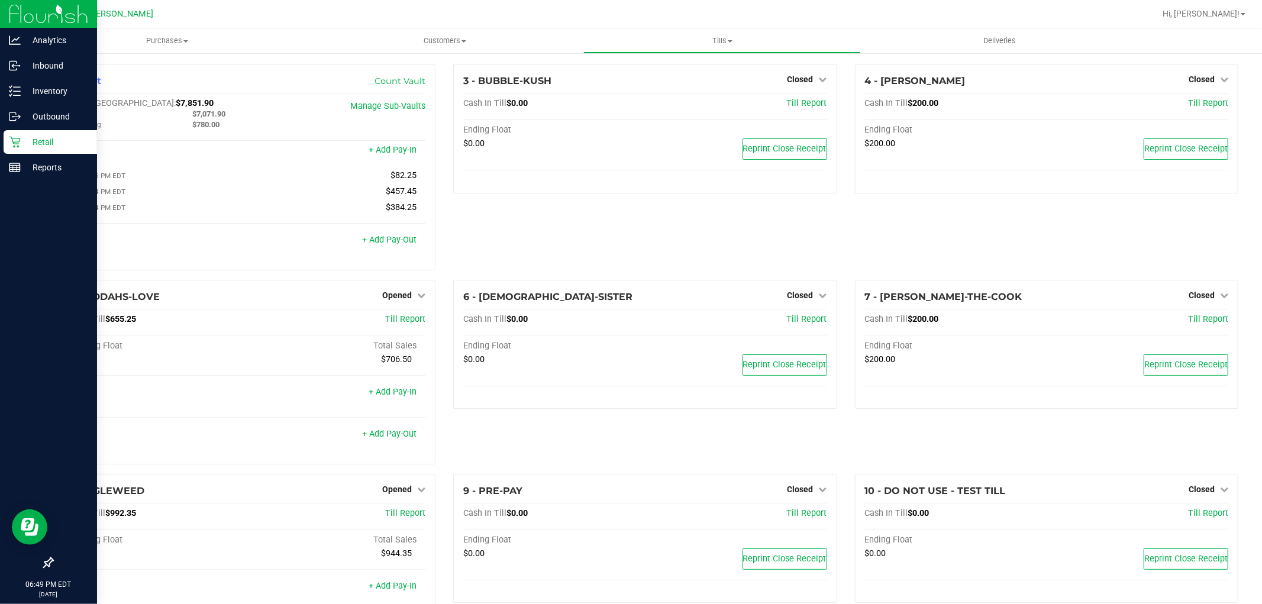
click at [43, 144] on p "Retail" at bounding box center [56, 142] width 71 height 14
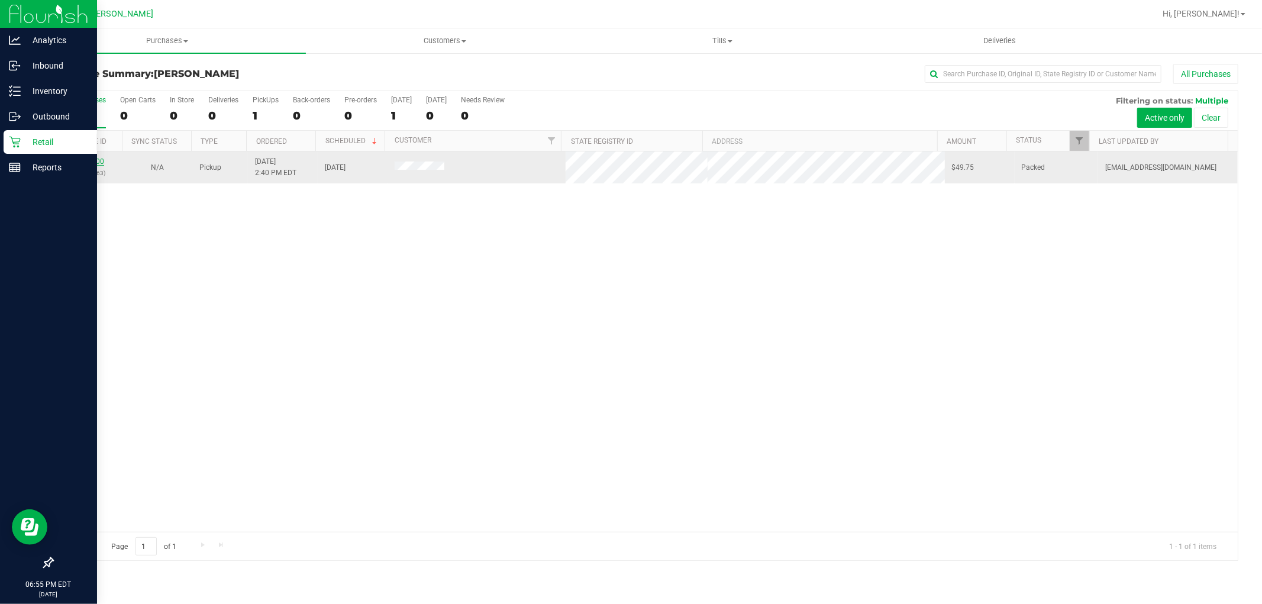
click at [73, 164] on link "11994500" at bounding box center [87, 161] width 33 height 8
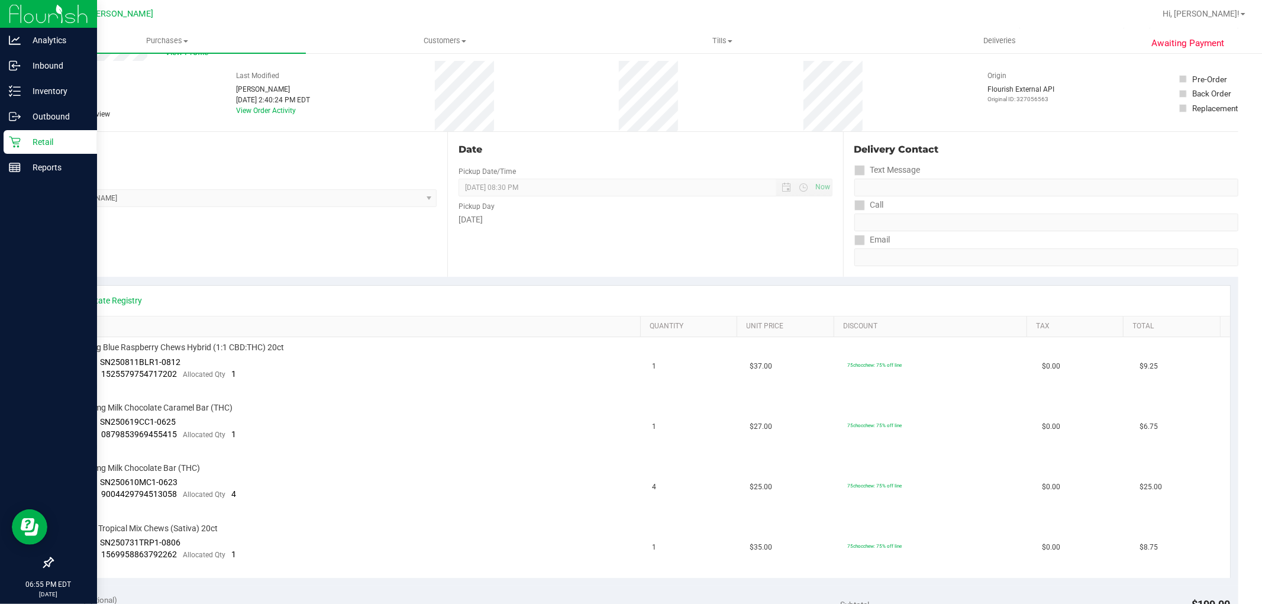
scroll to position [66, 0]
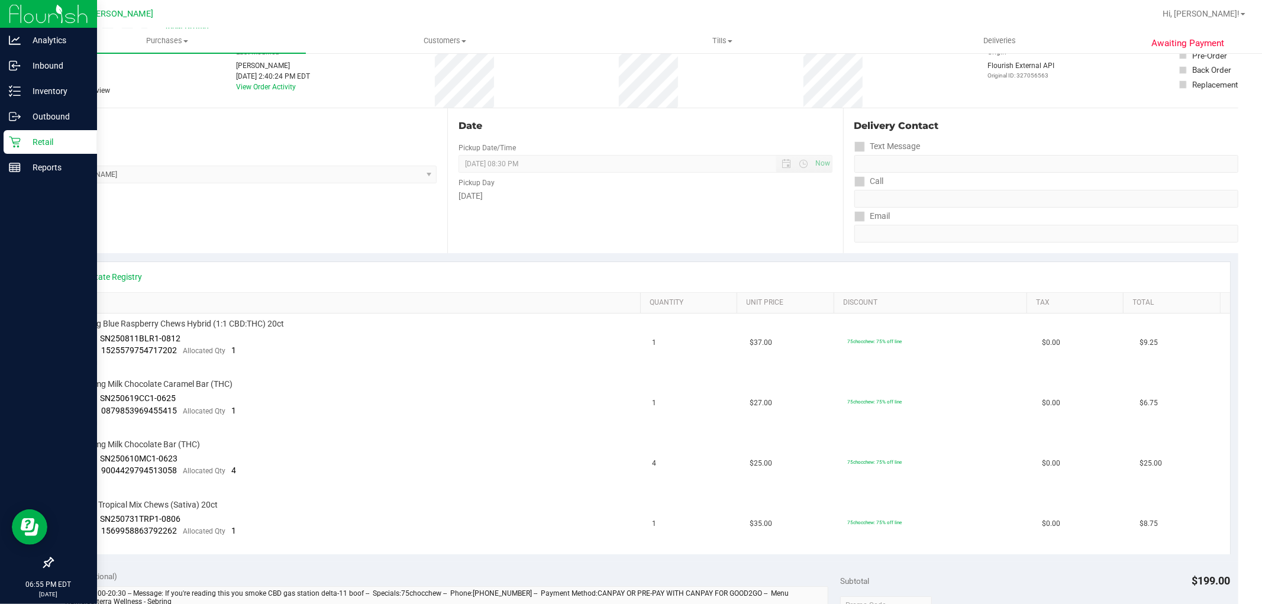
click at [18, 144] on icon at bounding box center [14, 142] width 11 height 11
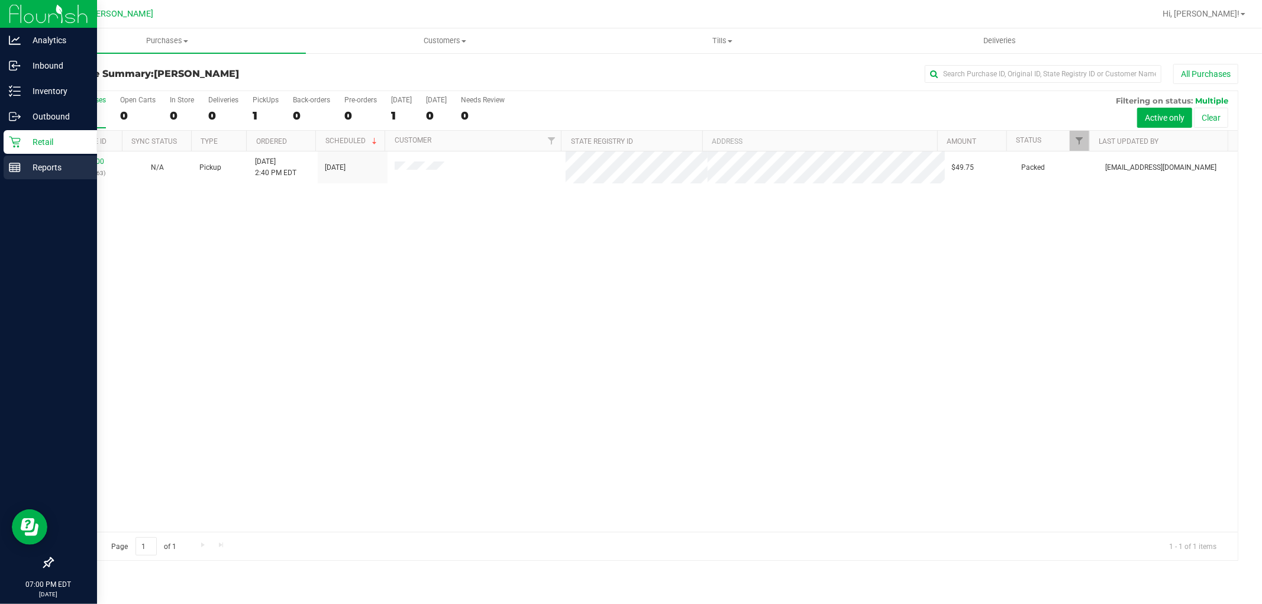
click at [21, 157] on div "Reports" at bounding box center [50, 168] width 93 height 24
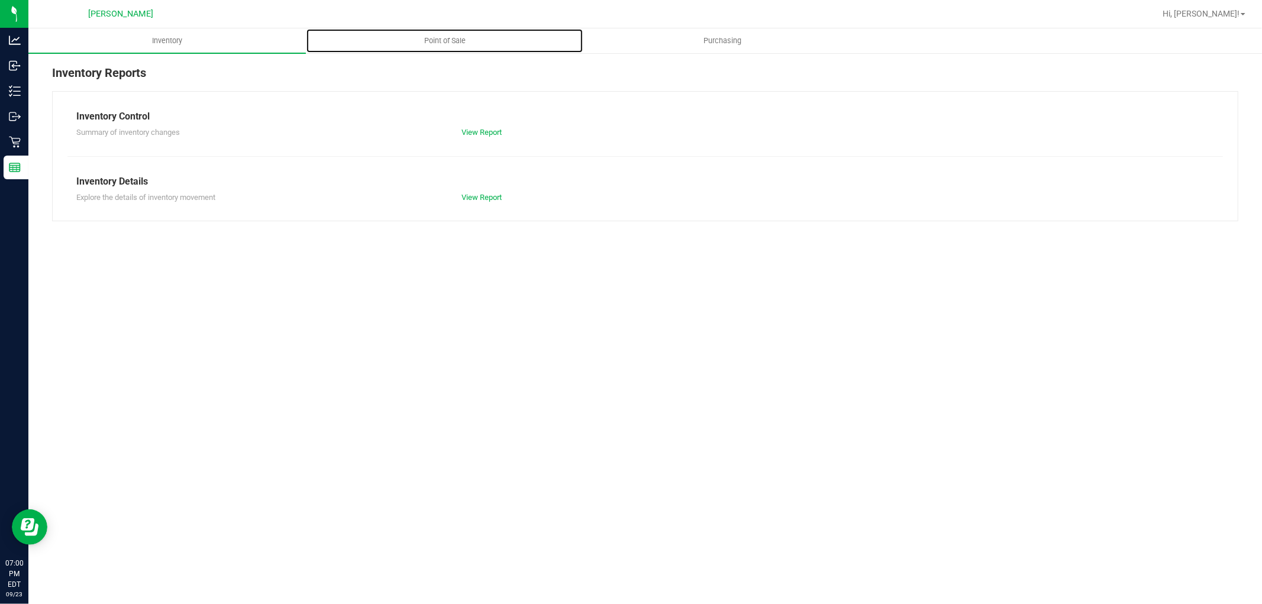
click at [447, 35] on span "Point of Sale" at bounding box center [444, 40] width 73 height 11
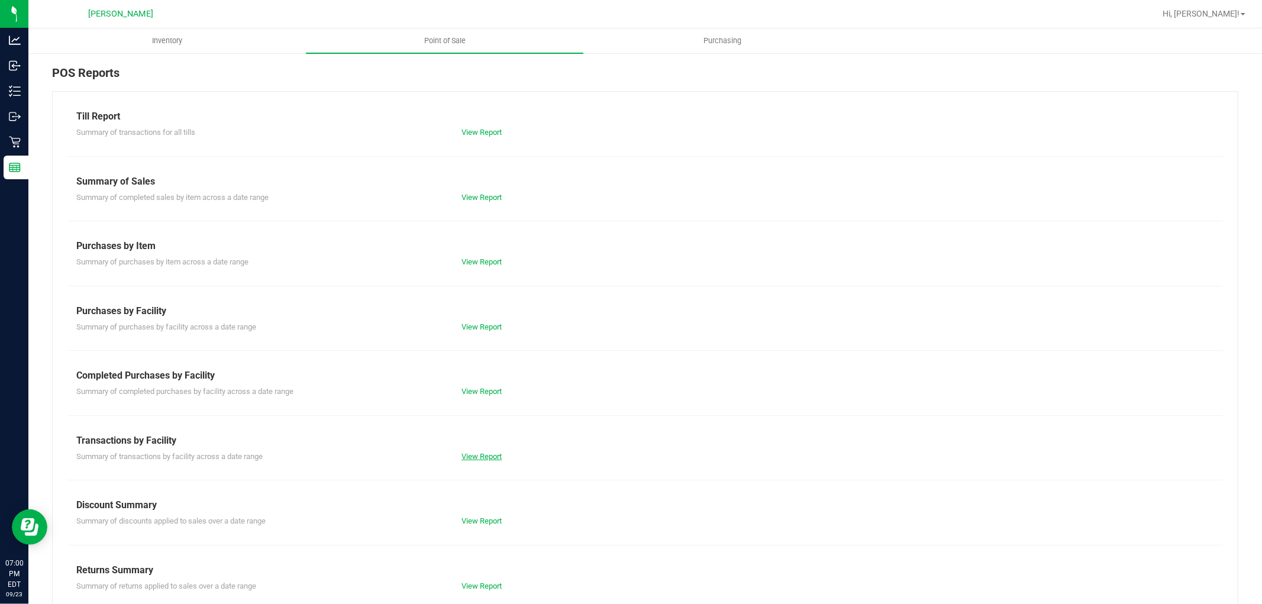
click at [483, 457] on link "View Report" at bounding box center [481, 456] width 40 height 9
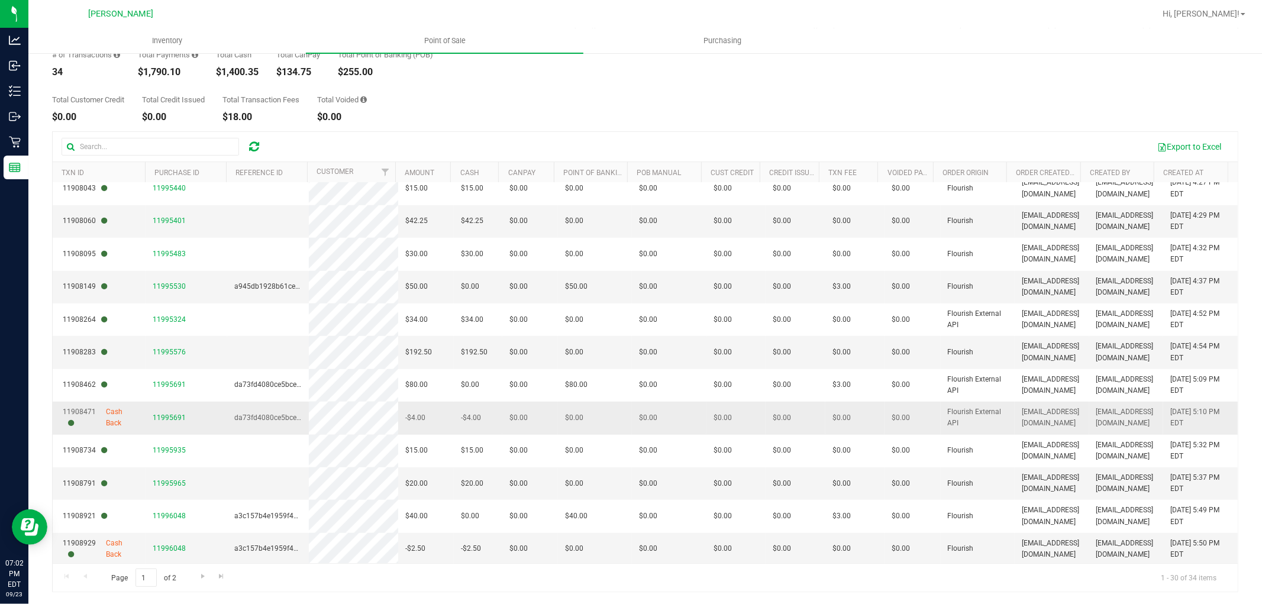
scroll to position [603, 0]
click at [200, 579] on span "Go to the next page" at bounding box center [202, 575] width 9 height 9
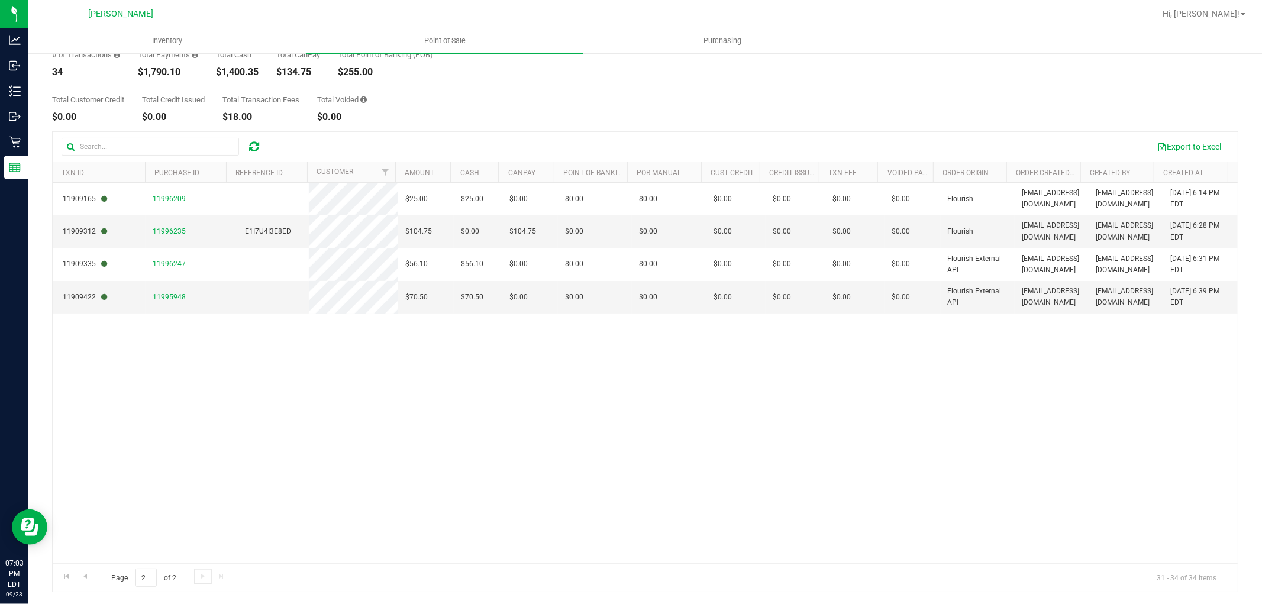
scroll to position [0, 0]
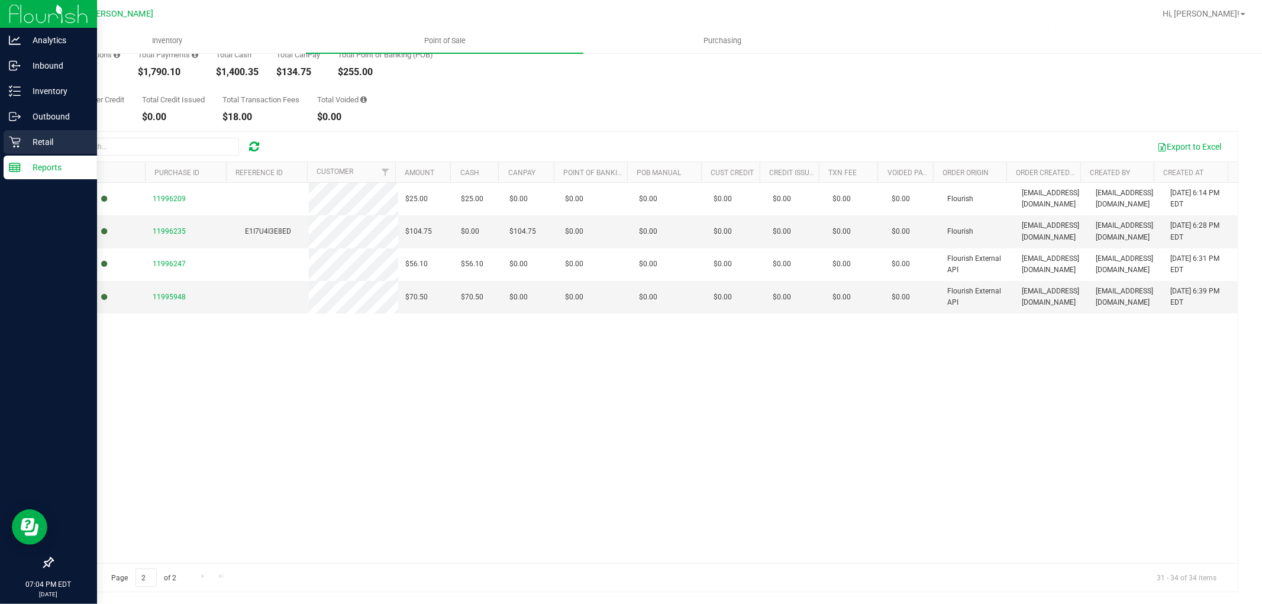
click at [20, 133] on div "Retail" at bounding box center [50, 142] width 93 height 24
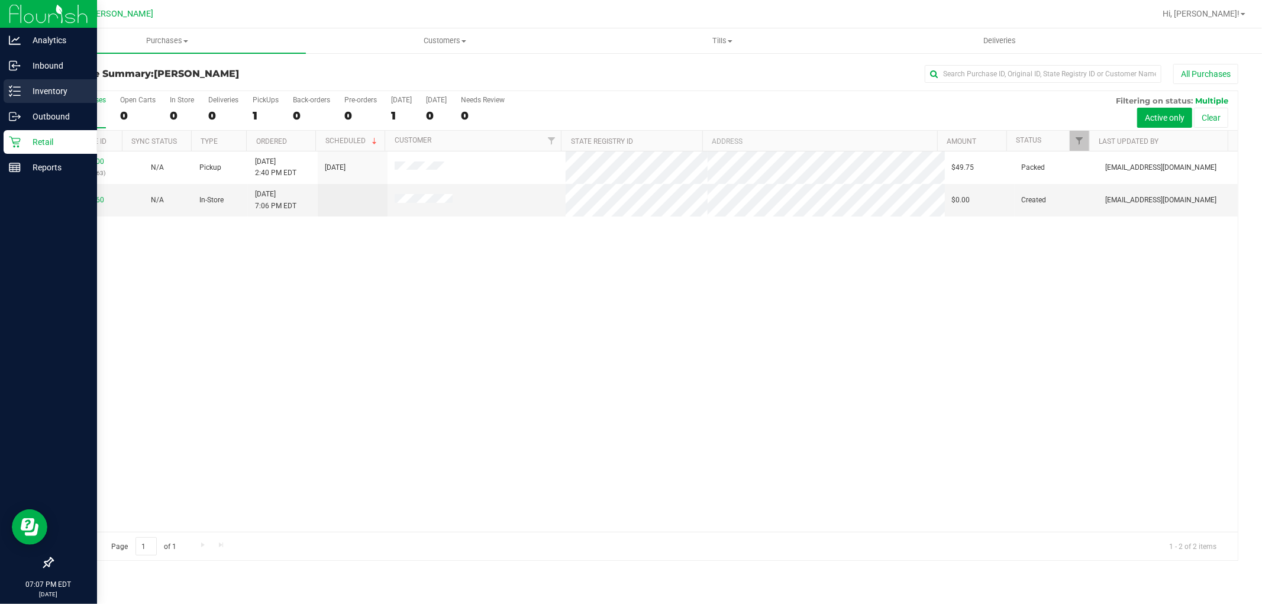
click at [21, 92] on p "Inventory" at bounding box center [56, 91] width 71 height 14
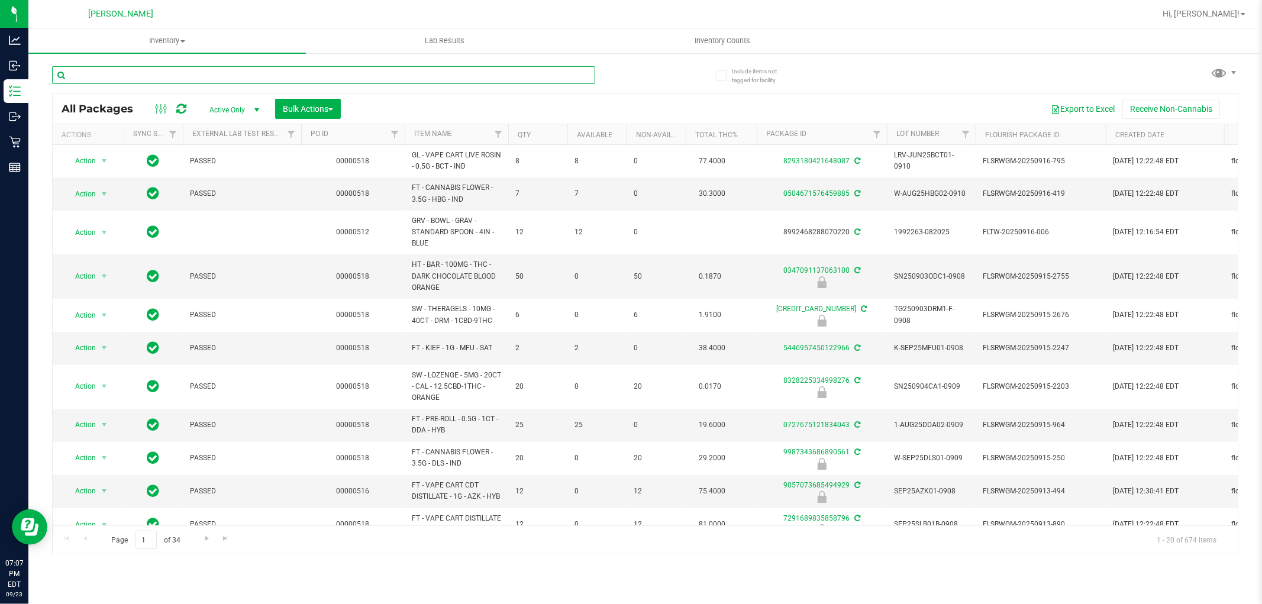
click at [271, 75] on input "text" at bounding box center [323, 75] width 543 height 18
type input "sjy"
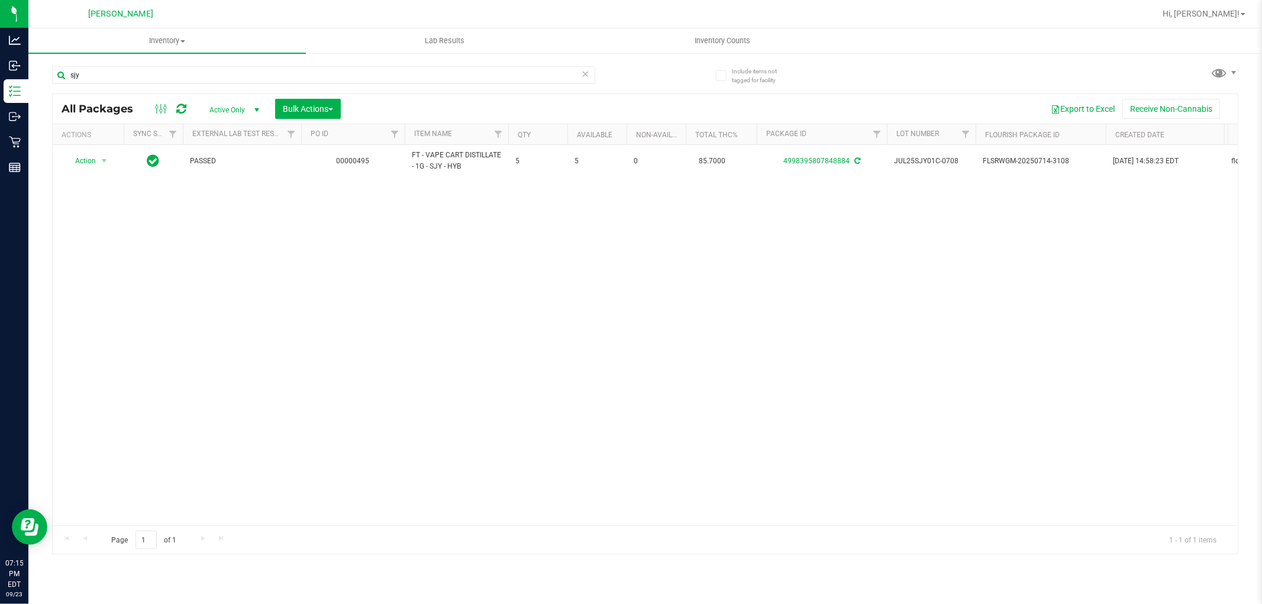
click at [277, 276] on div "Action Action Adjust qty Create package Edit attributes Global inventory Locate…" at bounding box center [645, 335] width 1185 height 380
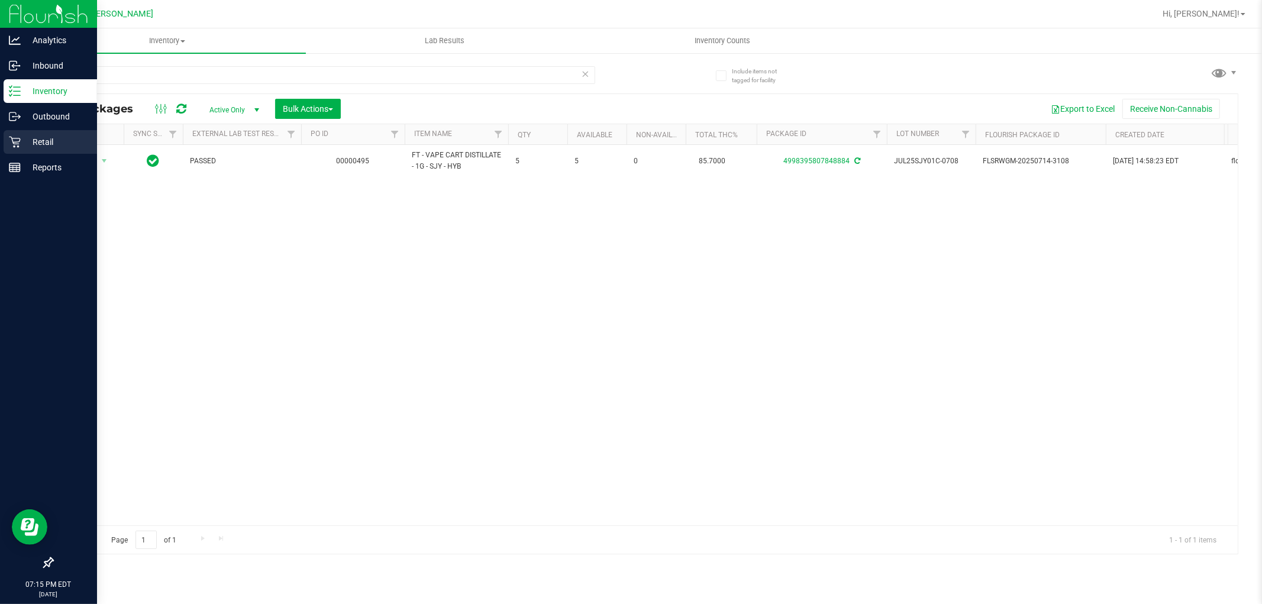
click at [4, 140] on div "Retail" at bounding box center [50, 142] width 93 height 24
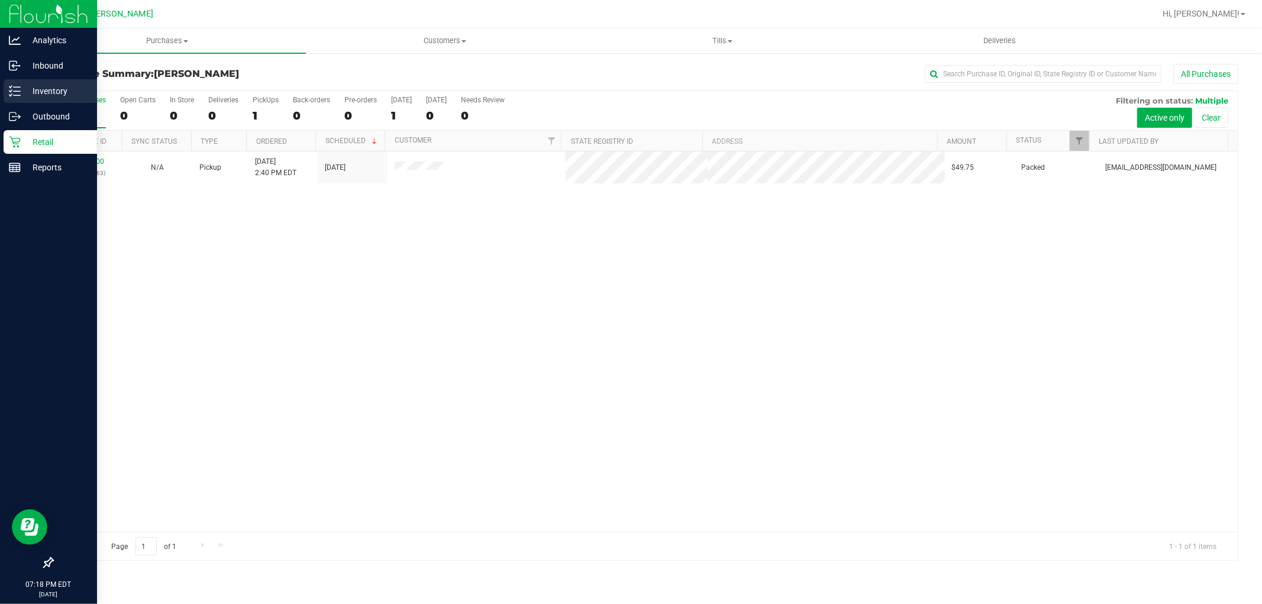
click at [25, 85] on p "Inventory" at bounding box center [56, 91] width 71 height 14
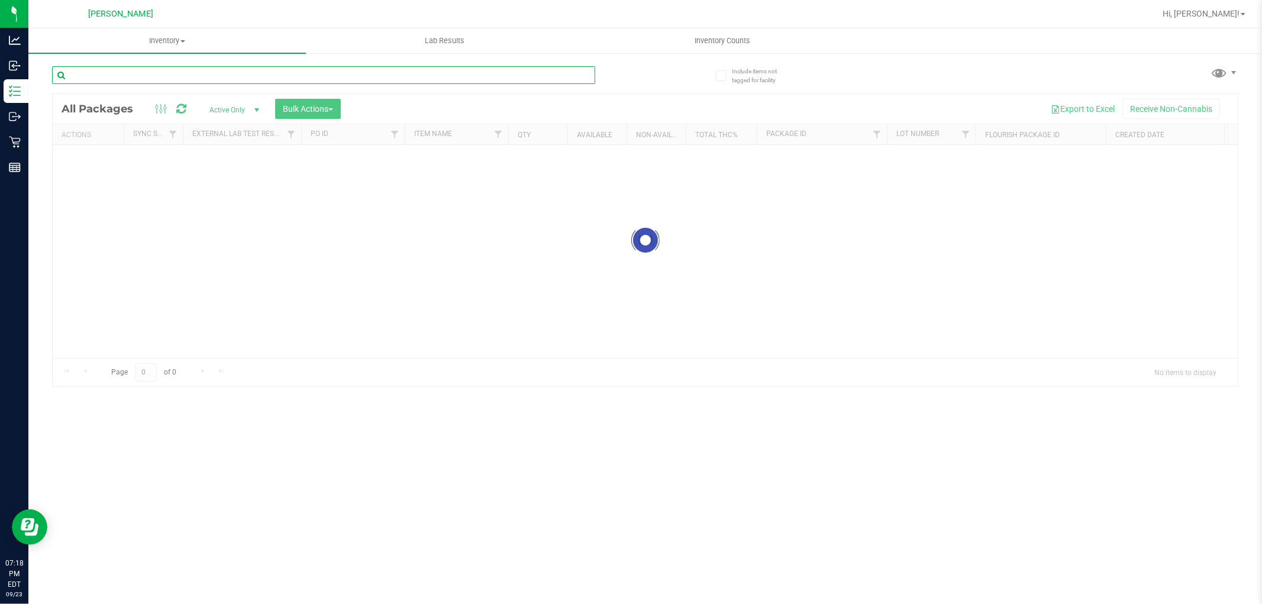
click at [259, 73] on input "text" at bounding box center [323, 75] width 543 height 18
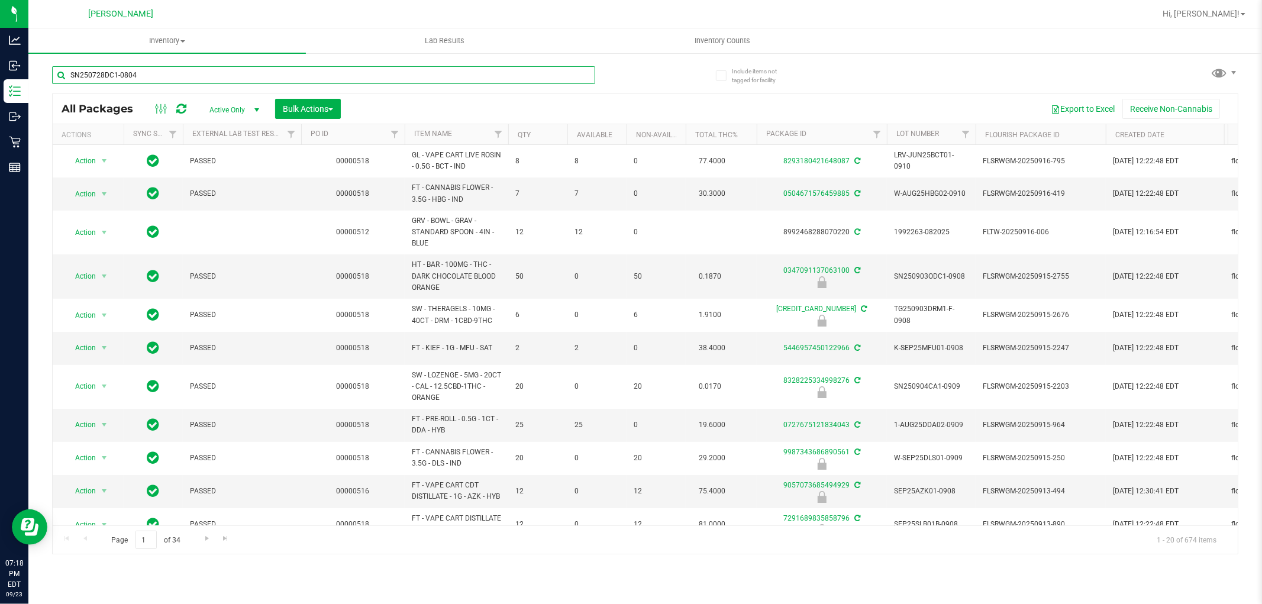
type input "SN250728DC1-0804"
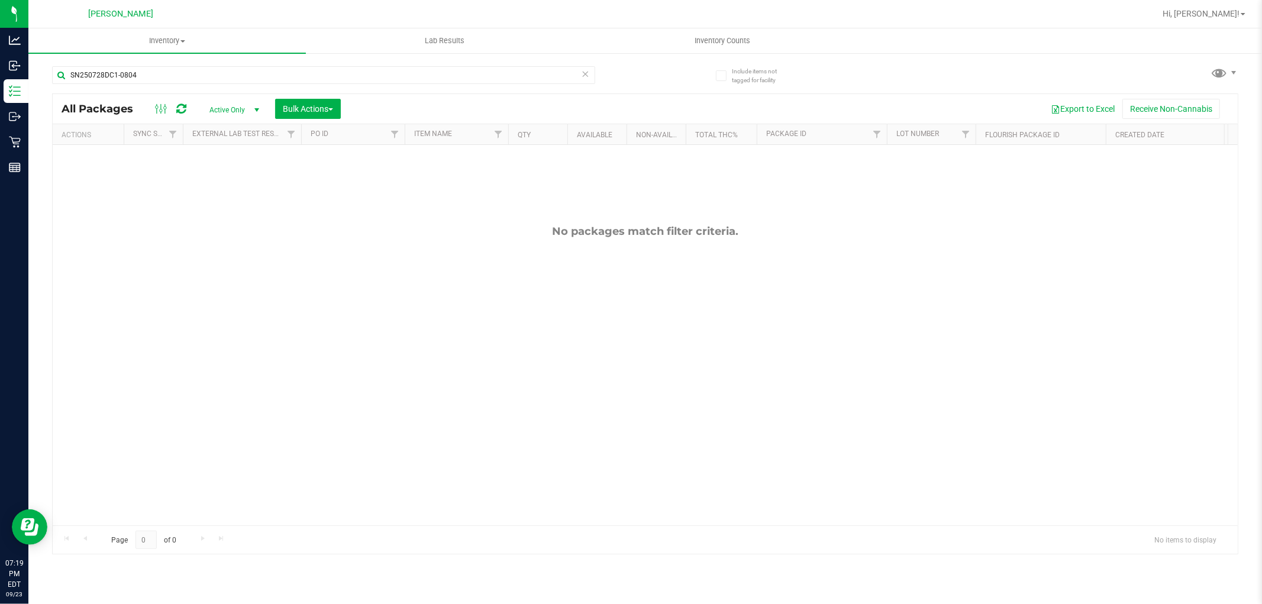
click at [30, 169] on div "Include items not tagged for facility SN250728DC1-0804 All Packages Active Only…" at bounding box center [644, 232] width 1233 height 361
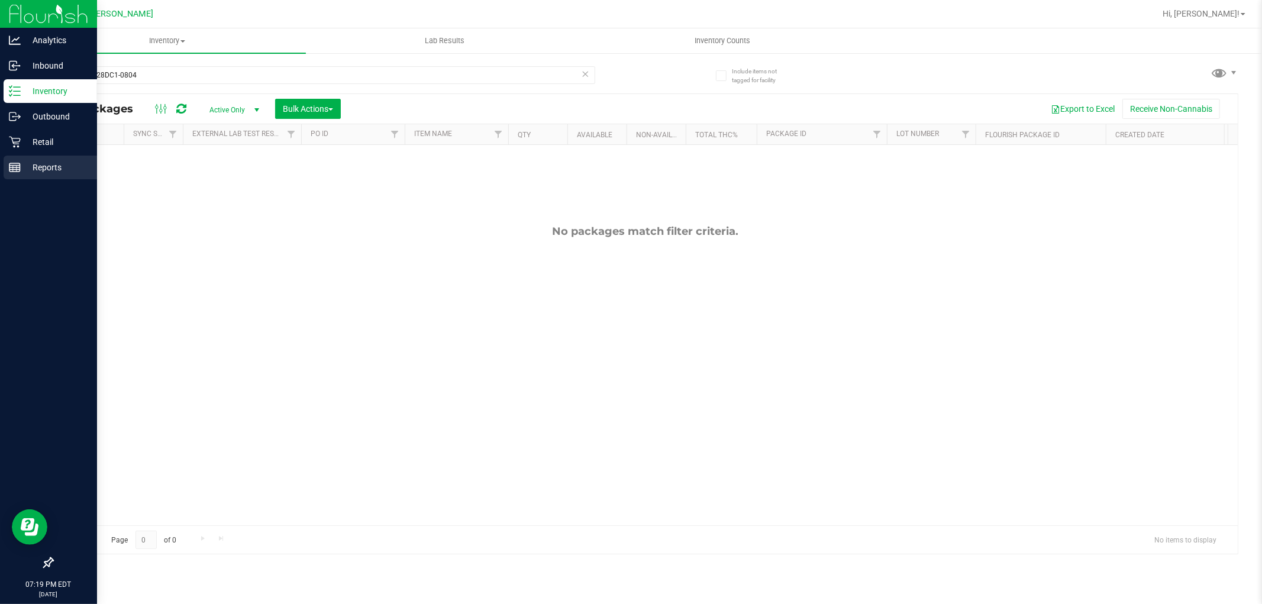
click at [21, 168] on p "Reports" at bounding box center [56, 167] width 71 height 14
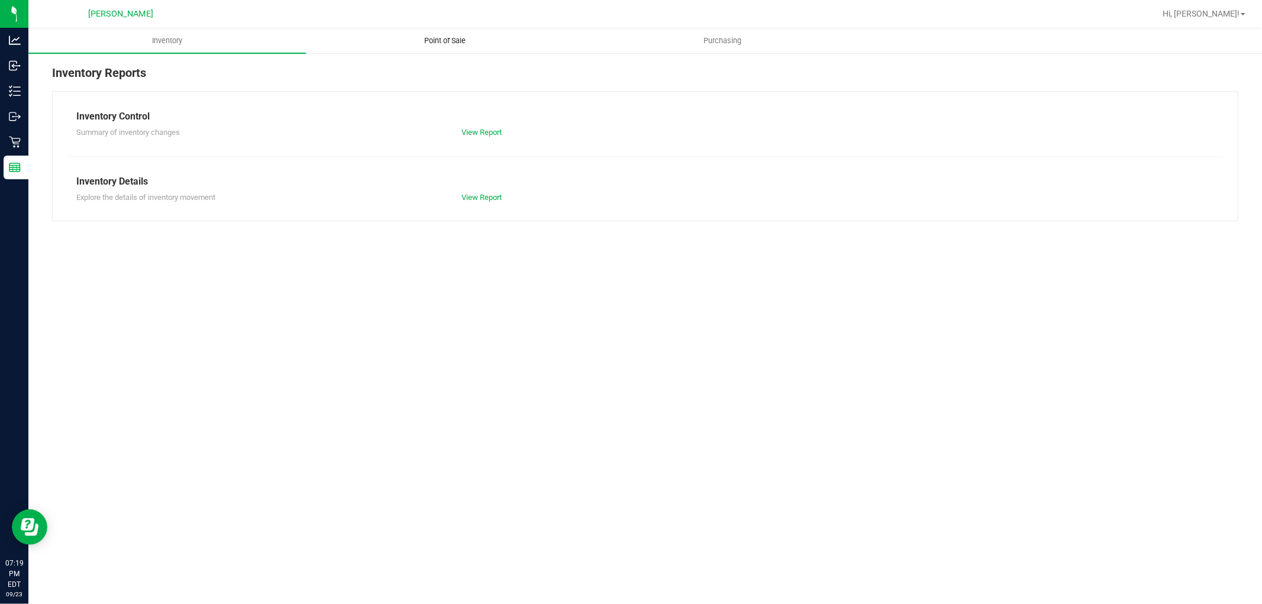
click at [458, 41] on span "Point of Sale" at bounding box center [444, 40] width 73 height 11
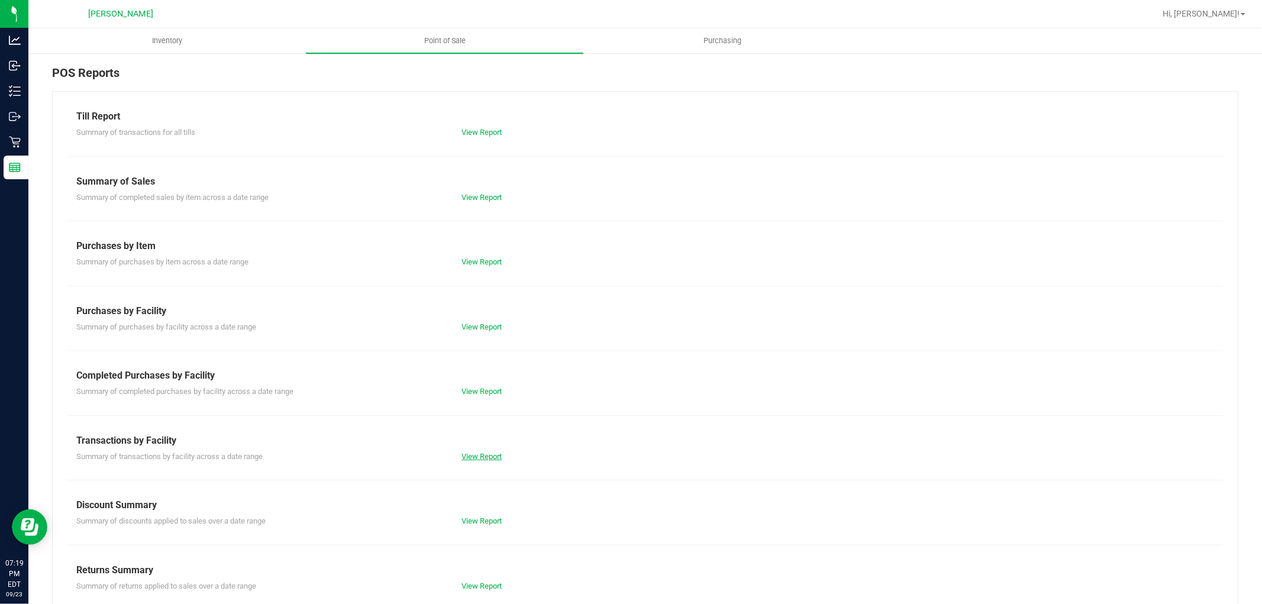
click at [481, 460] on link "View Report" at bounding box center [481, 456] width 40 height 9
